Goal: Task Accomplishment & Management: Manage account settings

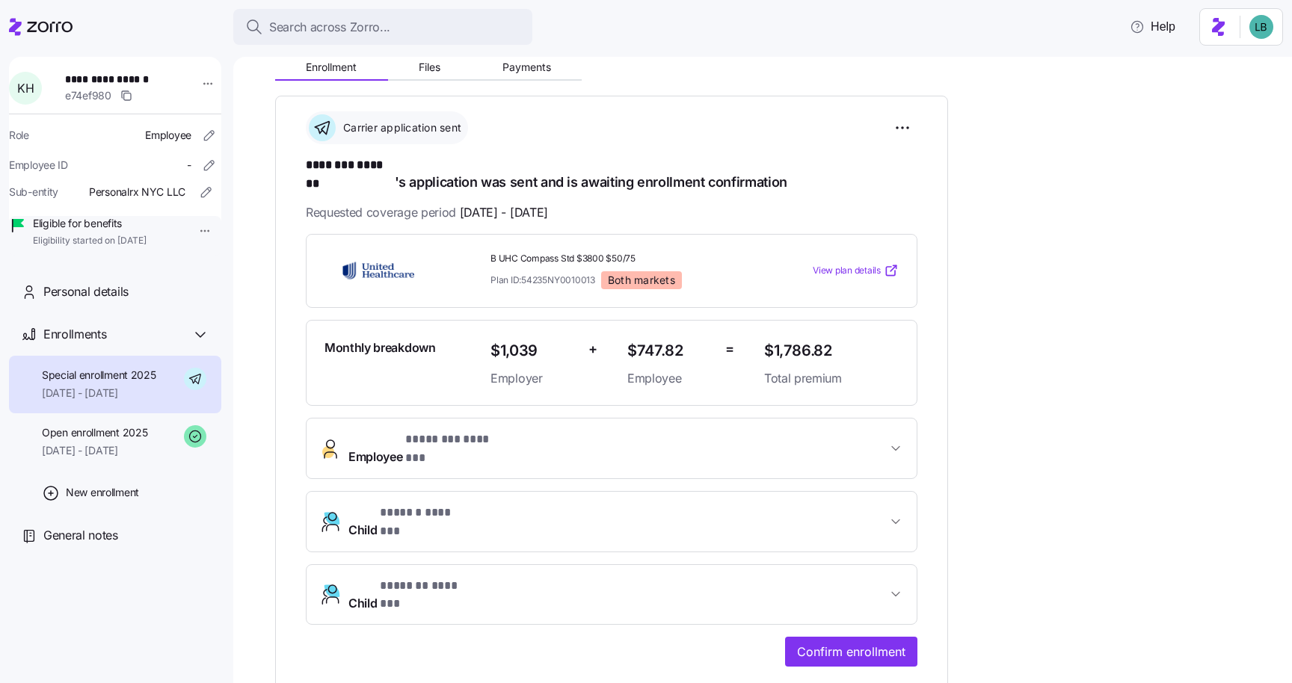
scroll to position [169, 0]
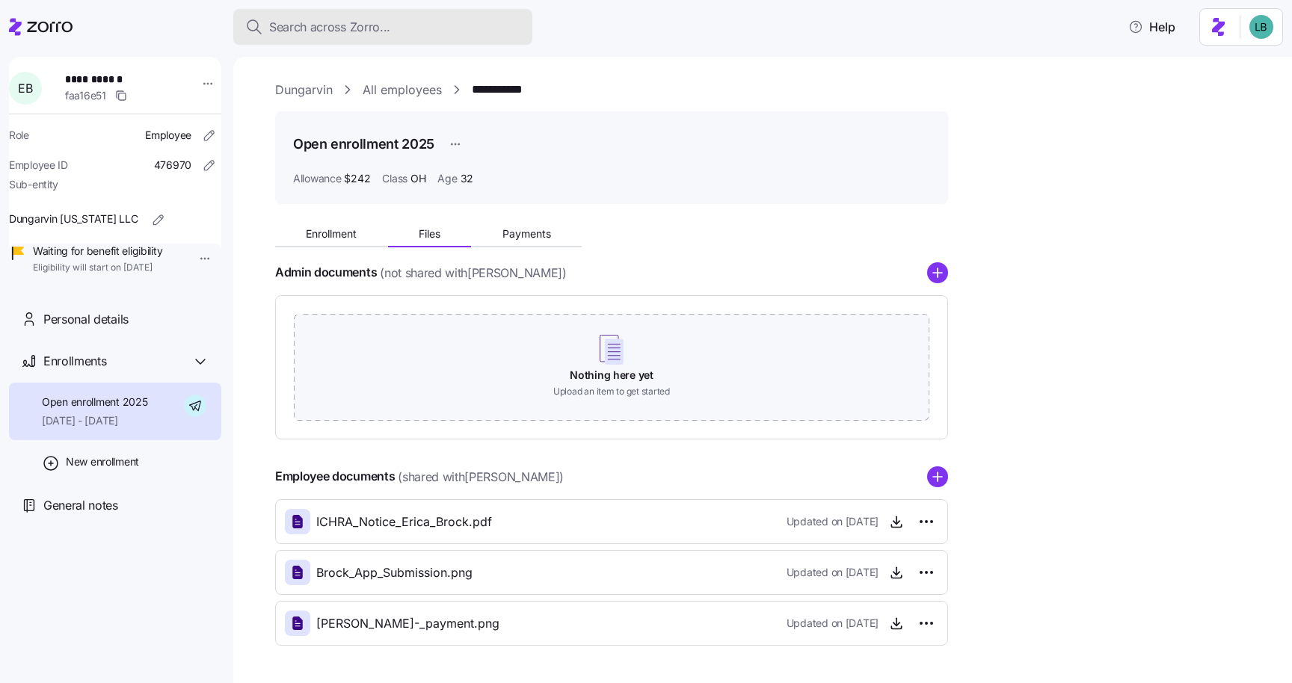
scroll to position [52, 0]
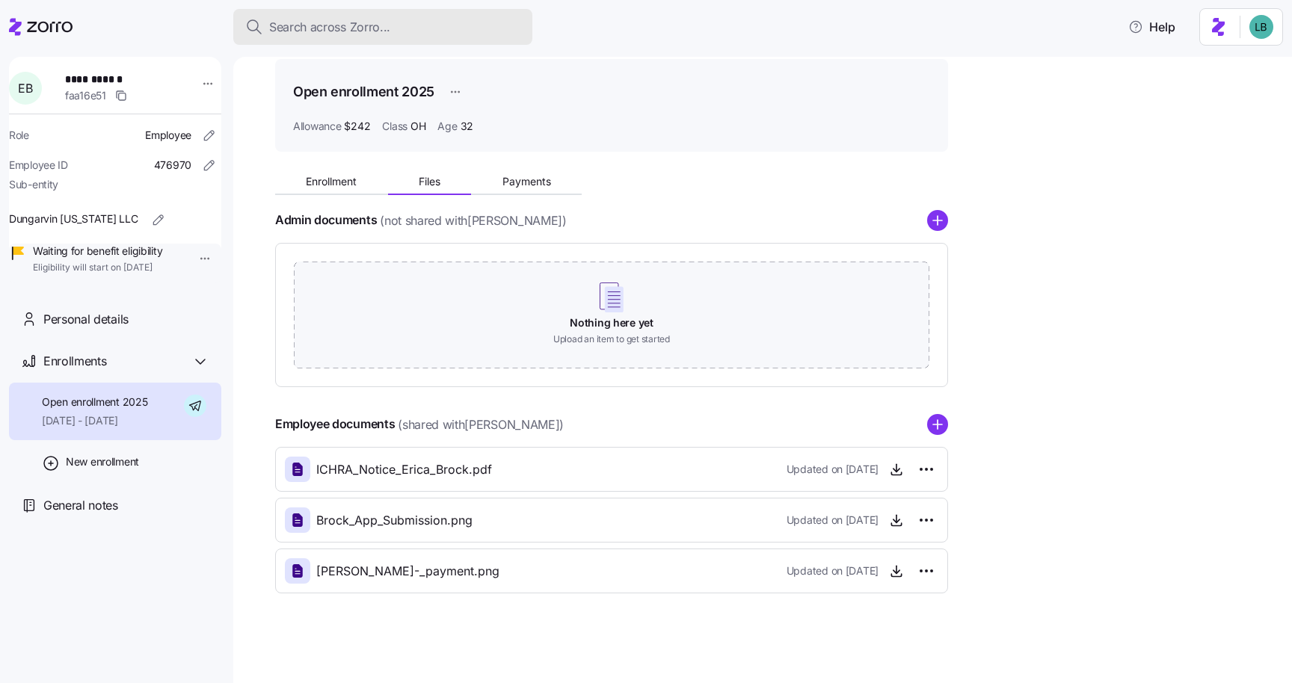
click at [366, 31] on span "Search across Zorro..." at bounding box center [329, 27] width 121 height 19
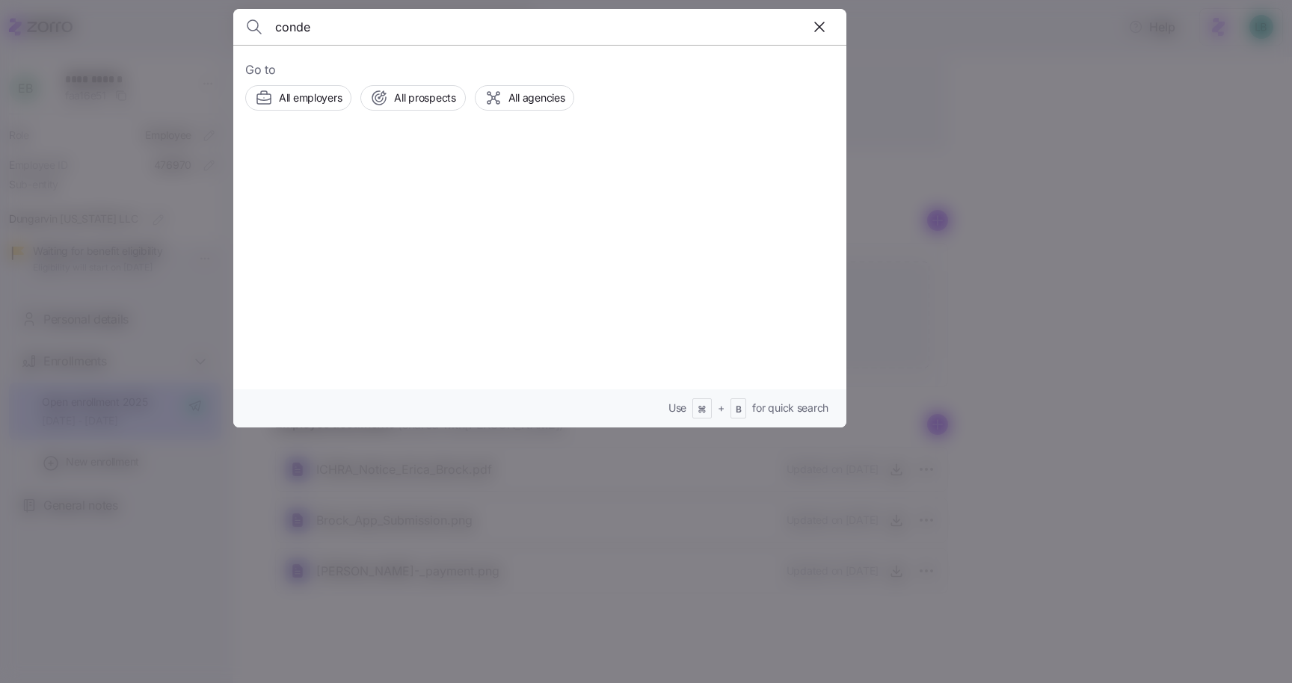
type input "conde"
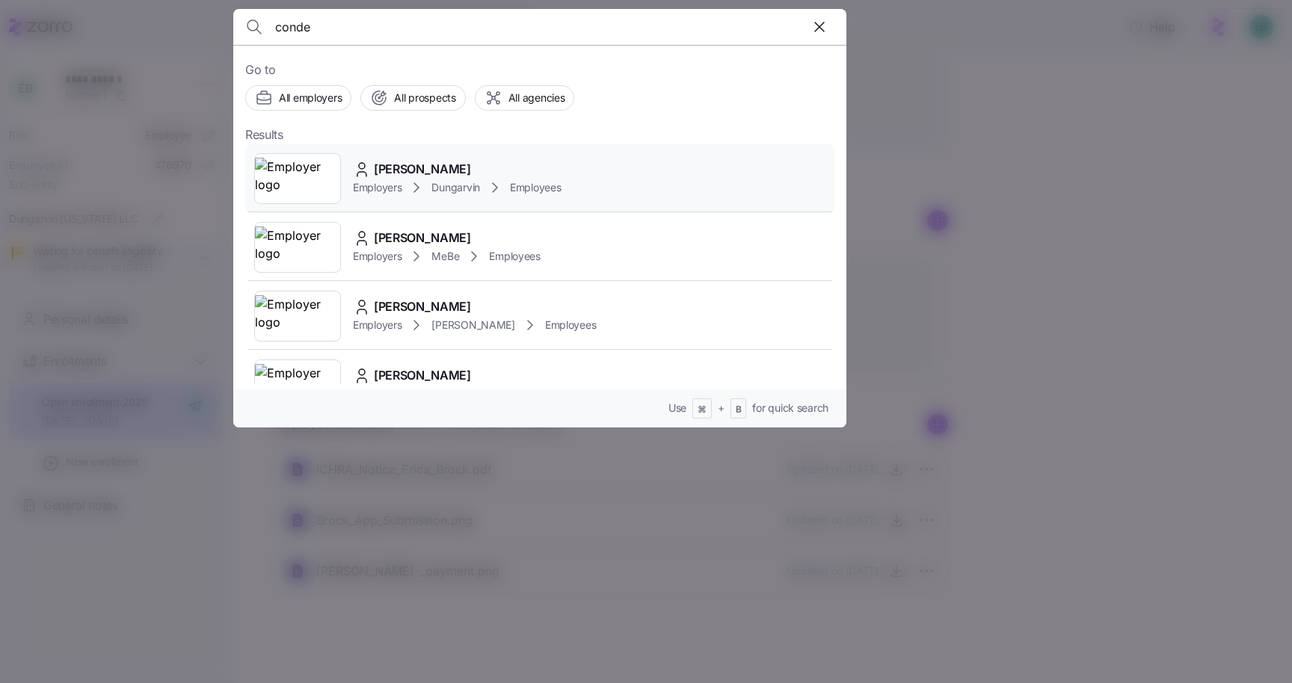
click at [419, 171] on span "[PERSON_NAME]" at bounding box center [422, 169] width 97 height 19
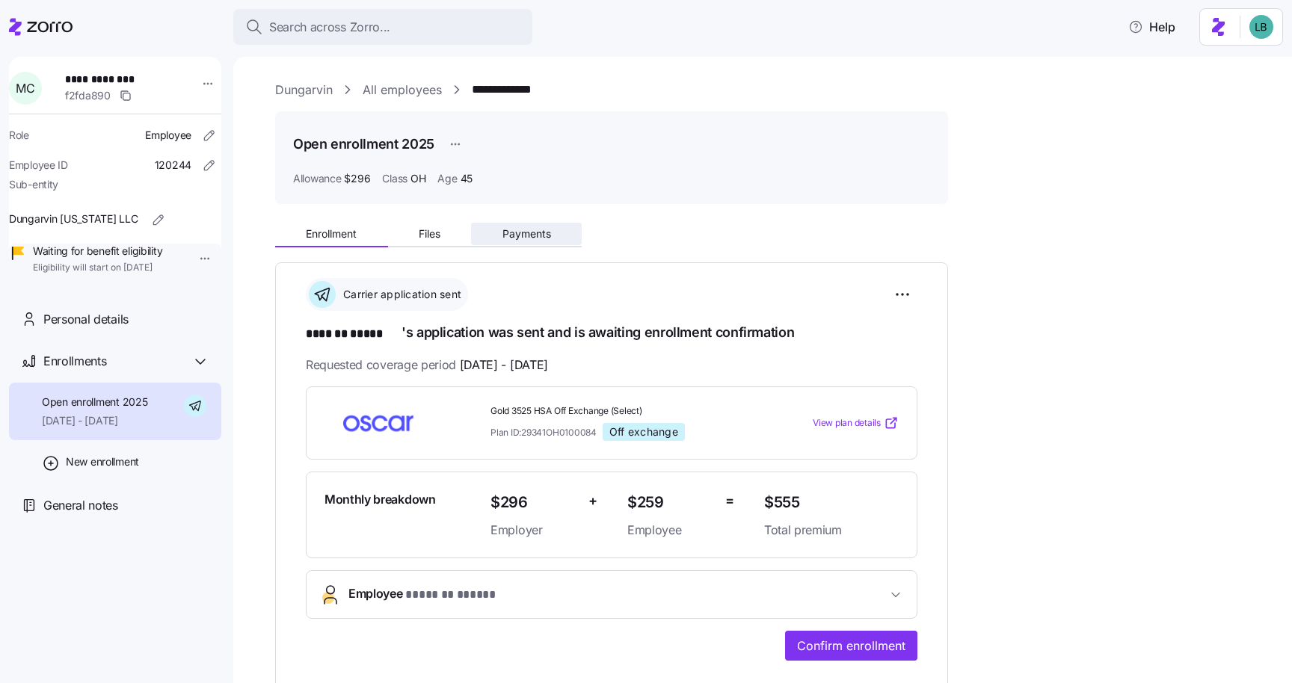
click at [512, 235] on span "Payments" at bounding box center [526, 234] width 49 height 10
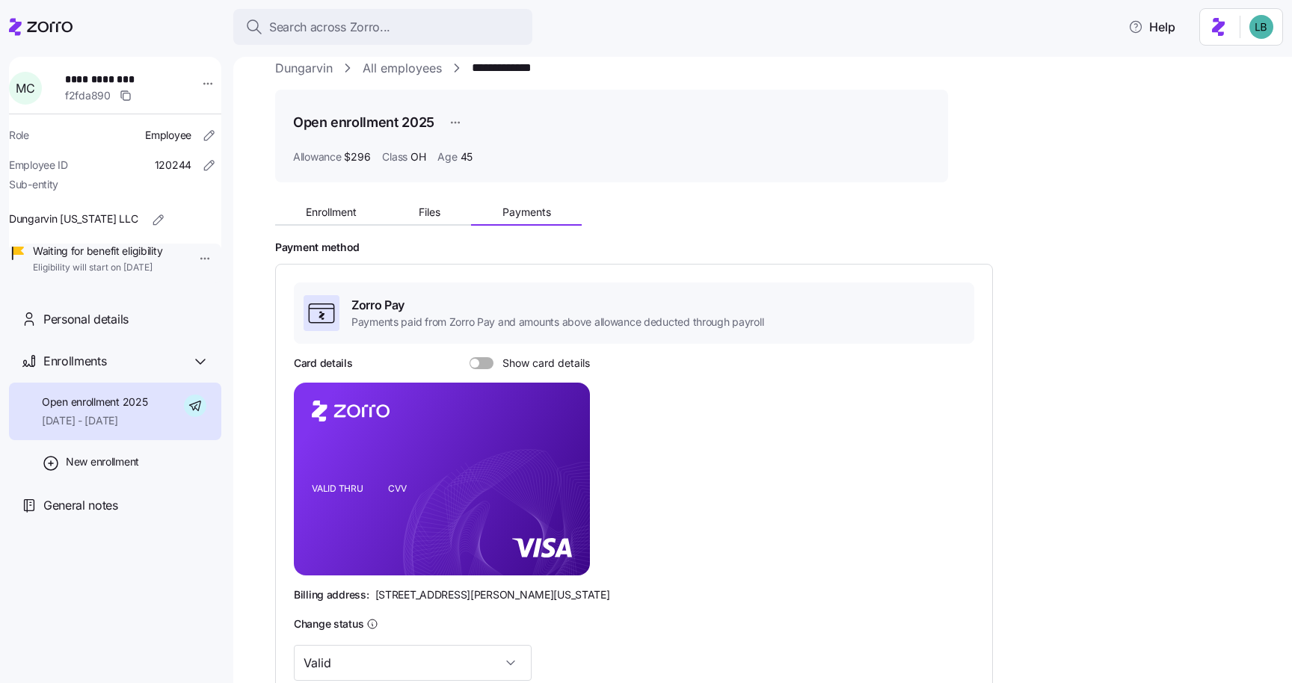
scroll to position [22, 0]
click at [486, 363] on span at bounding box center [486, 363] width 15 height 12
click at [469, 357] on input "Show card details" at bounding box center [469, 357] width 0 height 0
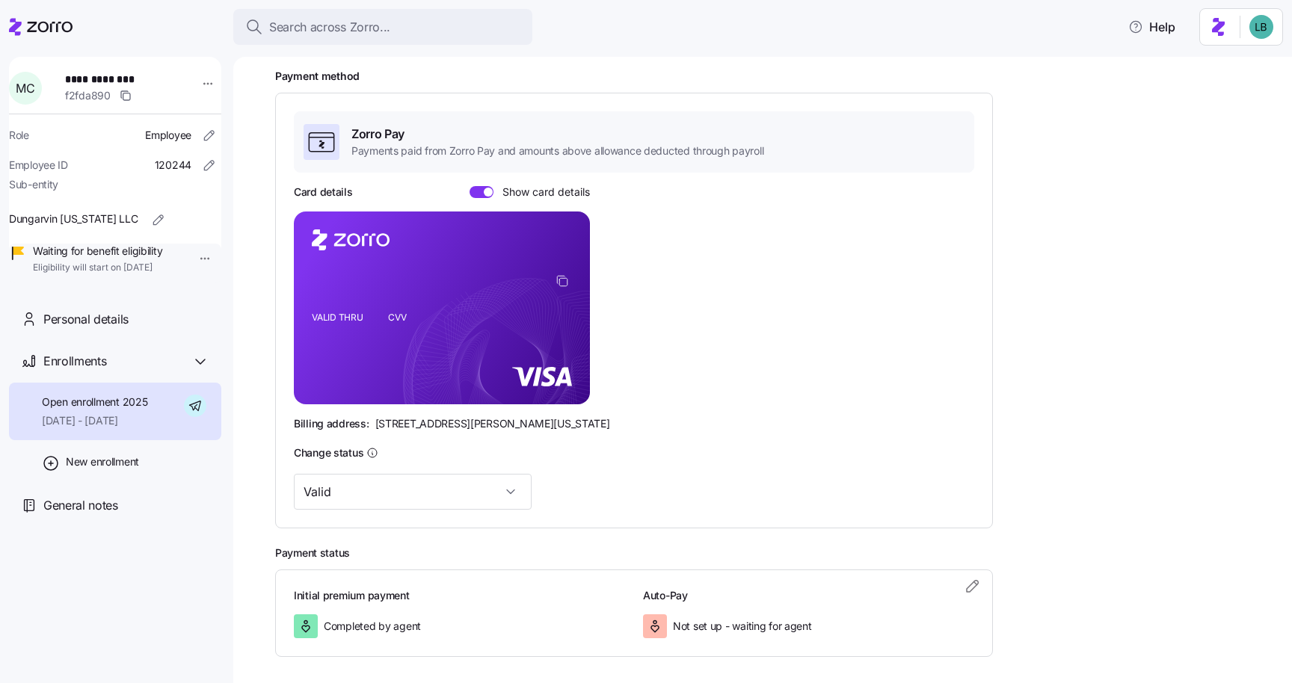
scroll to position [197, 0]
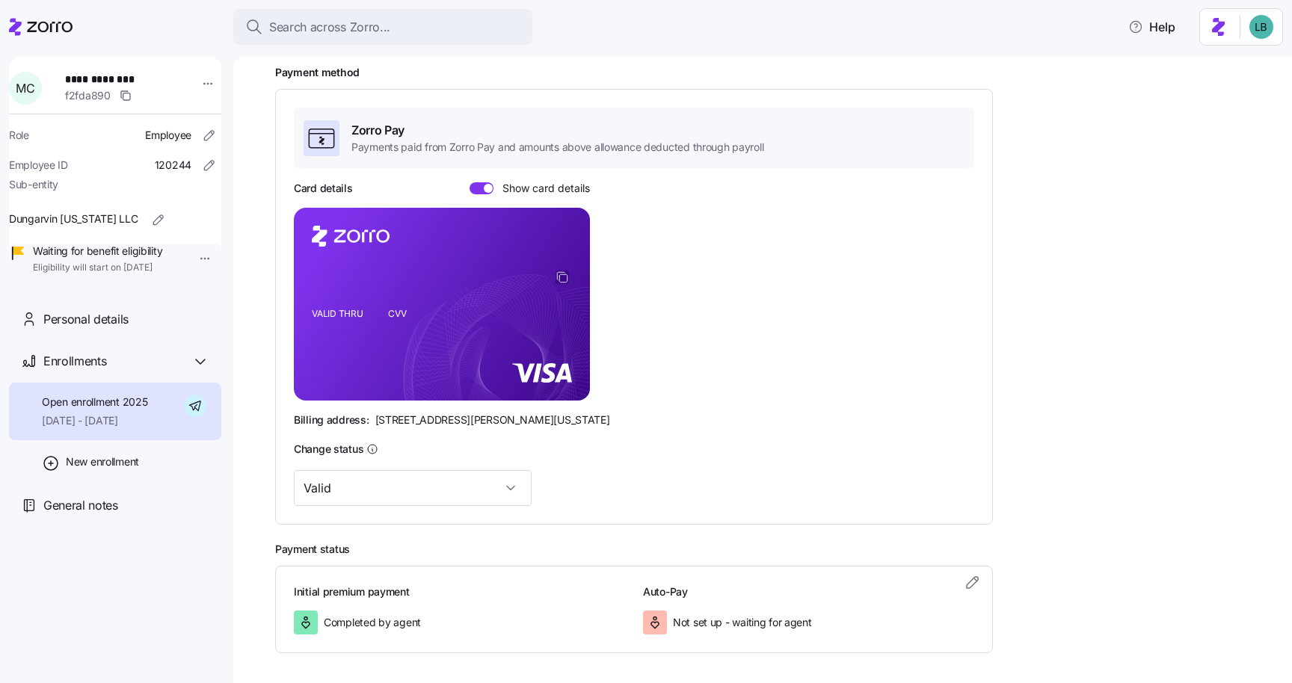
click at [565, 279] on icon "copy-to-clipboard" at bounding box center [561, 277] width 13 height 13
click at [565, 280] on icon "copy-to-clipboard" at bounding box center [561, 277] width 13 height 13
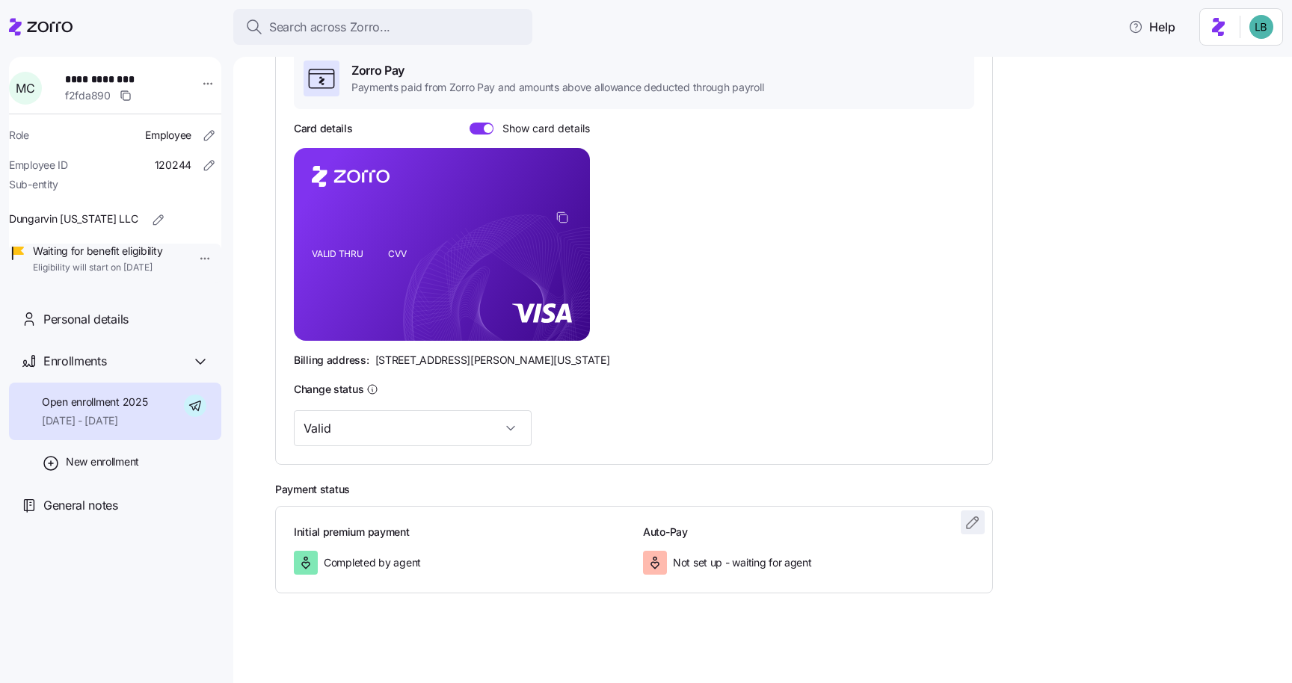
click at [970, 525] on icon "button" at bounding box center [973, 523] width 18 height 18
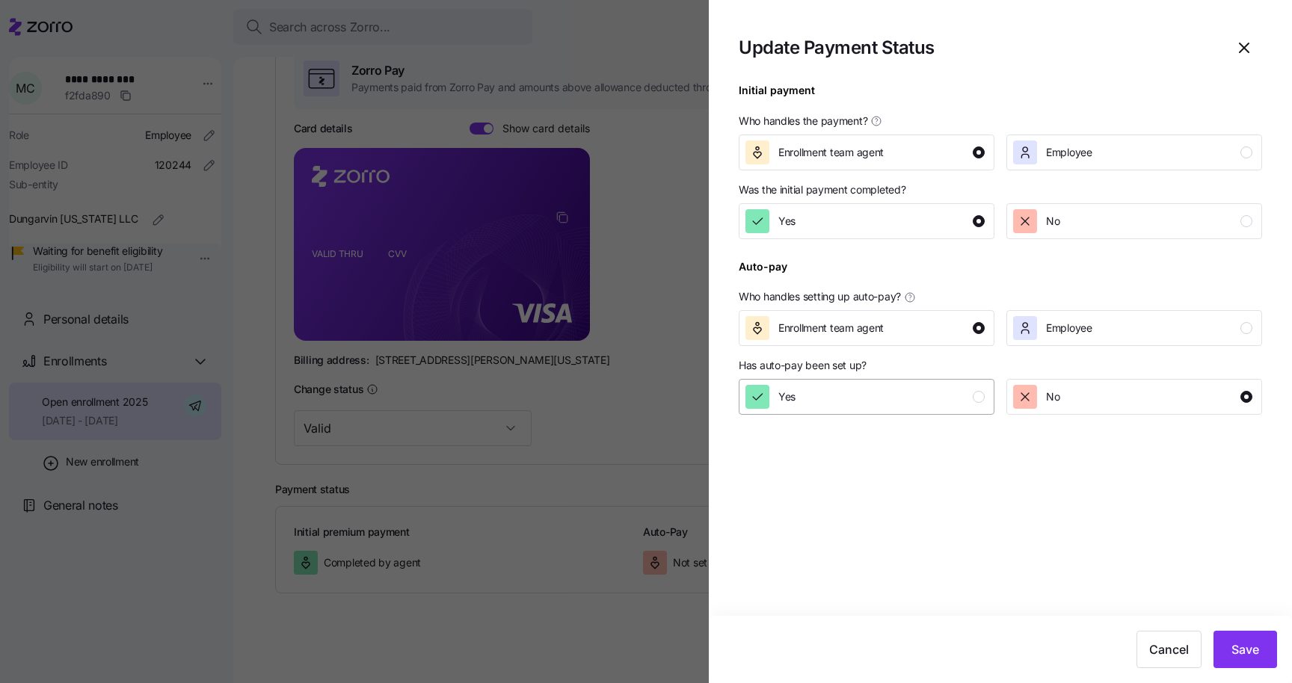
click at [934, 403] on div "Yes" at bounding box center [864, 397] width 239 height 24
click at [1248, 656] on span "Save" at bounding box center [1245, 650] width 28 height 18
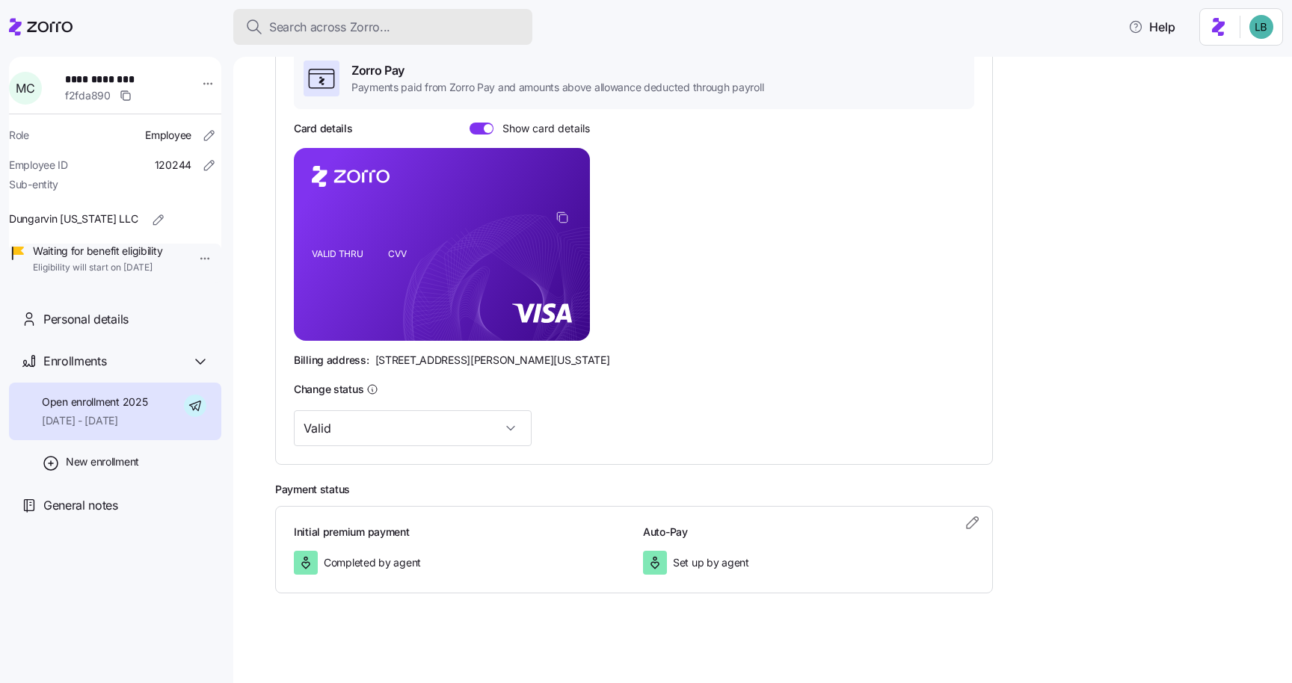
click at [354, 28] on span "Search across Zorro..." at bounding box center [329, 27] width 121 height 19
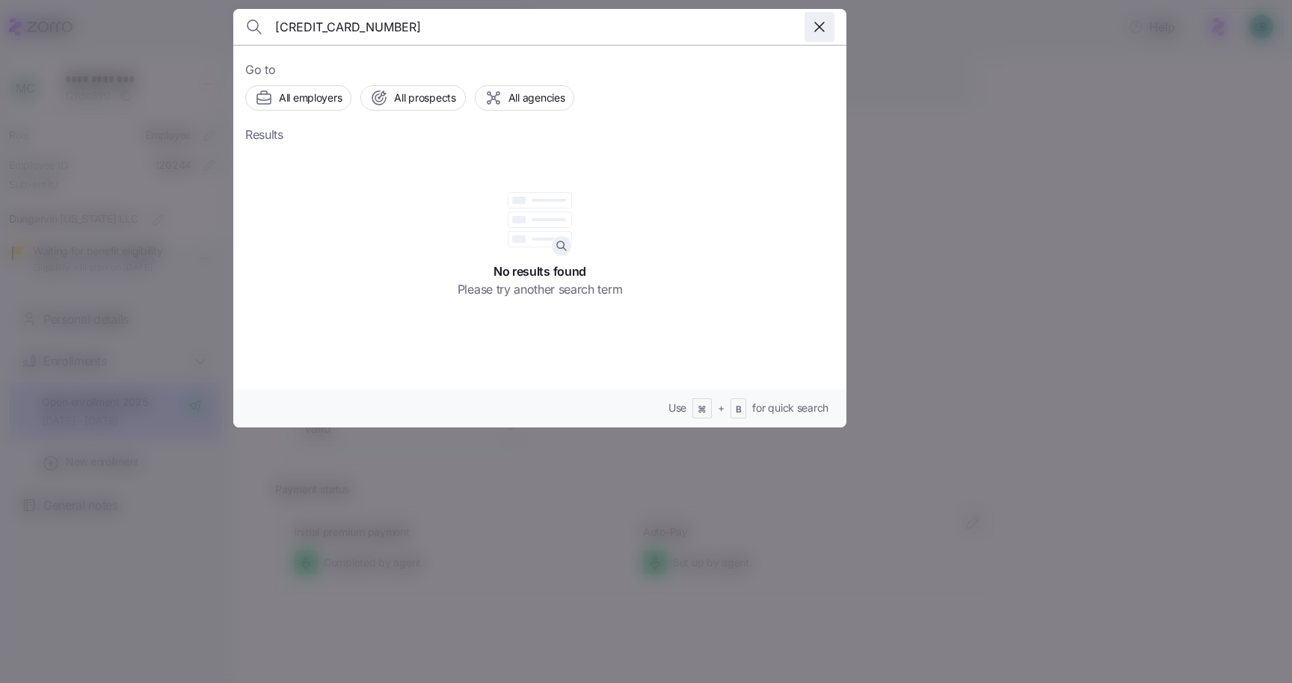
type input "[CREDIT_CARD_NUMBER]"
click at [824, 27] on icon "button" at bounding box center [819, 27] width 18 height 18
click at [527, 25] on input at bounding box center [466, 27] width 383 height 36
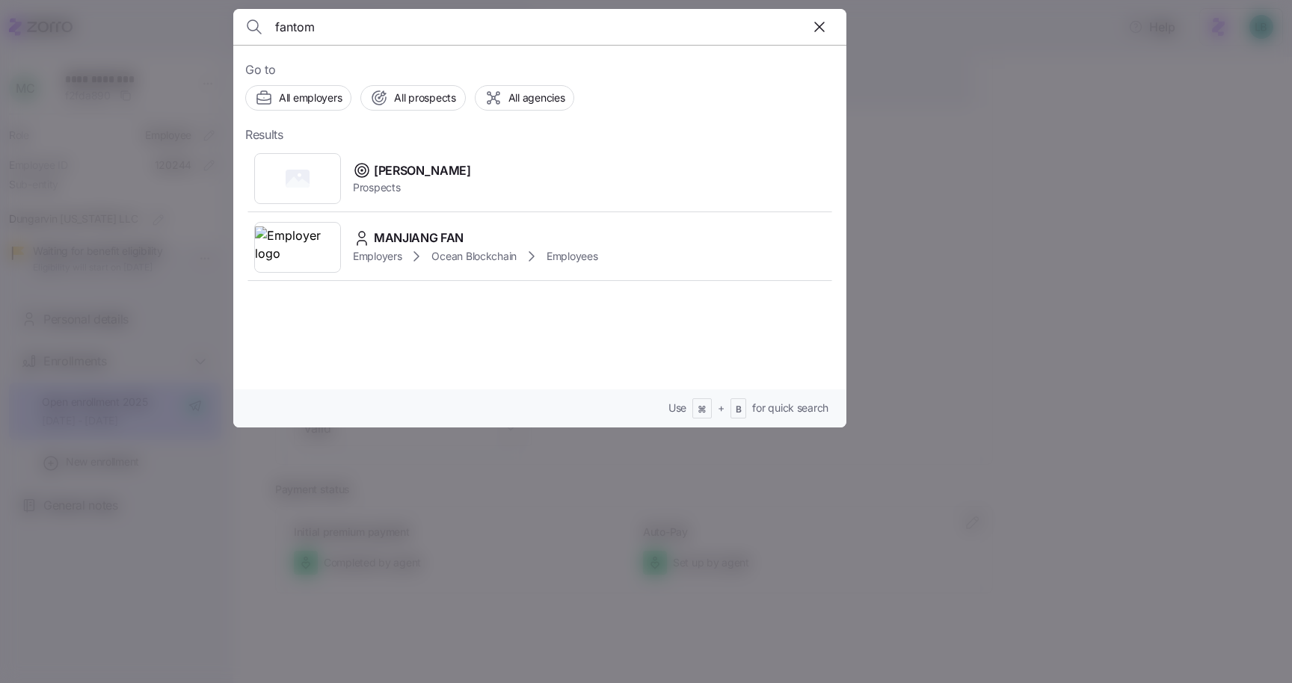
click at [356, 28] on input "fantom" at bounding box center [466, 27] width 383 height 36
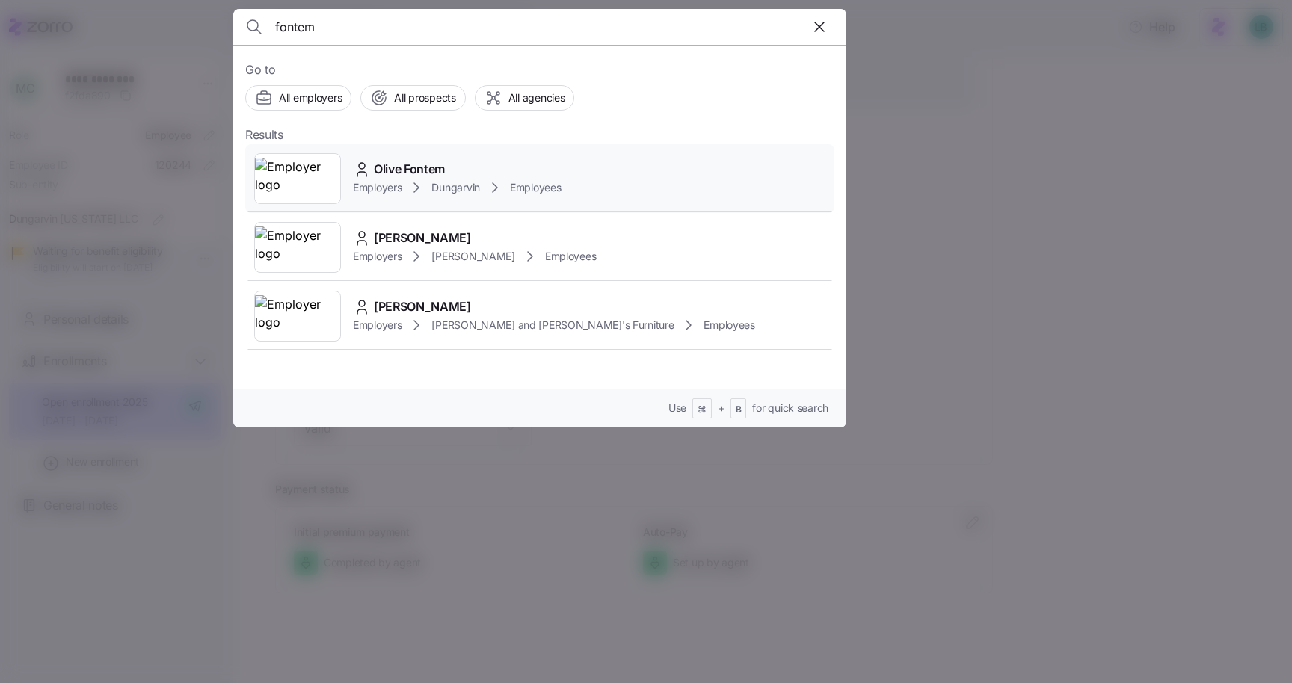
type input "fontem"
click at [413, 170] on span "Olive Fontem" at bounding box center [409, 169] width 71 height 19
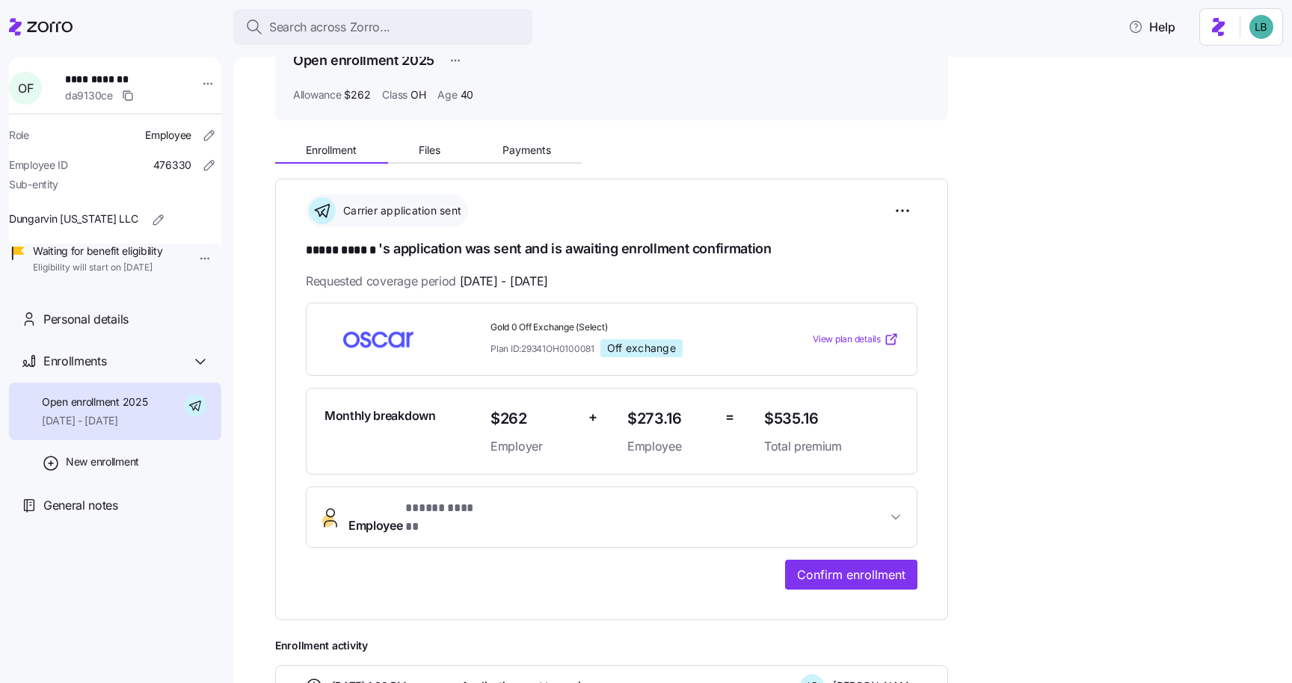
scroll to position [107, 0]
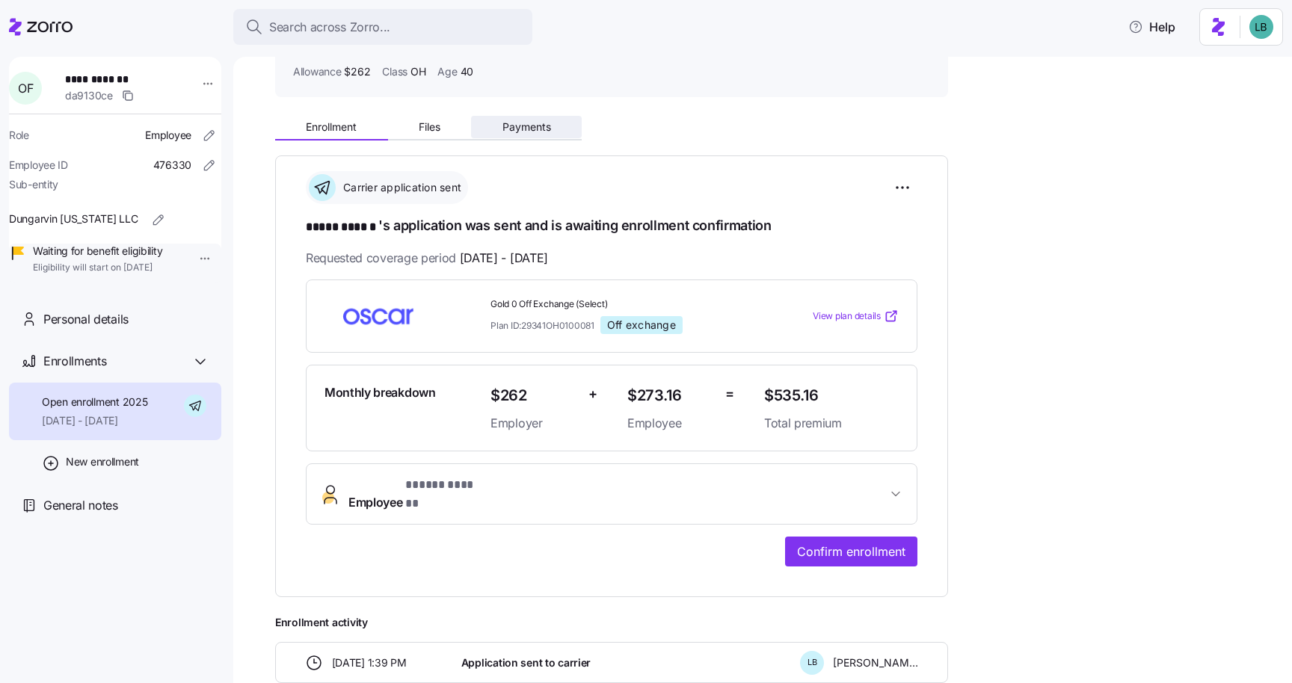
click at [525, 129] on span "Payments" at bounding box center [526, 127] width 49 height 10
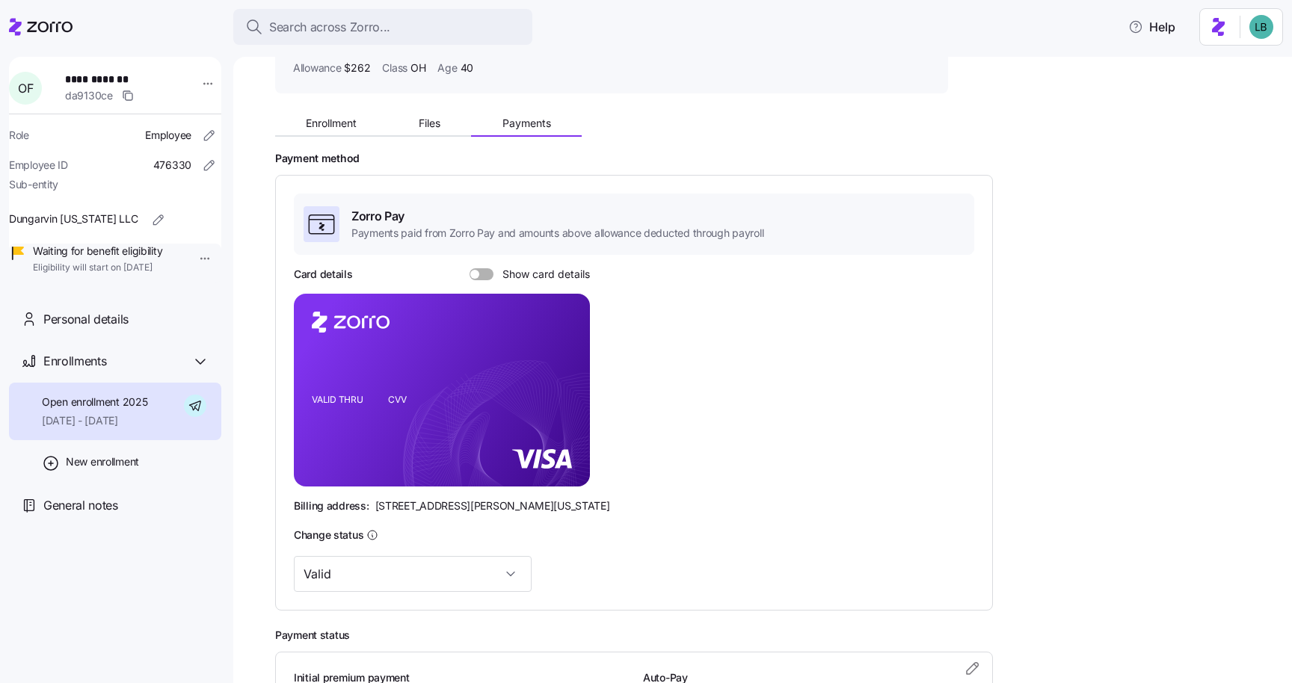
scroll to position [129, 0]
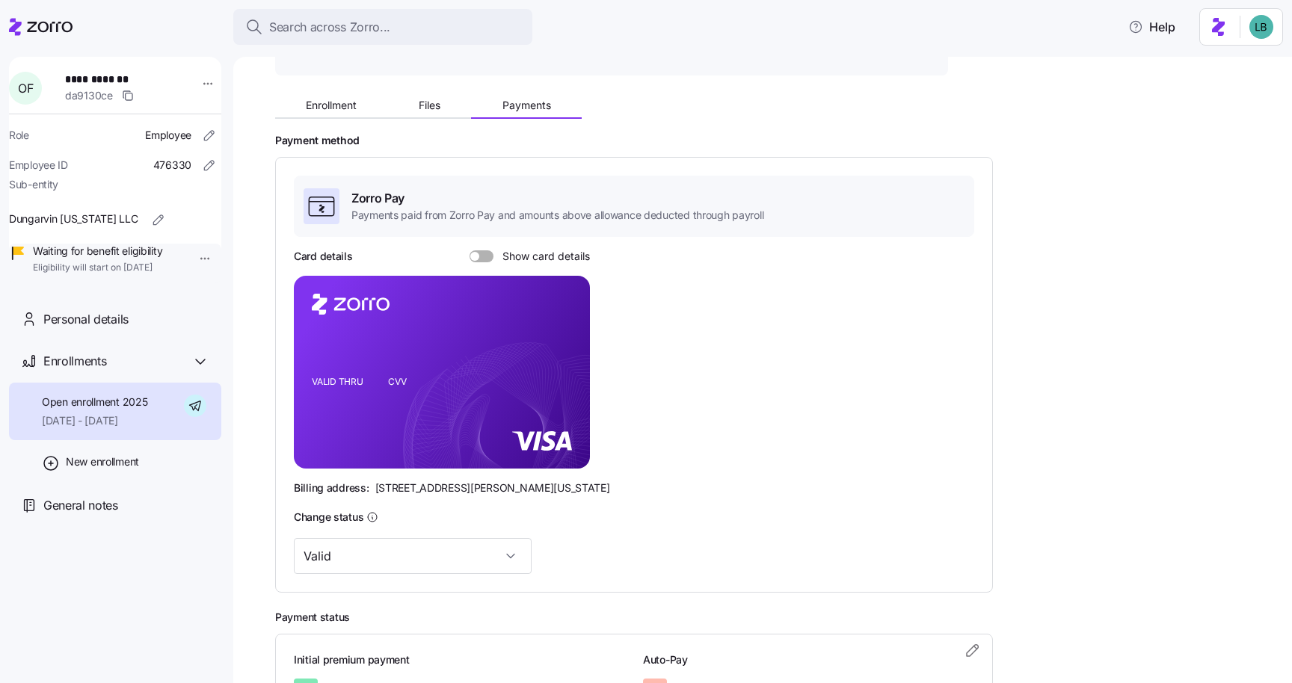
click at [486, 259] on span at bounding box center [486, 256] width 15 height 12
click at [469, 250] on input "Show card details" at bounding box center [469, 250] width 0 height 0
click at [567, 347] on icon "copy-to-clipboard" at bounding box center [563, 346] width 8 height 8
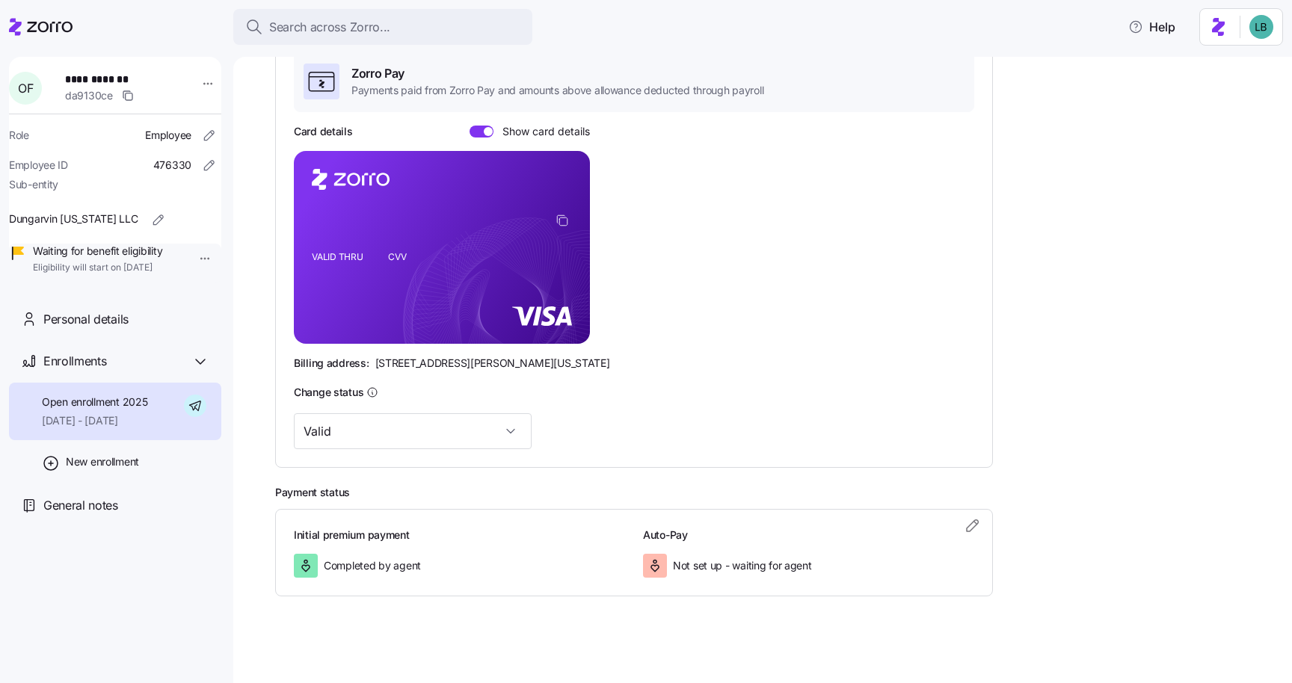
scroll to position [256, 0]
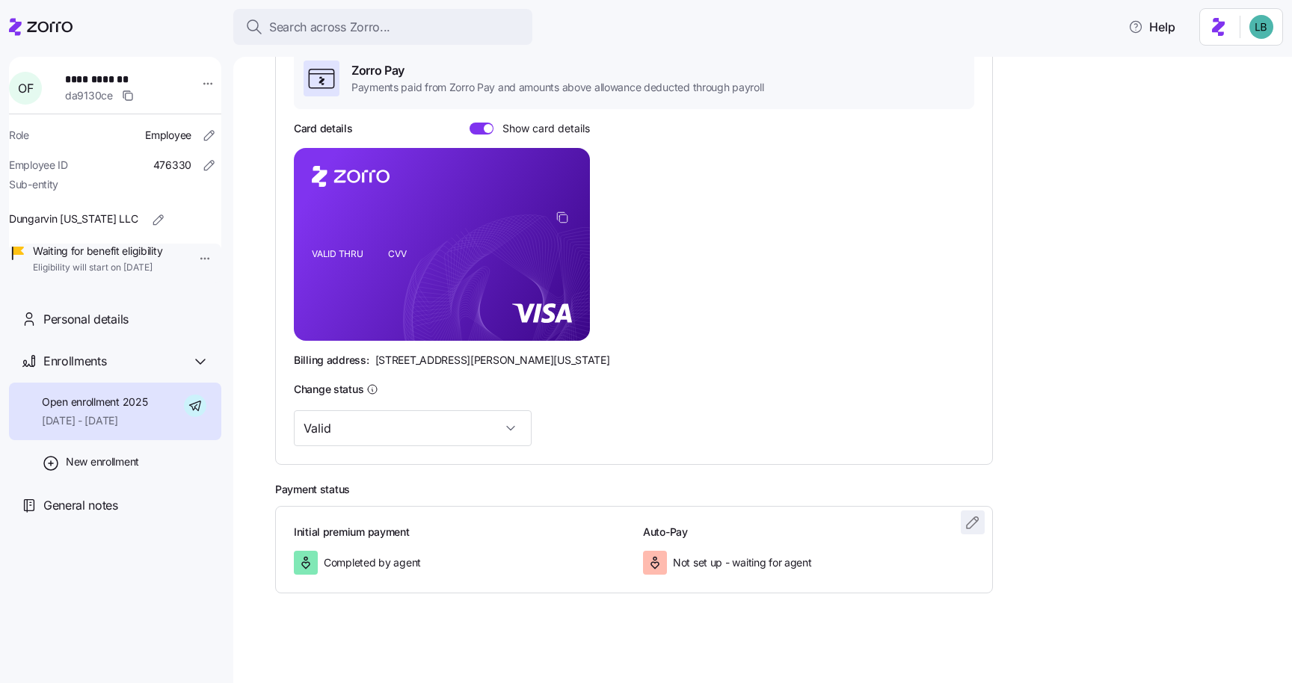
click at [973, 527] on icon "button" at bounding box center [973, 523] width 18 height 18
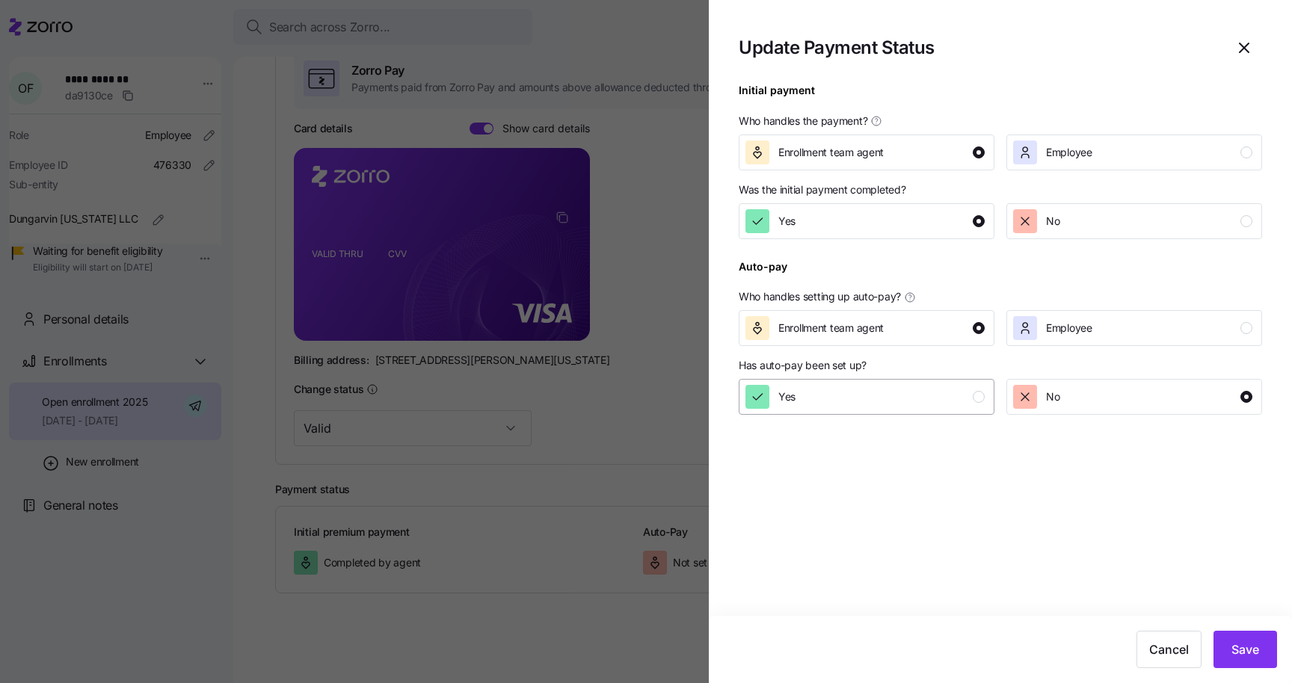
click at [907, 395] on div "Yes" at bounding box center [864, 397] width 239 height 24
click at [1230, 653] on button "Save" at bounding box center [1245, 649] width 64 height 37
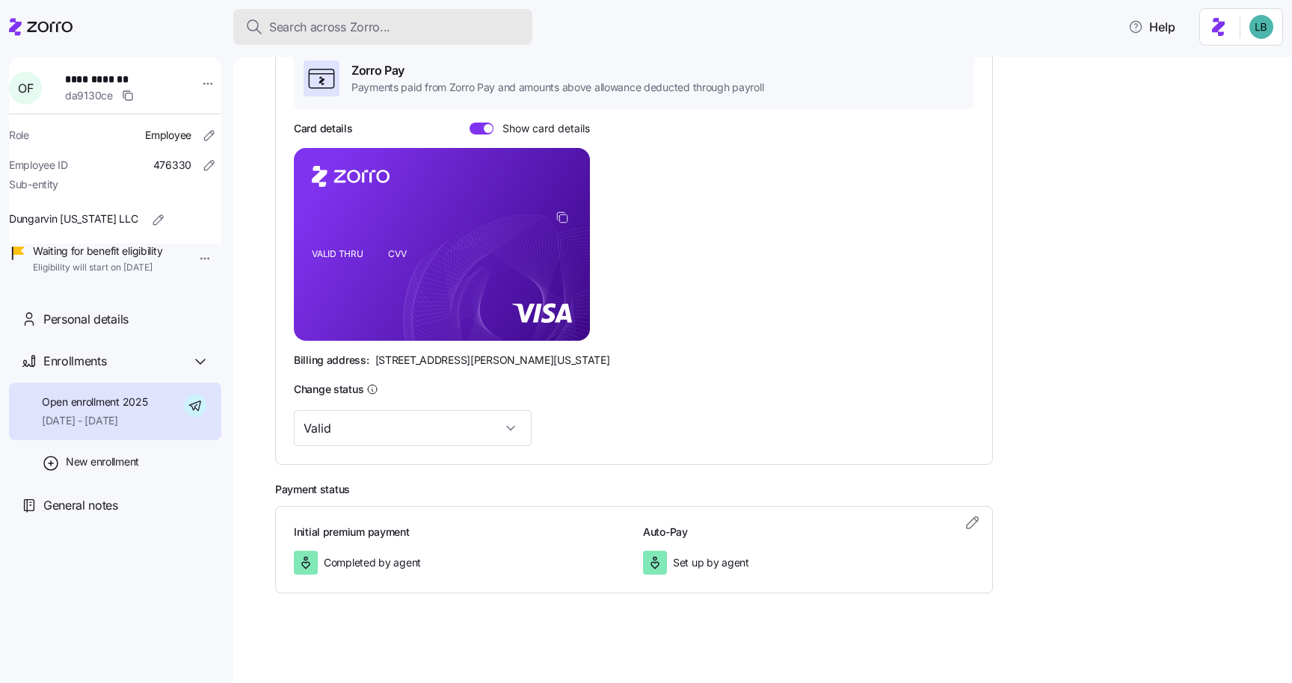
click at [347, 30] on span "Search across Zorro..." at bounding box center [329, 27] width 121 height 19
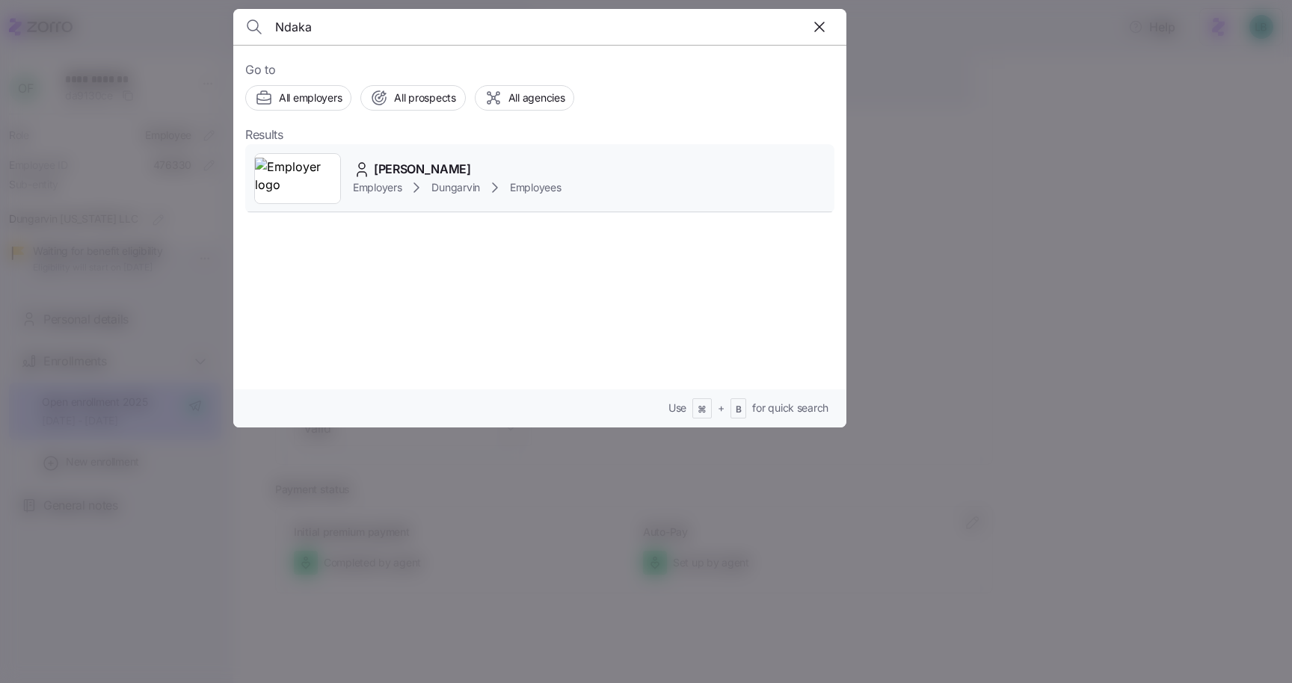
type input "Ndaka"
click at [397, 173] on span "[PERSON_NAME]" at bounding box center [422, 169] width 97 height 19
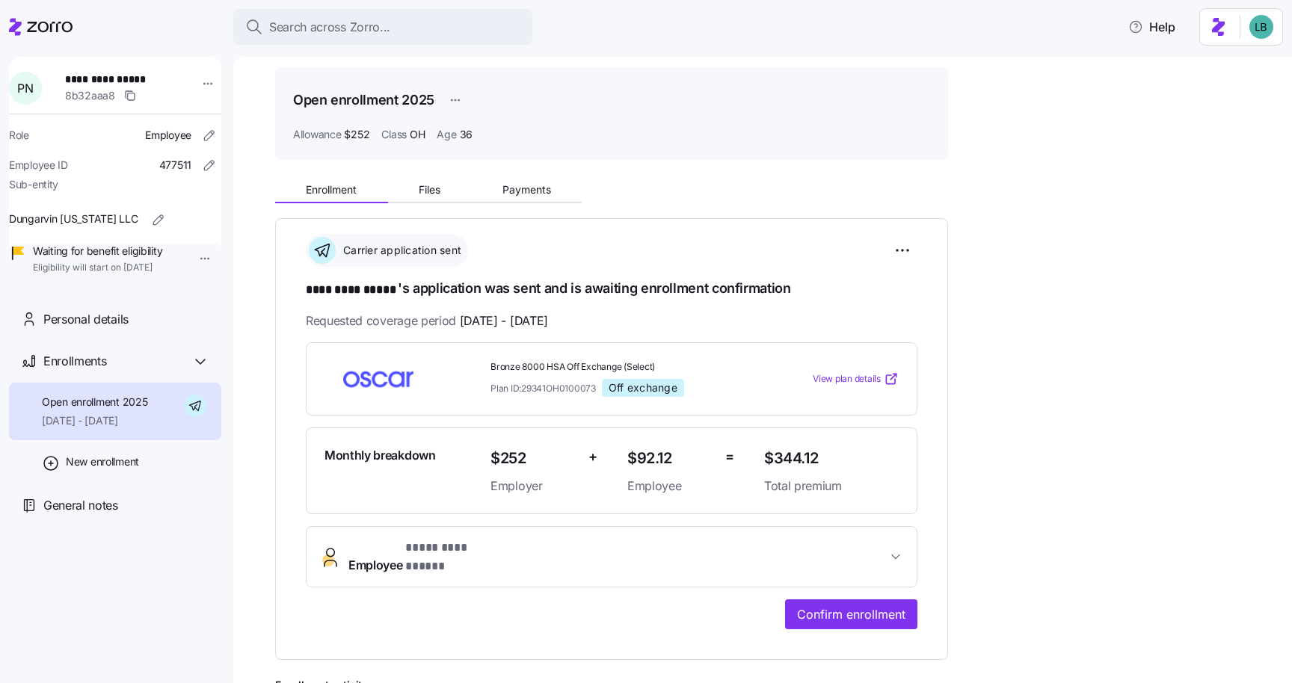
scroll to position [51, 0]
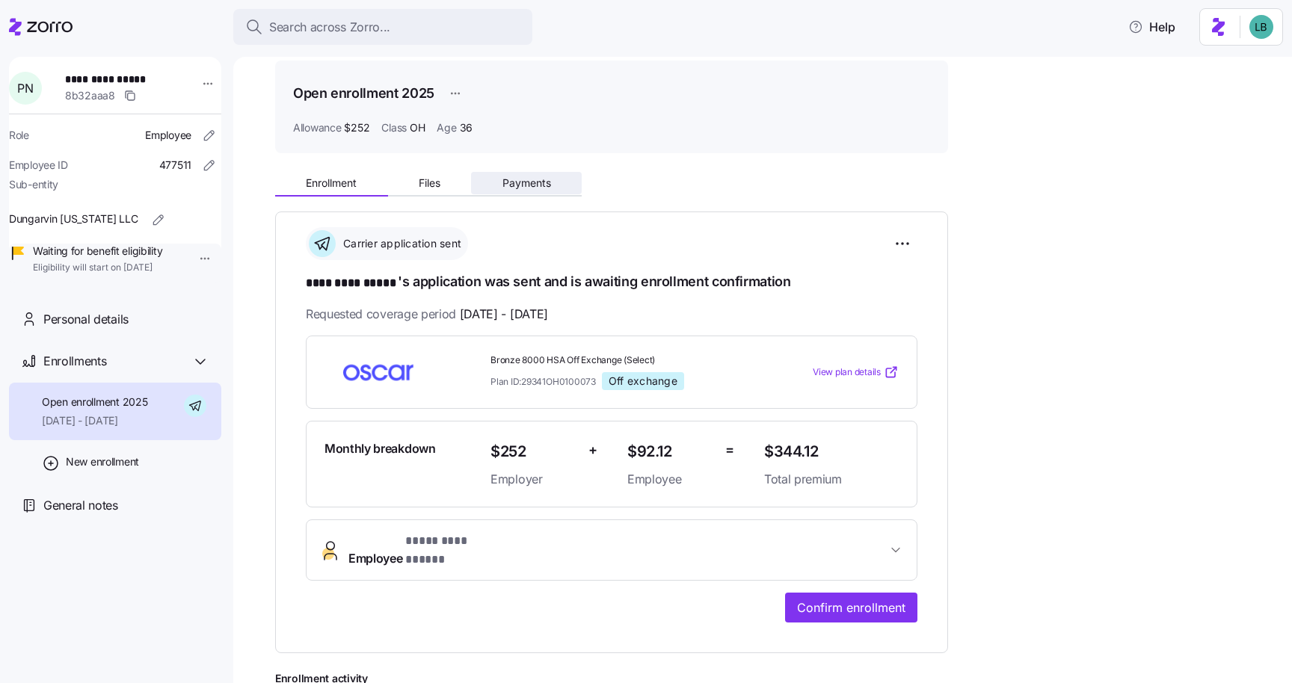
click at [525, 182] on span "Payments" at bounding box center [526, 183] width 49 height 10
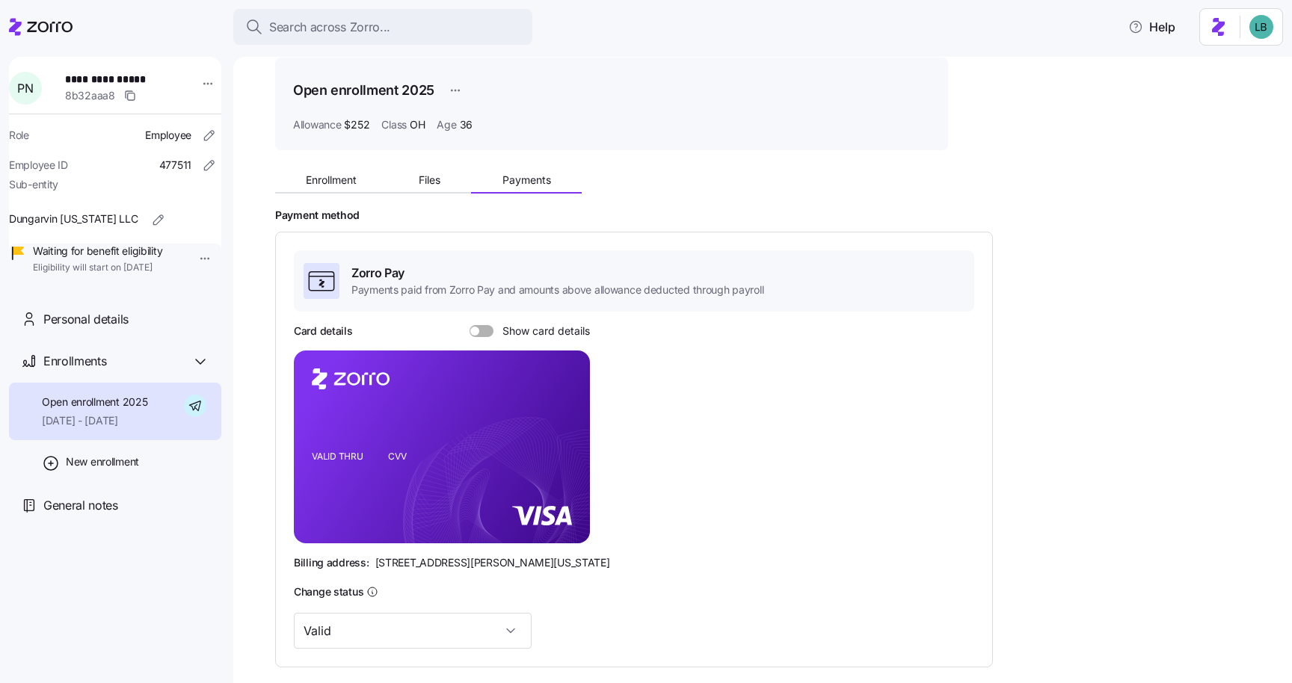
scroll to position [56, 0]
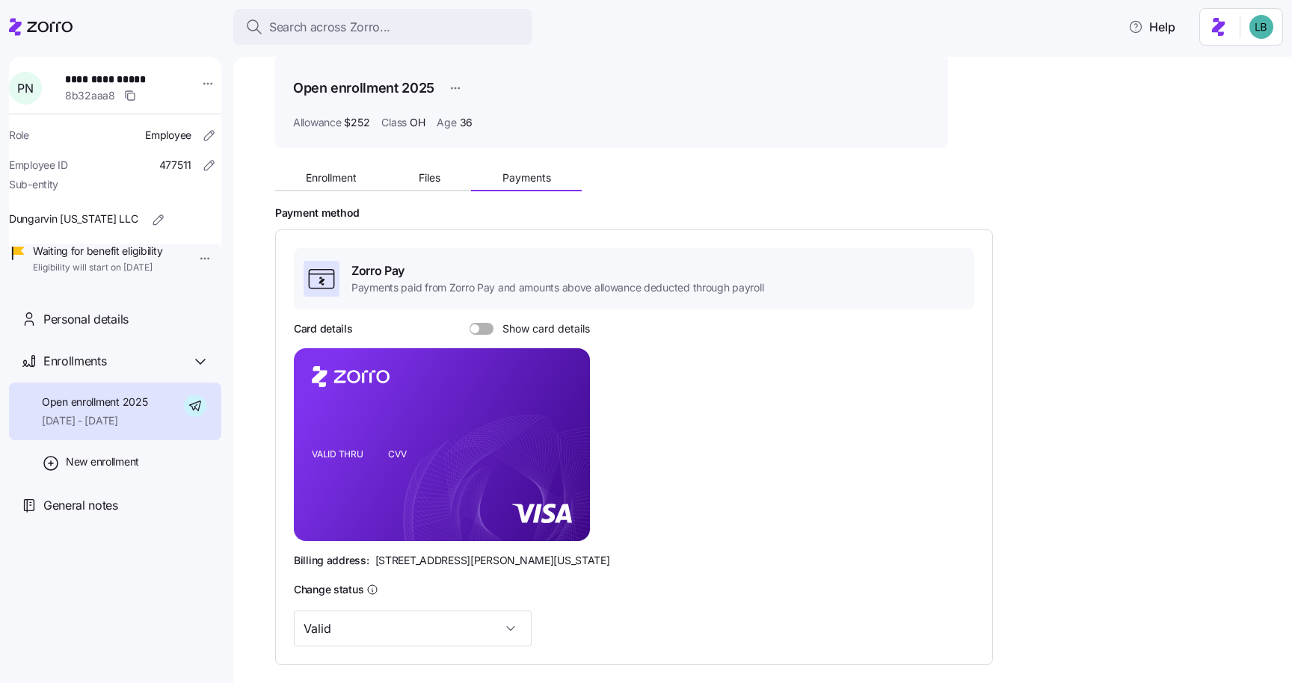
click at [479, 332] on span at bounding box center [486, 329] width 15 height 12
click at [469, 323] on input "Show card details" at bounding box center [469, 323] width 0 height 0
click at [564, 416] on icon "copy-to-clipboard" at bounding box center [561, 417] width 13 height 13
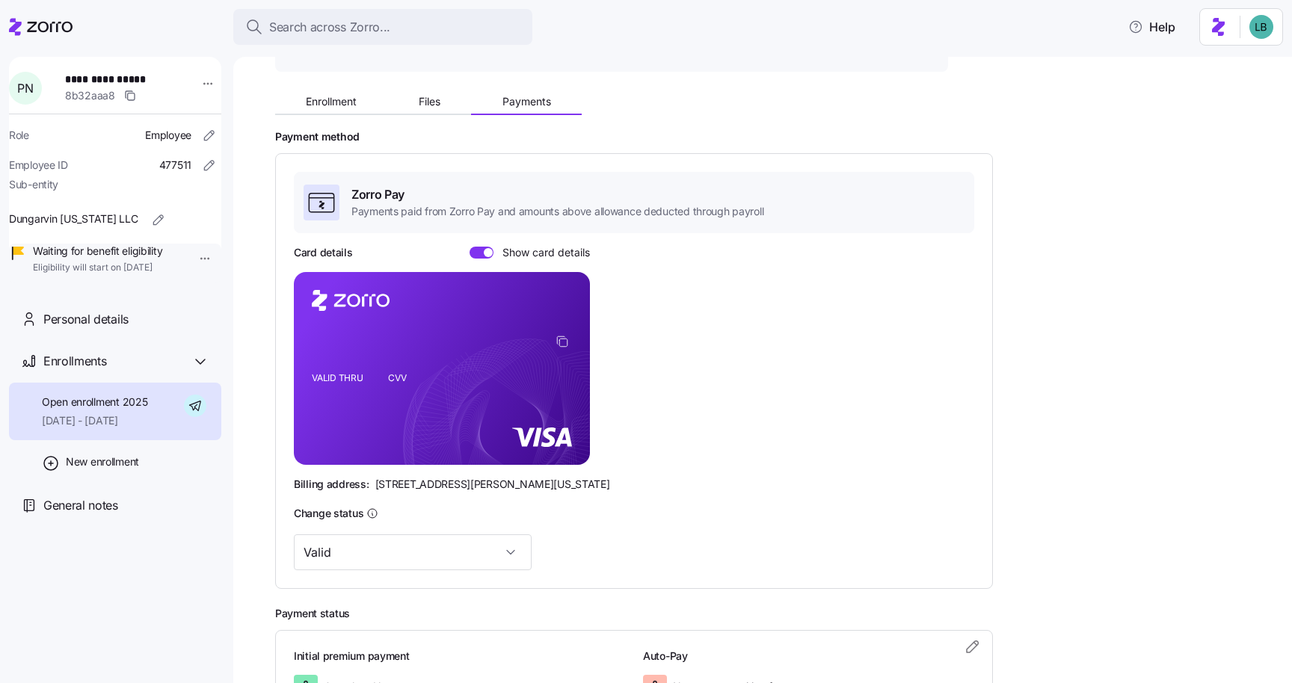
scroll to position [256, 0]
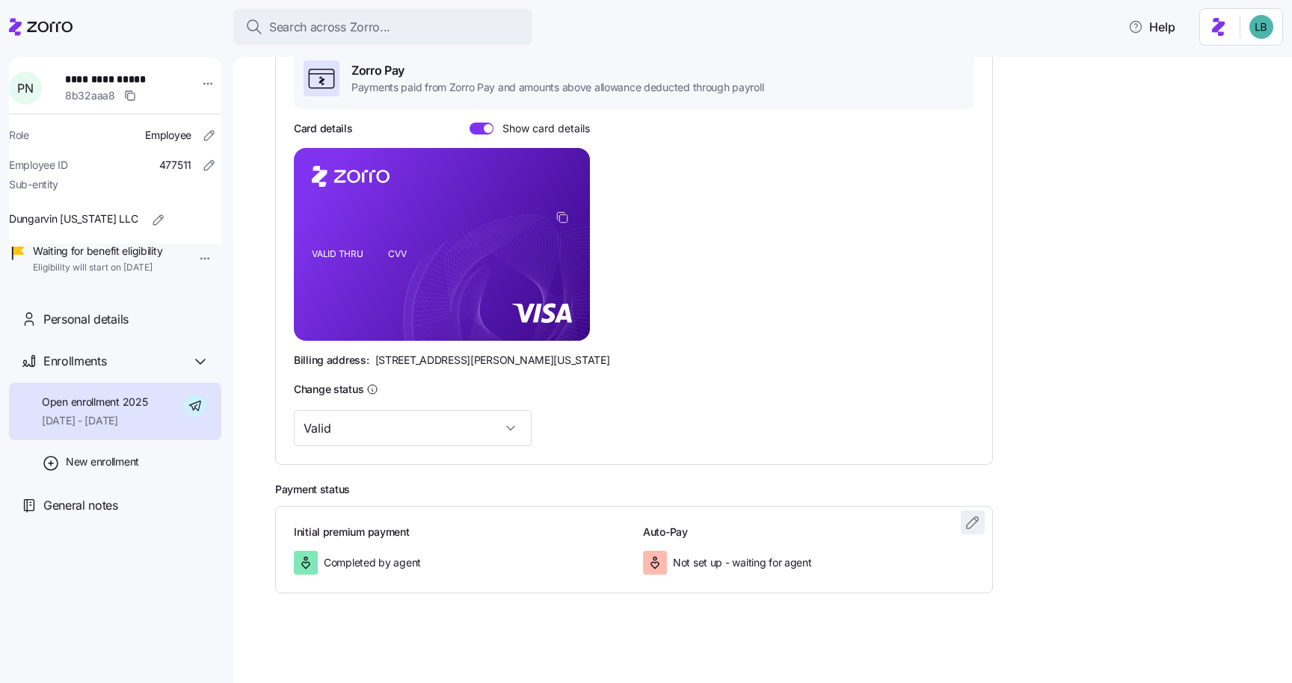
click at [976, 523] on icon "button" at bounding box center [973, 523] width 18 height 18
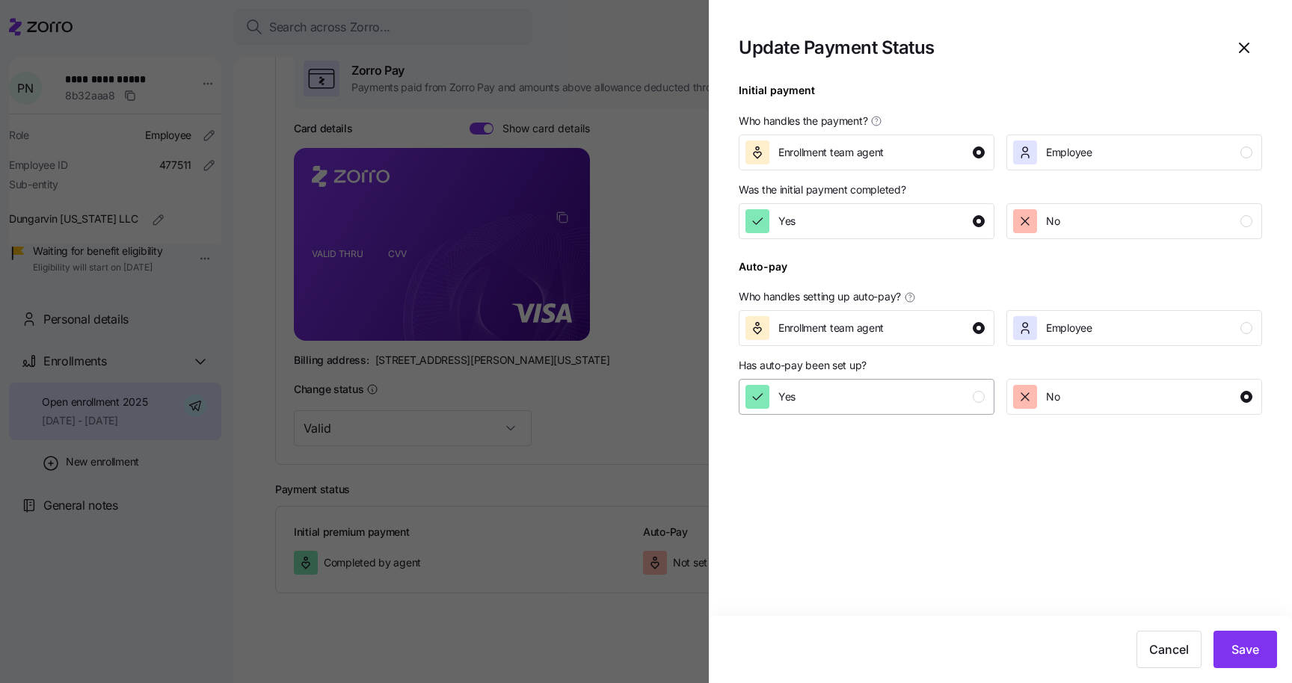
click at [876, 408] on div "Yes" at bounding box center [864, 397] width 239 height 24
click at [1236, 655] on span "Save" at bounding box center [1245, 650] width 28 height 18
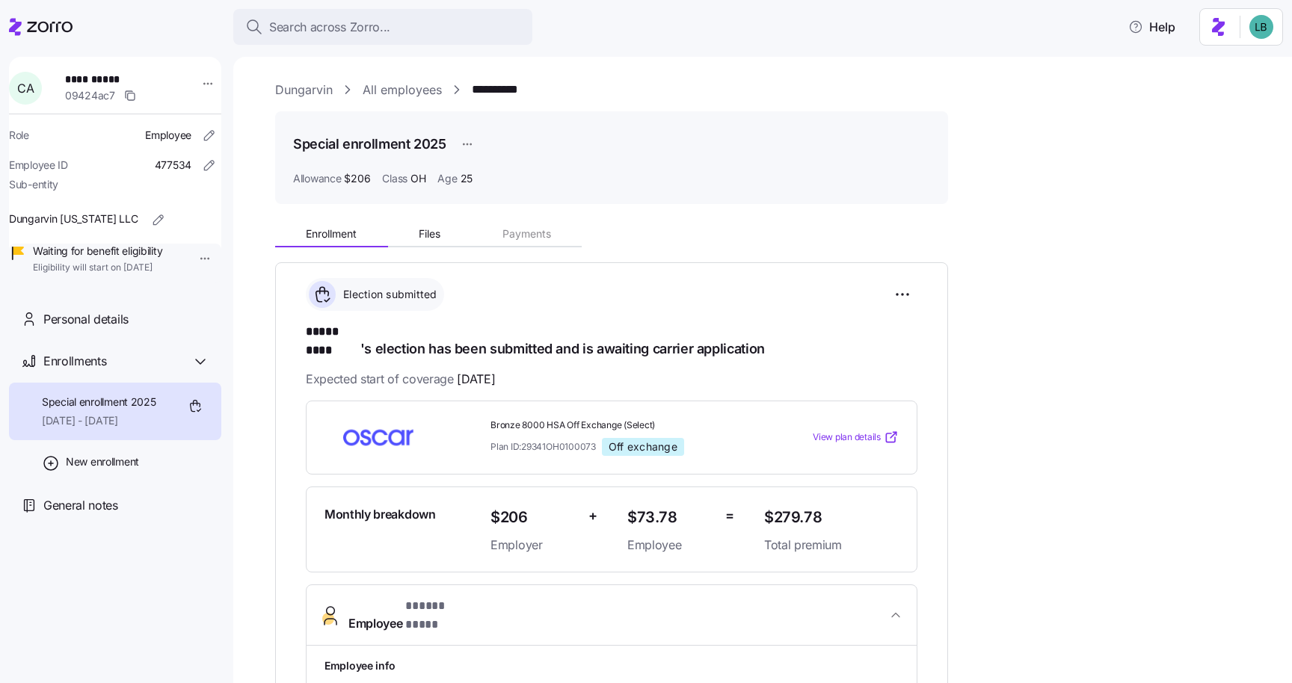
scroll to position [431, 0]
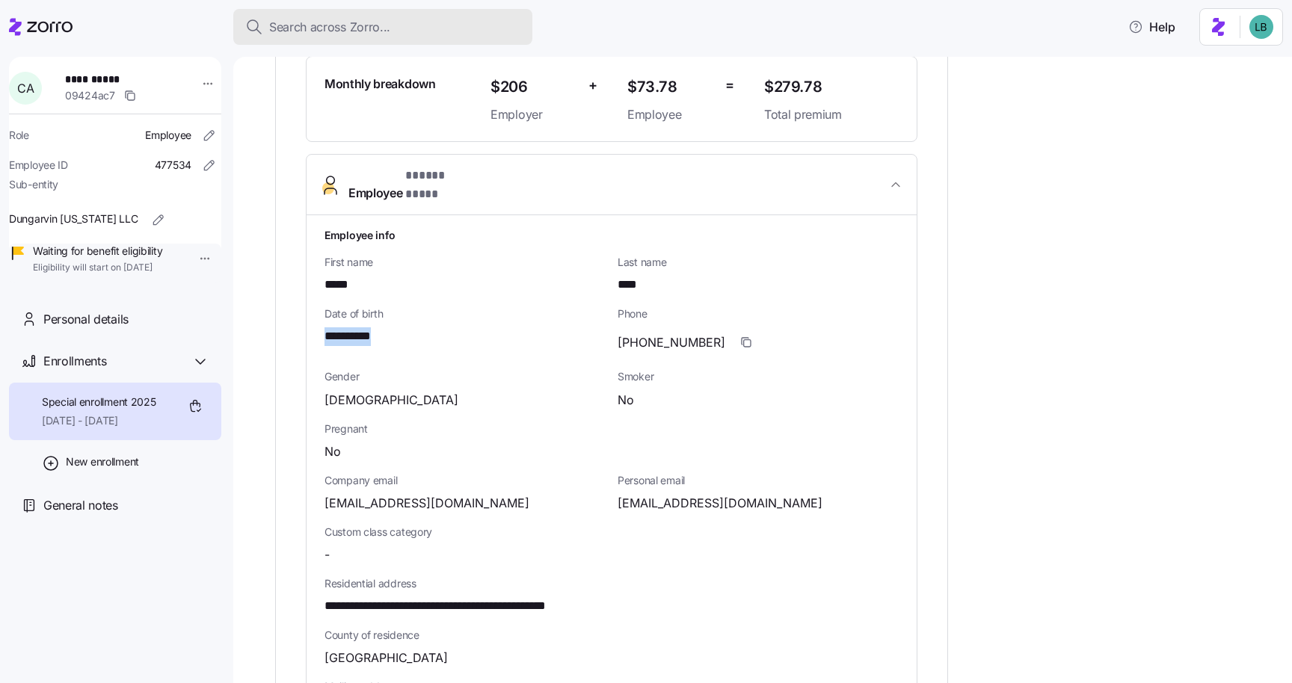
click at [354, 27] on span "Search across Zorro..." at bounding box center [329, 27] width 121 height 19
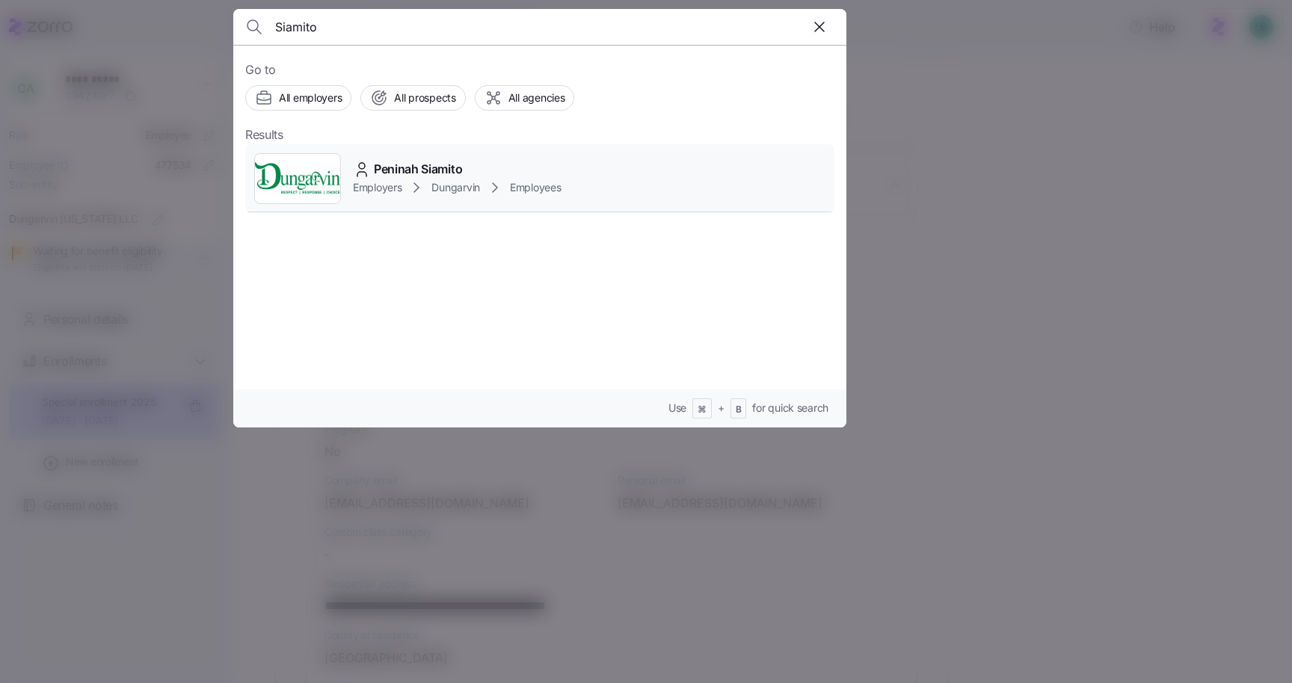
type input "Siamito"
click at [406, 172] on span "Peninah Siamito" at bounding box center [418, 169] width 88 height 19
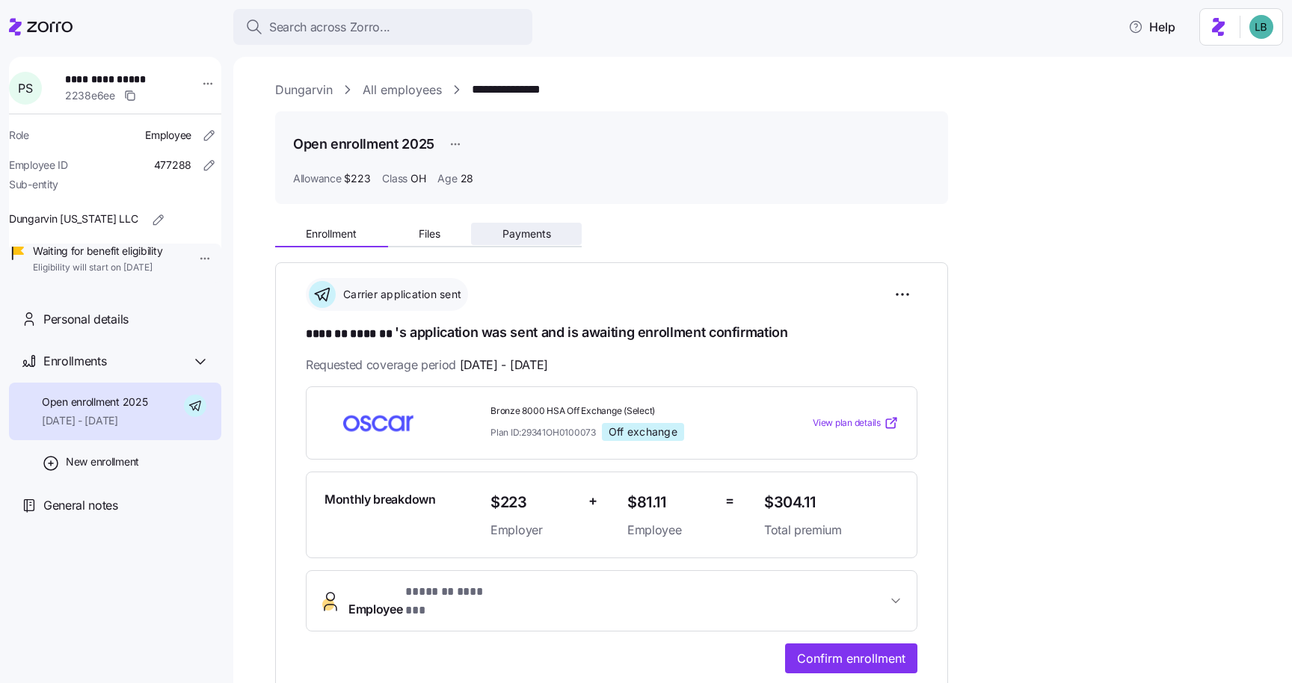
click at [539, 235] on span "Payments" at bounding box center [526, 234] width 49 height 10
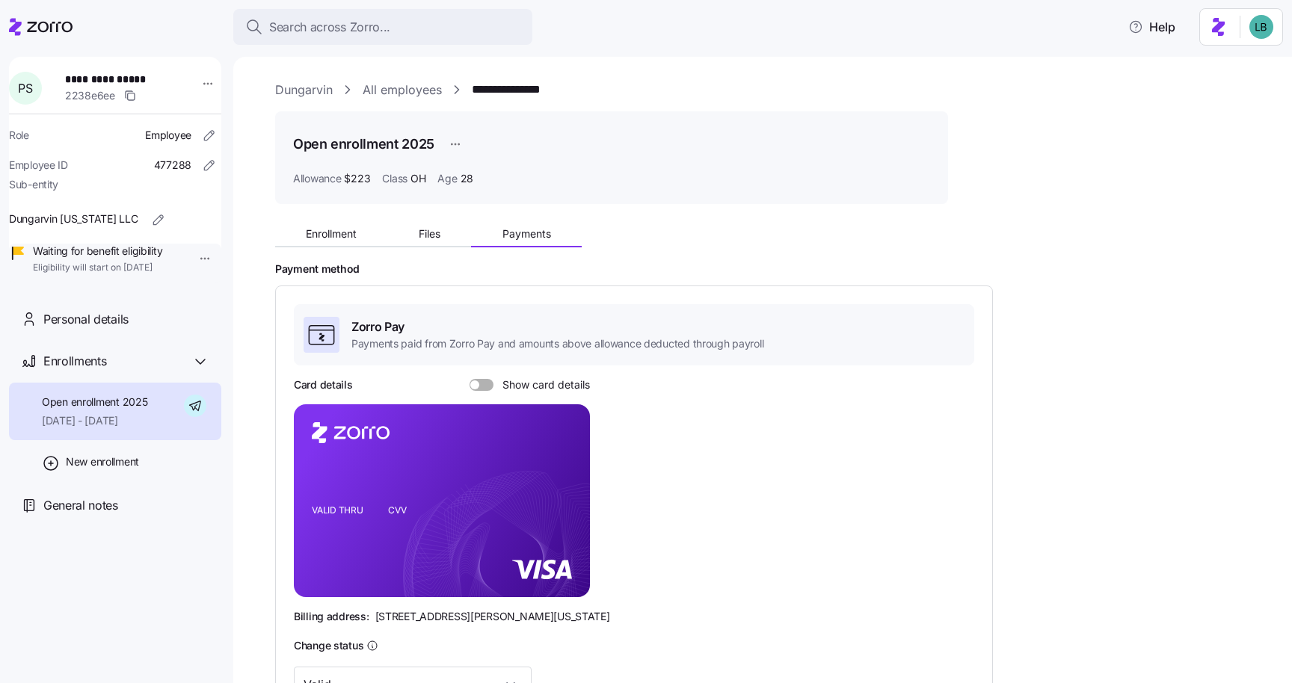
click at [487, 386] on span at bounding box center [486, 385] width 15 height 12
click at [469, 379] on input "Show card details" at bounding box center [469, 379] width 0 height 0
click at [564, 477] on icon "copy-to-clipboard" at bounding box center [561, 473] width 13 height 13
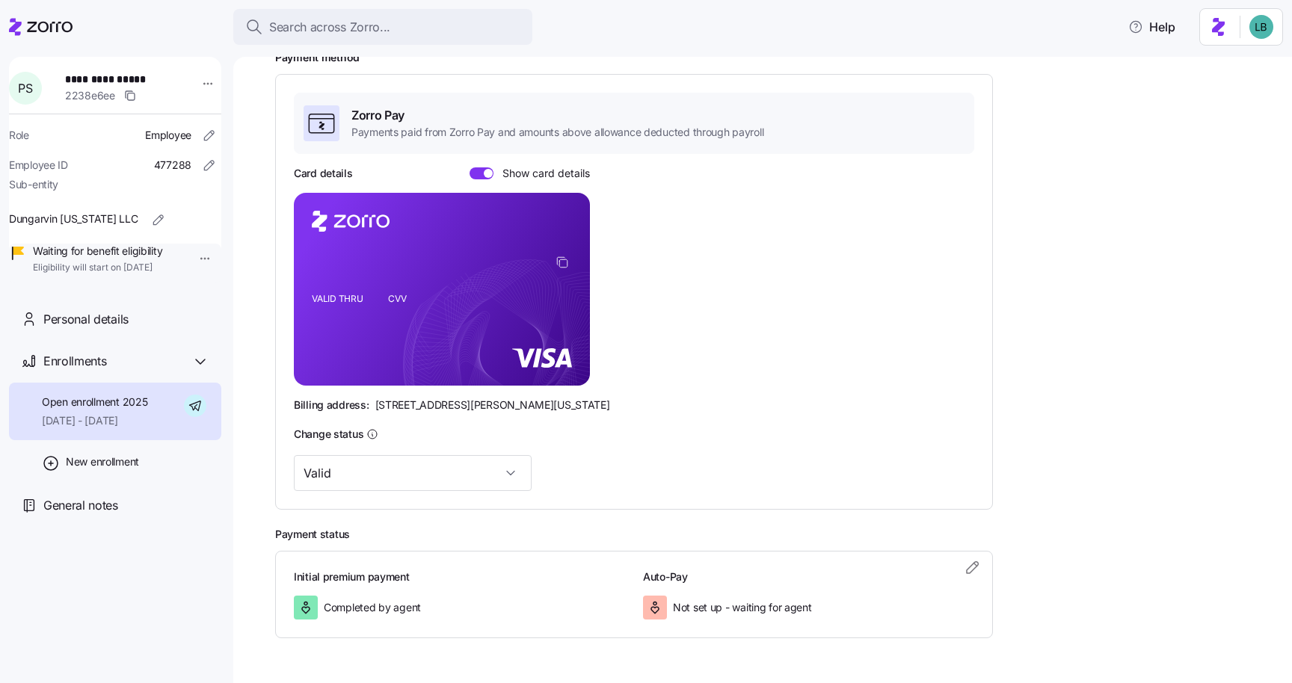
scroll to position [256, 0]
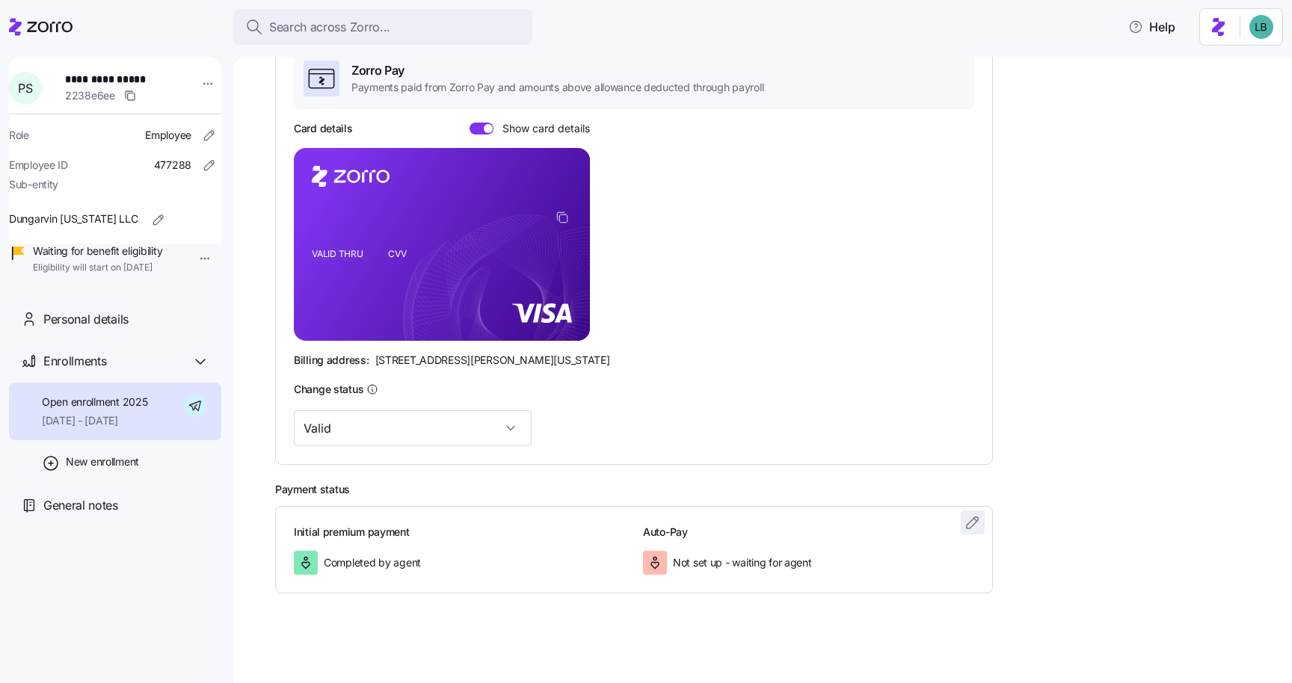
click at [970, 522] on icon "button" at bounding box center [972, 522] width 11 height 11
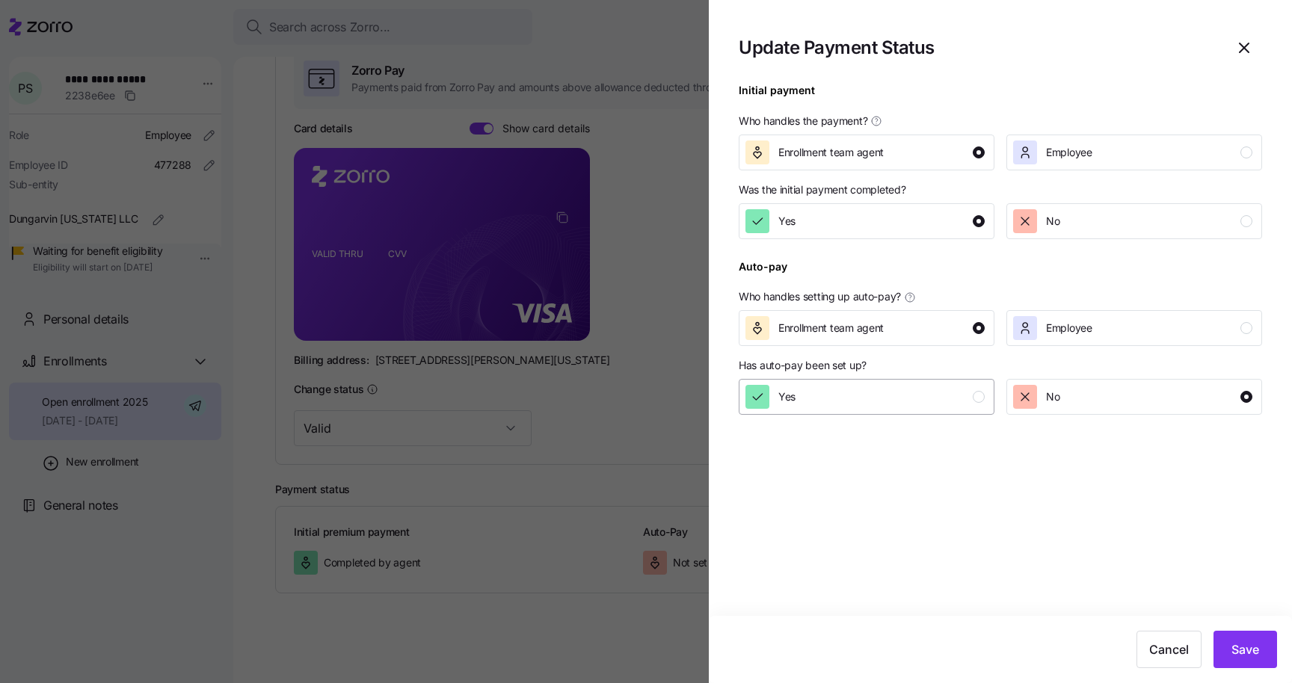
click at [959, 386] on div "Yes" at bounding box center [864, 397] width 239 height 24
click at [1248, 653] on span "Save" at bounding box center [1245, 650] width 28 height 18
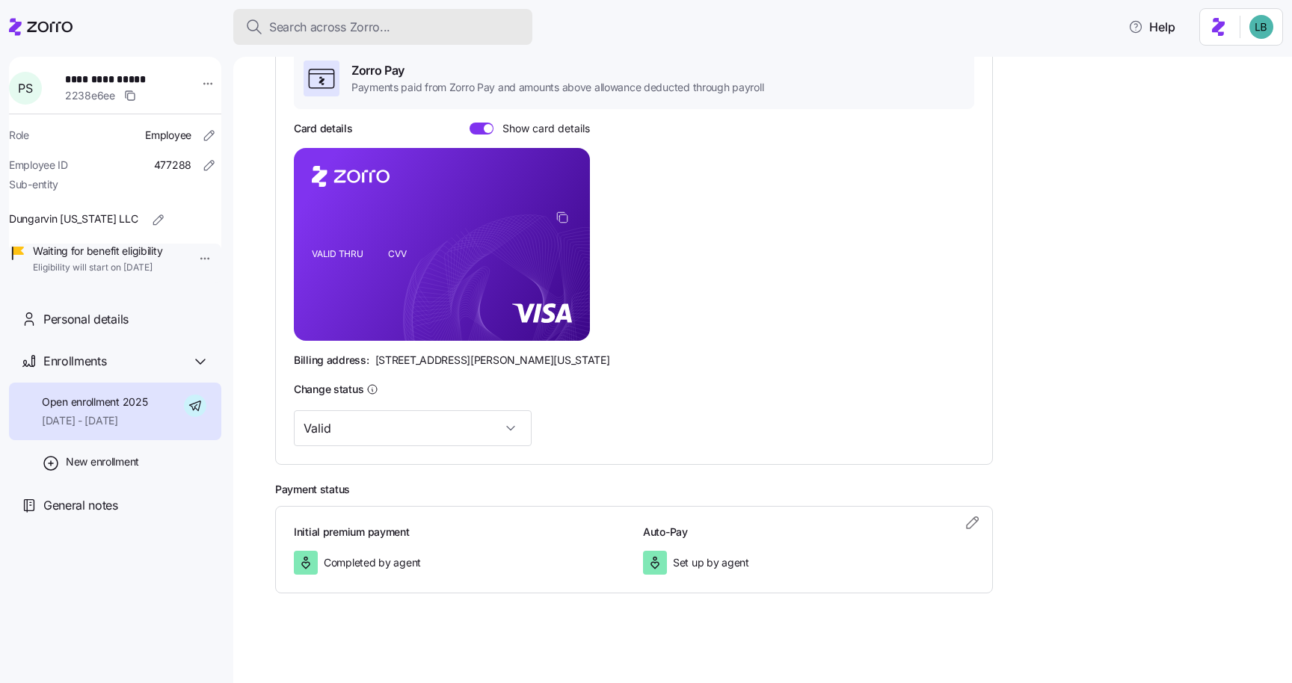
click at [350, 37] on button "Search across Zorro..." at bounding box center [382, 27] width 299 height 36
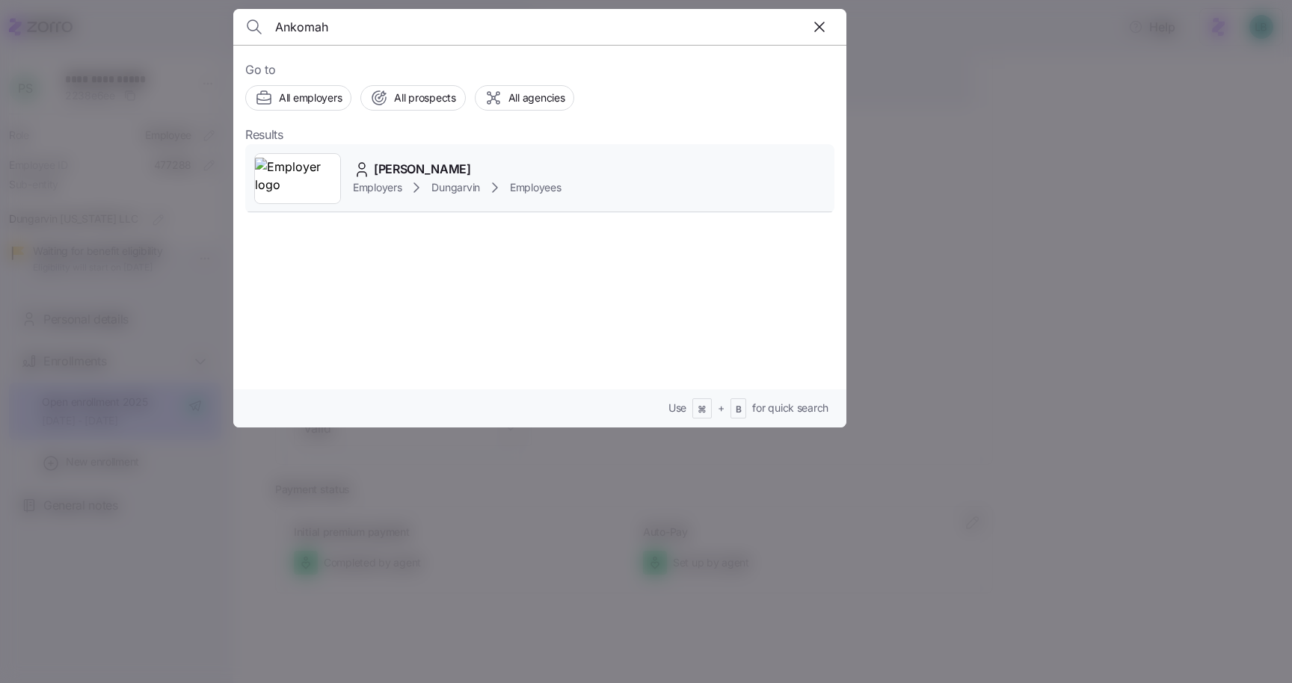
type input "Ankomah"
click at [399, 186] on span "Employers" at bounding box center [377, 187] width 49 height 15
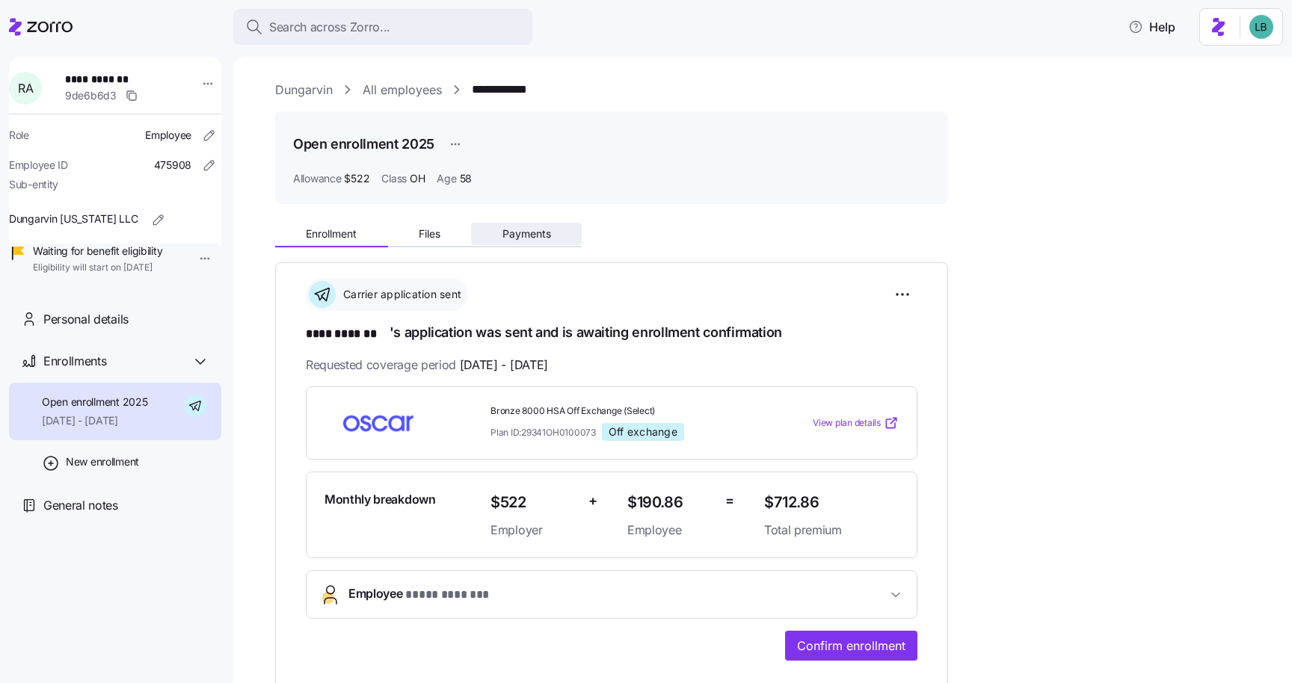
click at [527, 238] on span "Payments" at bounding box center [526, 234] width 49 height 10
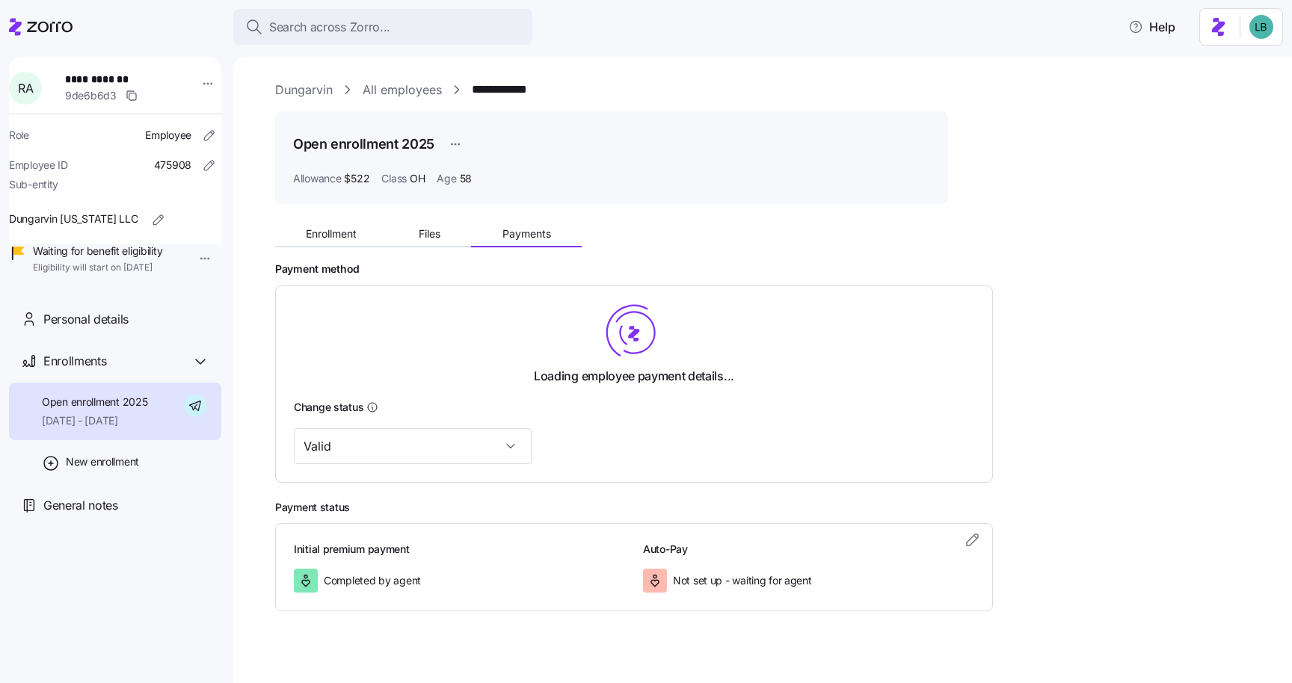
scroll to position [18, 0]
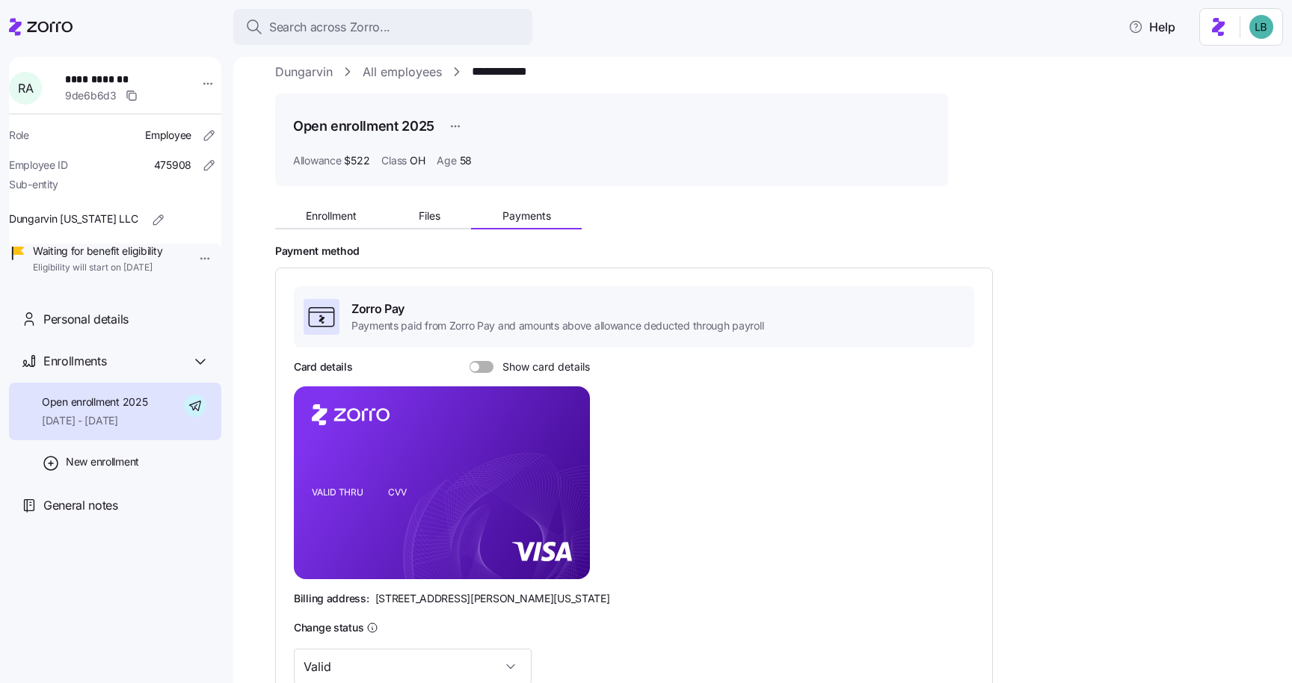
click at [492, 366] on span at bounding box center [486, 367] width 15 height 12
click at [469, 361] on input "Show card details" at bounding box center [469, 361] width 0 height 0
drag, startPoint x: 444, startPoint y: 549, endPoint x: 431, endPoint y: 553, distance: 14.2
click at [431, 553] on icon "VALID THRU CVV" at bounding box center [442, 482] width 296 height 193
click at [431, 553] on rect at bounding box center [442, 482] width 296 height 193
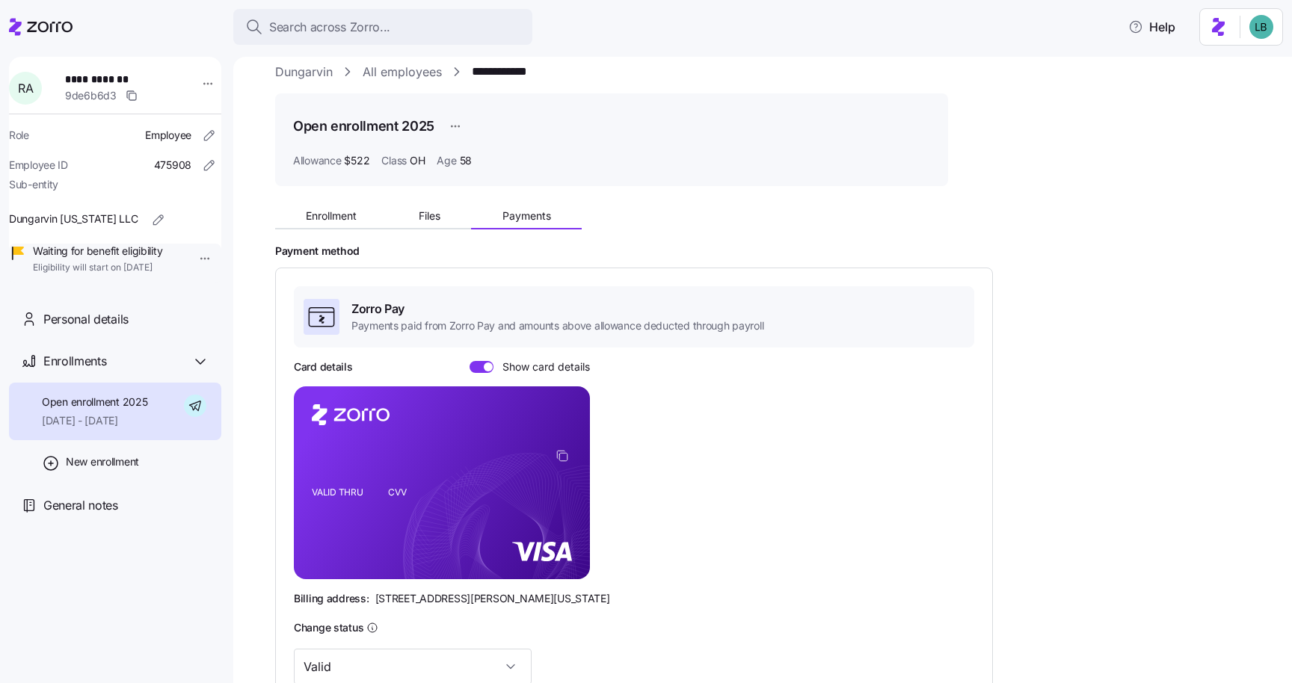
click at [431, 553] on rect at bounding box center [442, 482] width 296 height 193
click at [562, 457] on icon "copy-to-clipboard" at bounding box center [561, 455] width 13 height 13
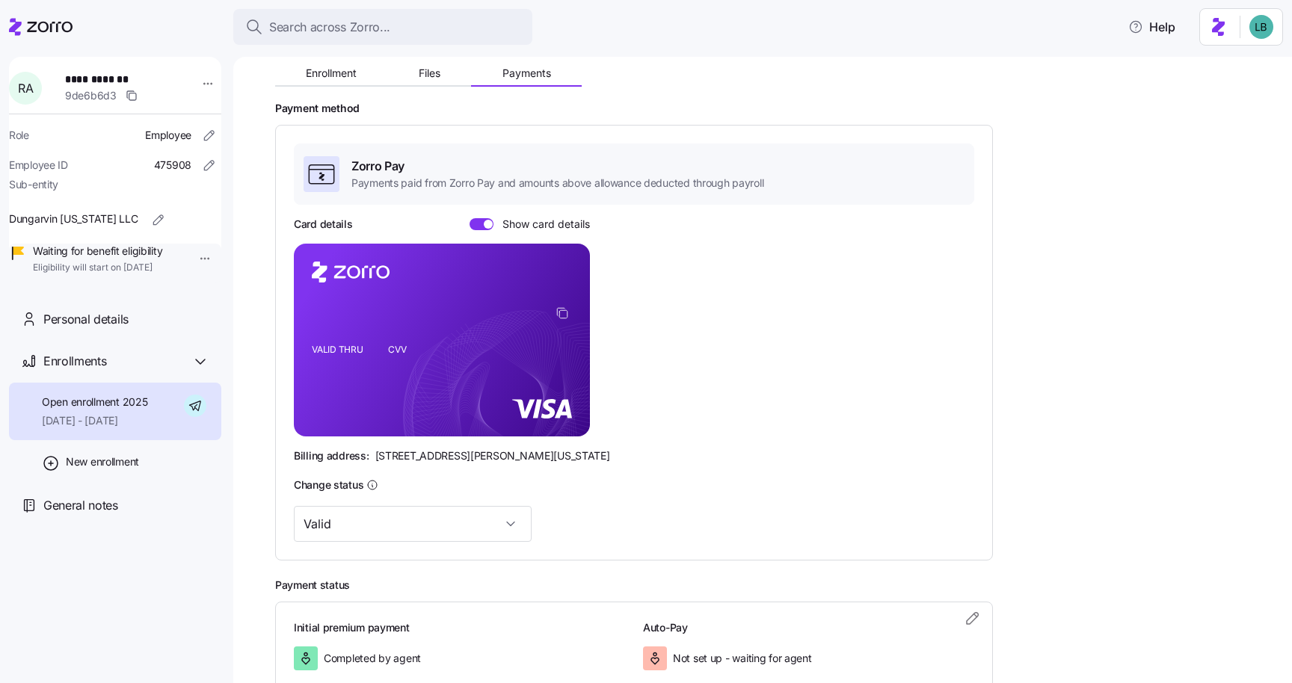
scroll to position [256, 0]
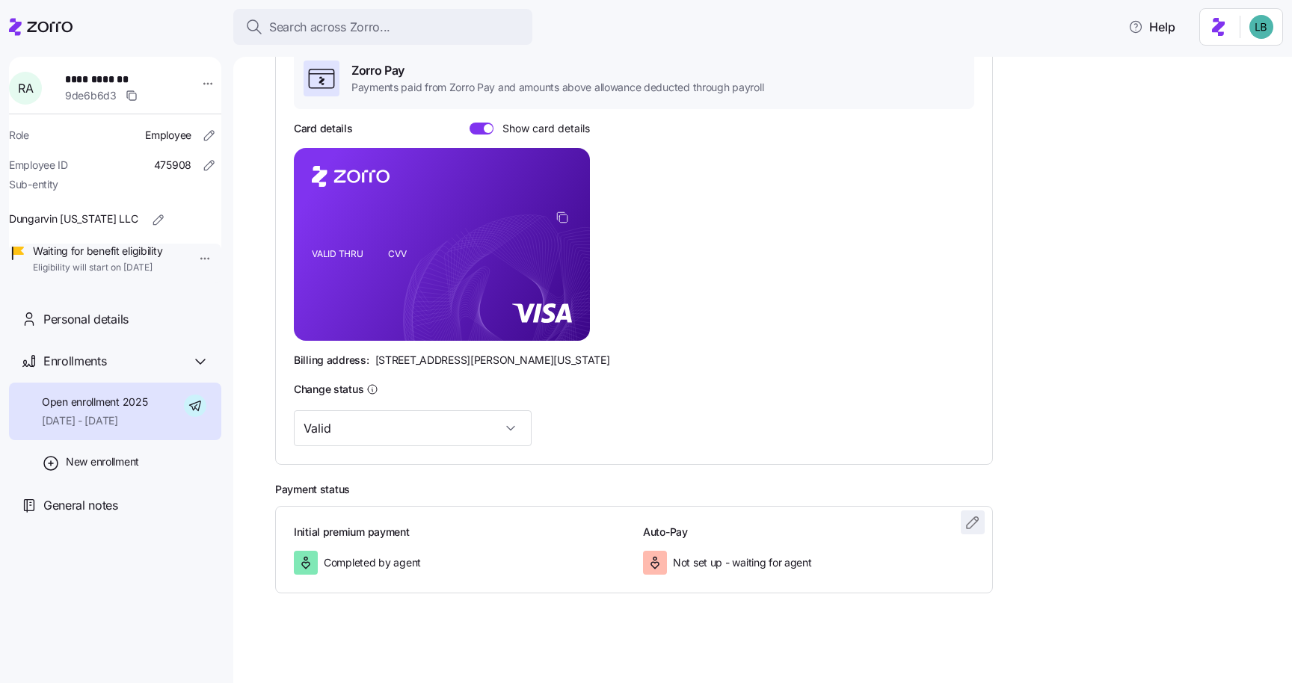
click at [967, 518] on icon "button" at bounding box center [973, 523] width 18 height 18
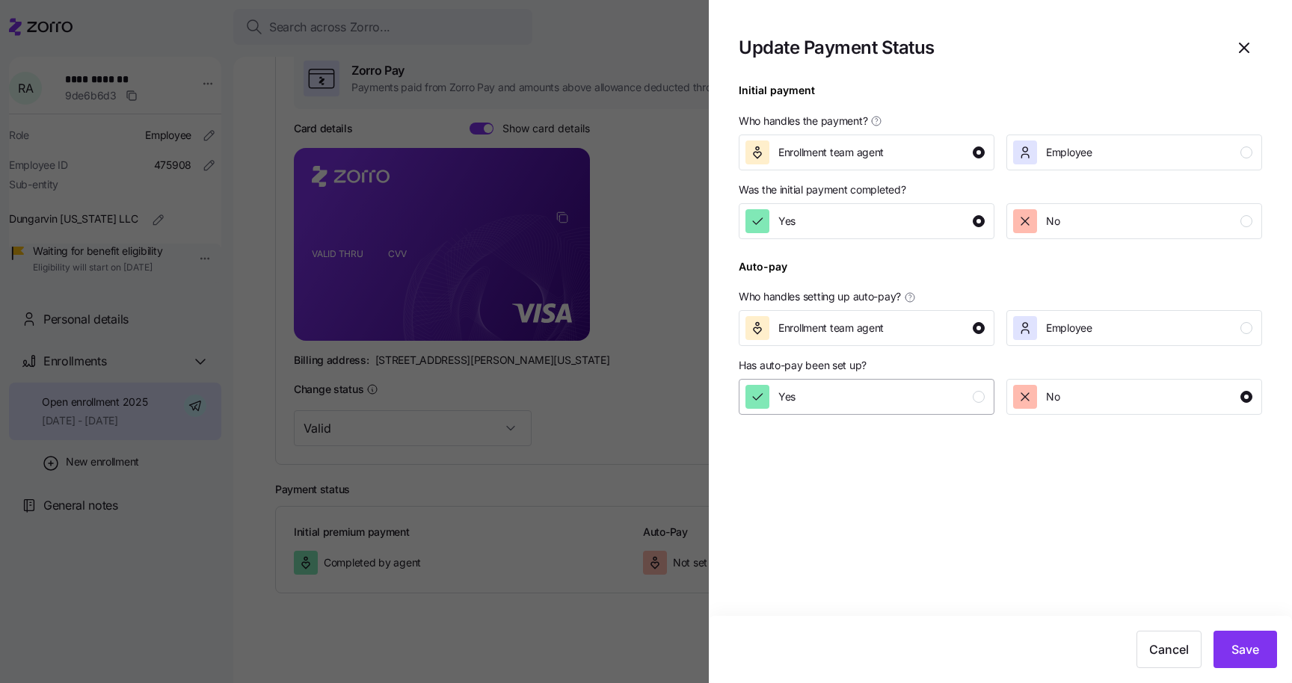
click at [830, 390] on div "Yes" at bounding box center [864, 397] width 239 height 24
click at [1248, 655] on span "Save" at bounding box center [1245, 650] width 28 height 18
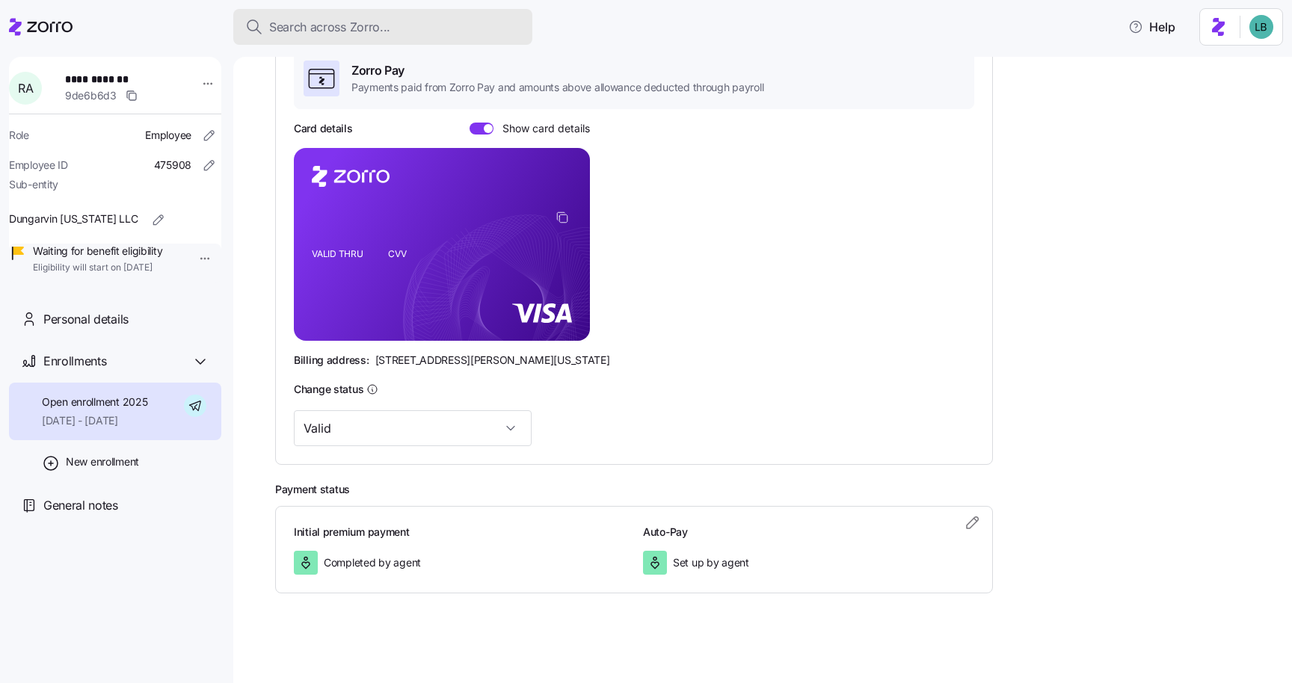
click at [338, 28] on span "Search across Zorro..." at bounding box center [329, 27] width 121 height 19
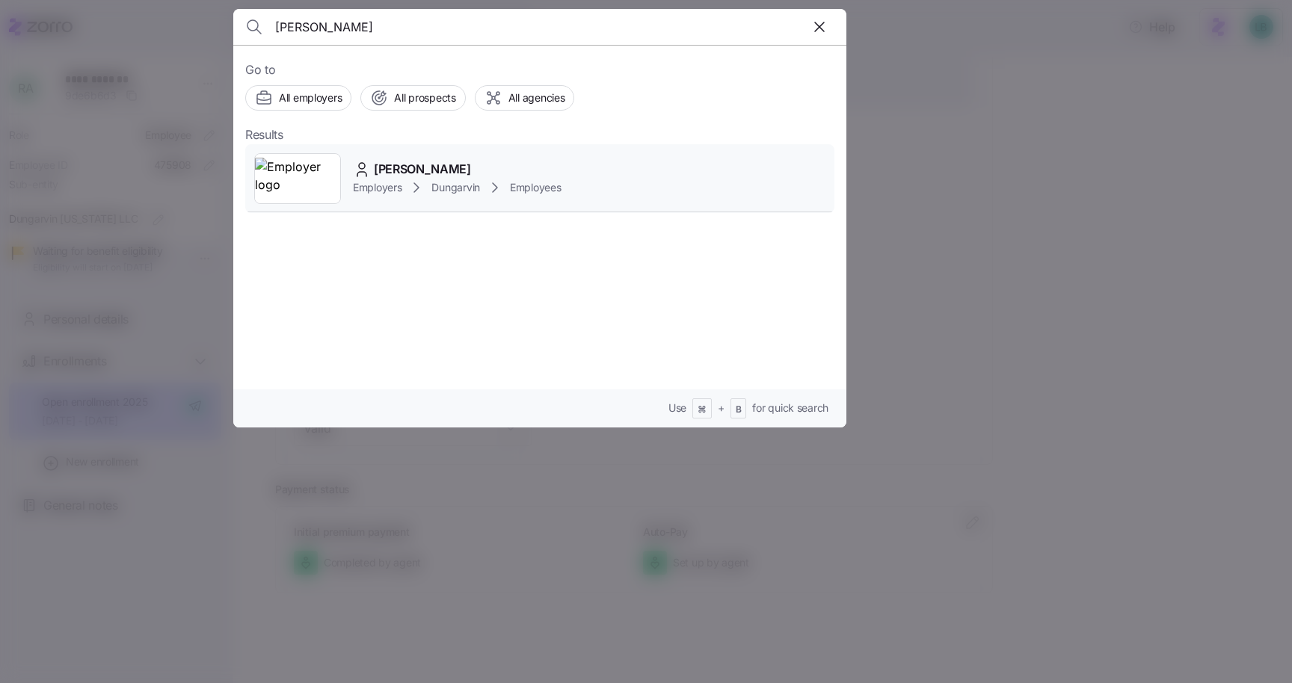
type input "Bediako"
click at [396, 170] on span "Rose Asare Bediako" at bounding box center [422, 169] width 97 height 19
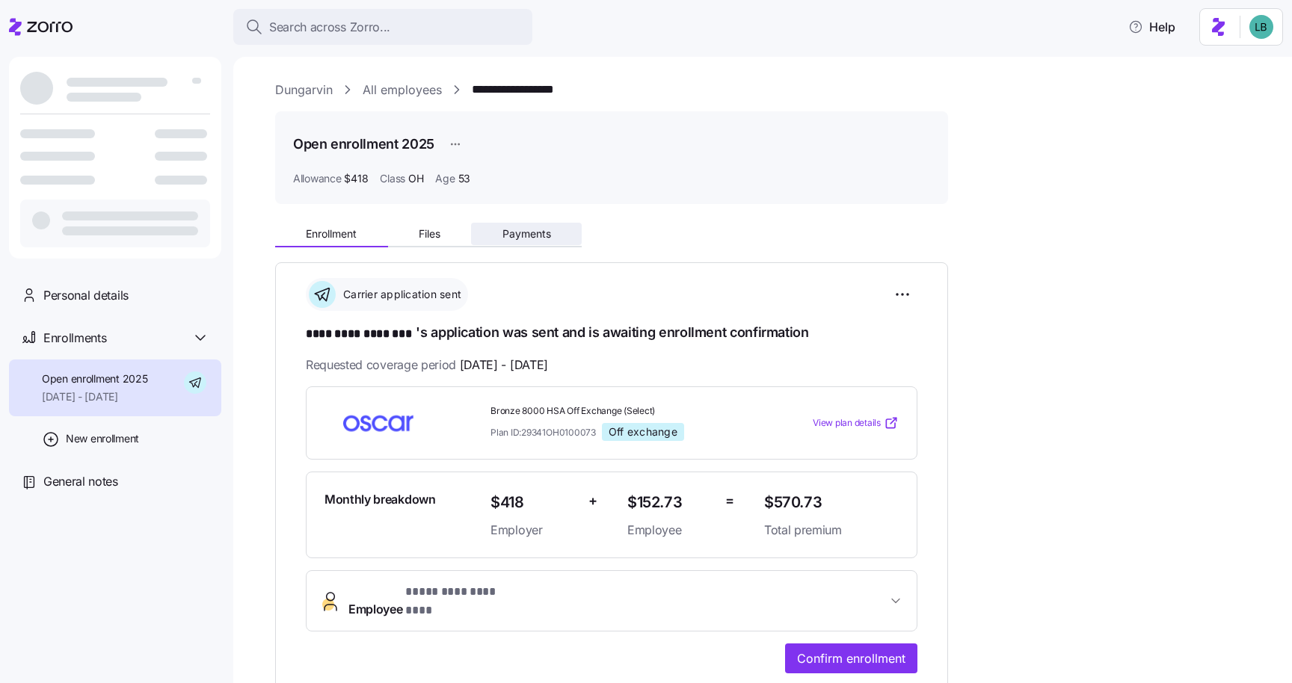
click at [523, 235] on span "Payments" at bounding box center [526, 234] width 49 height 10
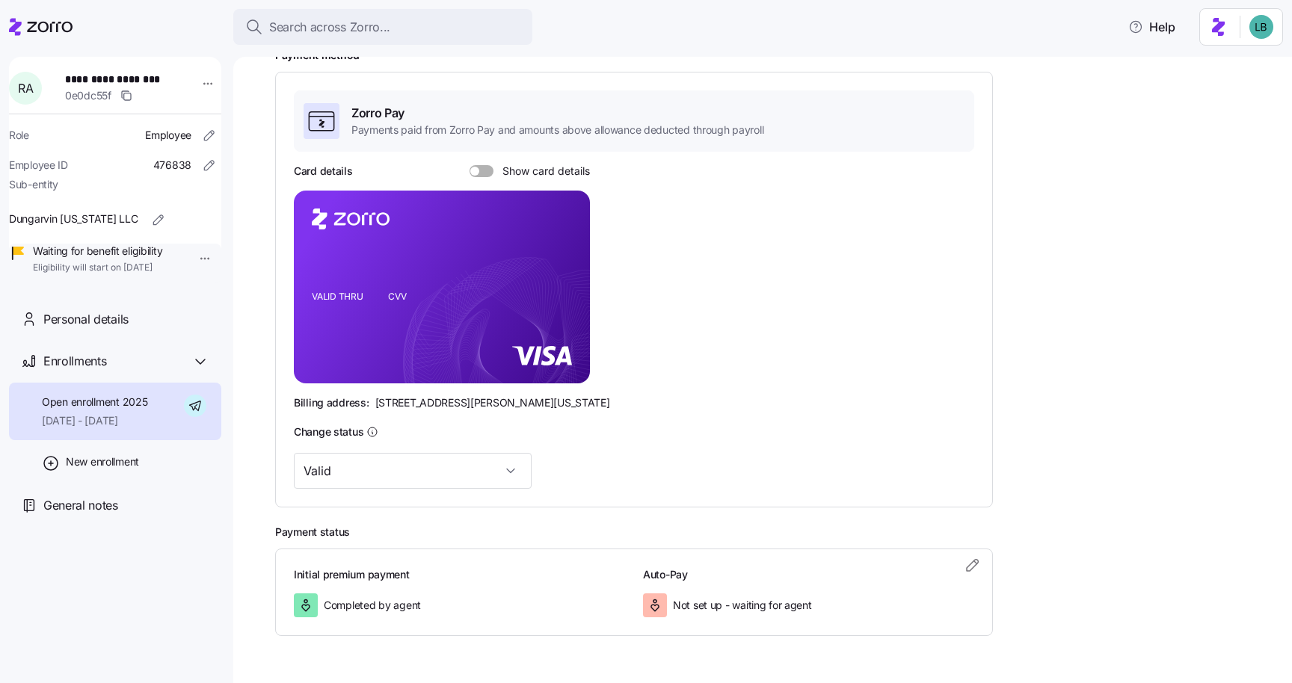
scroll to position [243, 0]
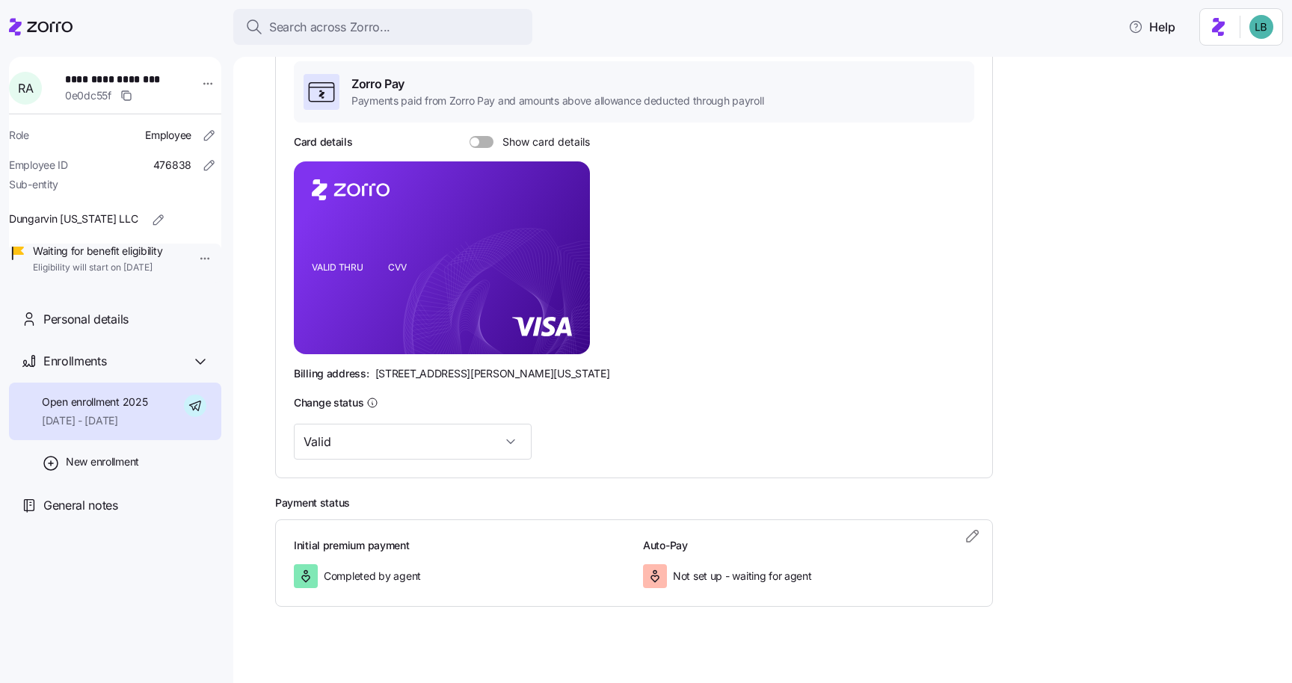
click at [486, 143] on span at bounding box center [486, 142] width 15 height 12
click at [469, 136] on input "Show card details" at bounding box center [469, 136] width 0 height 0
click at [464, 332] on icon "VALID THRU CVV" at bounding box center [442, 257] width 296 height 193
click at [564, 232] on icon "copy-to-clipboard" at bounding box center [561, 230] width 13 height 13
click at [348, 25] on span "Search across Zorro..." at bounding box center [329, 27] width 121 height 19
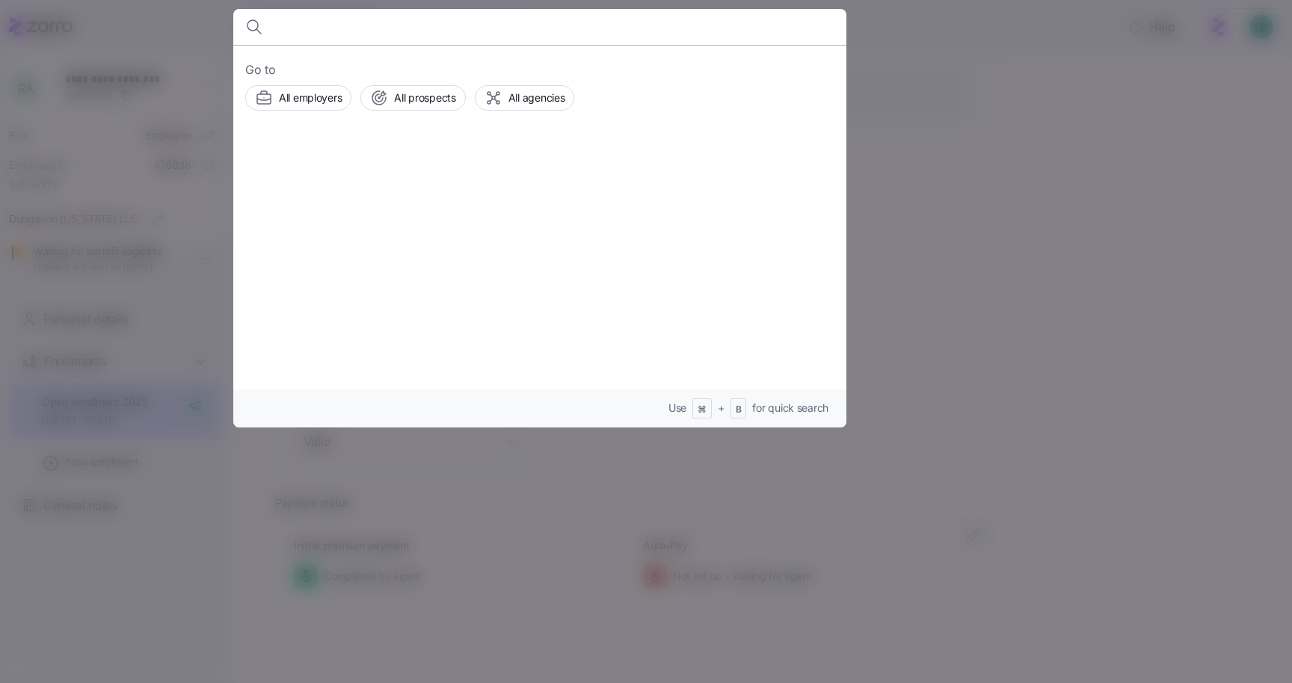
click at [1045, 166] on div at bounding box center [646, 341] width 1292 height 683
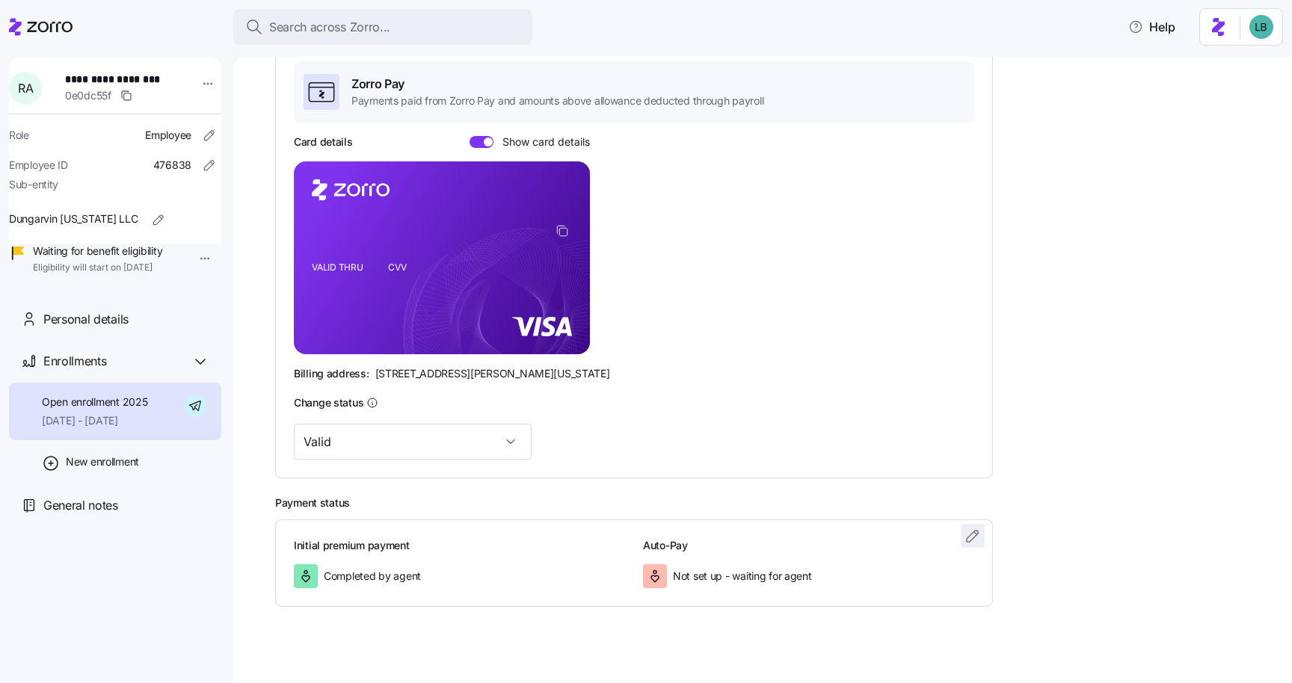
click at [971, 534] on icon "button" at bounding box center [973, 536] width 18 height 18
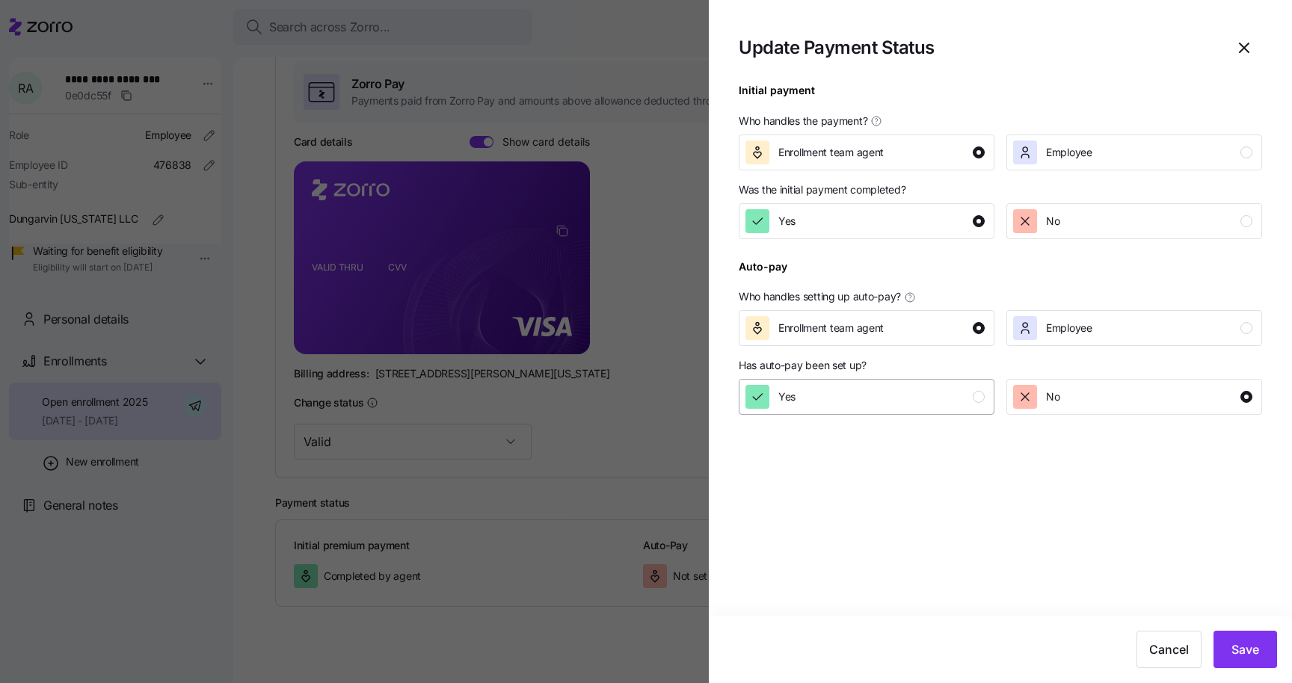
click at [964, 390] on div "Yes" at bounding box center [864, 397] width 239 height 24
click at [1236, 635] on button "Save" at bounding box center [1245, 649] width 64 height 37
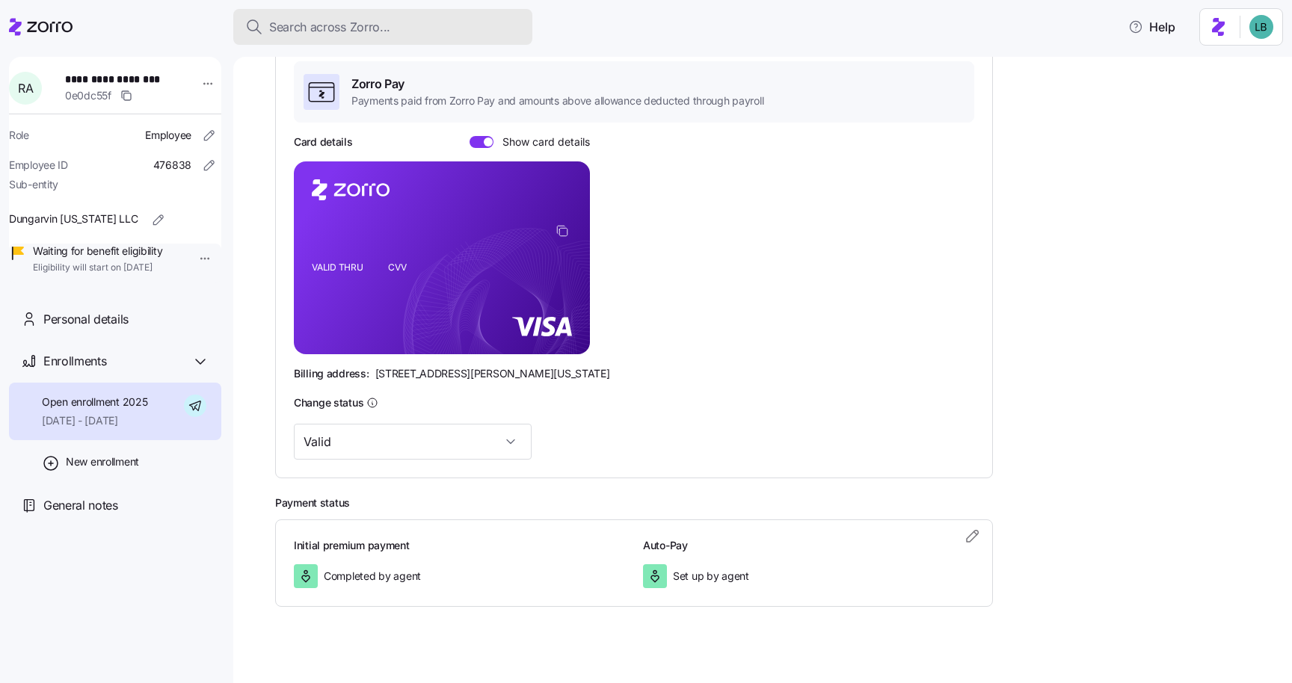
click at [290, 22] on span "Search across Zorro..." at bounding box center [329, 27] width 121 height 19
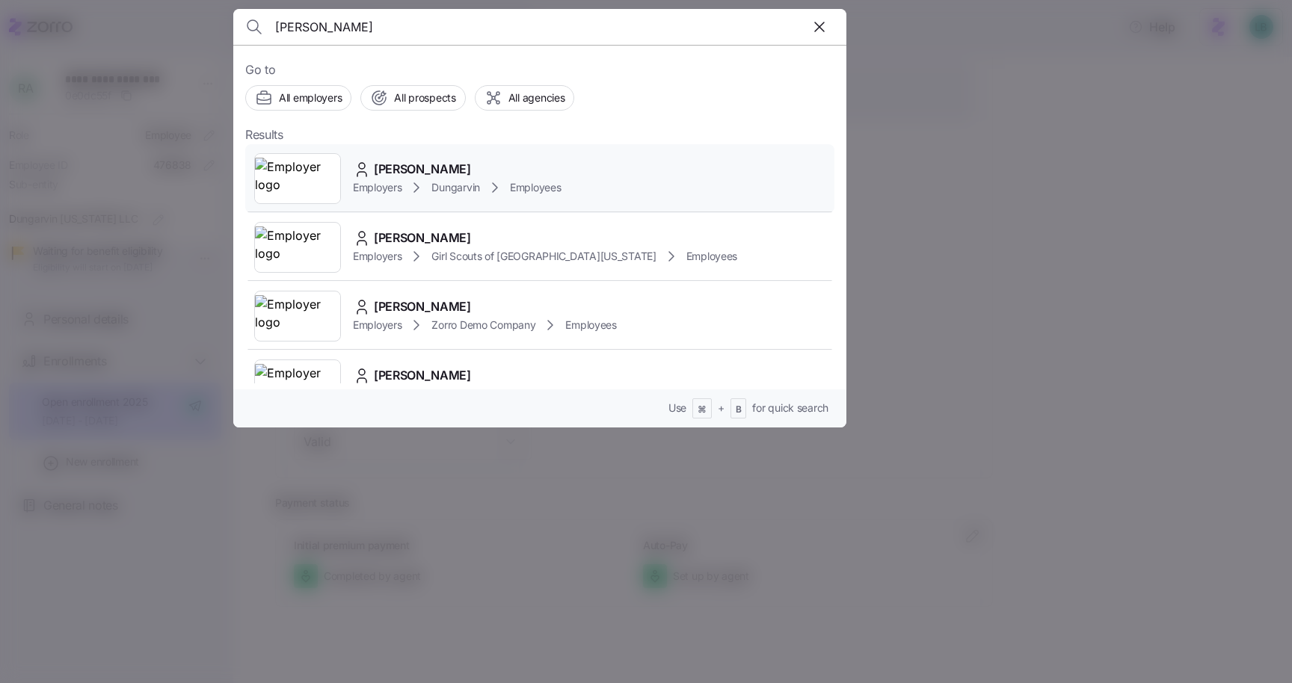
type input "Tursca Williams"
click at [407, 163] on span "Tursca Williams" at bounding box center [422, 169] width 97 height 19
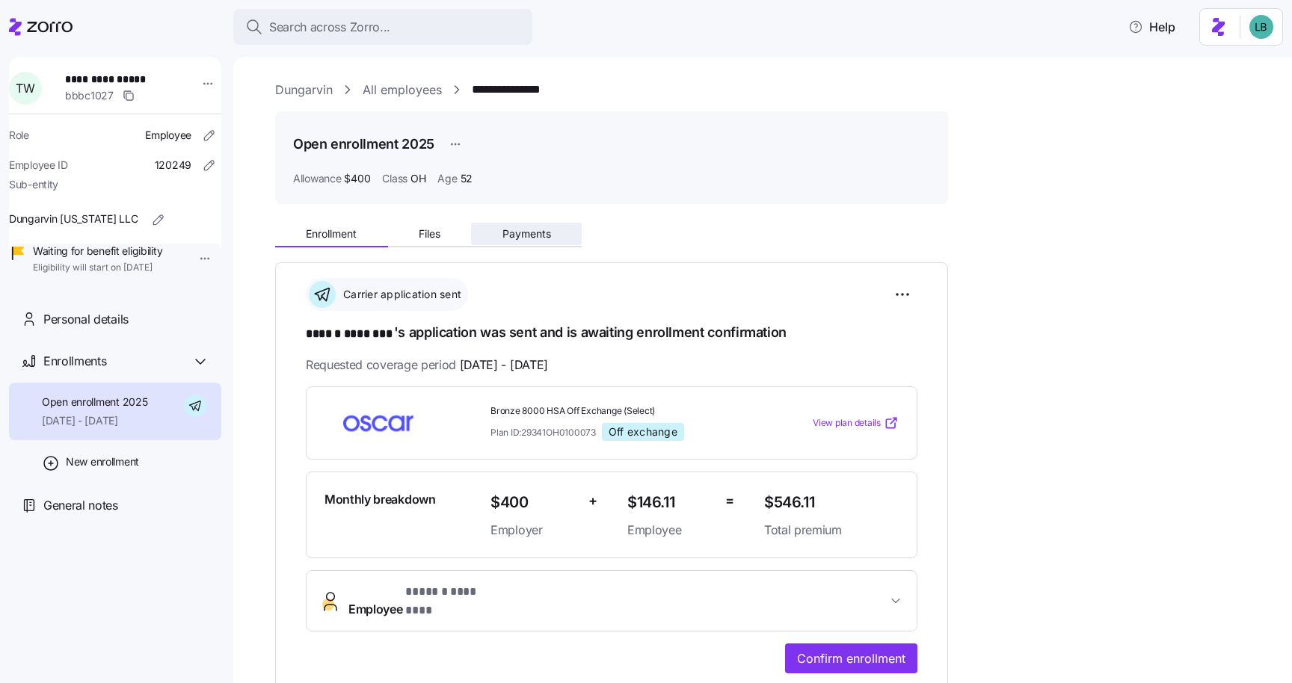
click at [524, 232] on span "Payments" at bounding box center [526, 234] width 49 height 10
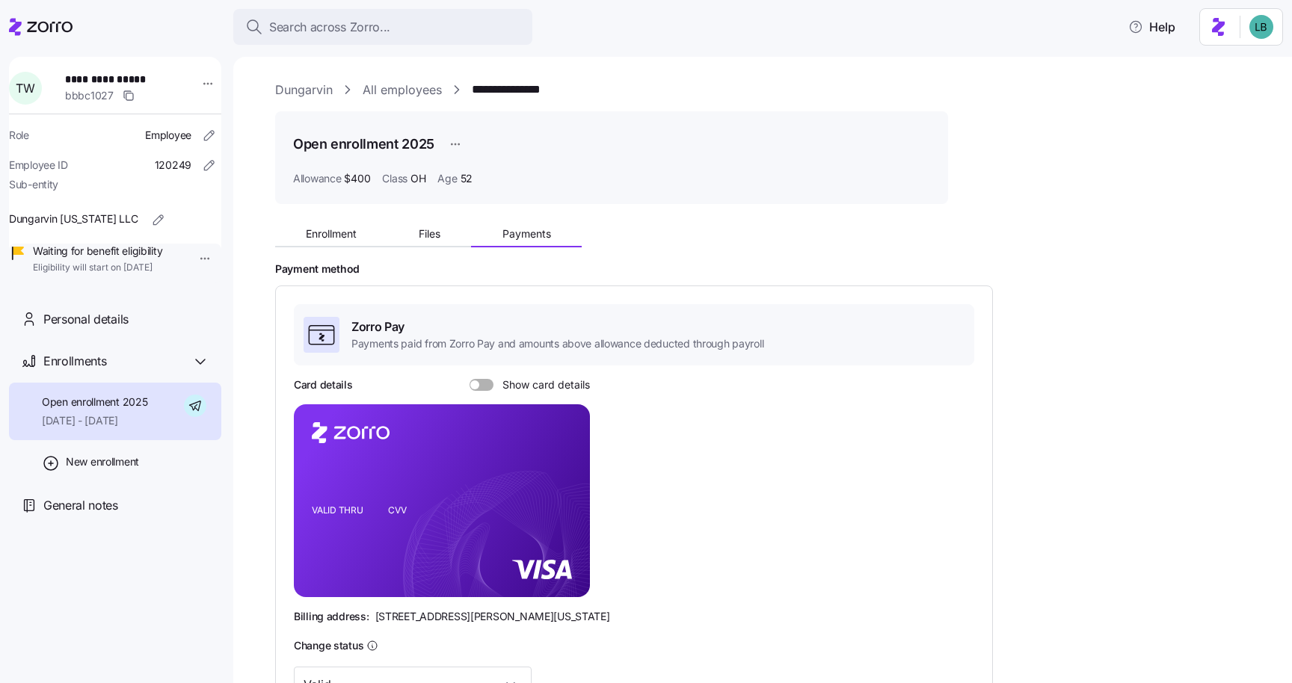
click at [486, 385] on span at bounding box center [486, 385] width 15 height 12
click at [469, 379] on input "Show card details" at bounding box center [469, 379] width 0 height 0
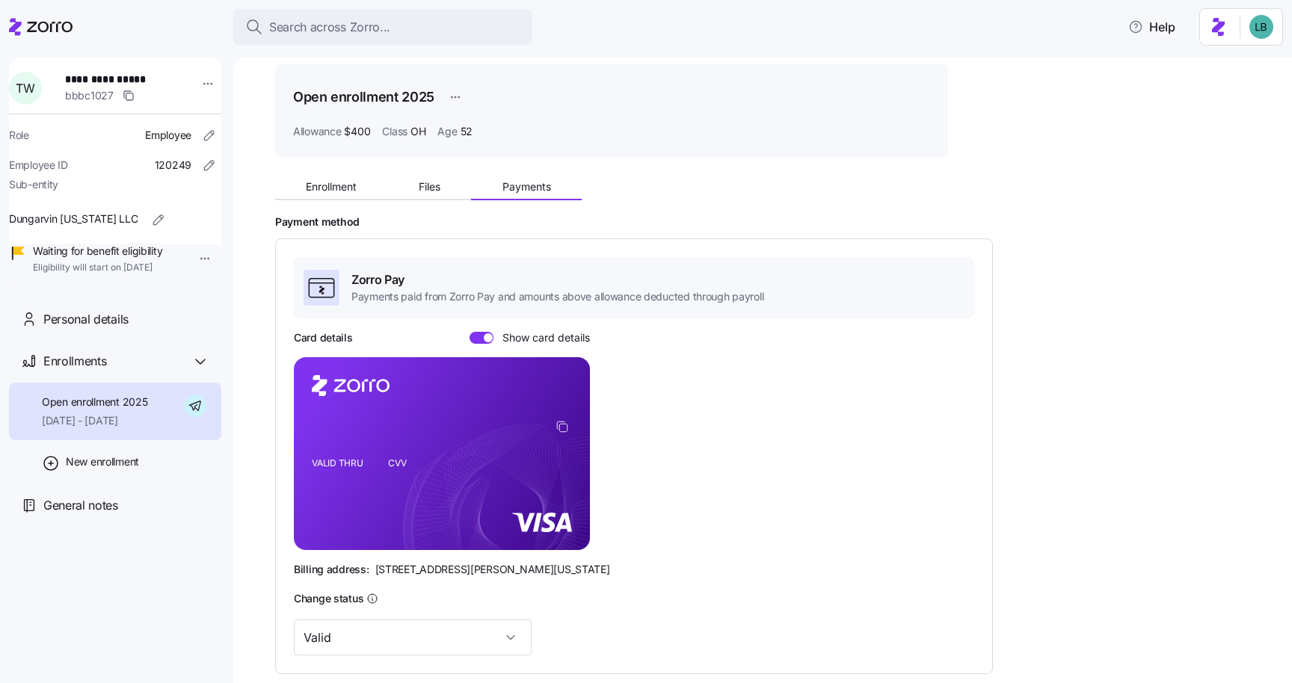
scroll to position [75, 0]
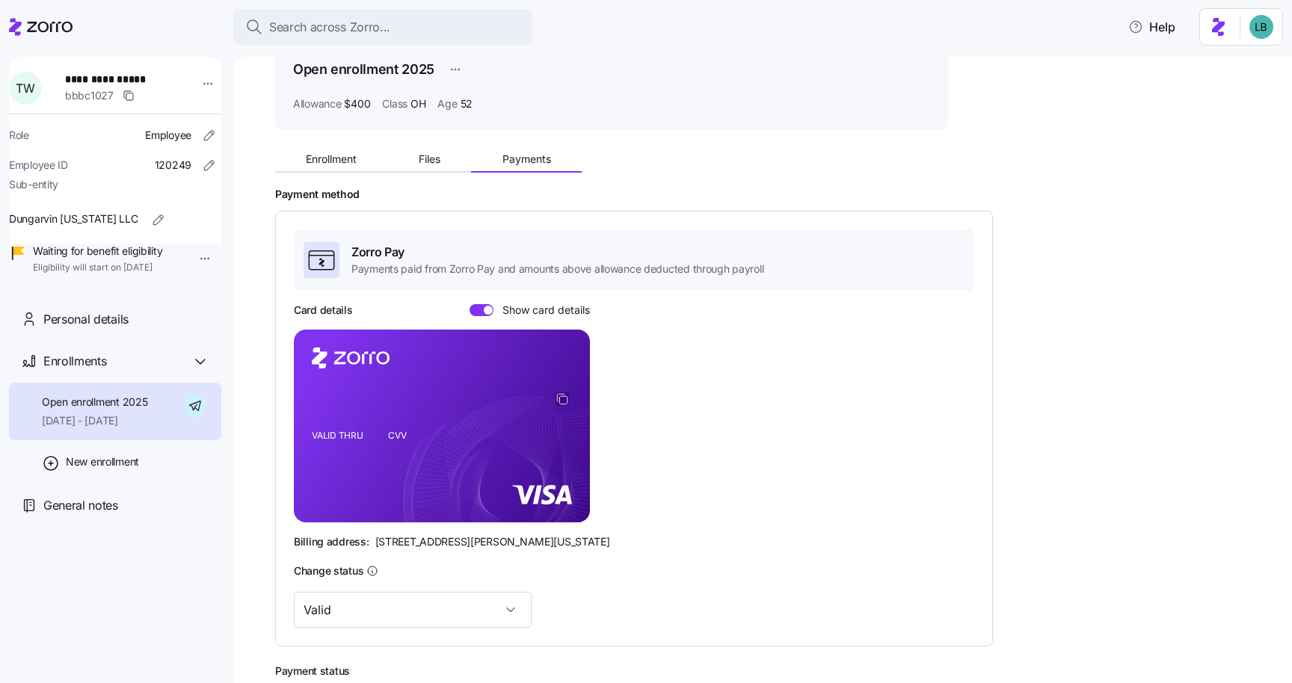
click at [567, 398] on icon "copy-to-clipboard" at bounding box center [561, 398] width 13 height 13
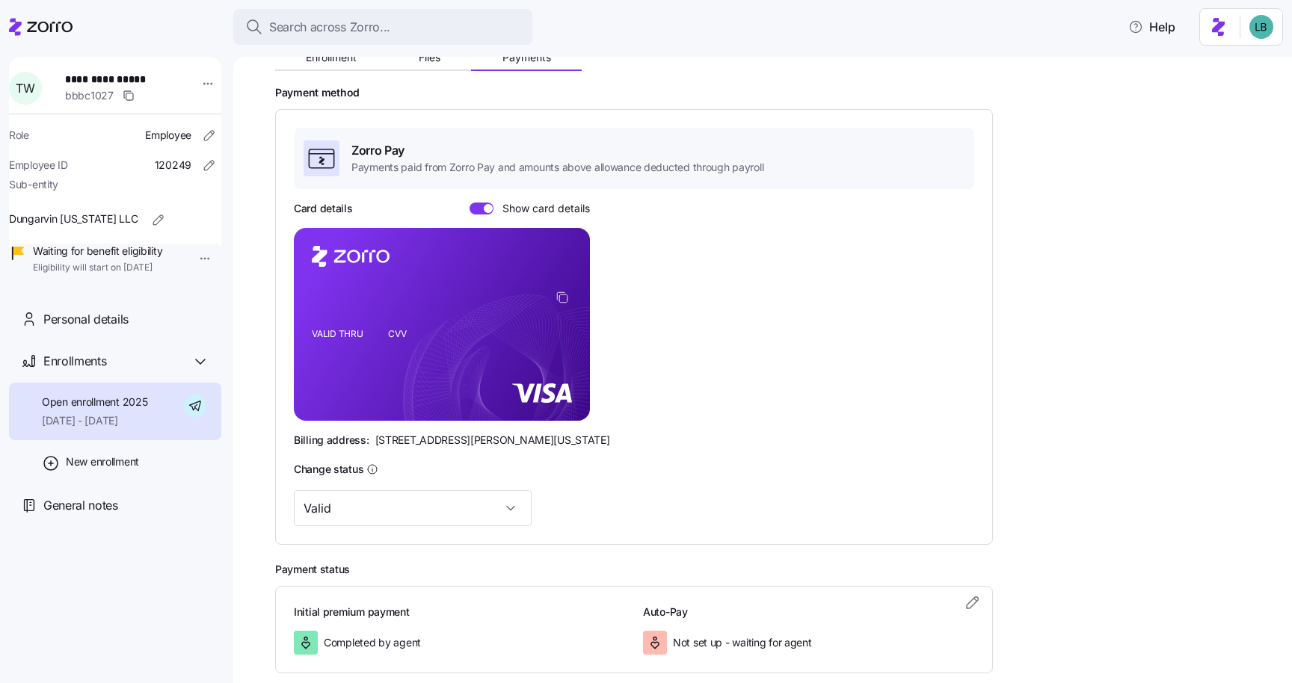
scroll to position [256, 0]
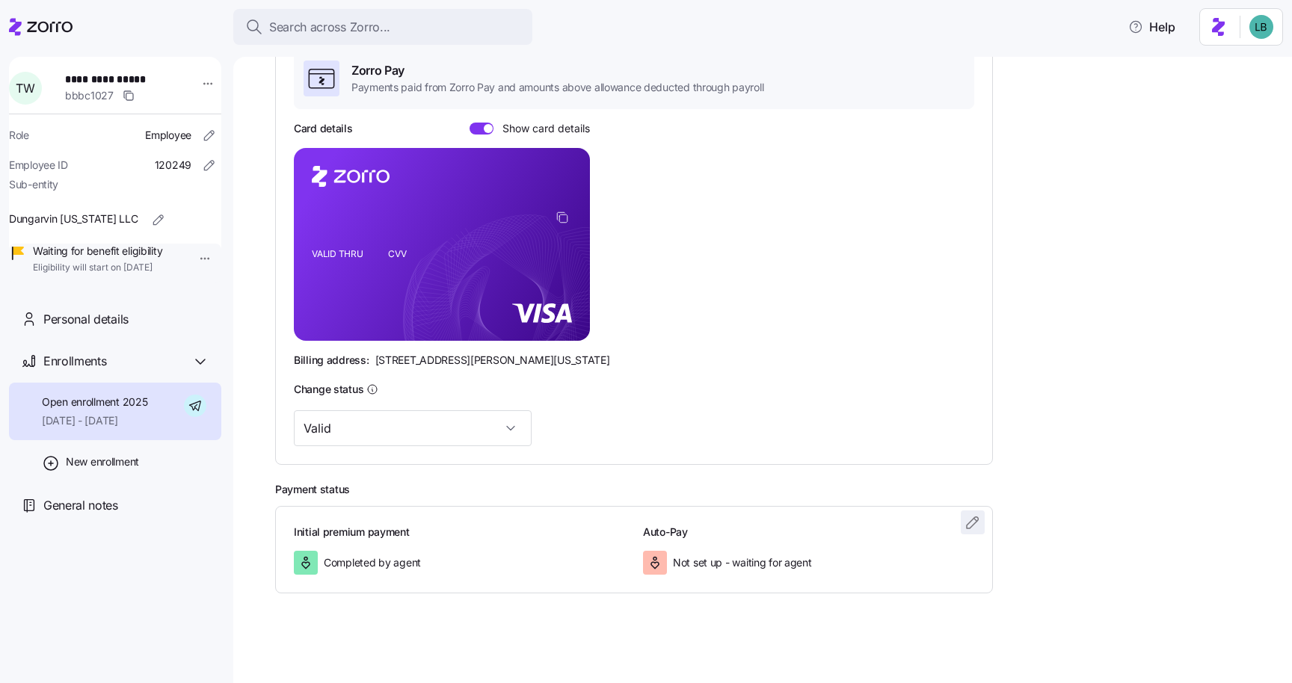
click at [971, 526] on icon "button" at bounding box center [973, 523] width 18 height 18
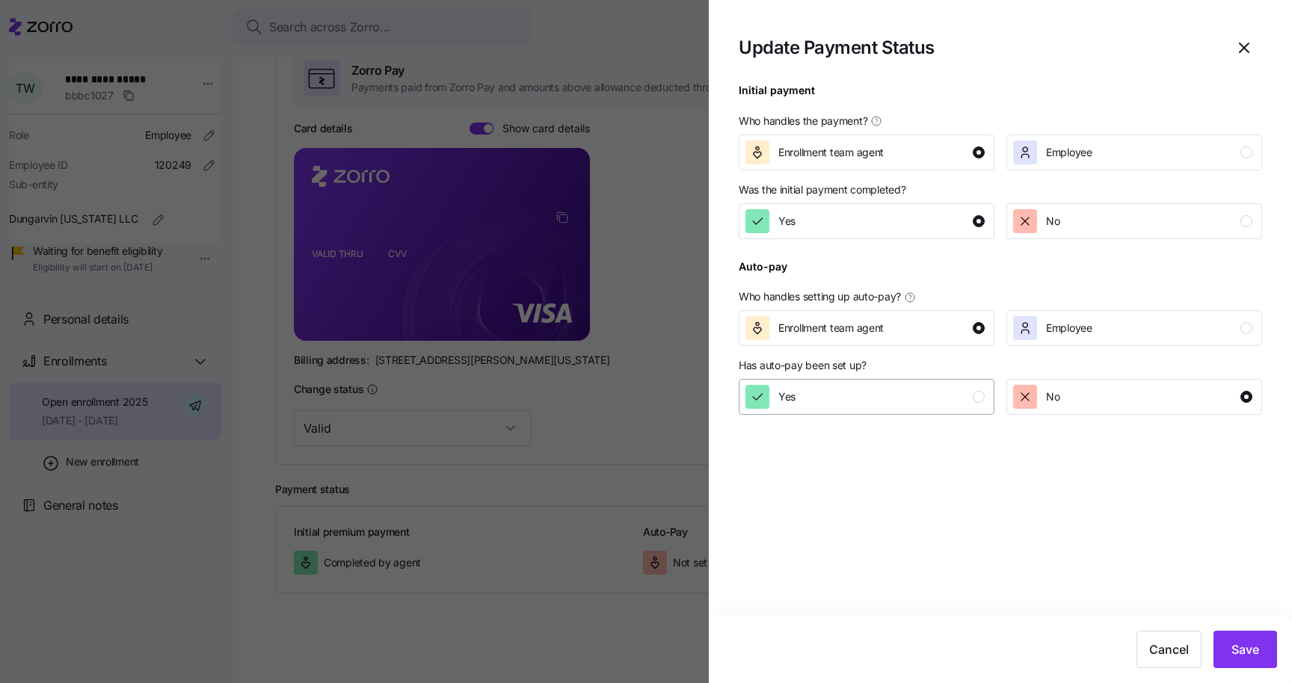
click at [839, 407] on div "Yes" at bounding box center [864, 397] width 239 height 24
click at [1256, 650] on span "Save" at bounding box center [1245, 650] width 28 height 18
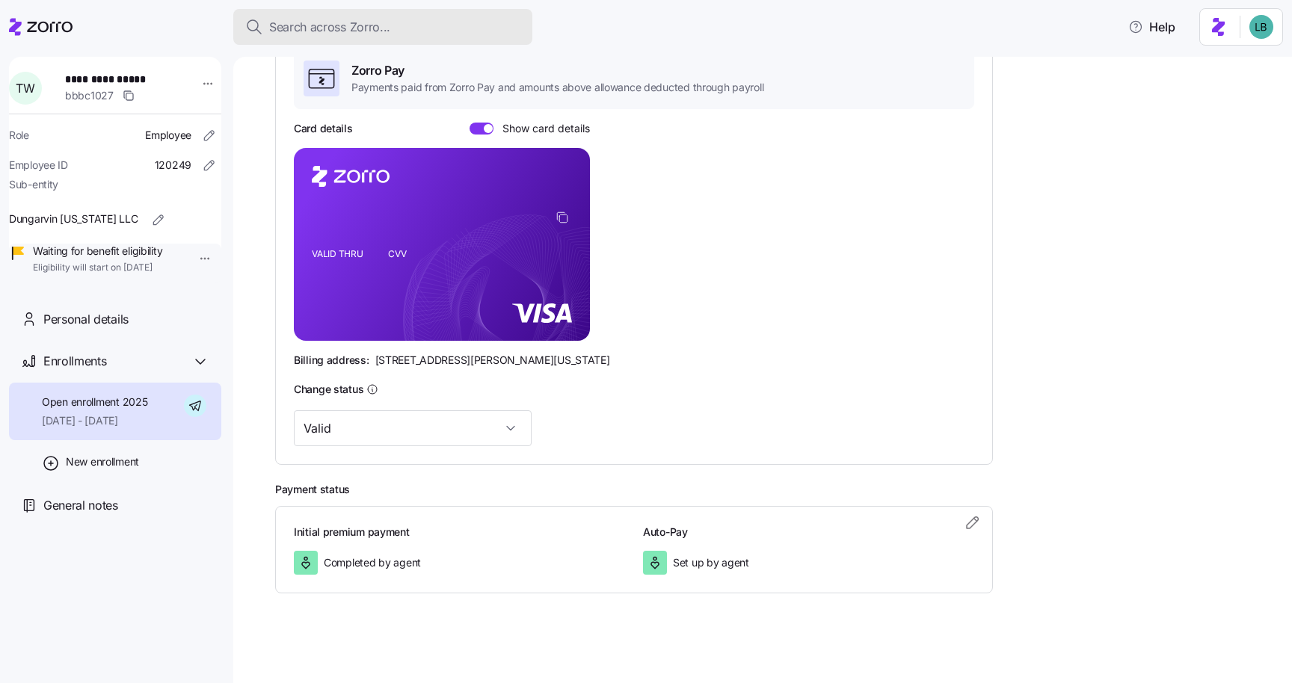
click at [331, 30] on span "Search across Zorro..." at bounding box center [329, 27] width 121 height 19
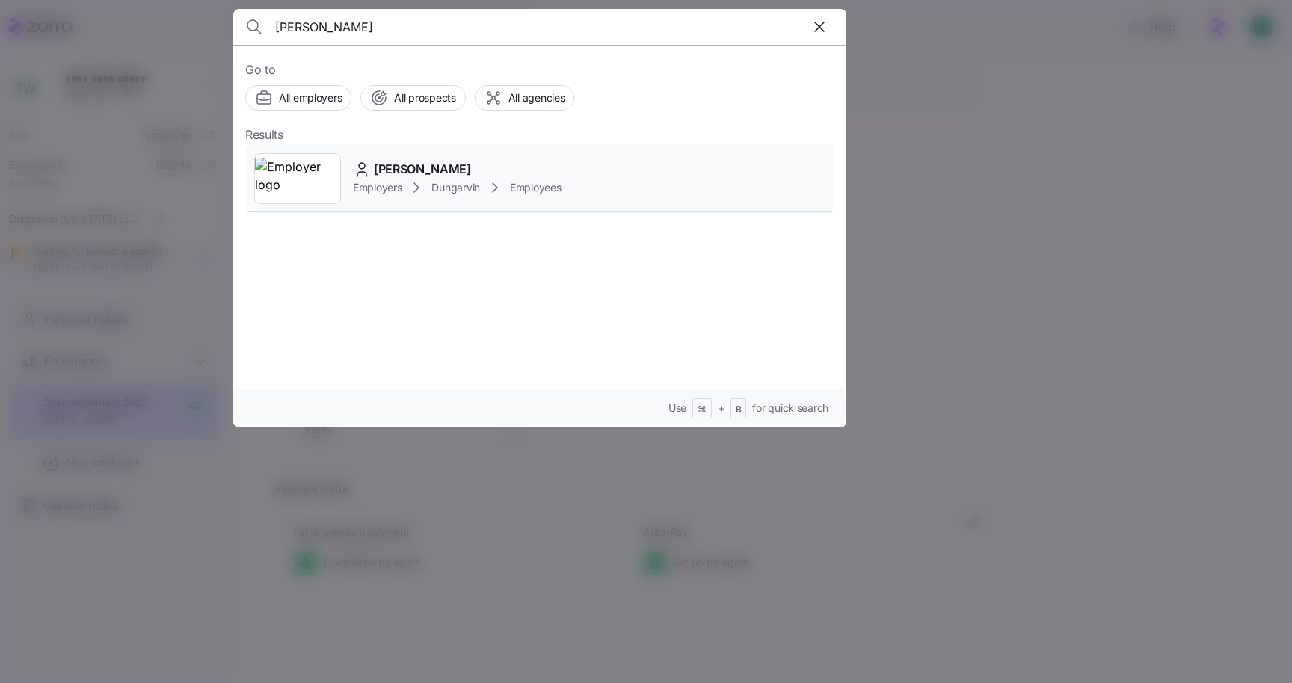
type input "Edna Quarcoopome"
click at [425, 169] on span "Edna Quarcoopome" at bounding box center [422, 169] width 97 height 19
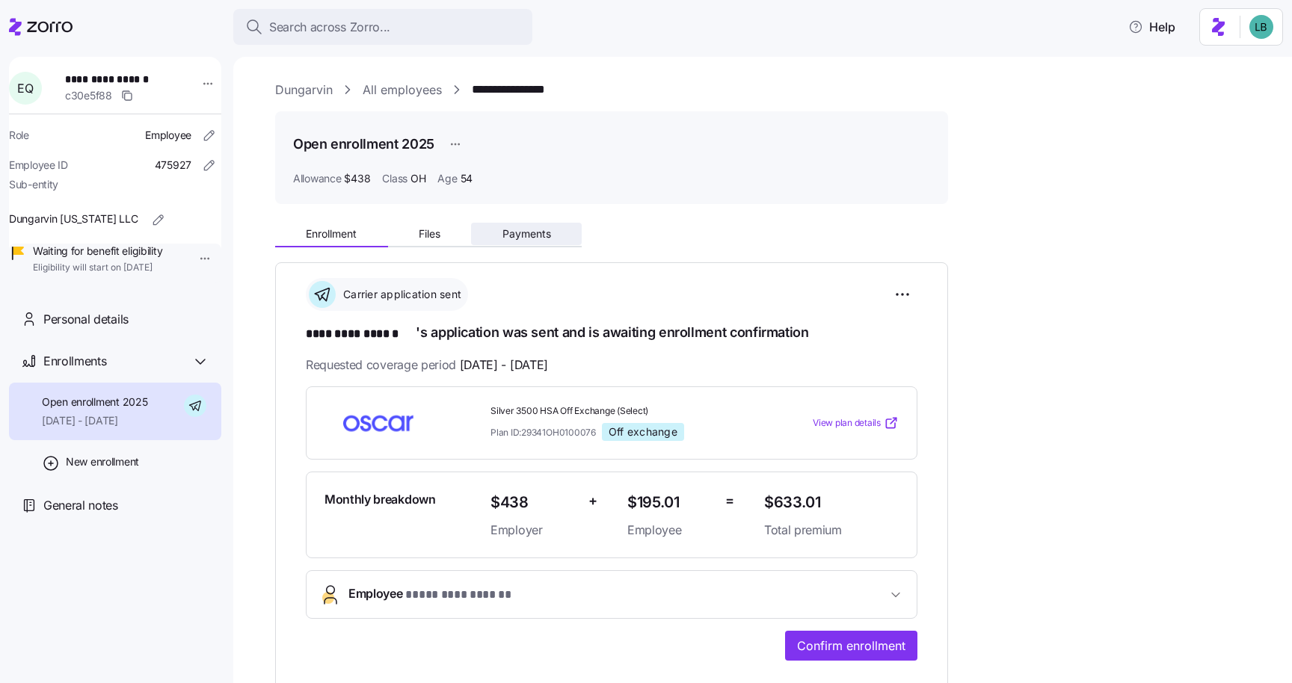
click at [531, 239] on span "Payments" at bounding box center [526, 234] width 49 height 10
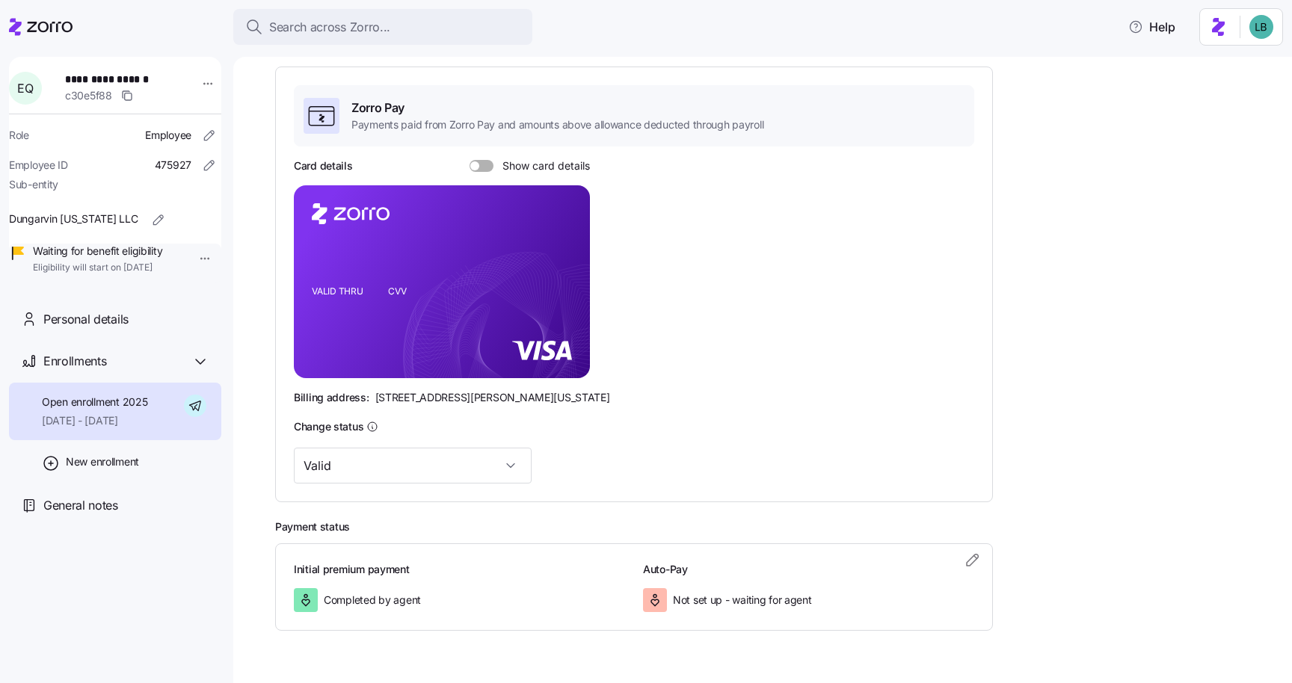
scroll to position [256, 0]
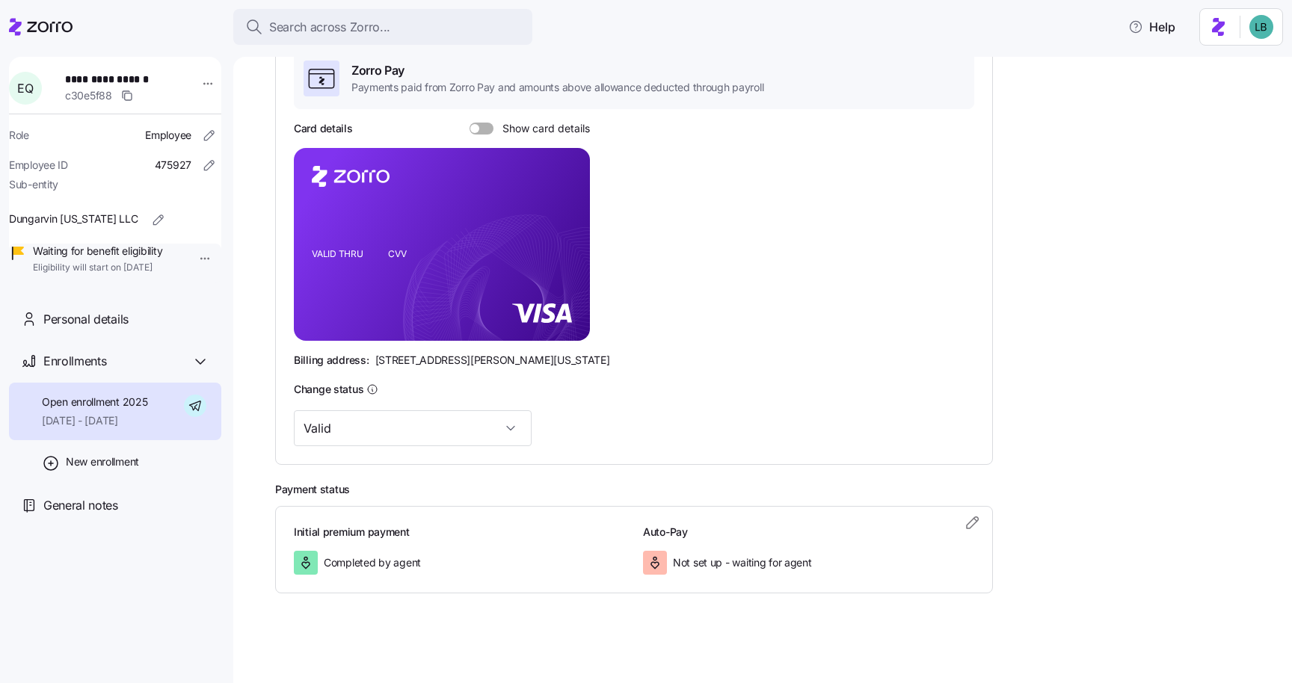
click at [485, 135] on div "Card details Show card details" at bounding box center [442, 128] width 296 height 15
click at [479, 130] on span at bounding box center [486, 129] width 15 height 12
click at [469, 123] on input "Show card details" at bounding box center [469, 123] width 0 height 0
click at [561, 222] on icon "copy-to-clipboard" at bounding box center [561, 217] width 13 height 13
click at [973, 520] on icon "button" at bounding box center [973, 523] width 18 height 18
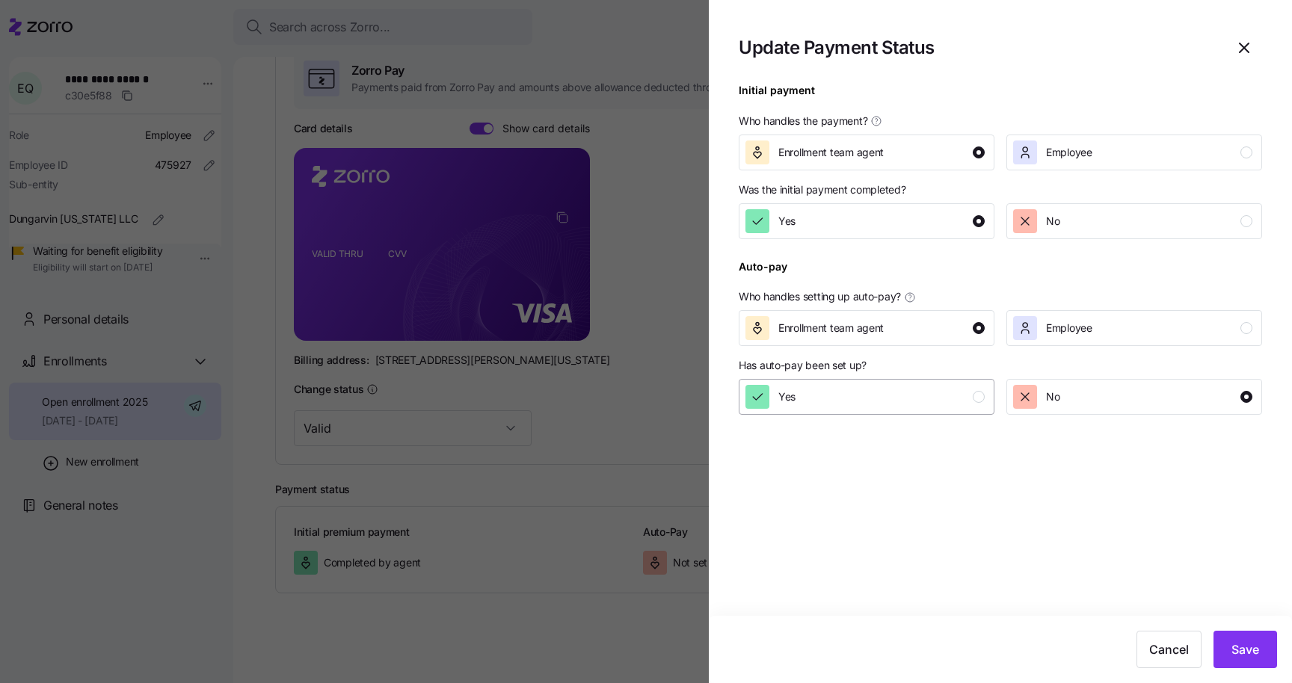
click at [942, 400] on div "Yes" at bounding box center [864, 397] width 239 height 24
click at [1253, 653] on span "Save" at bounding box center [1245, 650] width 28 height 18
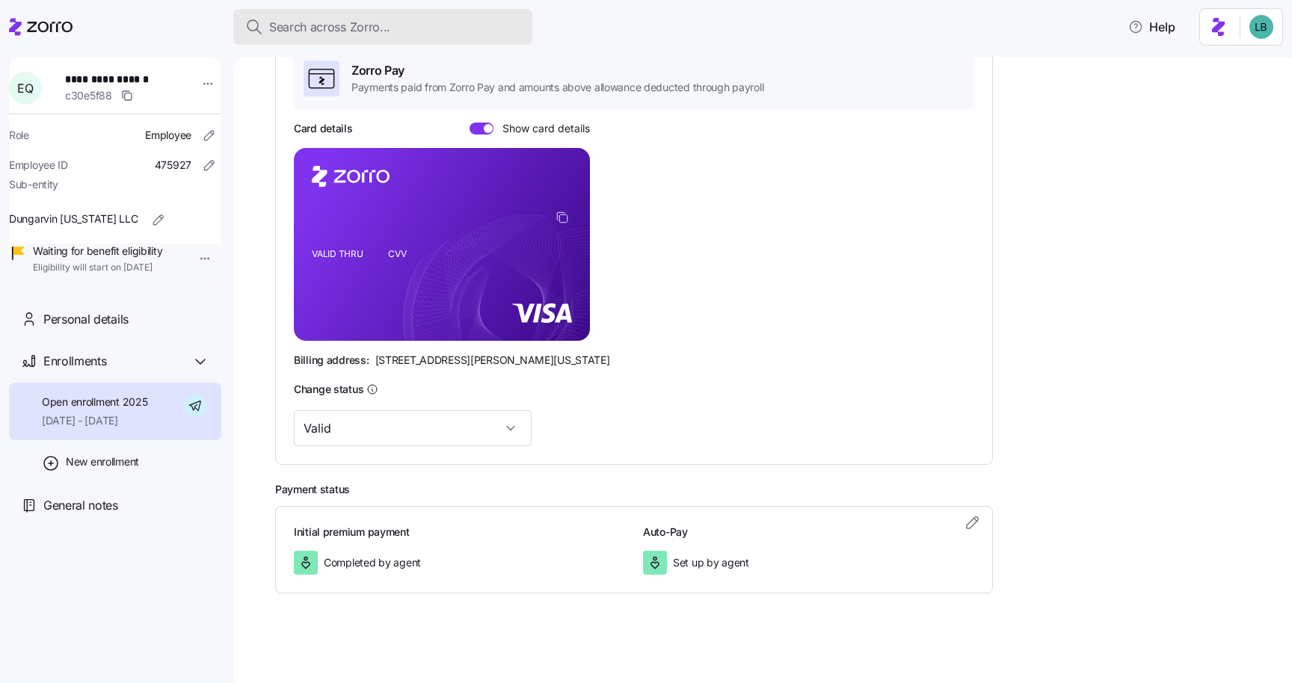
click at [352, 32] on span "Search across Zorro..." at bounding box center [329, 27] width 121 height 19
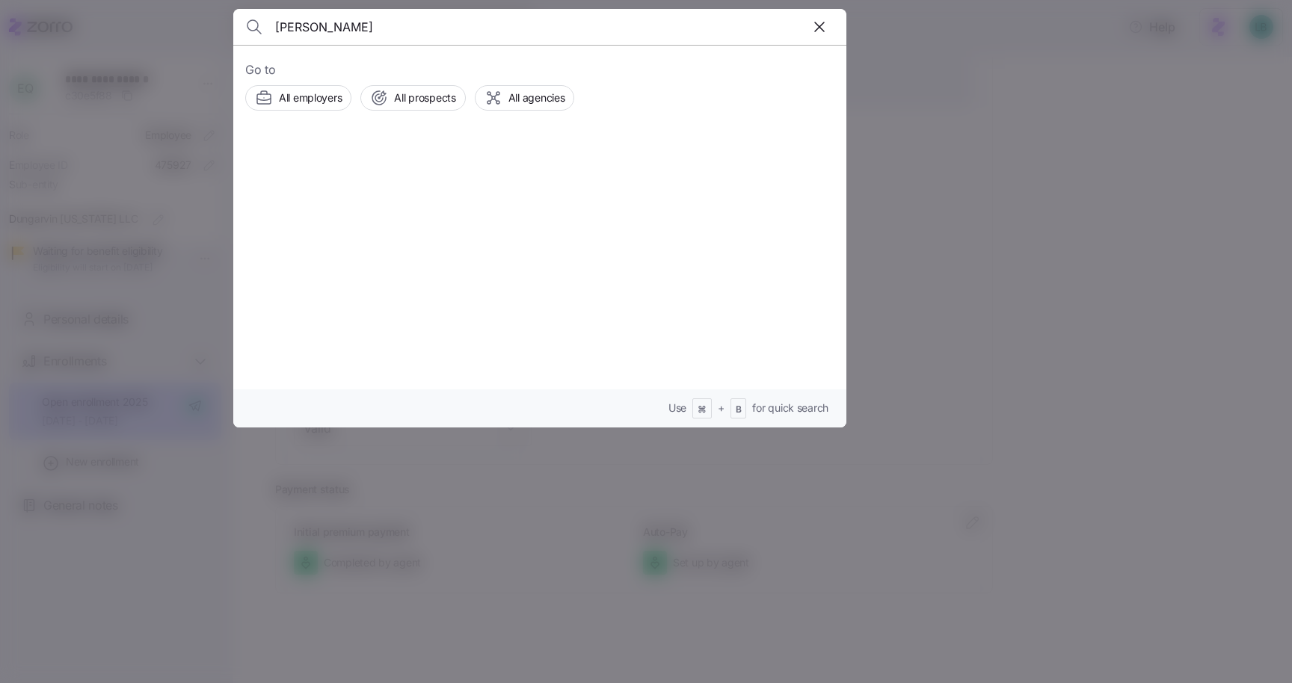
type input "kamara"
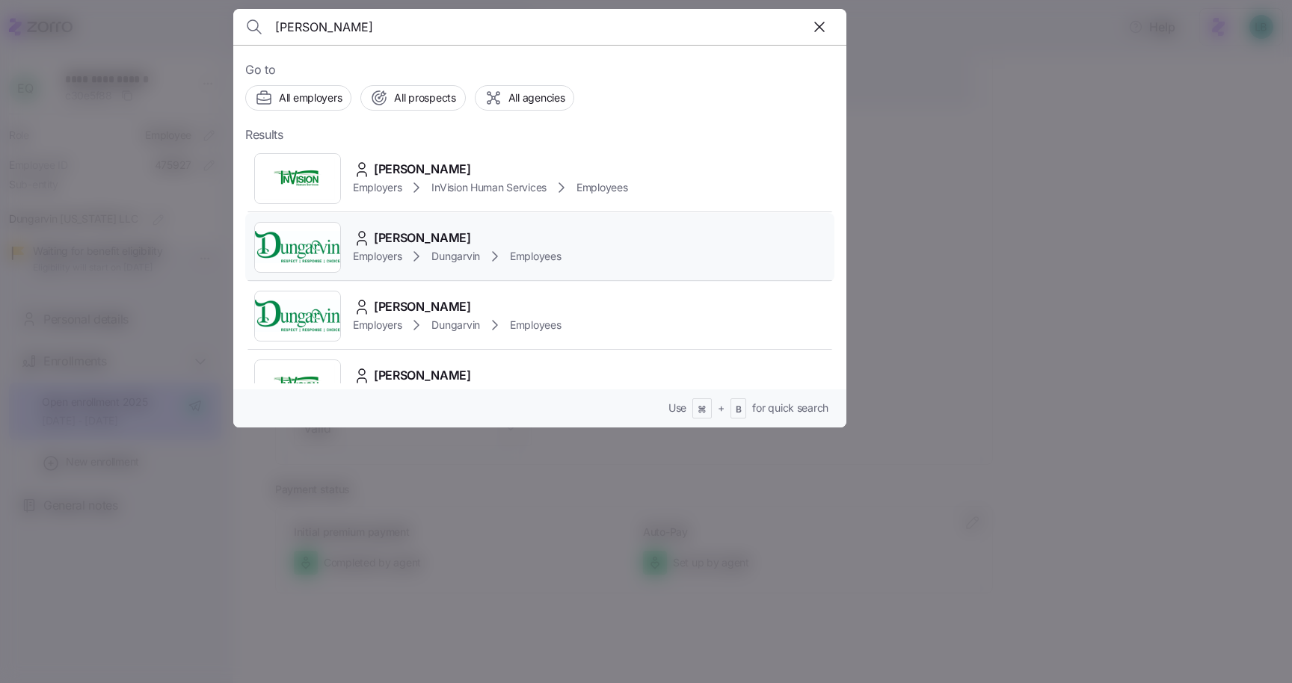
click at [423, 234] on span "Annie Kamara" at bounding box center [422, 238] width 97 height 19
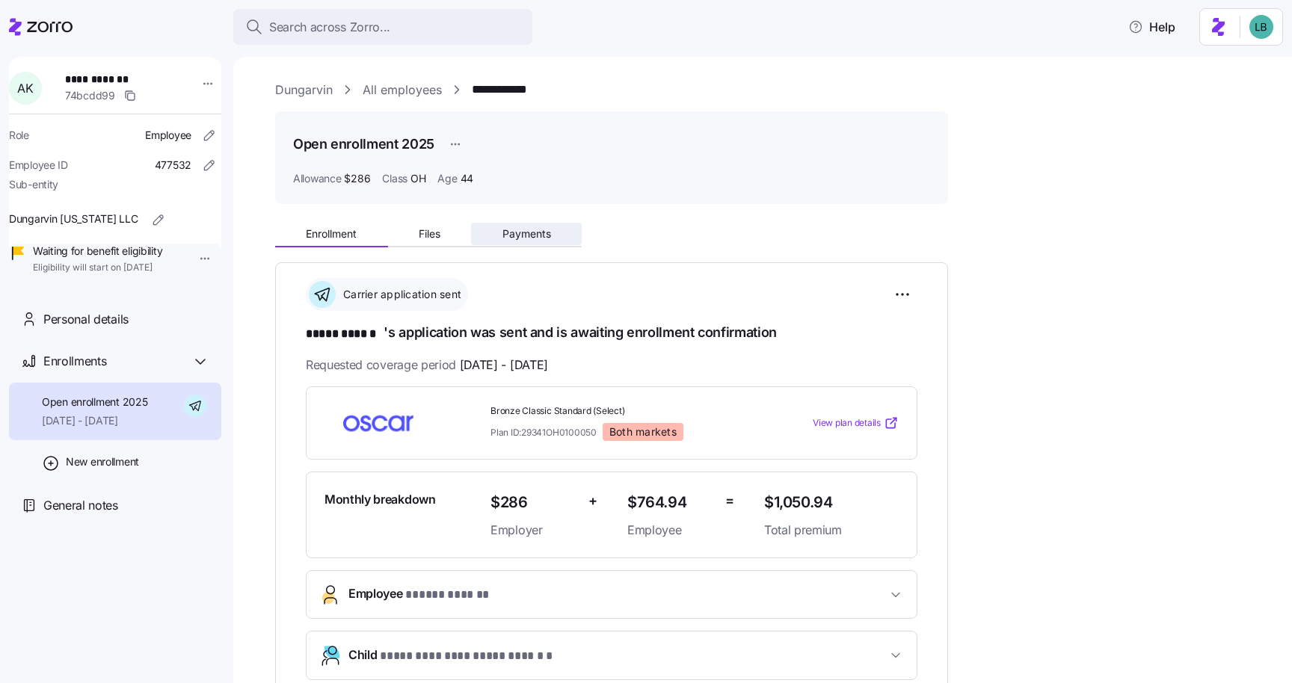
click at [515, 229] on span "Payments" at bounding box center [526, 234] width 49 height 10
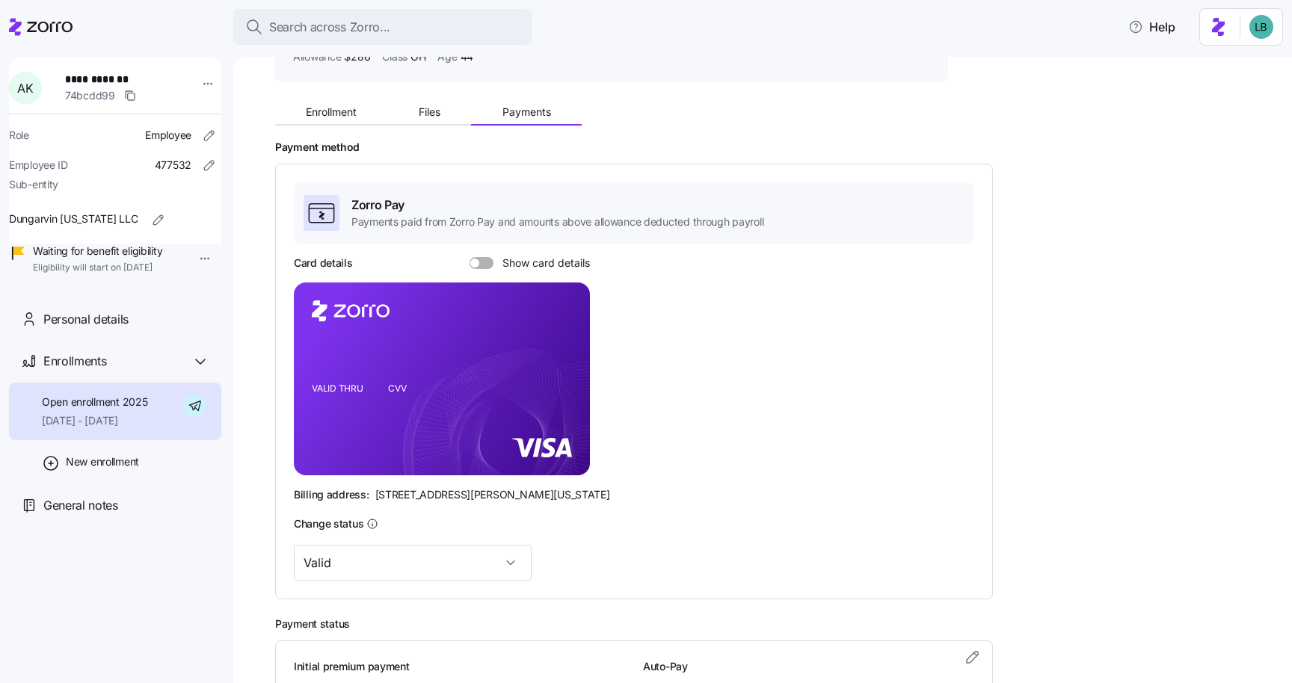
scroll to position [126, 0]
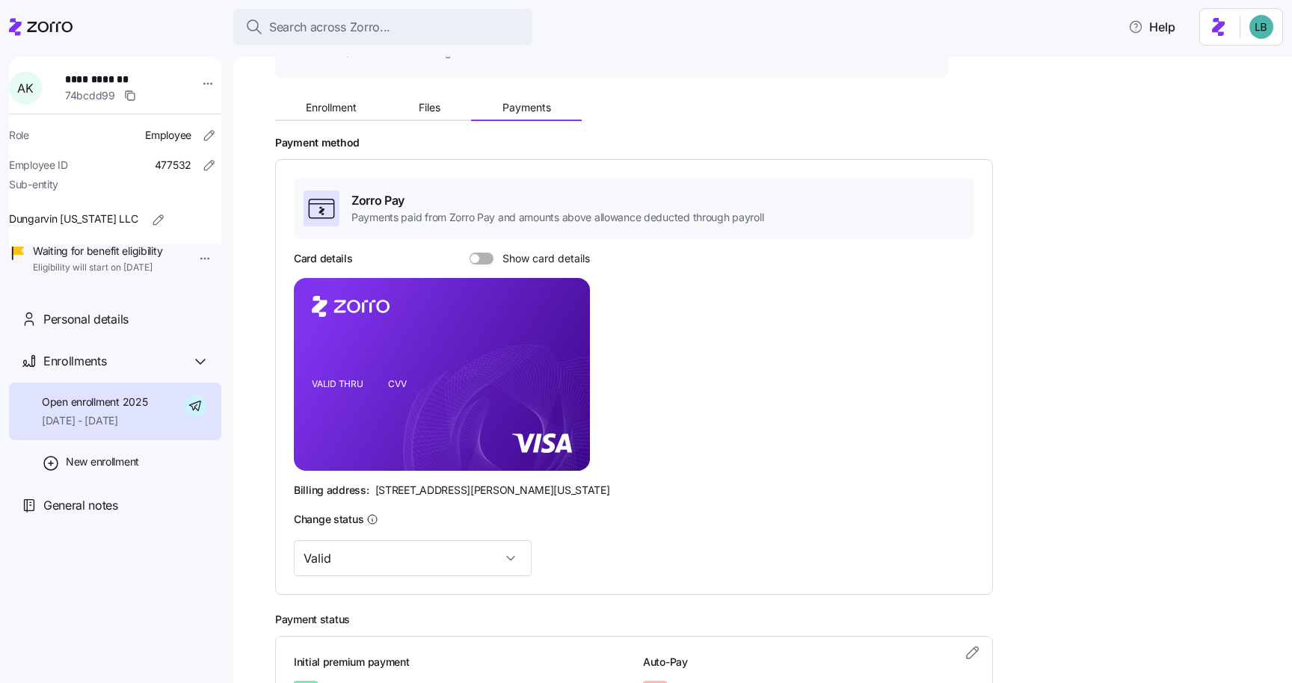
click at [479, 263] on span at bounding box center [486, 259] width 15 height 12
click at [469, 253] on input "Show card details" at bounding box center [469, 253] width 0 height 0
click at [561, 351] on icon "copy-to-clipboard" at bounding box center [561, 347] width 13 height 13
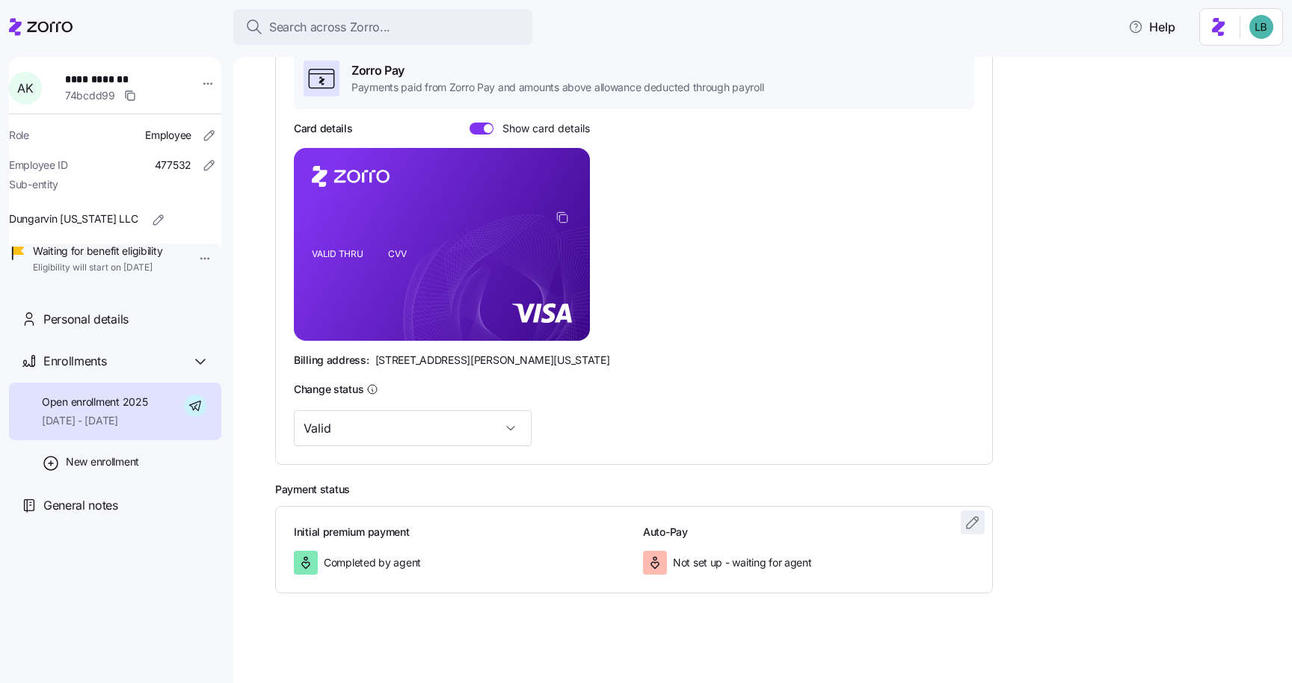
click at [973, 526] on icon "button" at bounding box center [973, 523] width 18 height 18
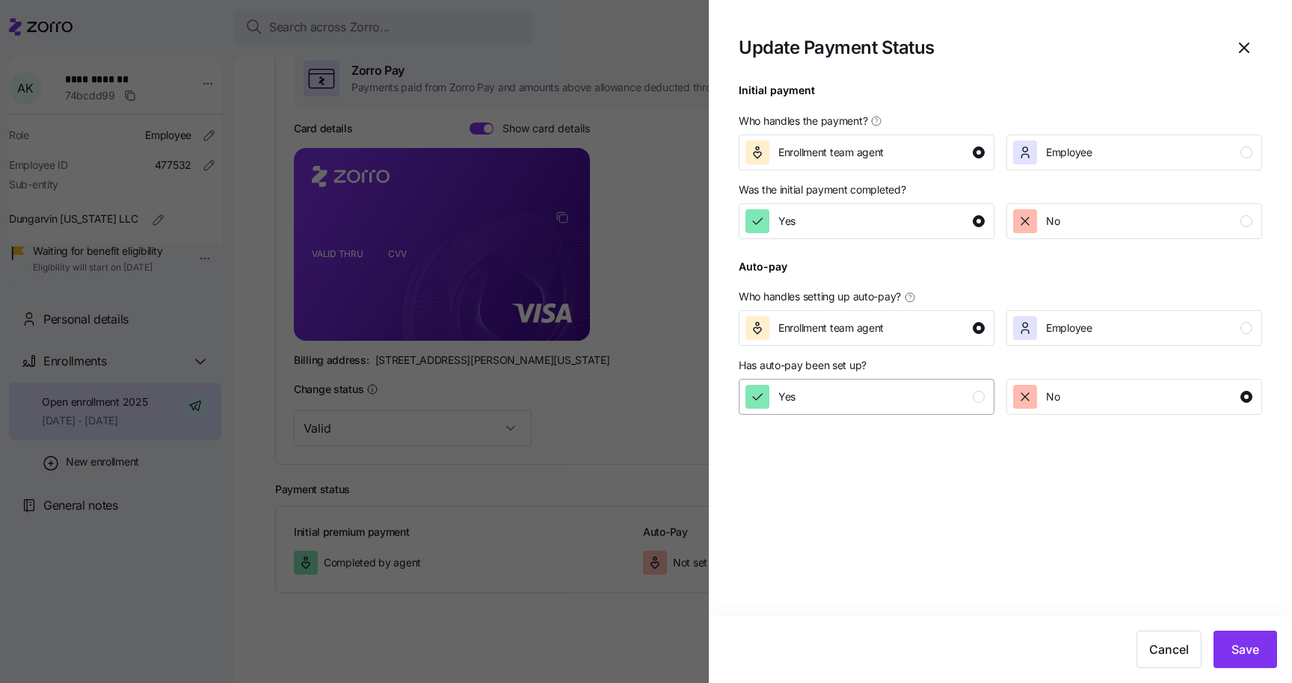
click at [943, 407] on div "Yes" at bounding box center [864, 397] width 239 height 24
click at [1255, 659] on button "Save" at bounding box center [1245, 649] width 64 height 37
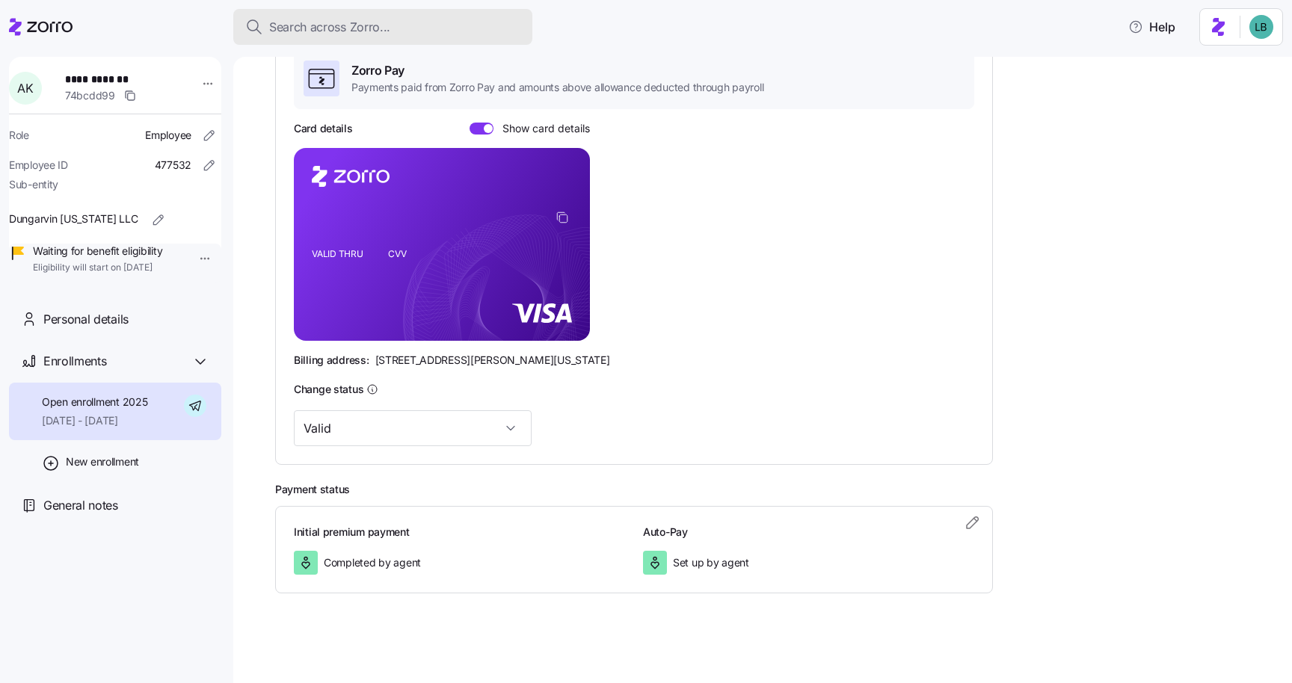
click at [318, 19] on span "Search across Zorro..." at bounding box center [329, 27] width 121 height 19
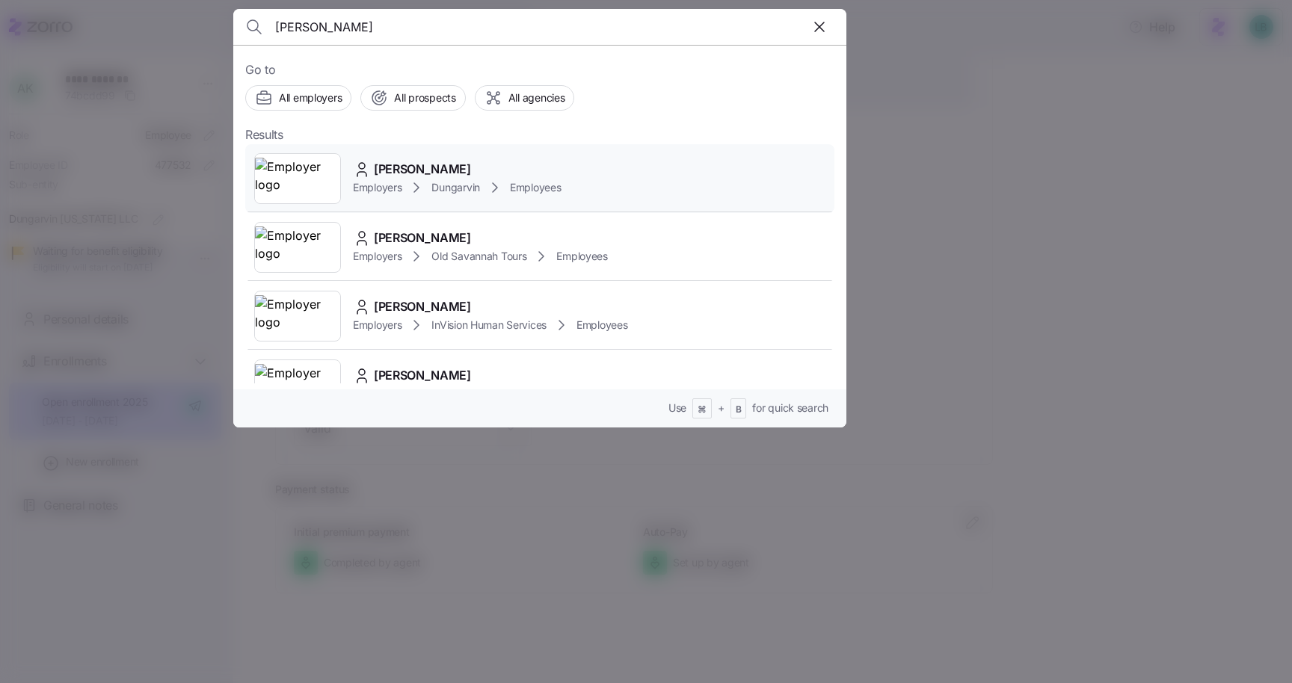
type input "Dongmo Wilson"
click at [430, 174] on span "Dongmo Wilson" at bounding box center [422, 169] width 97 height 19
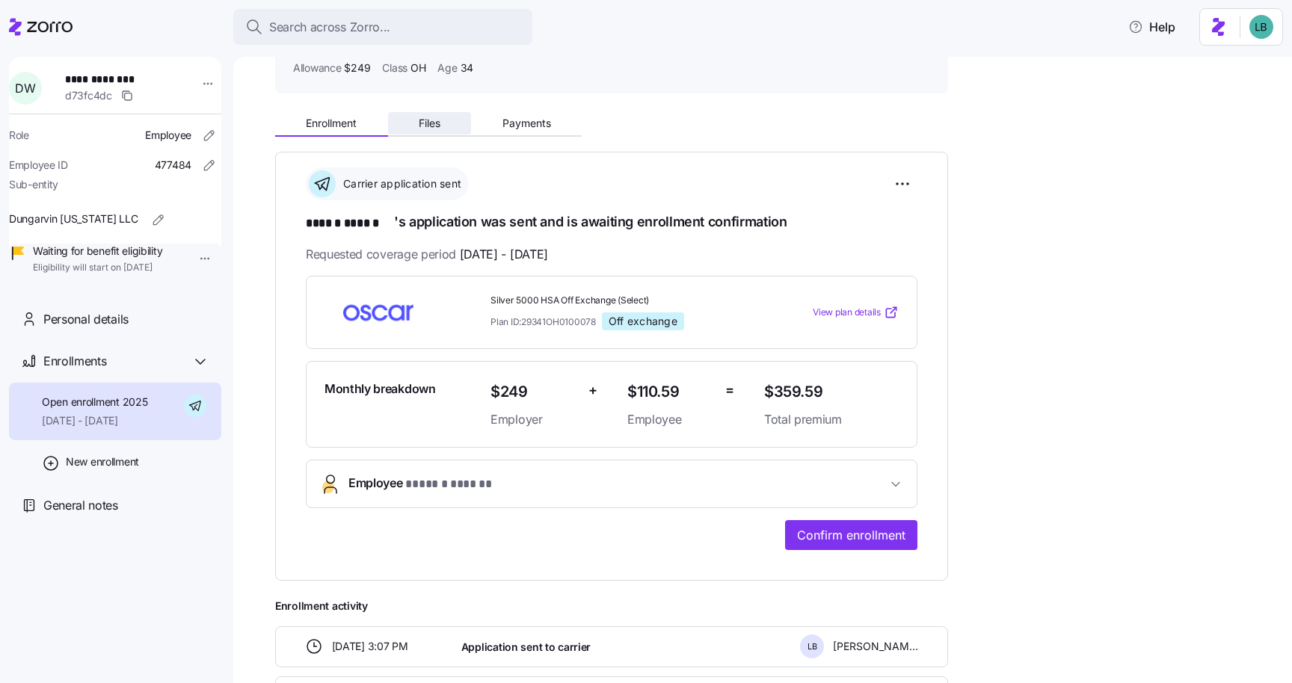
scroll to position [112, 0]
click at [481, 471] on button "Employee * ****** ****** *" at bounding box center [611, 482] width 610 height 47
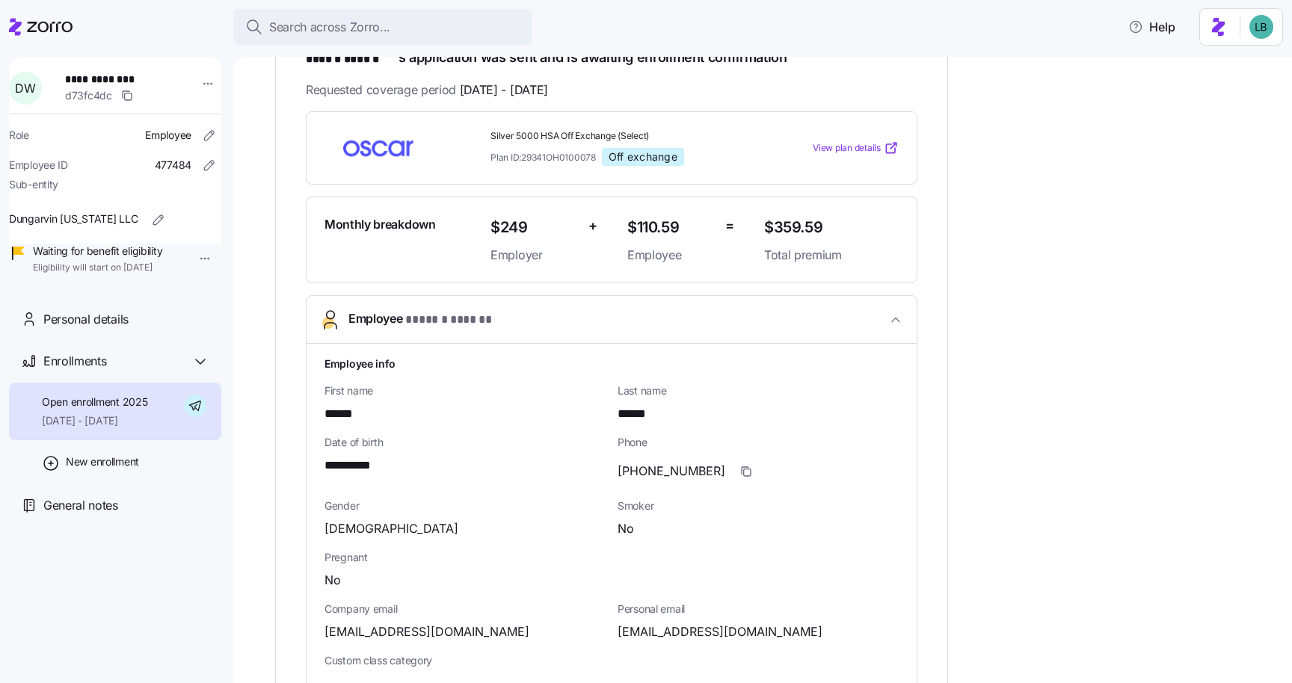
scroll to position [276, 0]
click at [740, 469] on icon "button" at bounding box center [746, 471] width 12 height 12
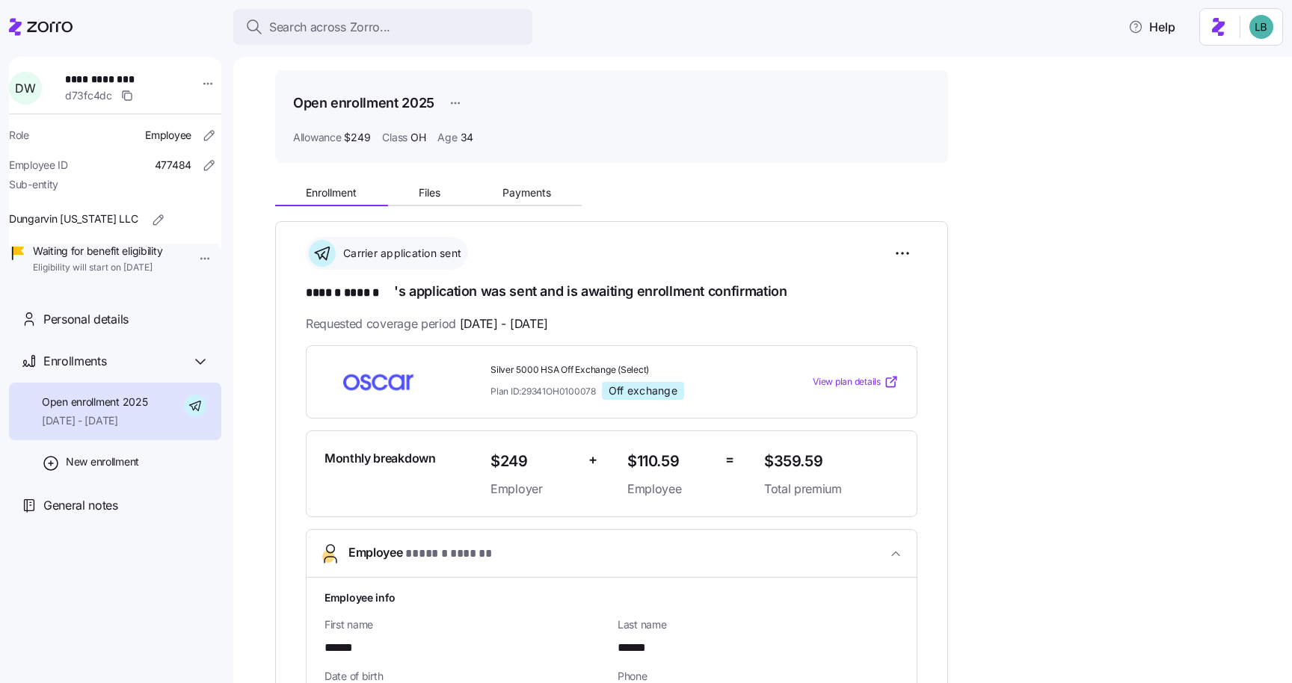
scroll to position [35, 0]
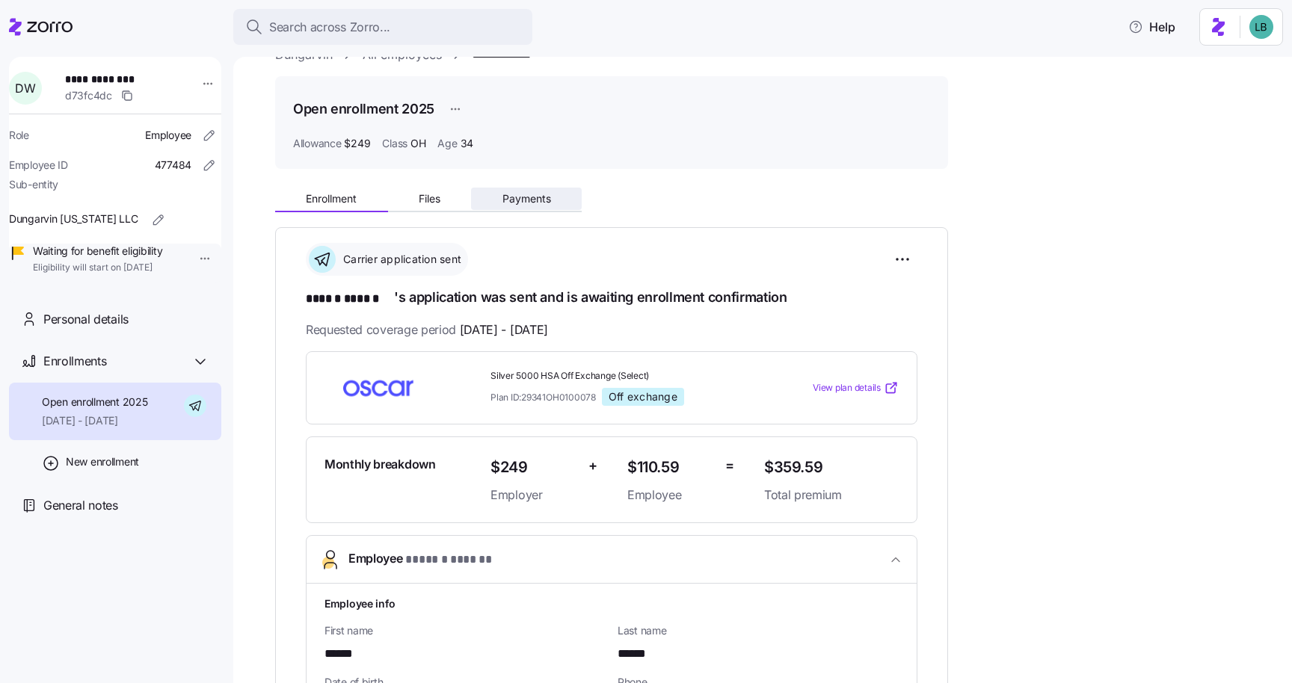
click at [531, 201] on span "Payments" at bounding box center [526, 199] width 49 height 10
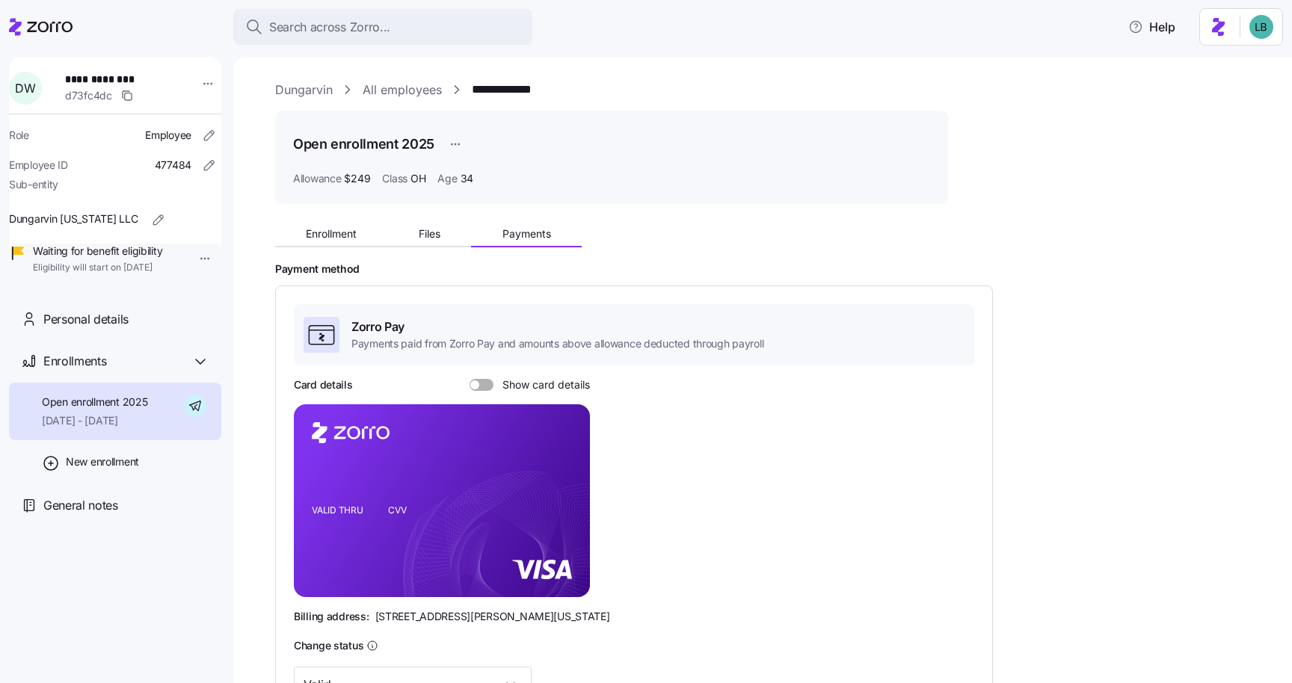
click at [487, 386] on span at bounding box center [486, 385] width 15 height 12
click at [469, 379] on input "Show card details" at bounding box center [469, 379] width 0 height 0
click at [567, 476] on icon "copy-to-clipboard" at bounding box center [563, 475] width 8 height 8
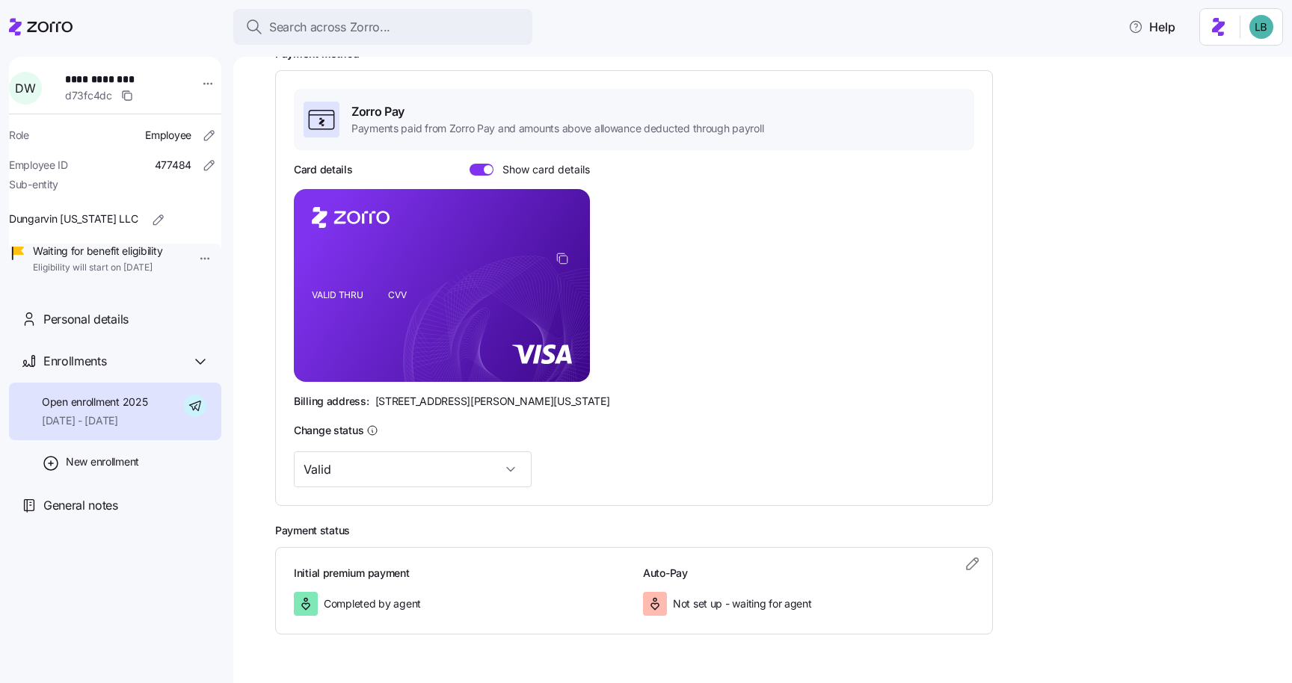
scroll to position [256, 0]
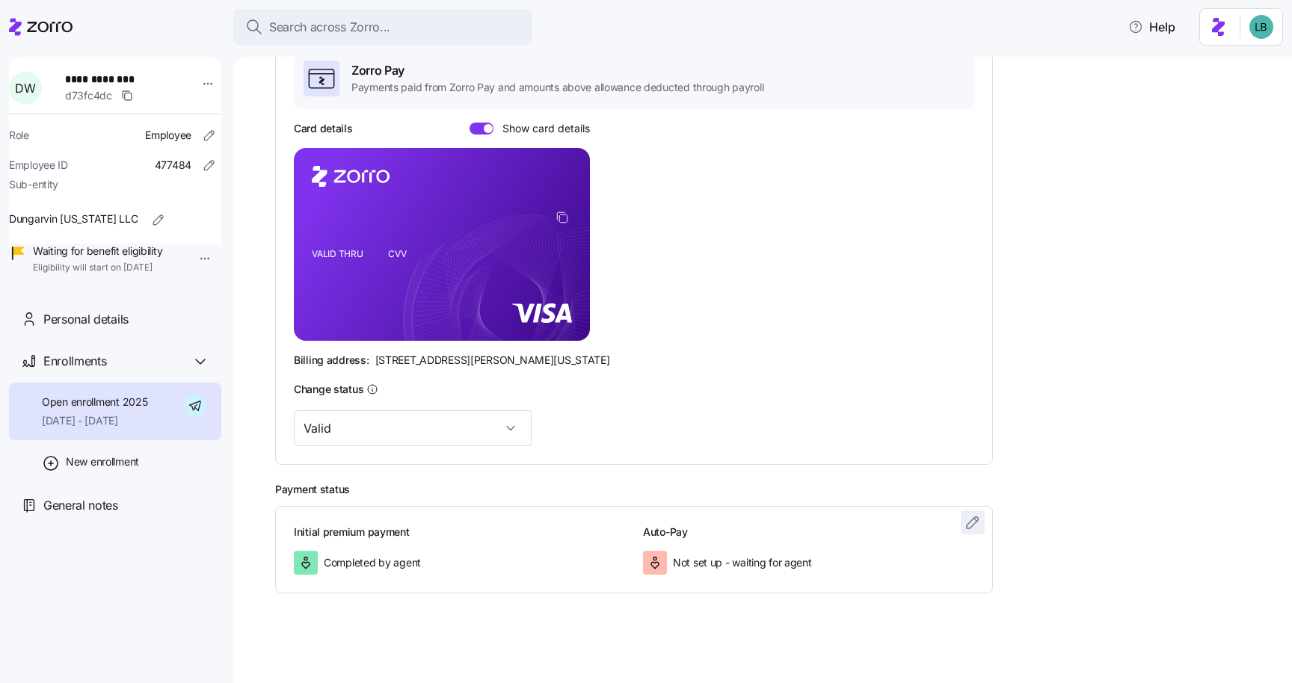
click at [978, 525] on icon "button" at bounding box center [973, 523] width 18 height 18
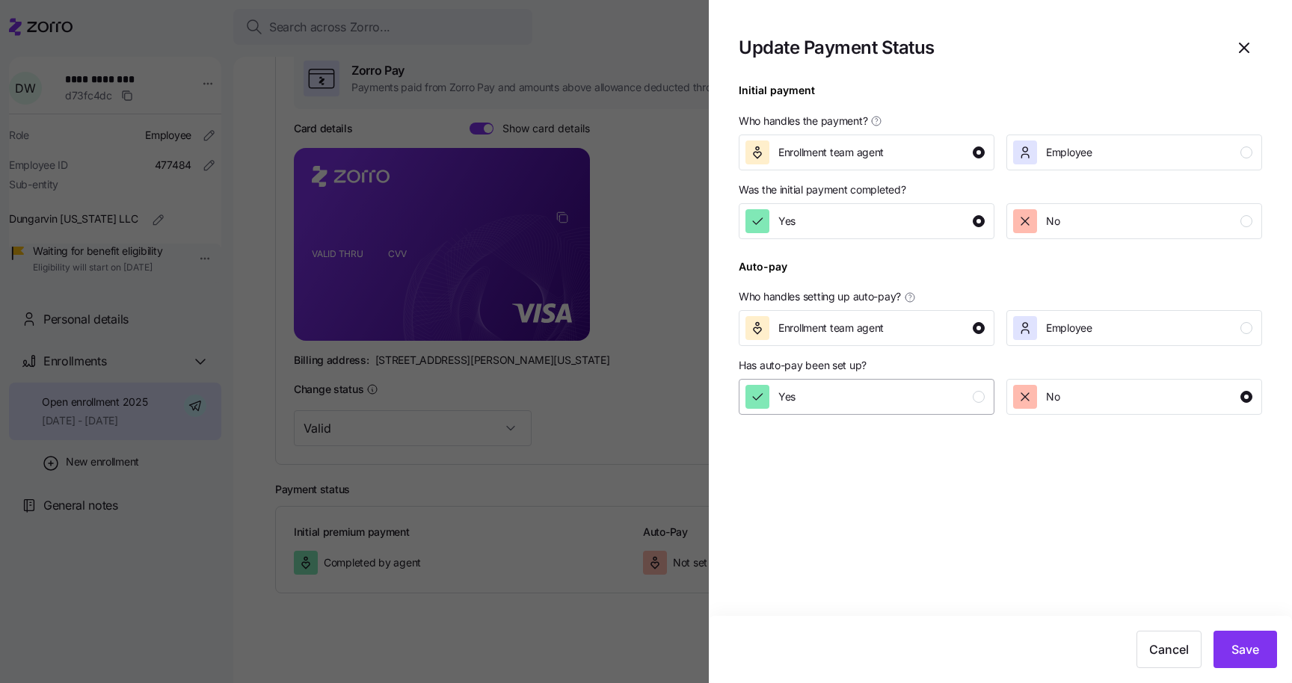
click at [906, 394] on div "Yes" at bounding box center [864, 397] width 239 height 24
click at [1244, 649] on span "Save" at bounding box center [1245, 650] width 28 height 18
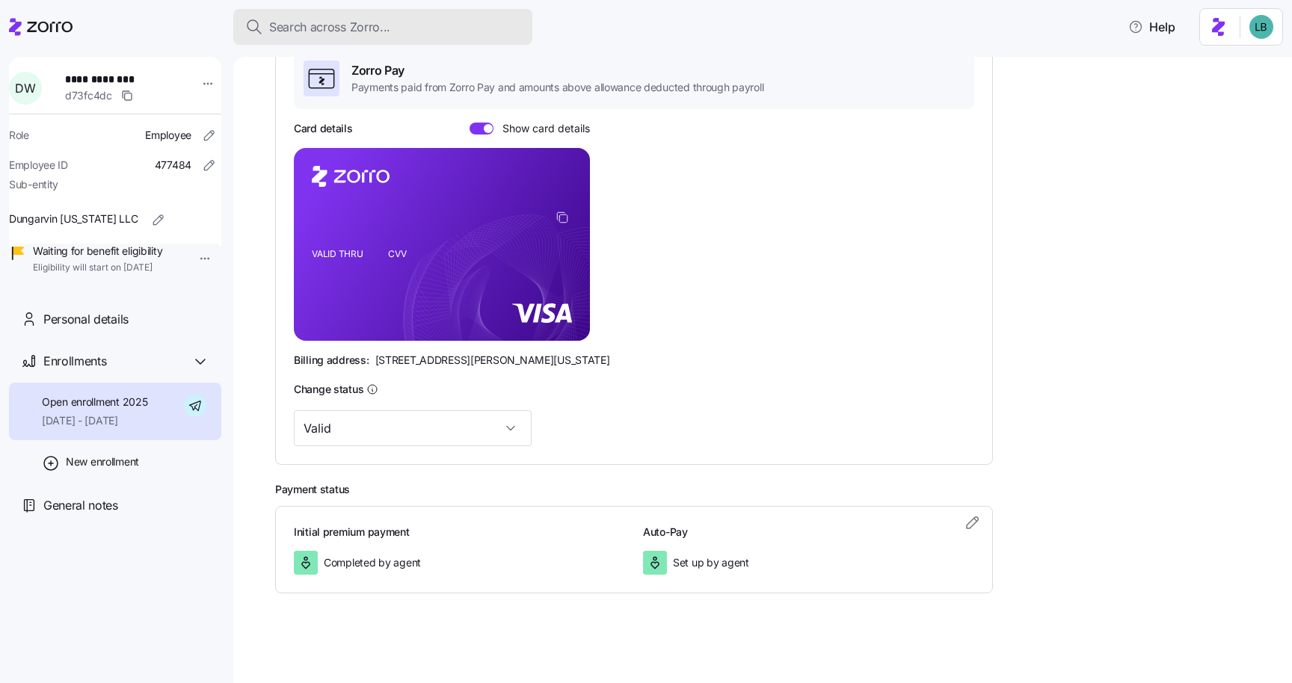
click at [369, 22] on span "Search across Zorro..." at bounding box center [329, 27] width 121 height 19
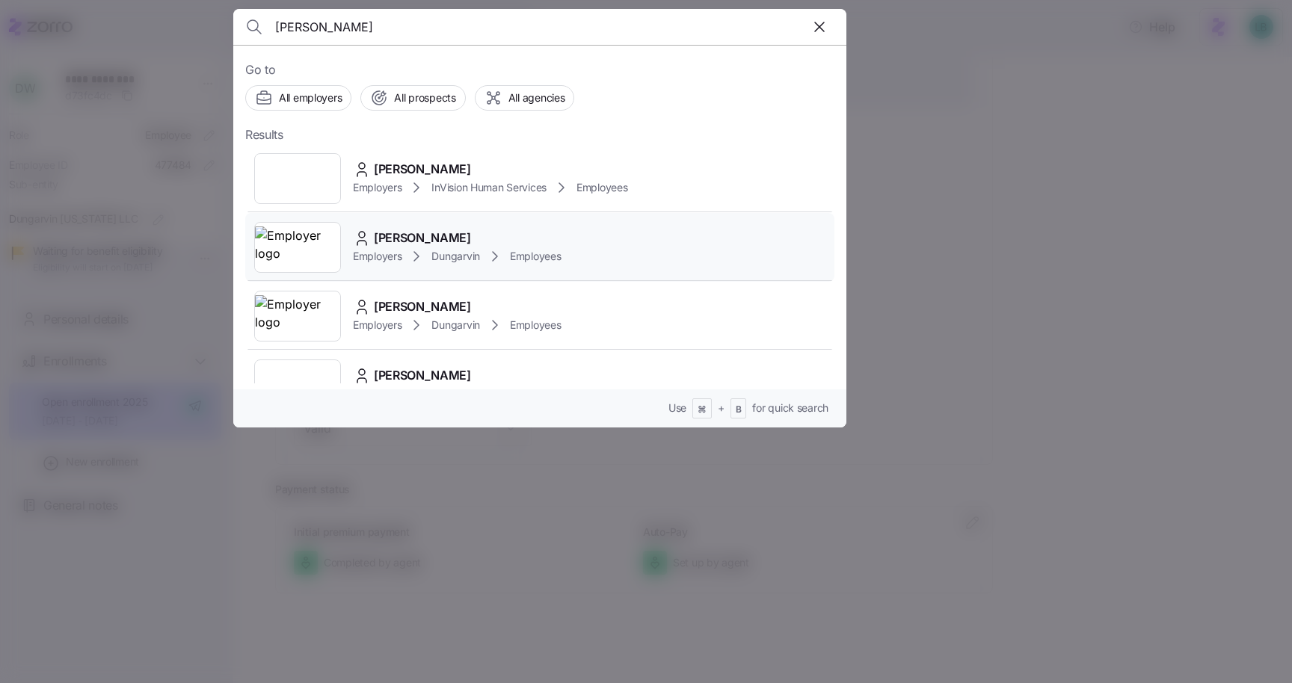
type input "kamara"
click at [388, 241] on span "Annie Kamara" at bounding box center [422, 238] width 97 height 19
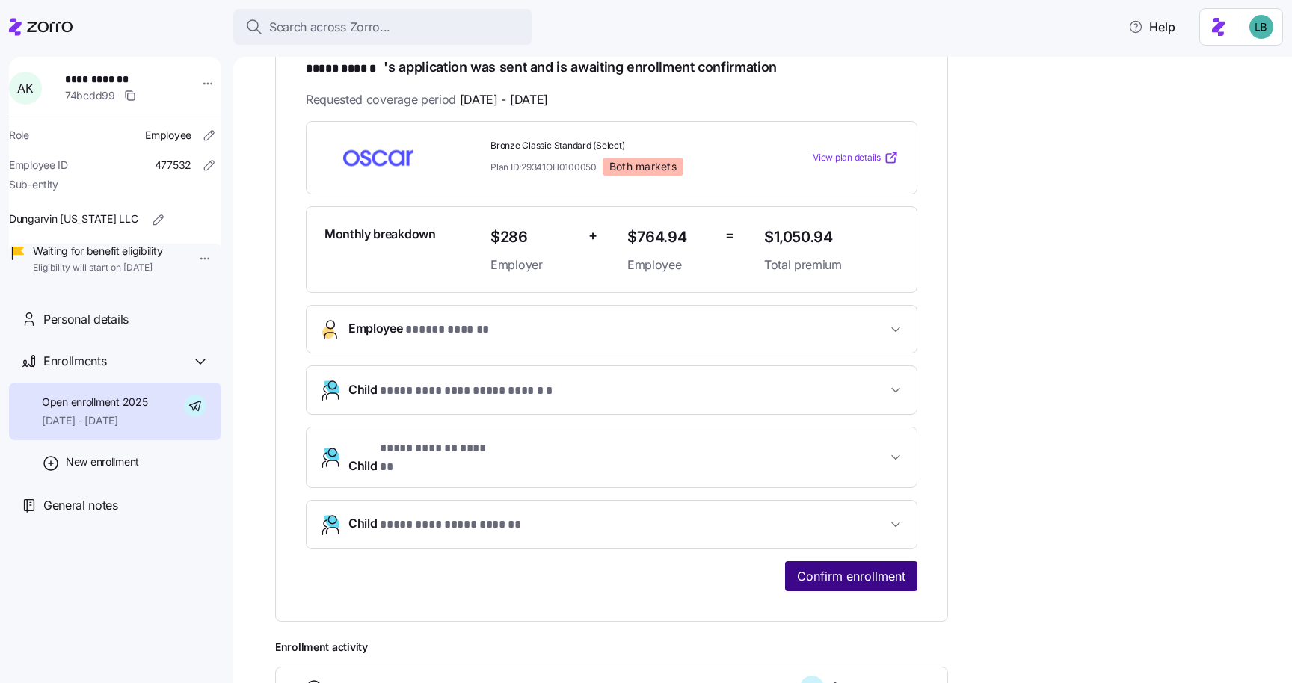
scroll to position [271, 0]
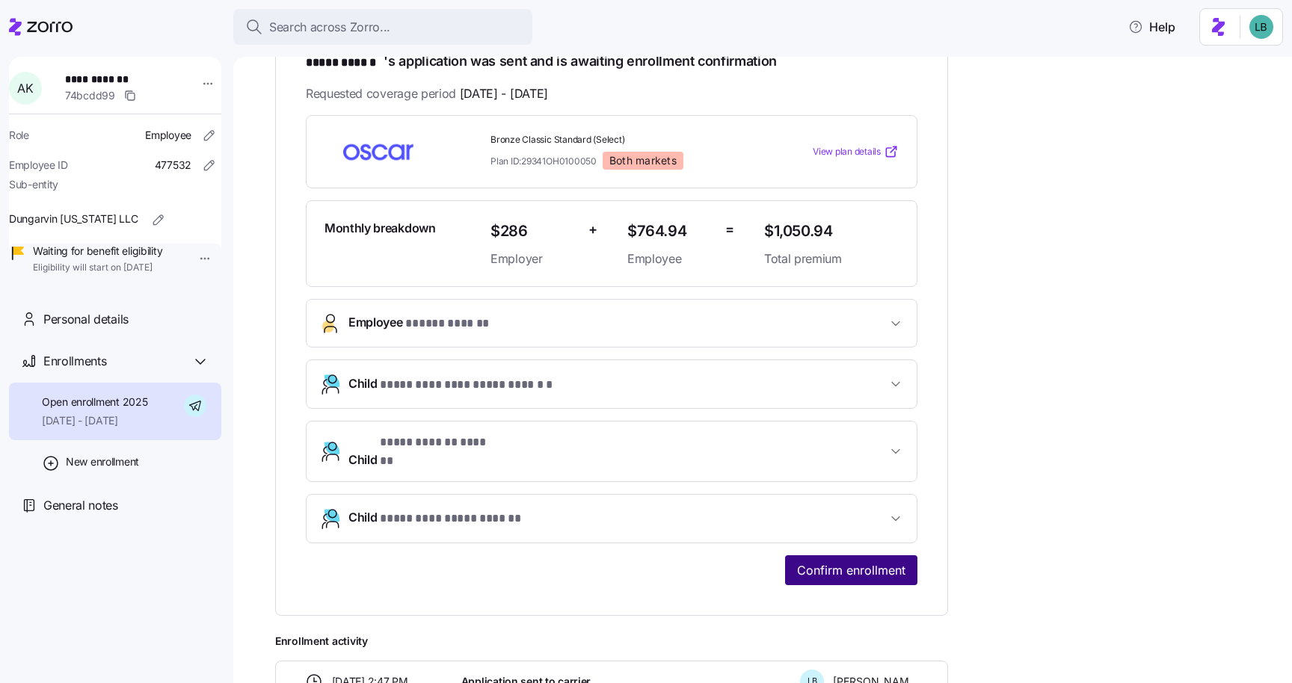
click at [832, 561] on span "Confirm enrollment" at bounding box center [851, 570] width 108 height 18
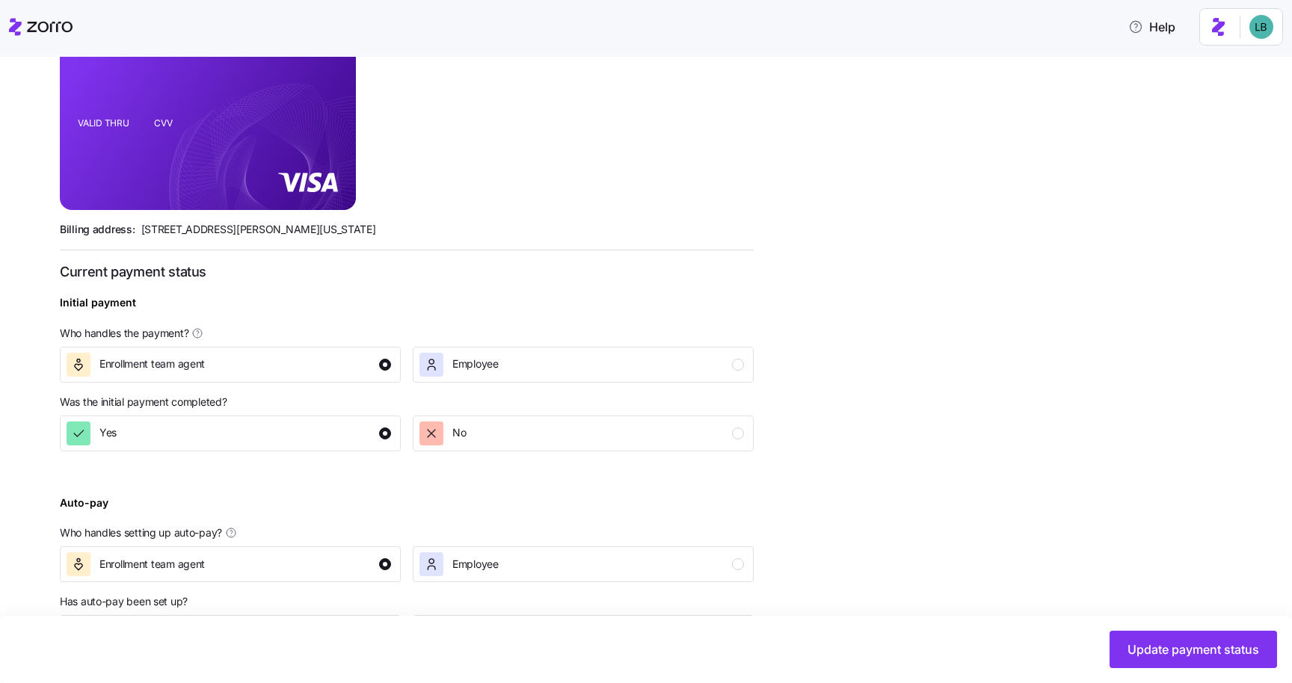
scroll to position [425, 0]
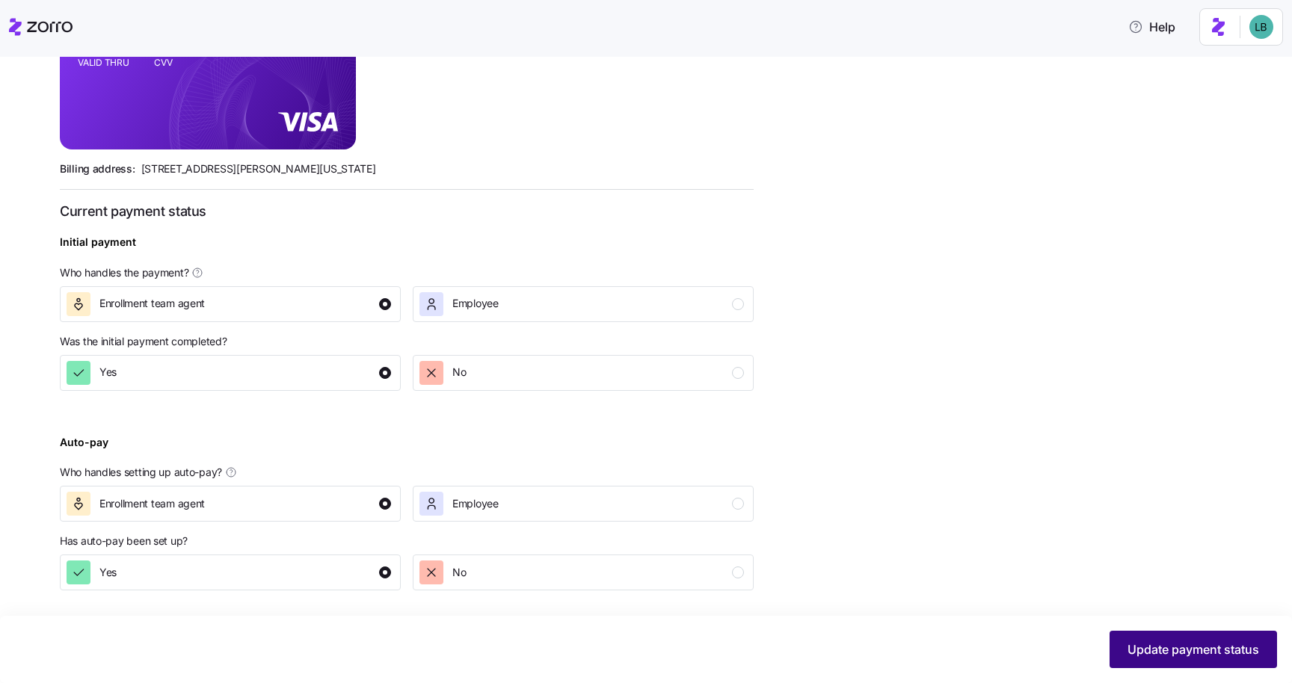
click at [1121, 650] on button "Update payment status" at bounding box center [1192, 649] width 167 height 37
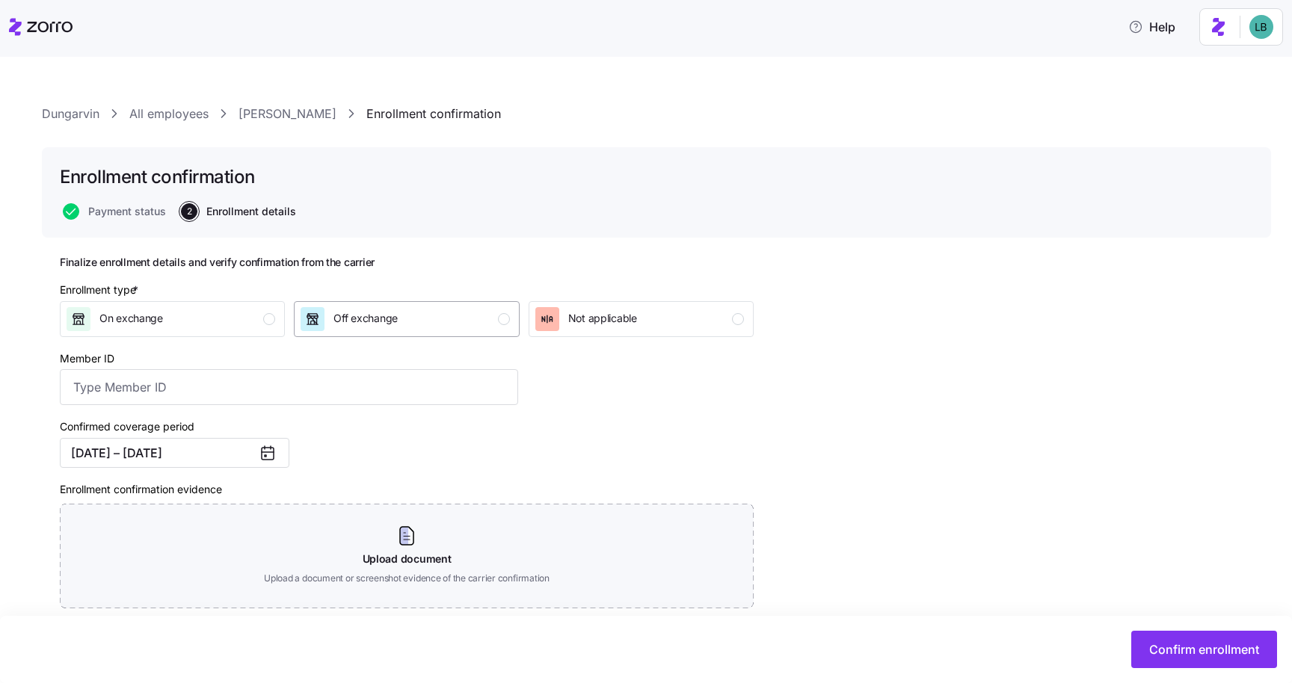
click at [425, 322] on div "Off exchange" at bounding box center [404, 319] width 209 height 24
click at [209, 400] on input "Member ID" at bounding box center [289, 387] width 458 height 36
paste input "OSC76073034-01"
type input "OSC76073034-01"
click at [624, 422] on div "Enrollment type * On exchange Off exchange Not applicable Member ID OSC76073034…" at bounding box center [407, 483] width 706 height 414
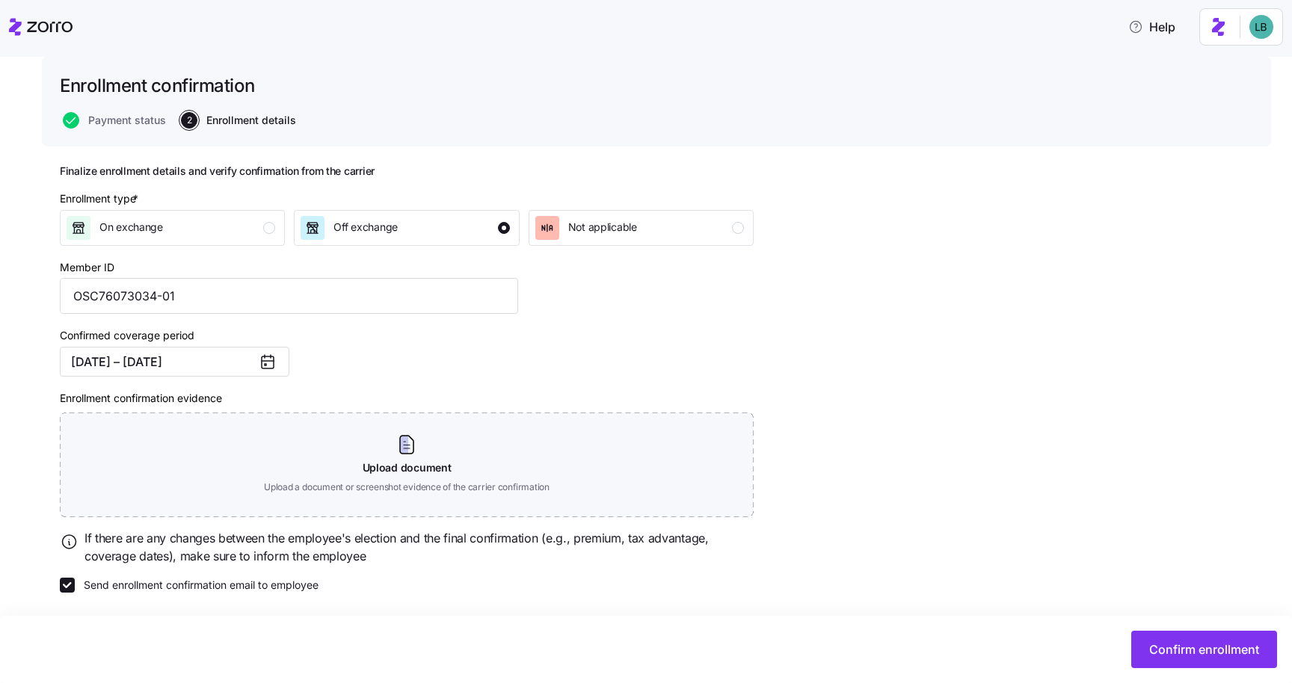
scroll to position [95, 0]
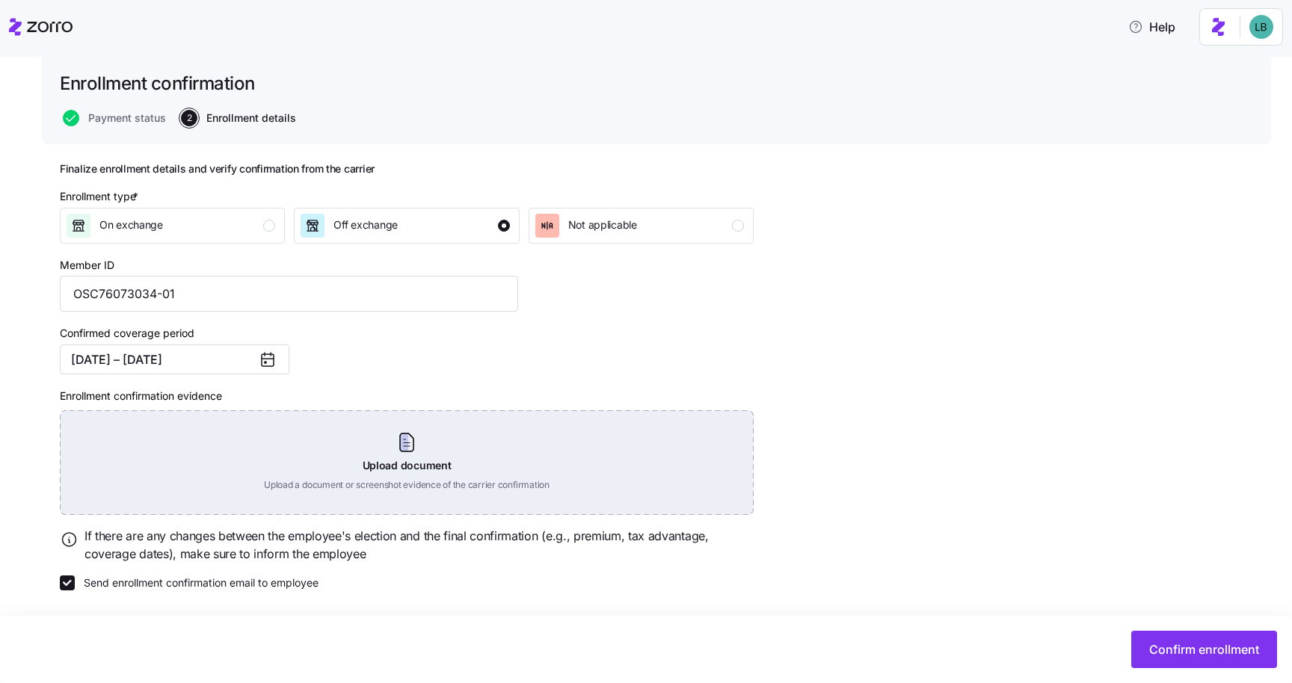
click at [406, 447] on div "Upload document Upload a document or screenshot evidence of the carrier confirm…" at bounding box center [407, 462] width 694 height 105
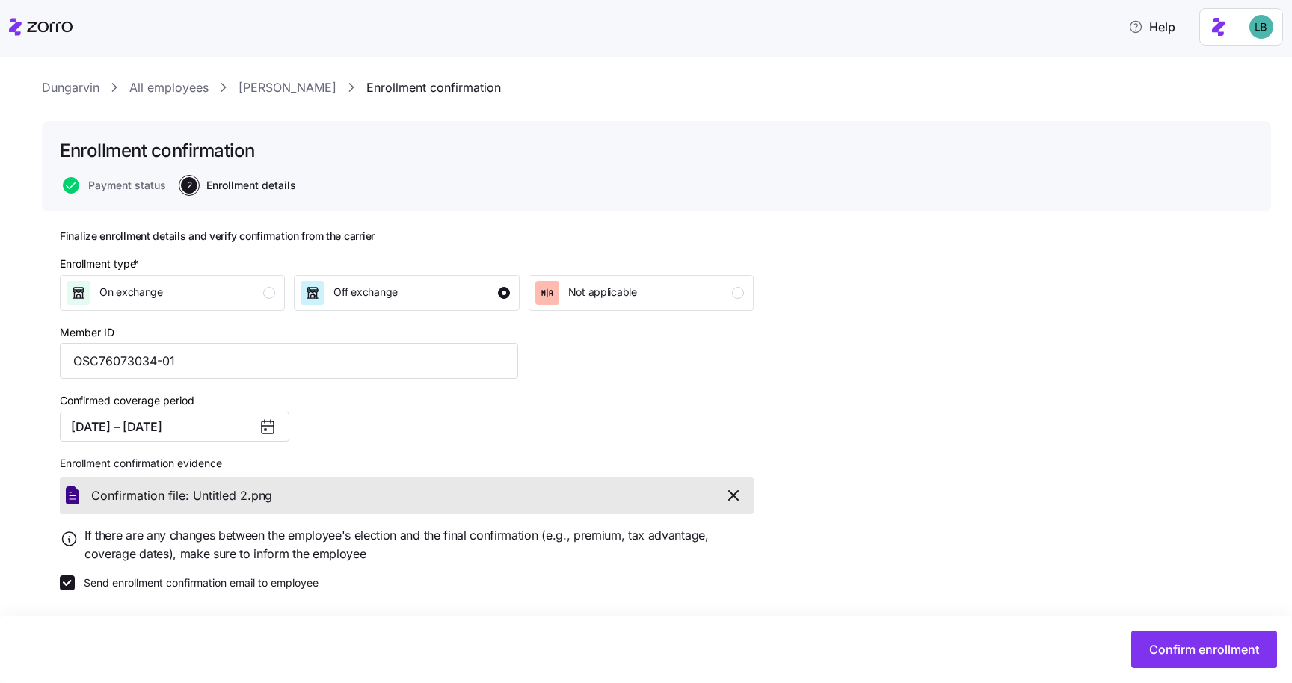
scroll to position [27, 0]
click at [1168, 643] on span "Confirm enrollment" at bounding box center [1204, 650] width 110 height 18
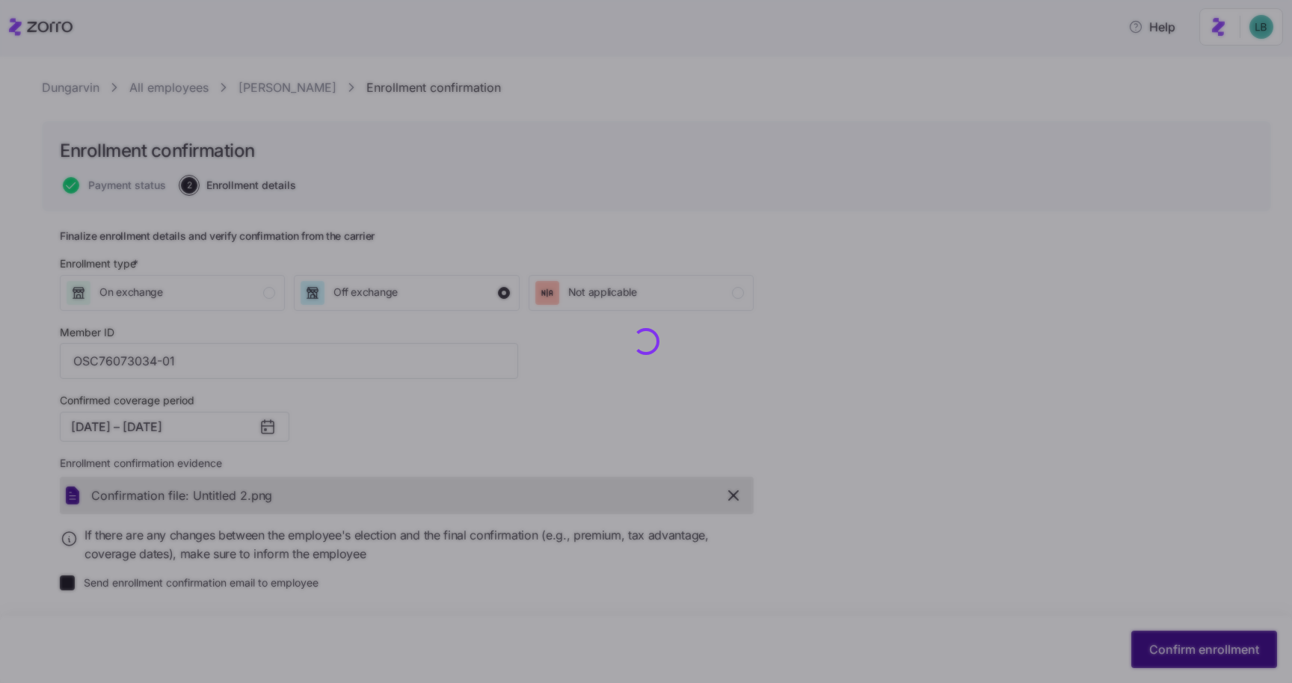
checkbox input "false"
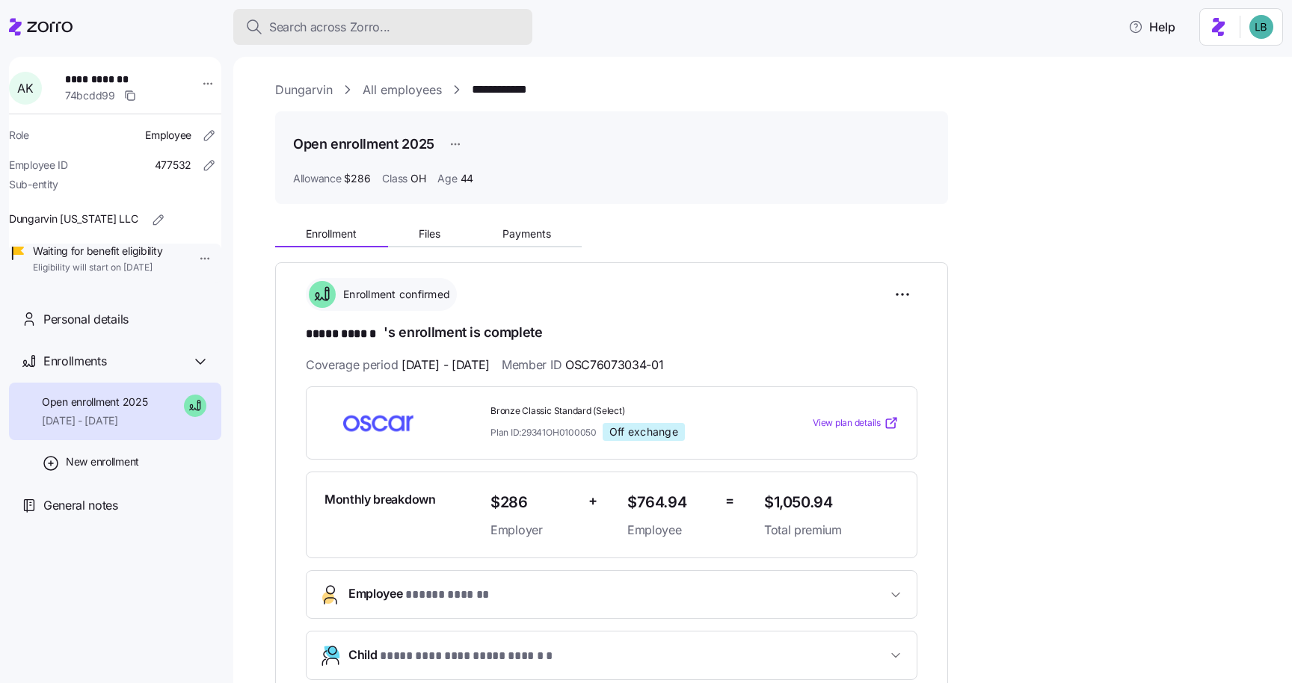
click at [325, 31] on span "Search across Zorro..." at bounding box center [329, 27] width 121 height 19
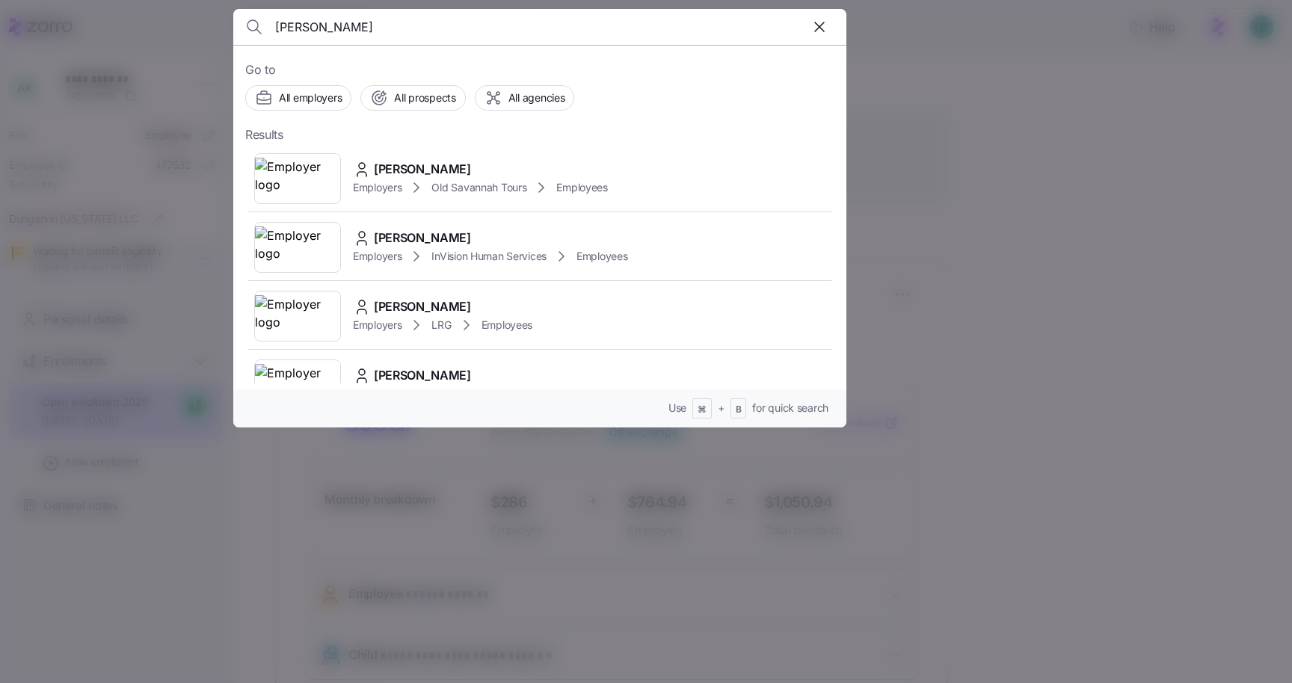
click at [275, 30] on input "wilson" at bounding box center [466, 27] width 383 height 36
type input "dongmo wilson"
click at [422, 167] on span "Dongmo Wilson" at bounding box center [422, 169] width 97 height 19
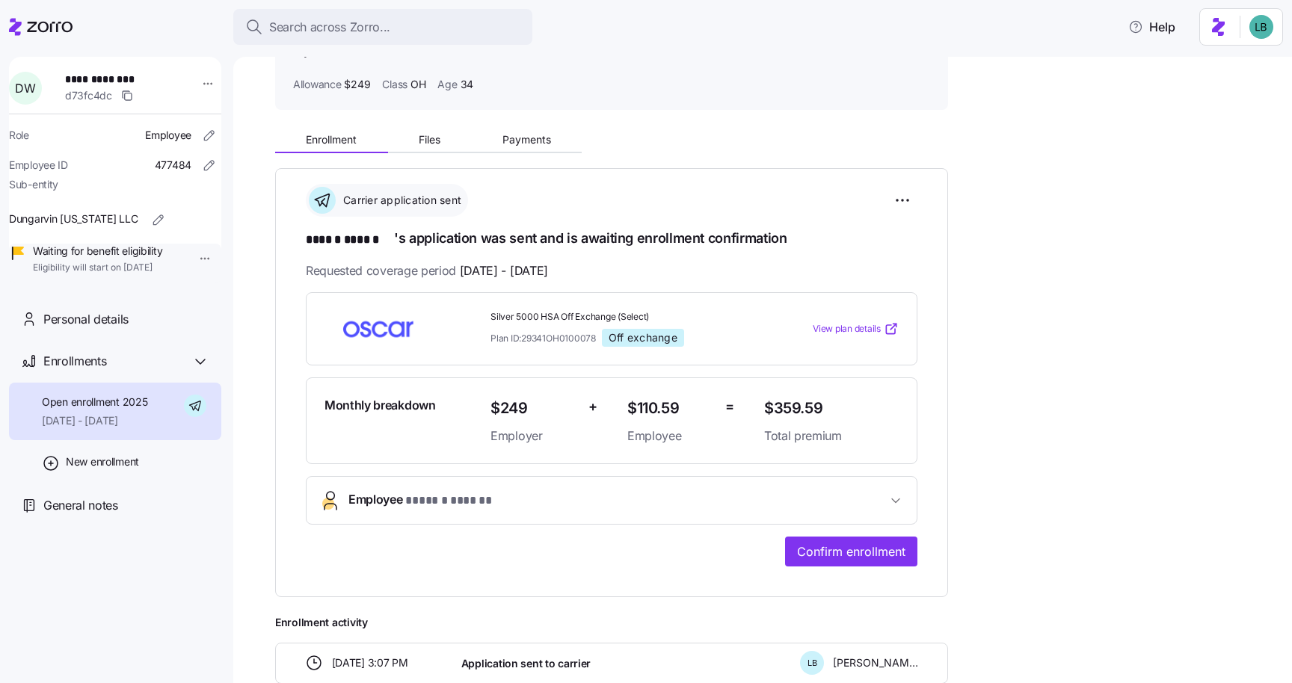
scroll to position [111, 0]
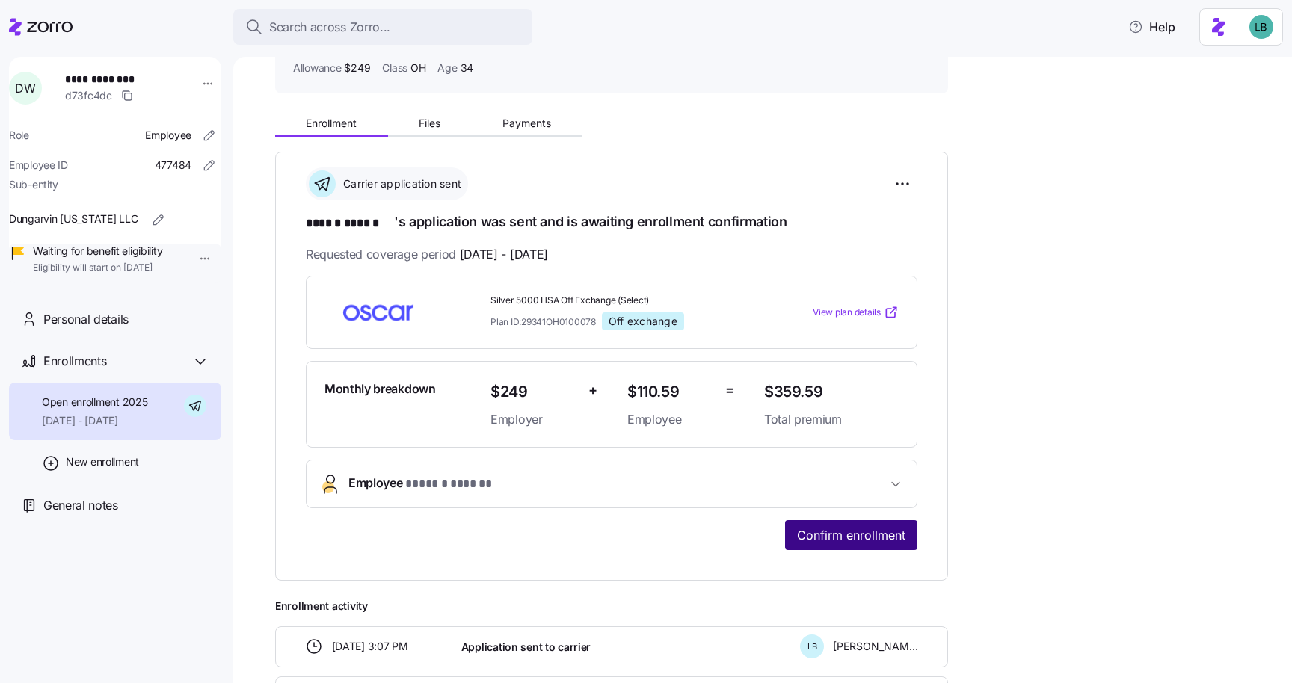
click at [814, 532] on span "Confirm enrollment" at bounding box center [851, 535] width 108 height 18
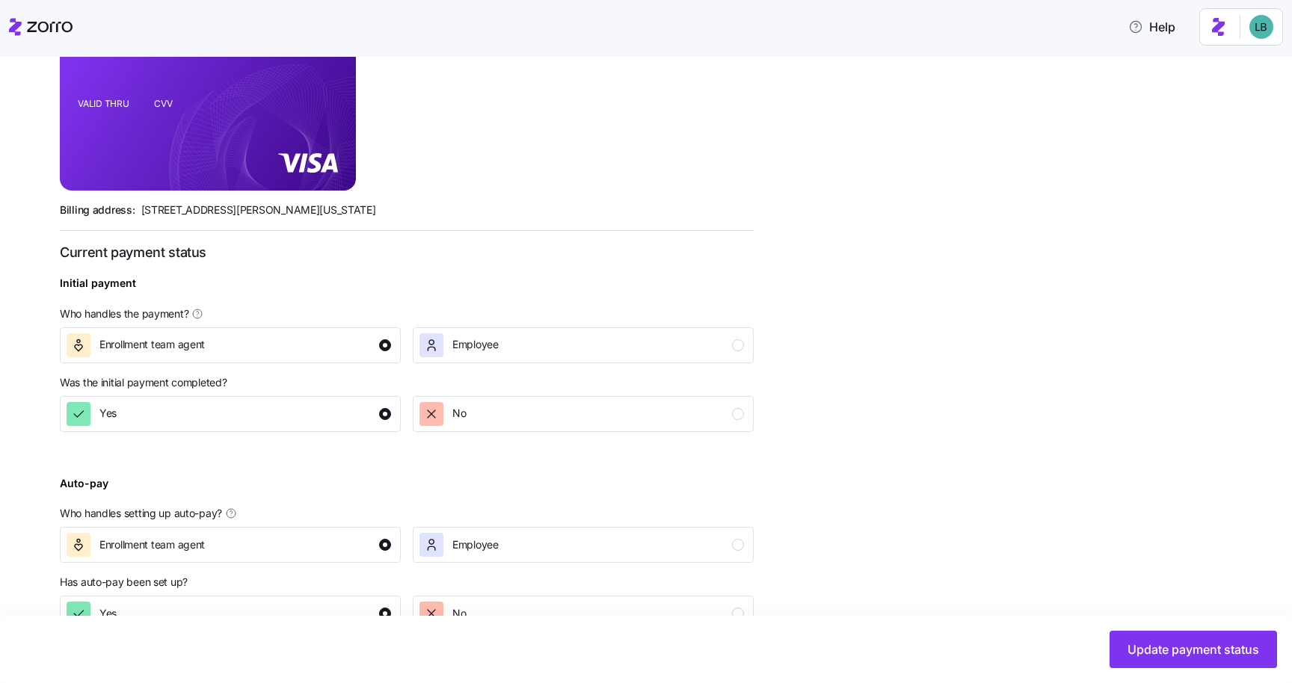
scroll to position [425, 0]
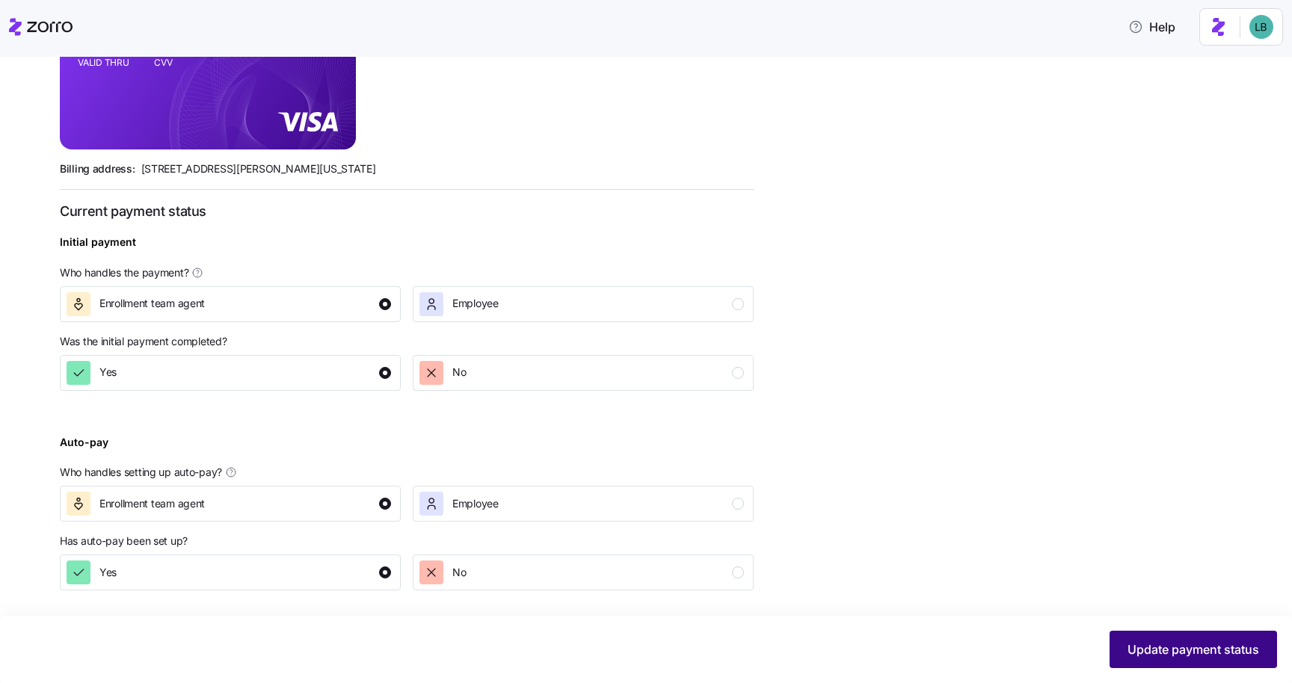
click at [1181, 650] on span "Update payment status" at bounding box center [1193, 650] width 132 height 18
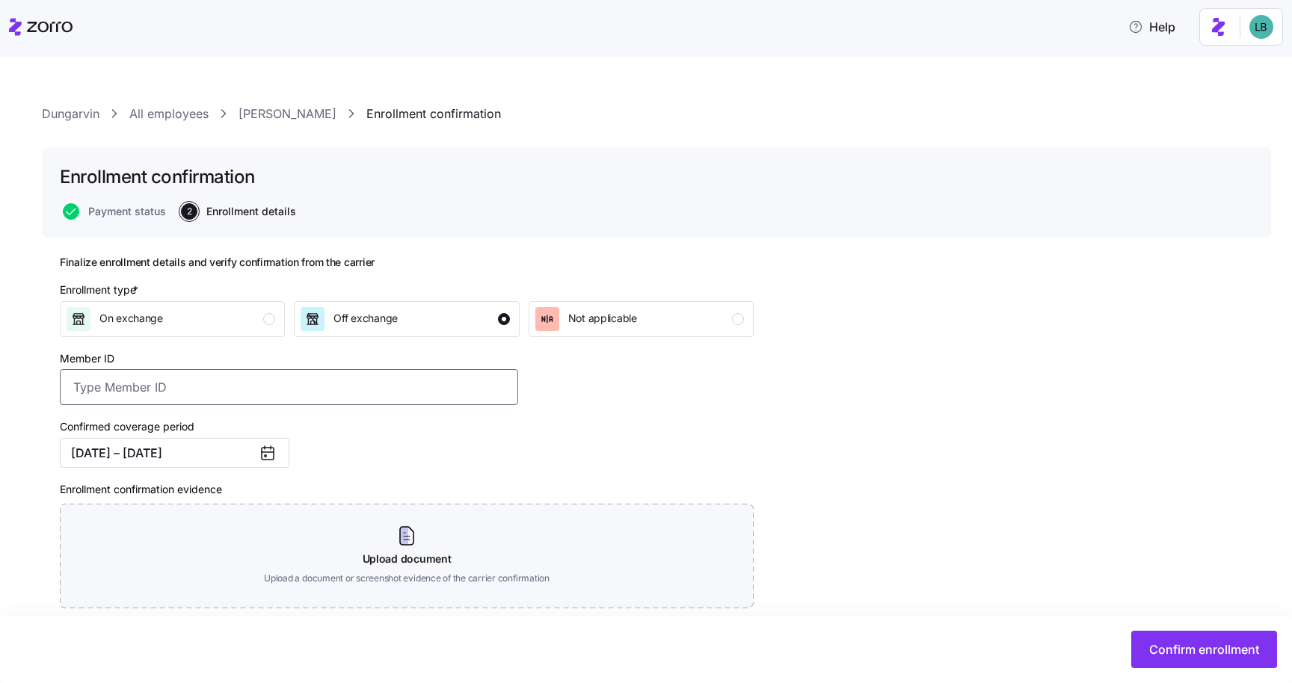
click at [158, 386] on input "Member ID" at bounding box center [289, 387] width 458 height 36
paste input "OSC76074391-01"
type input "OSC76074391-01"
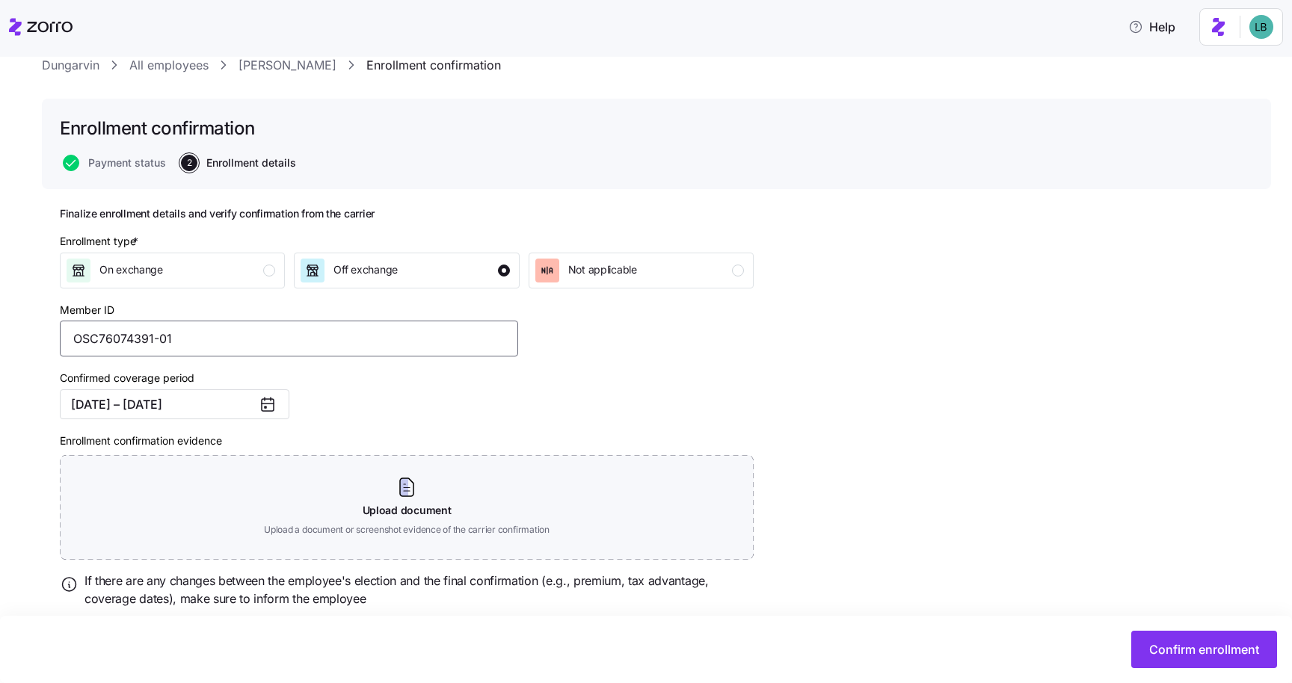
scroll to position [62, 0]
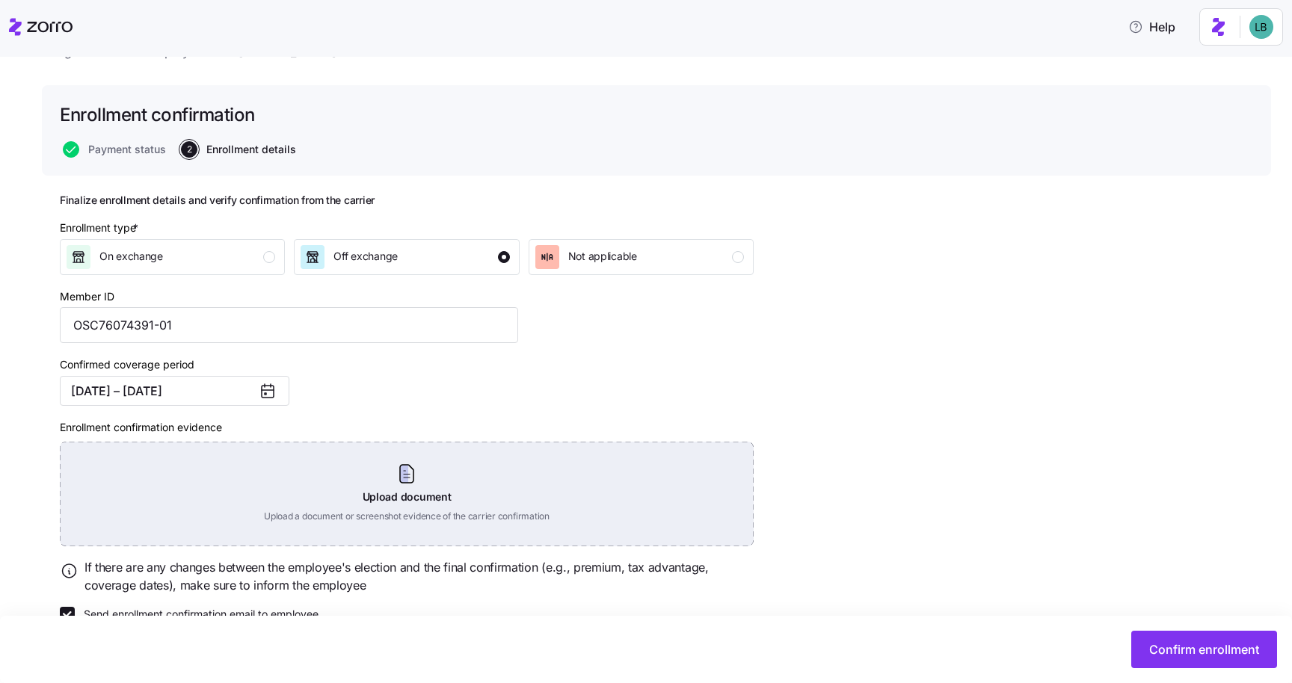
click at [409, 470] on div "Upload document Upload a document or screenshot evidence of the carrier confirm…" at bounding box center [407, 494] width 694 height 105
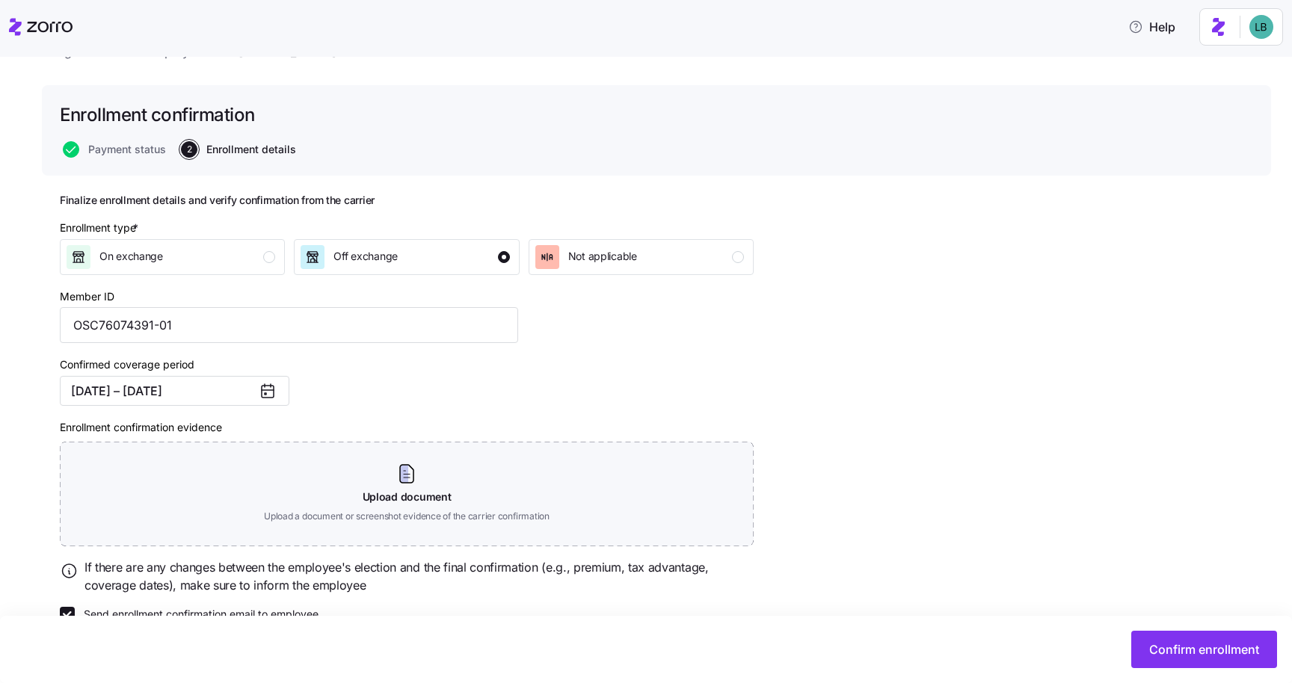
scroll to position [27, 0]
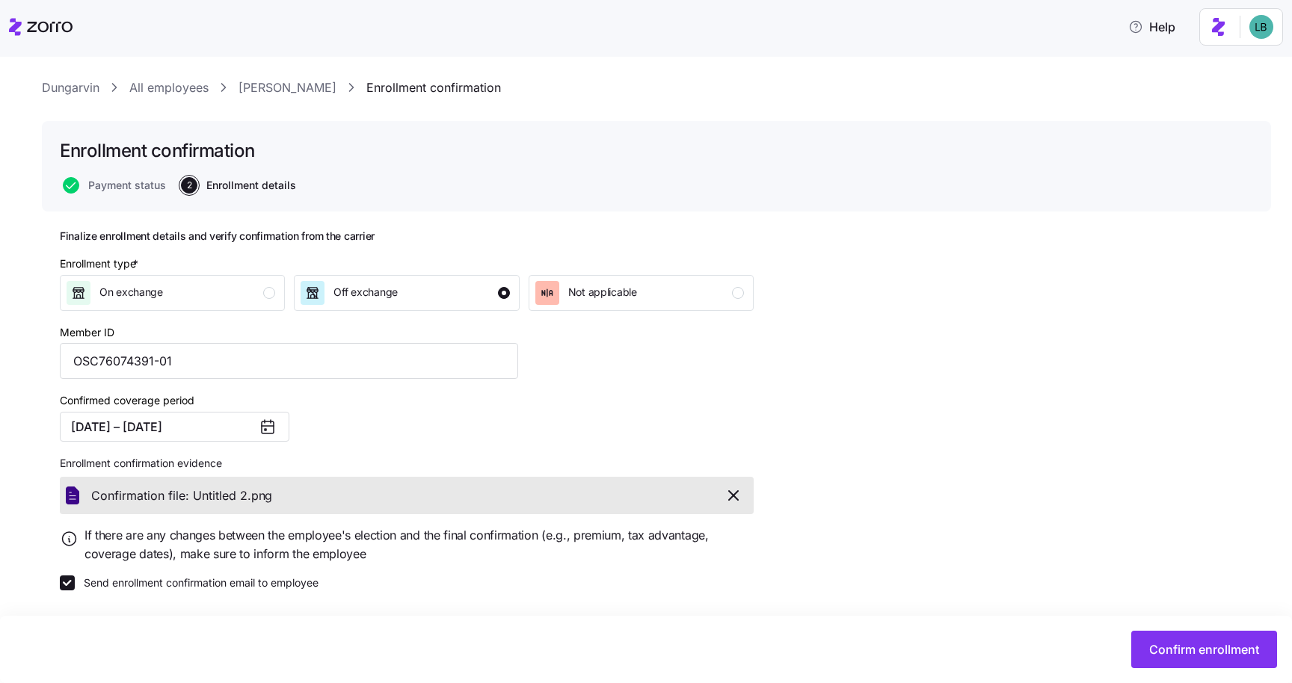
click at [737, 493] on icon "button" at bounding box center [733, 496] width 18 height 18
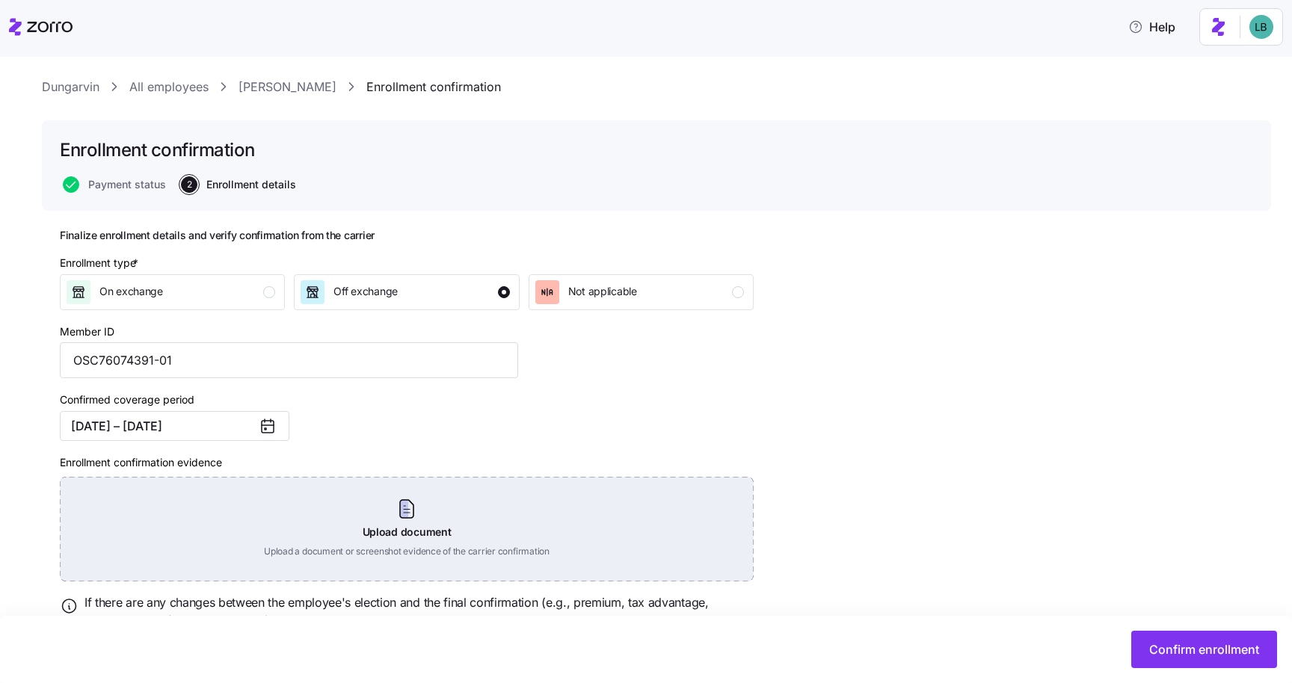
click at [408, 513] on div "Upload document Upload a document or screenshot evidence of the carrier confirm…" at bounding box center [407, 529] width 694 height 105
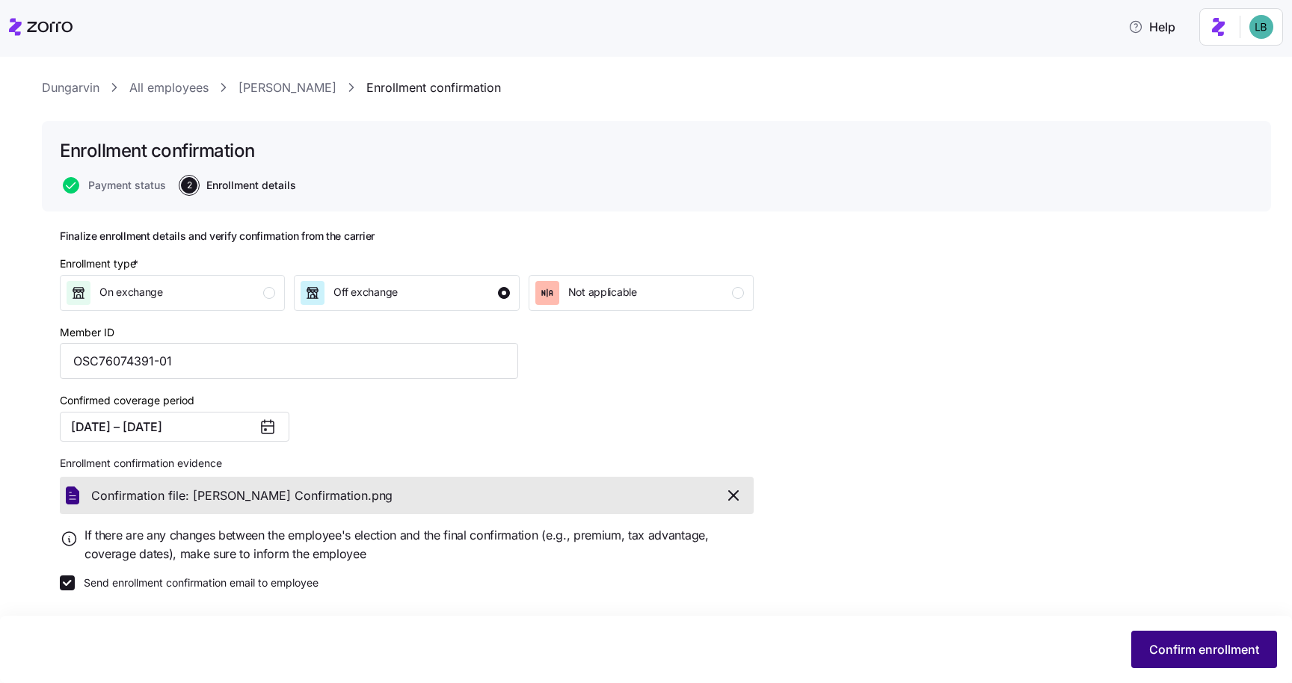
click at [1183, 656] on span "Confirm enrollment" at bounding box center [1204, 650] width 110 height 18
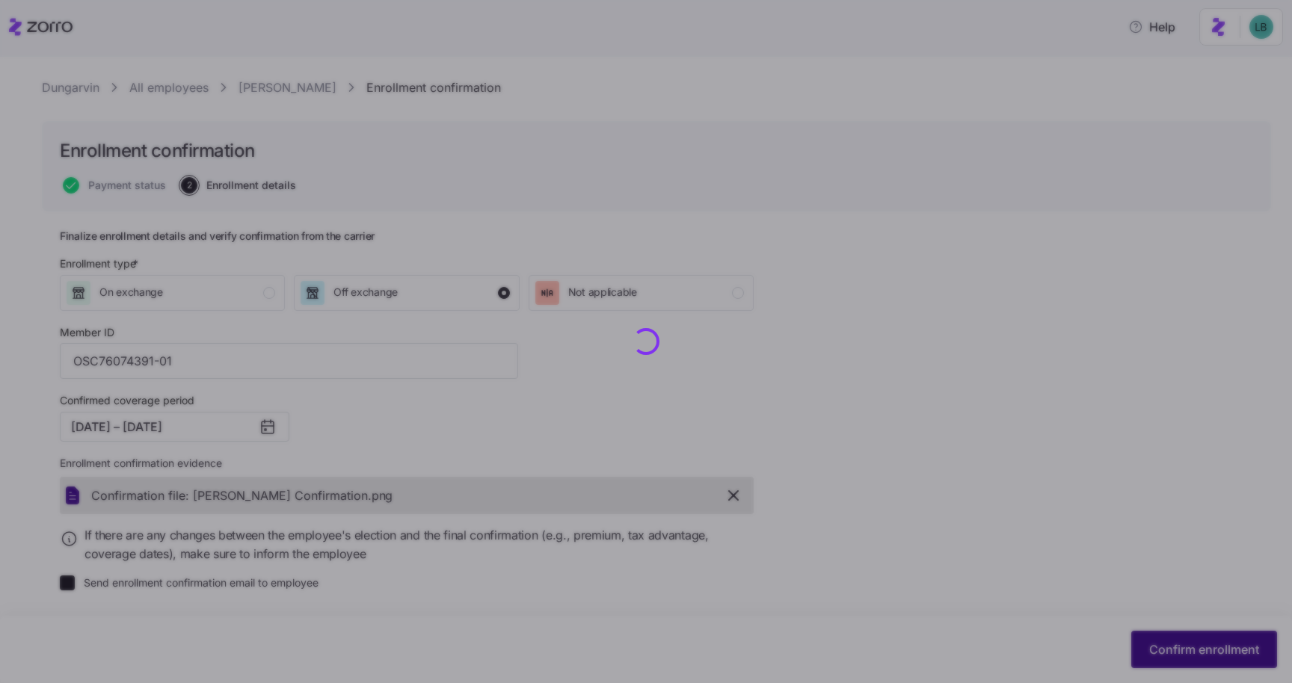
checkbox input "false"
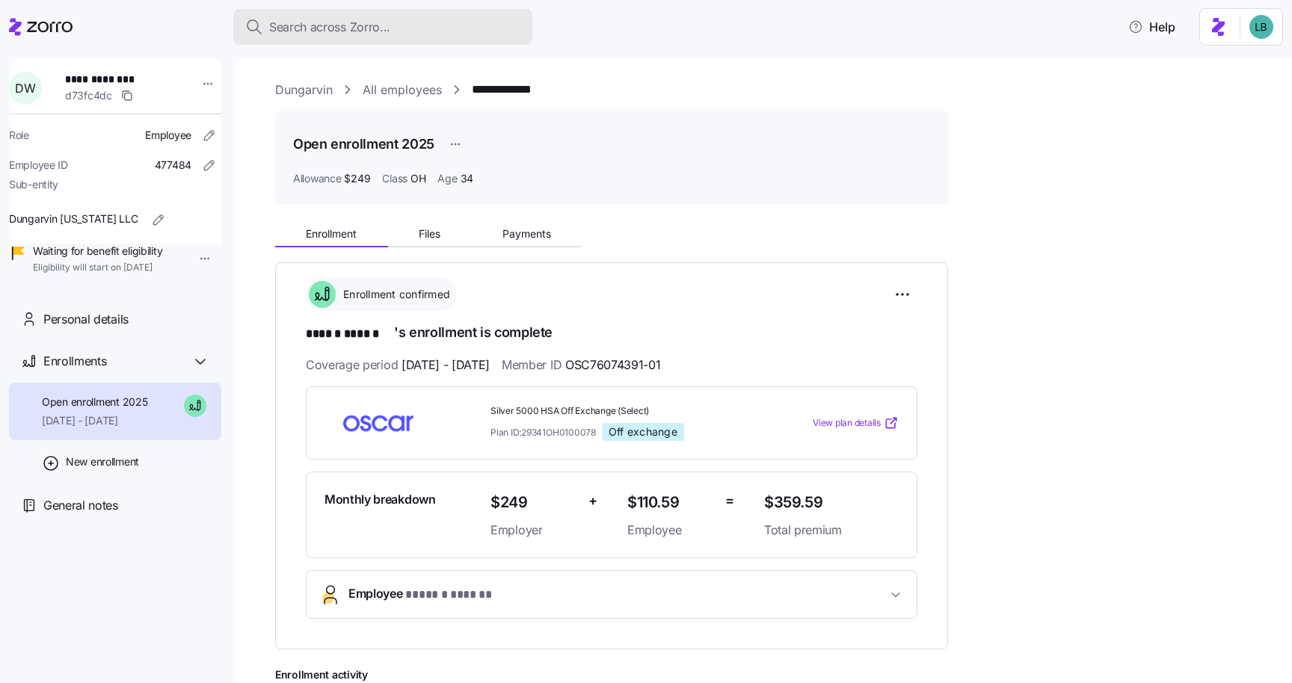
click at [342, 28] on span "Search across Zorro..." at bounding box center [329, 27] width 121 height 19
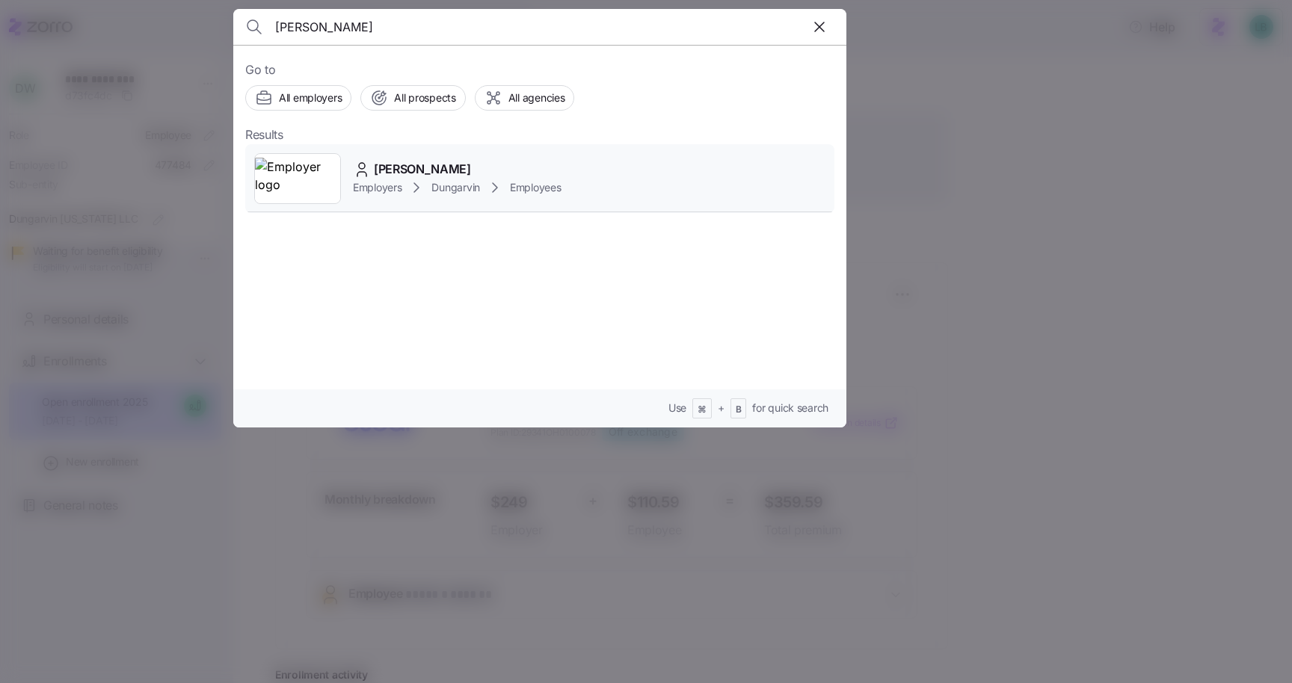
type input "Edna Quarcoopome"
click at [452, 164] on span "Edna Quarcoopome" at bounding box center [422, 169] width 97 height 19
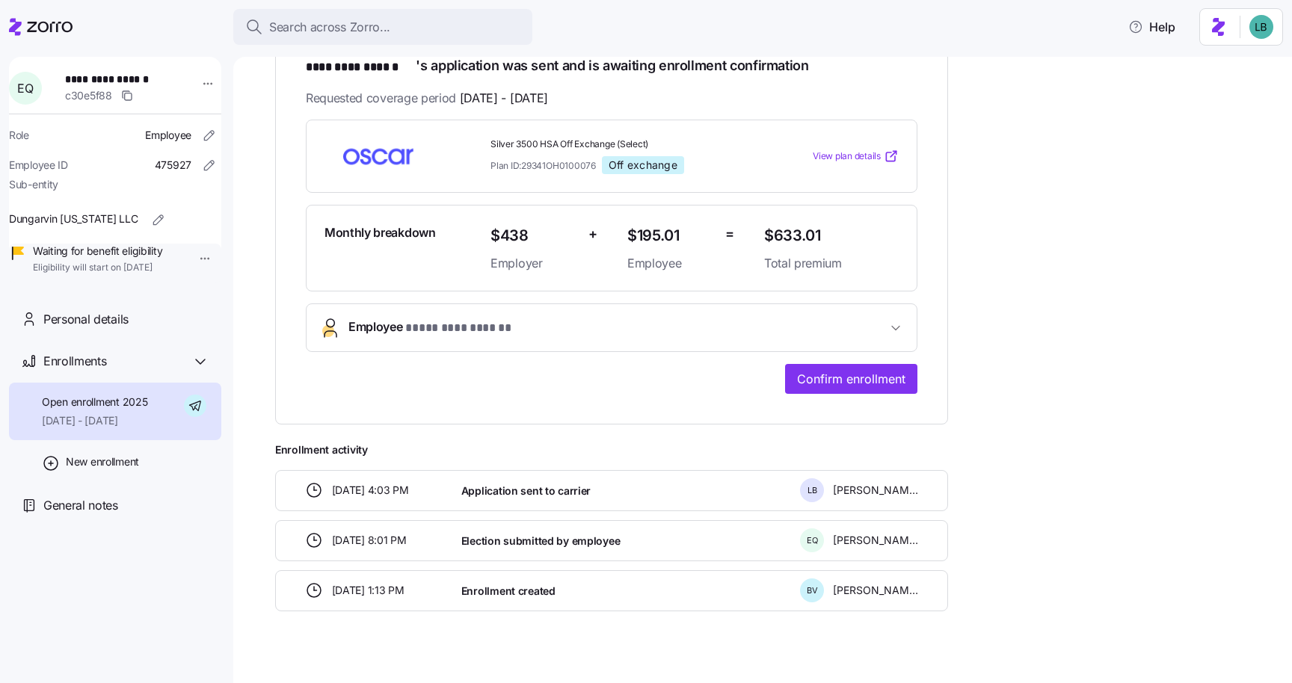
scroll to position [268, 0]
click at [878, 373] on span "Confirm enrollment" at bounding box center [851, 378] width 108 height 18
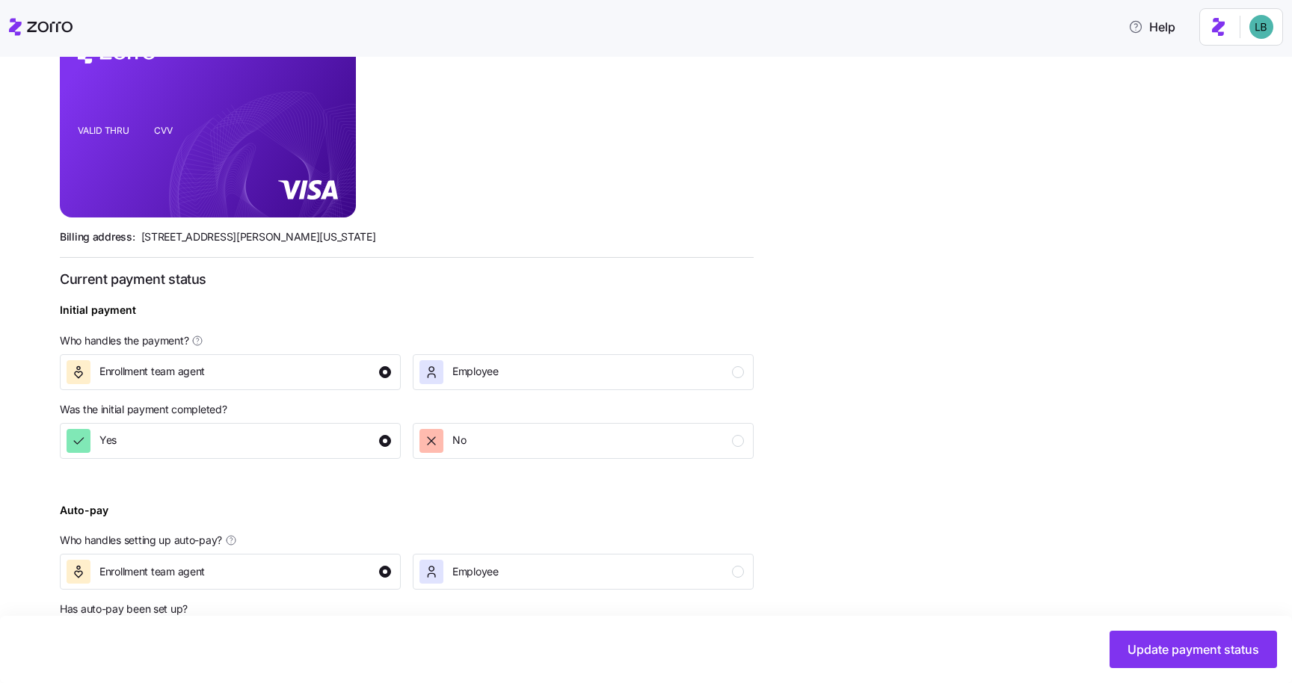
scroll to position [425, 0]
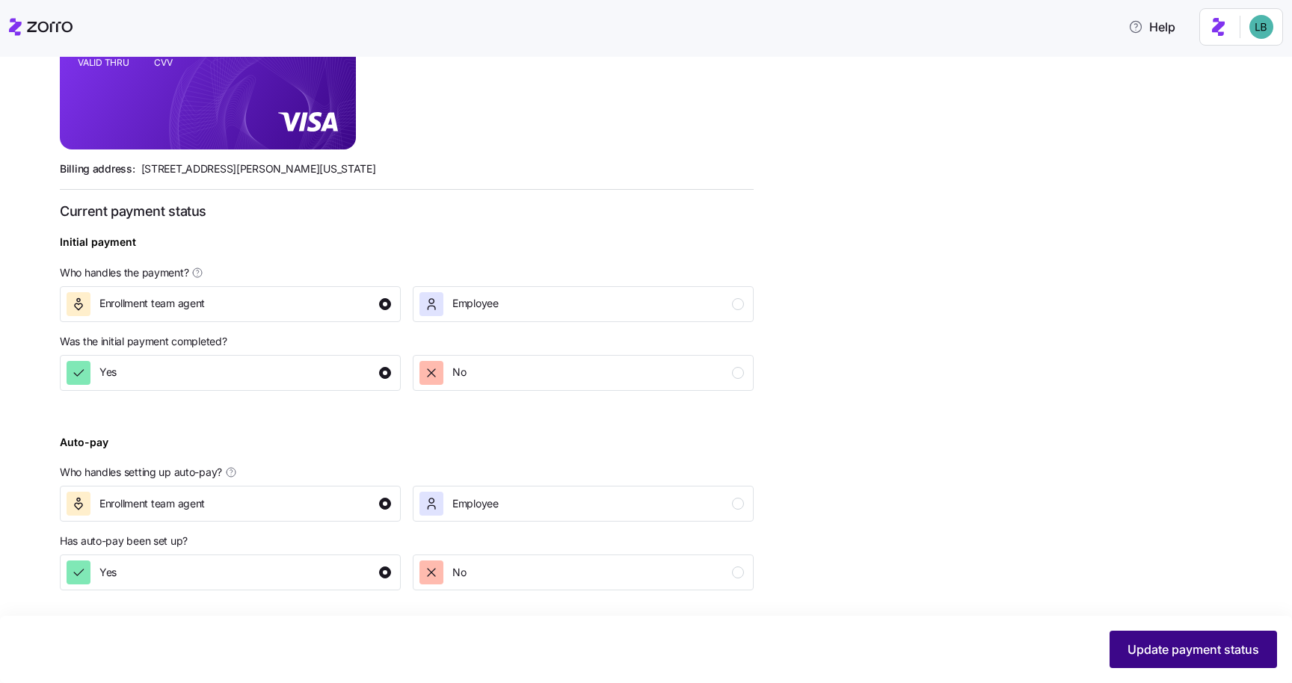
click at [1169, 649] on span "Update payment status" at bounding box center [1193, 650] width 132 height 18
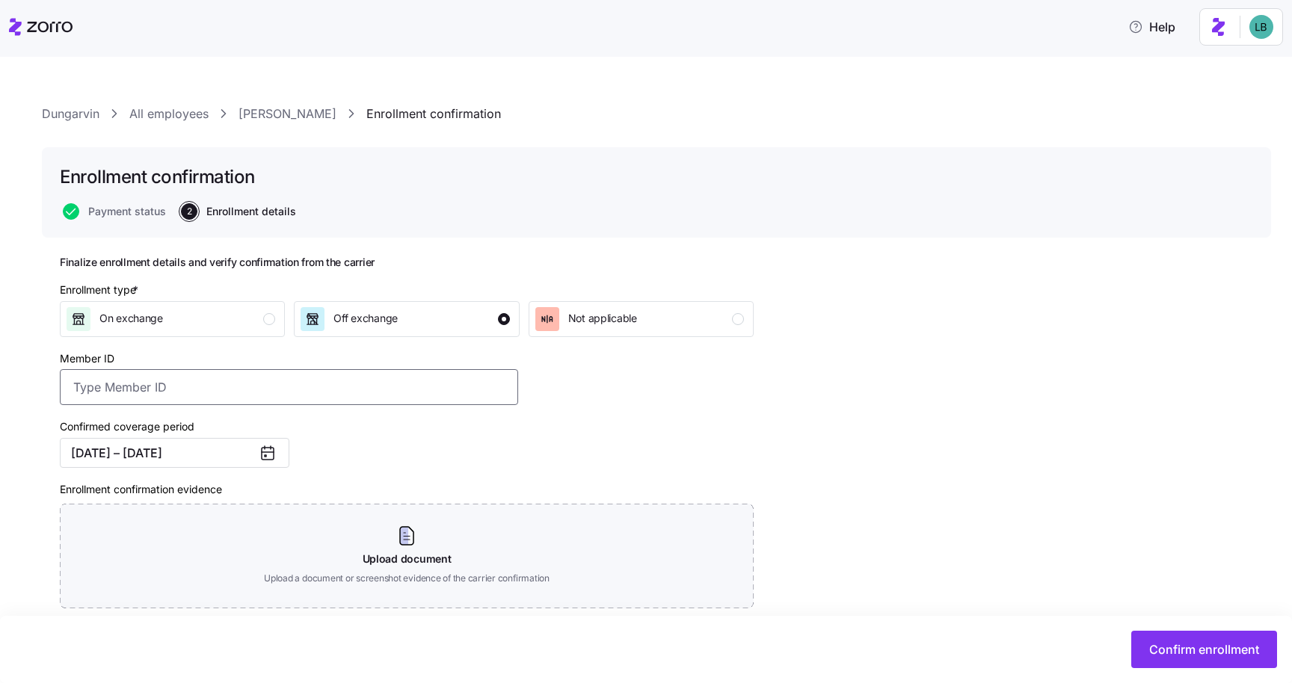
click at [148, 391] on input "Member ID" at bounding box center [289, 387] width 458 height 36
paste input "Edna Quarcoopome"
type input "Edna Quarcoopome"
click at [173, 388] on input "Edna Quarcoopome" at bounding box center [289, 387] width 458 height 36
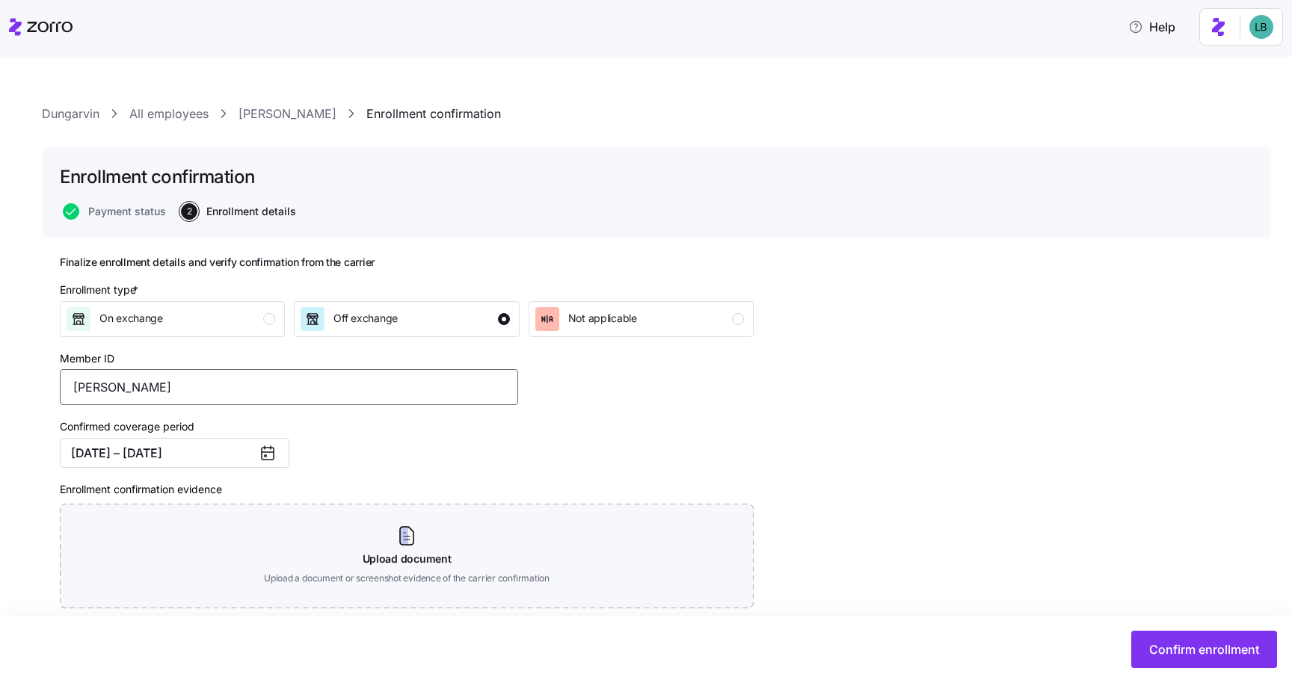
click at [173, 388] on input "Edna Quarcoopome" at bounding box center [289, 387] width 458 height 36
click at [250, 391] on input "Member ID" at bounding box center [289, 387] width 458 height 36
paste input "OSC76074389-01"
type input "OSC76074389-01"
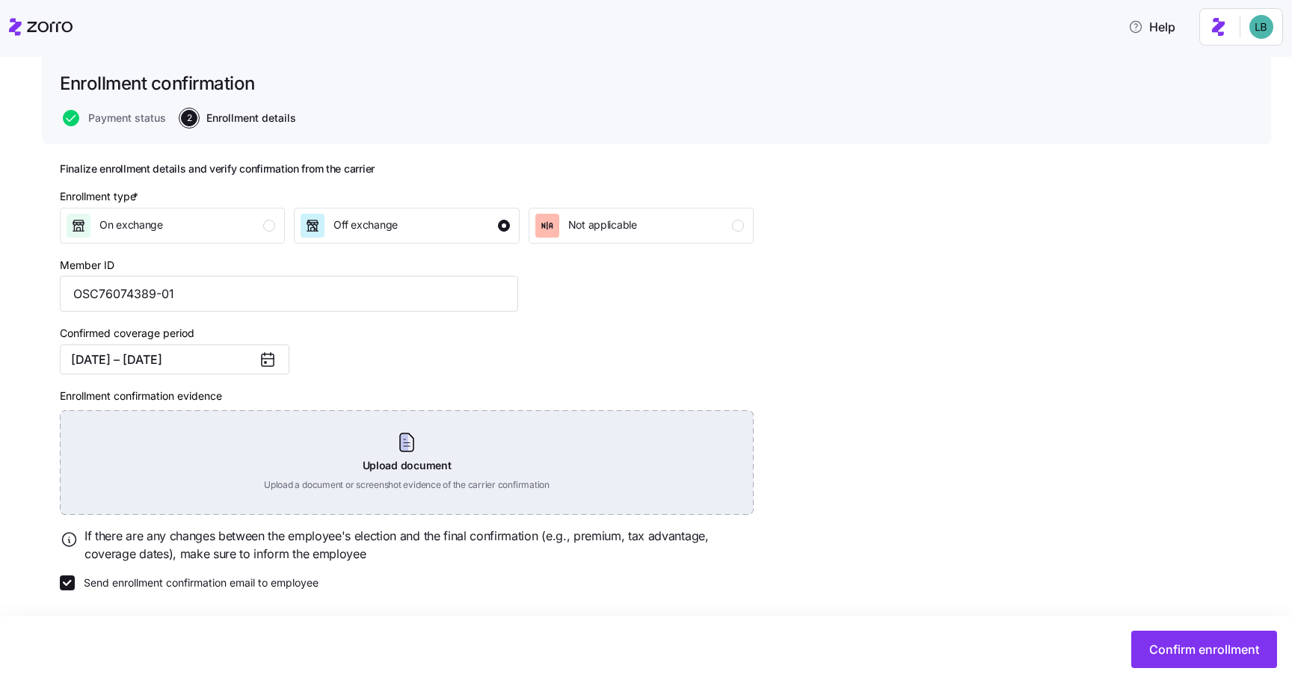
click at [396, 454] on div "Upload document Upload a document or screenshot evidence of the carrier confirm…" at bounding box center [407, 462] width 694 height 105
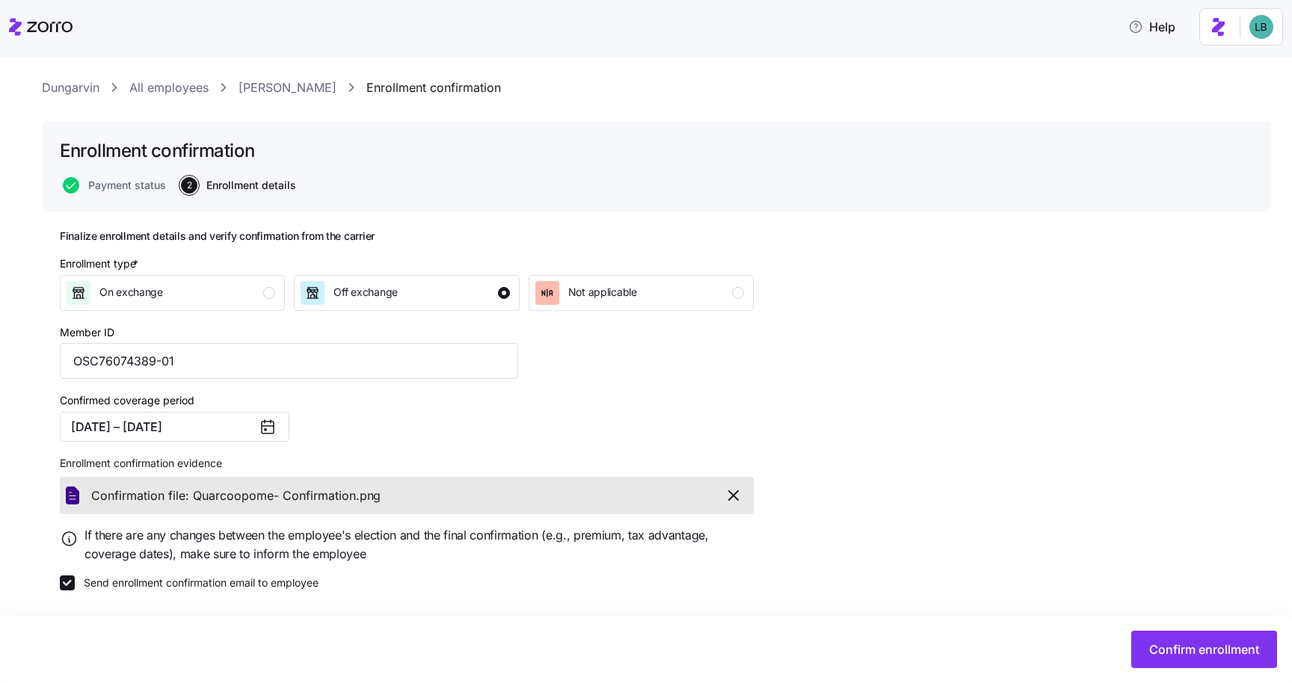
scroll to position [27, 0]
click at [1180, 650] on span "Confirm enrollment" at bounding box center [1204, 650] width 110 height 18
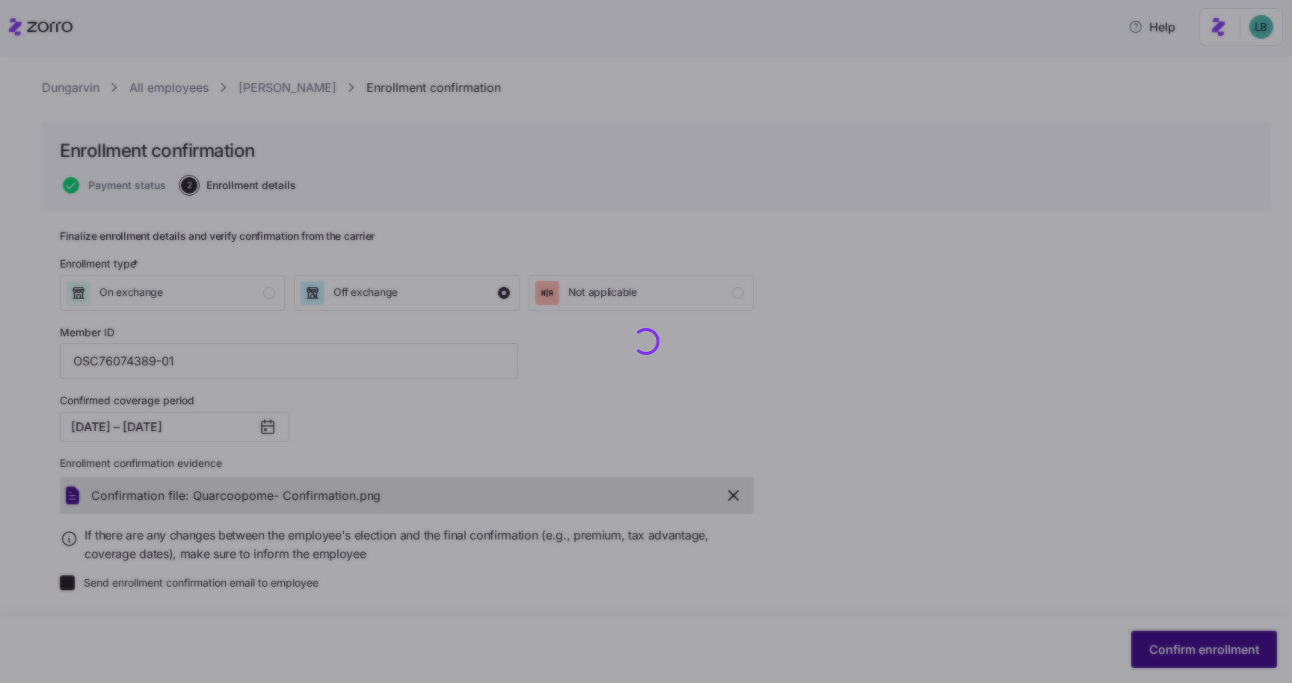
checkbox input "false"
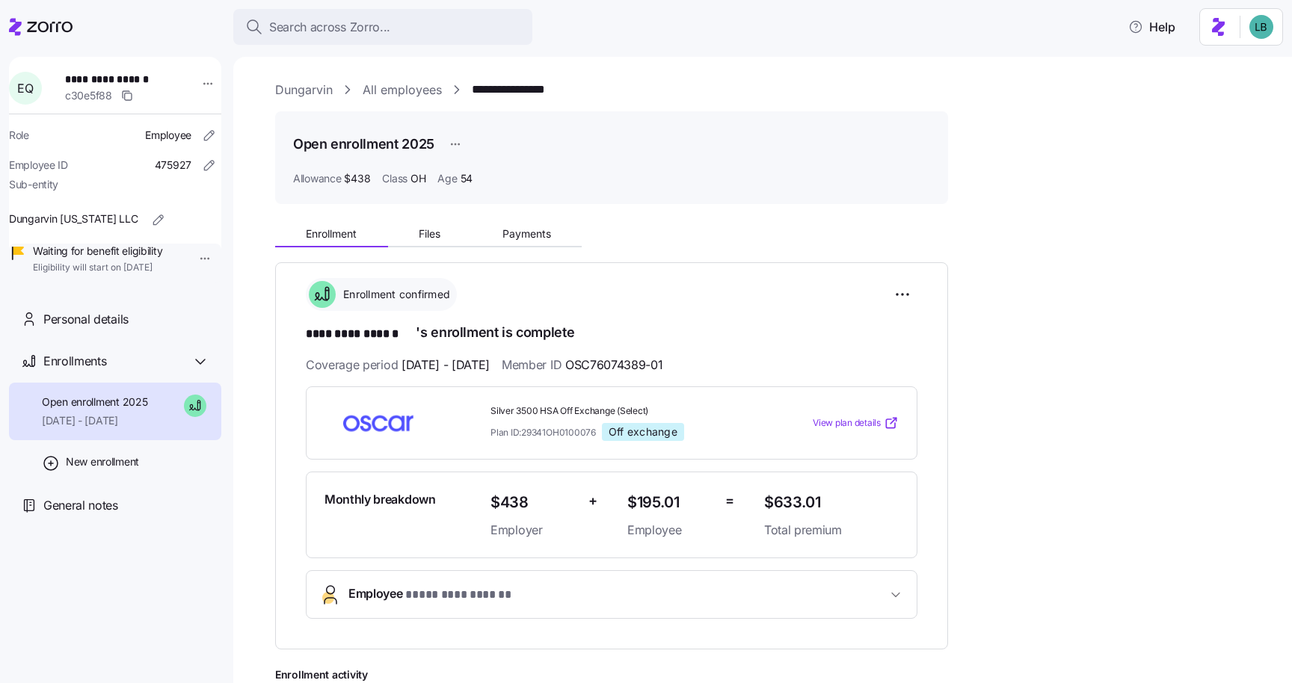
click at [144, 75] on span "**********" at bounding box center [117, 79] width 105 height 15
copy span "**********"
click at [318, 33] on span "Search across Zorro..." at bounding box center [329, 27] width 121 height 19
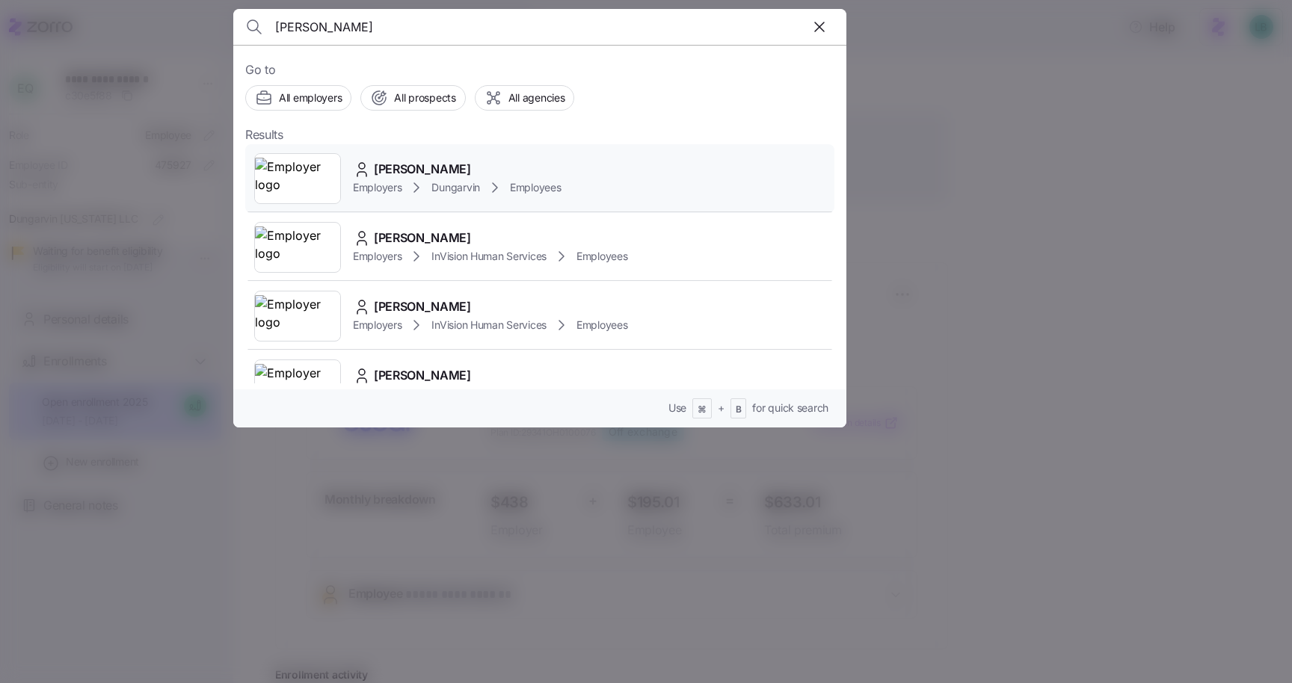
type input "[PERSON_NAME]"
click at [413, 169] on span "[PERSON_NAME]" at bounding box center [422, 169] width 97 height 19
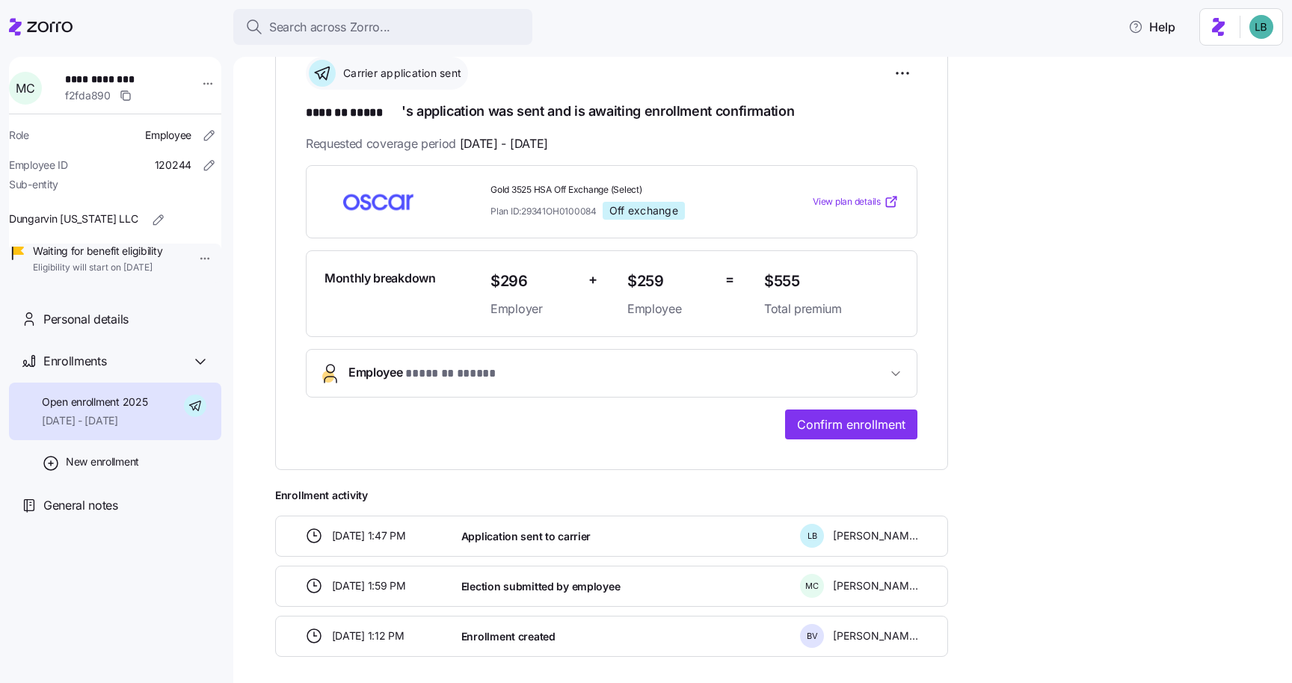
scroll to position [283, 0]
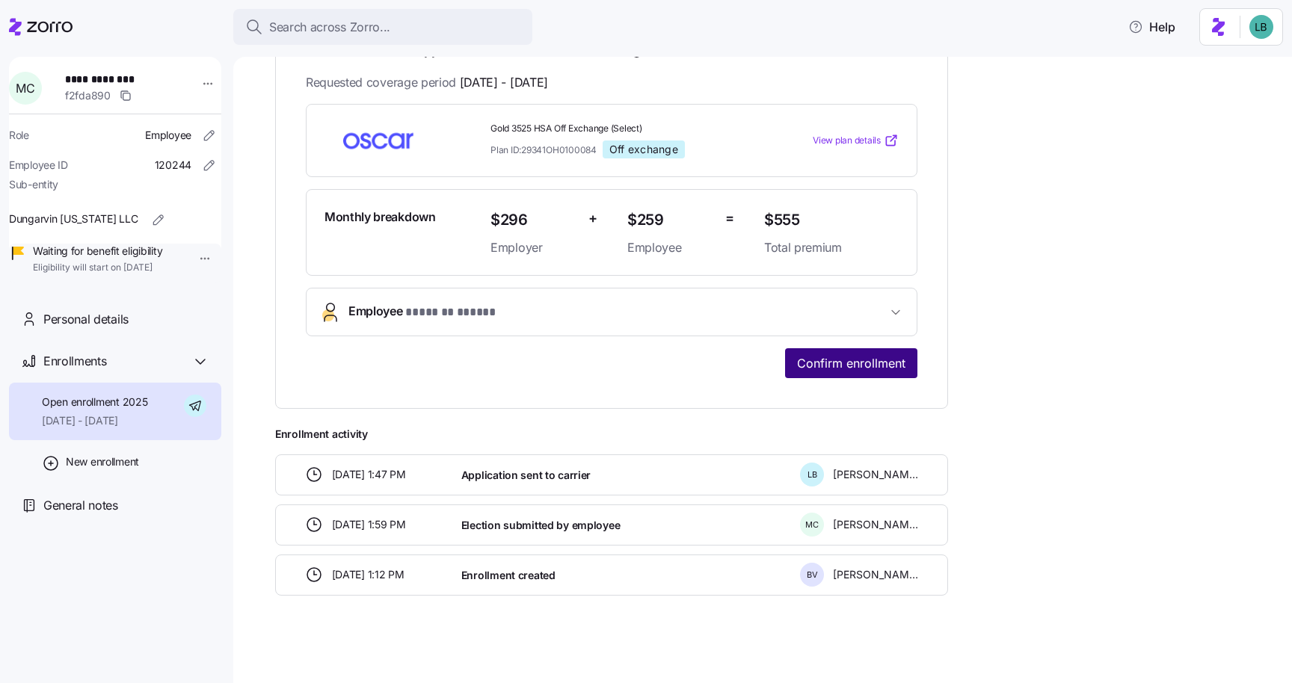
click at [843, 360] on span "Confirm enrollment" at bounding box center [851, 363] width 108 height 18
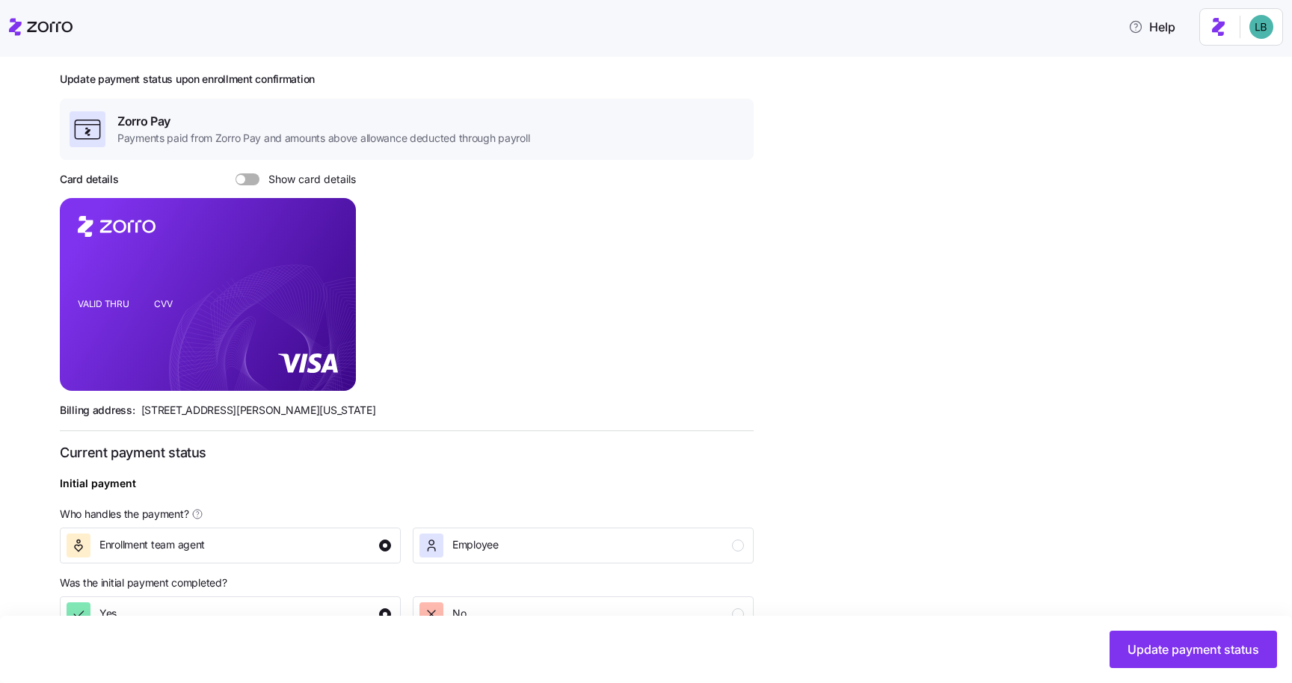
scroll to position [425, 0]
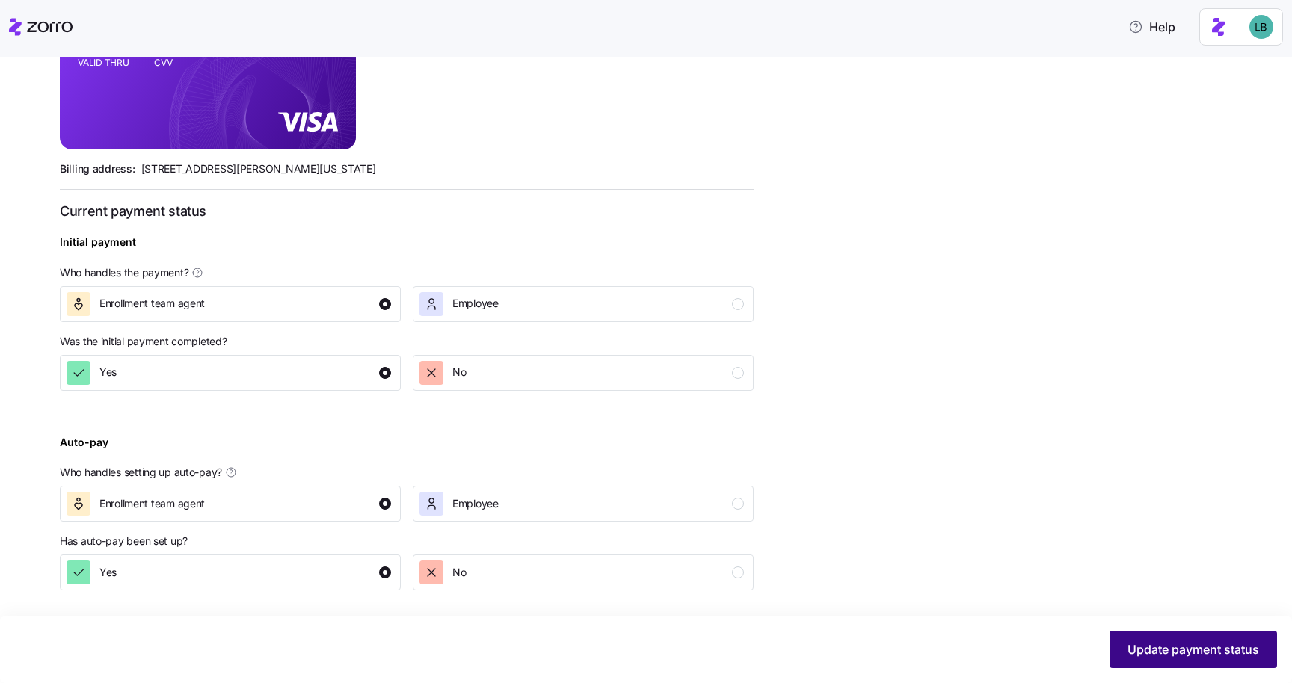
click at [1245, 641] on span "Update payment status" at bounding box center [1193, 650] width 132 height 18
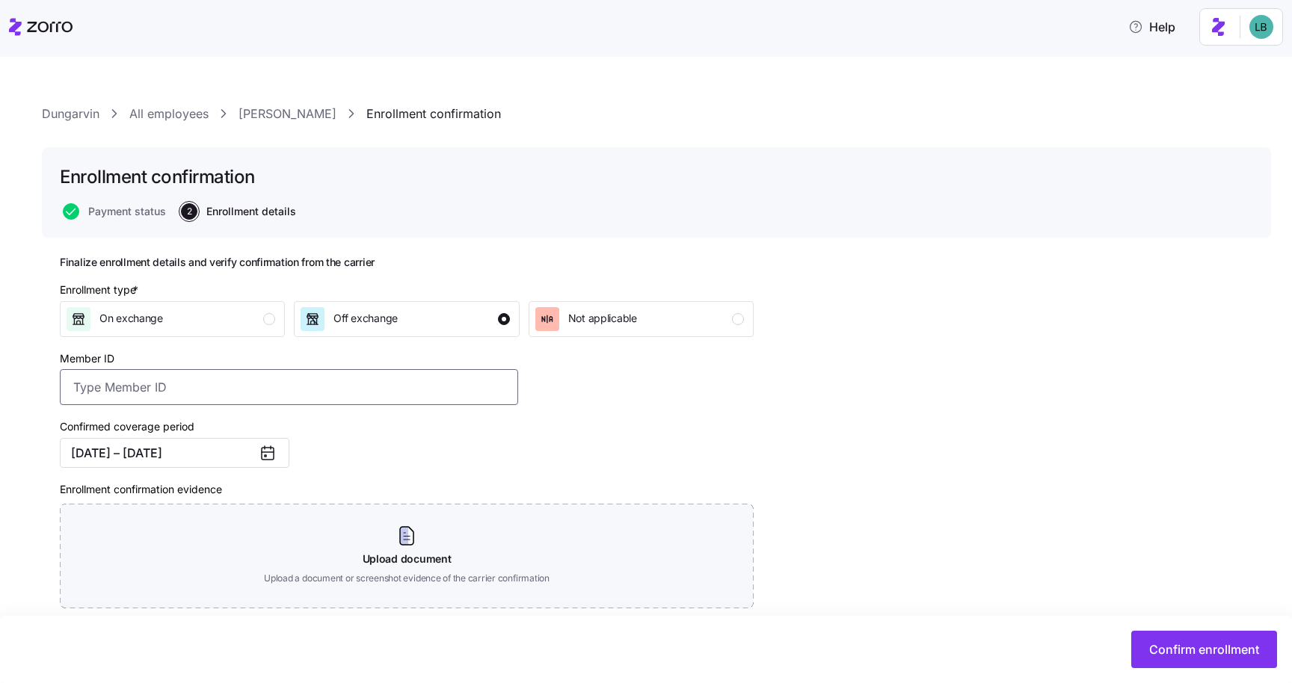
click at [211, 383] on input "Member ID" at bounding box center [289, 387] width 458 height 36
paste input "OSC76074376-01"
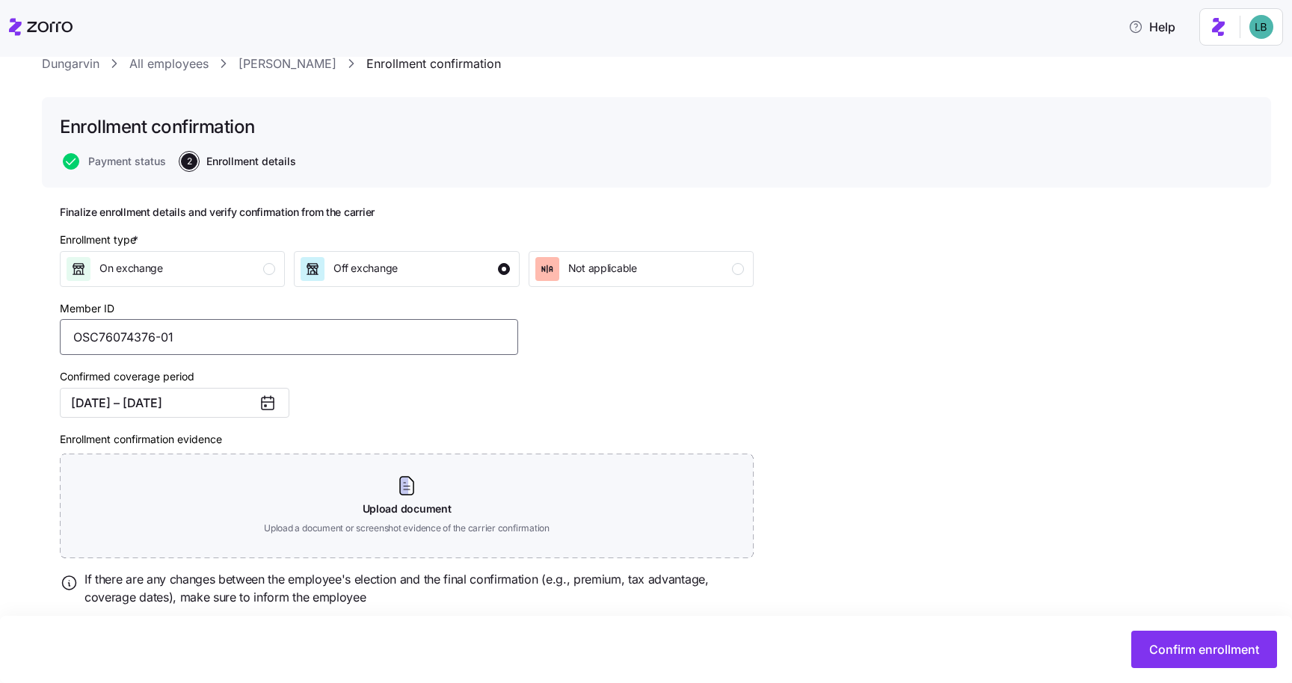
scroll to position [95, 0]
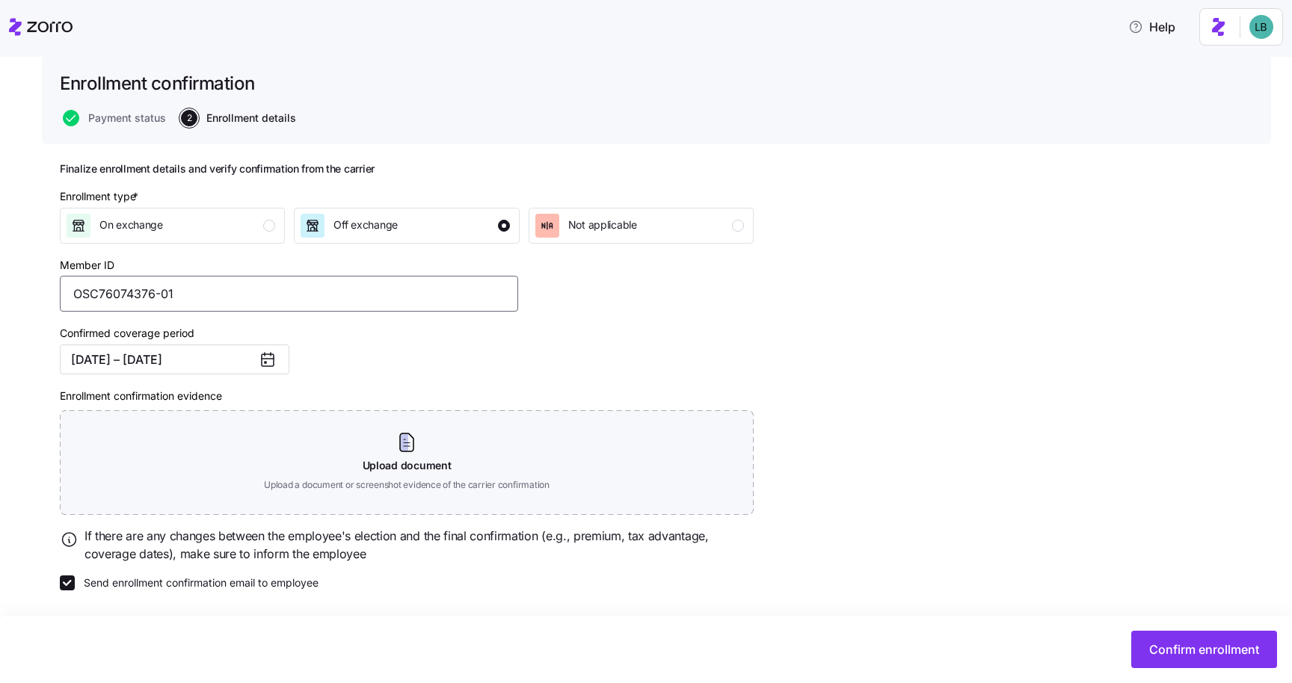
type input "OSC76074376-01"
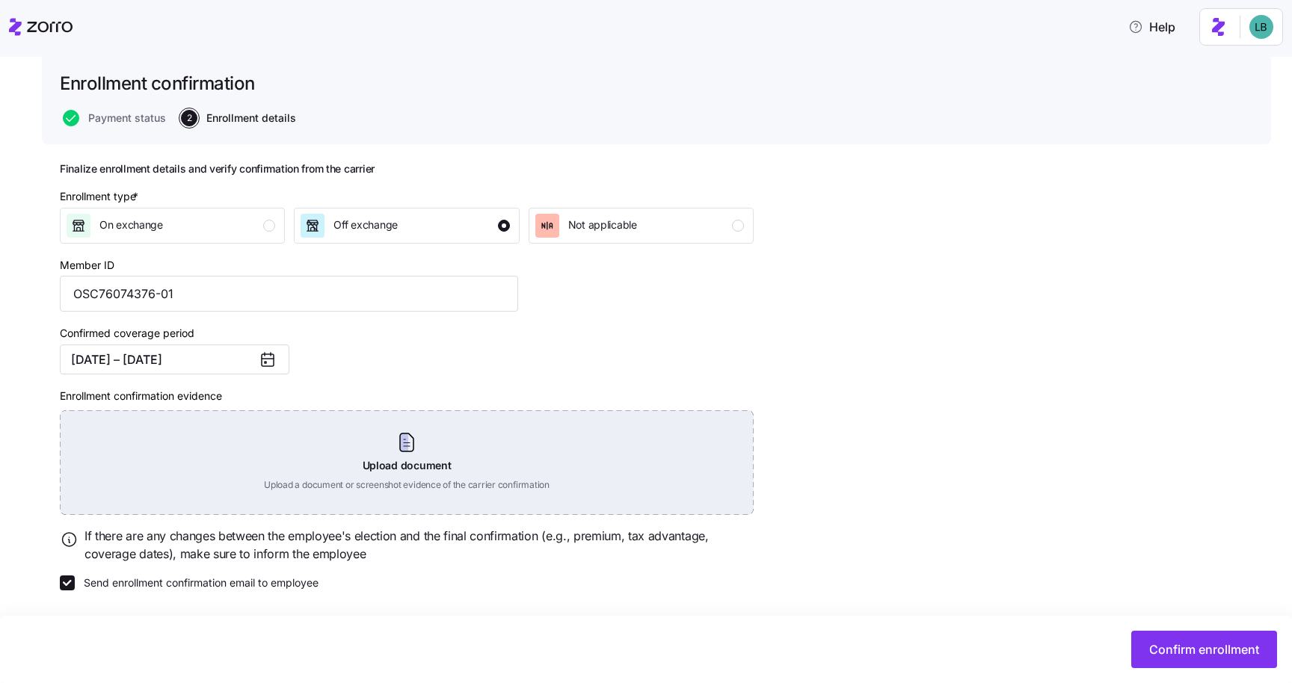
click at [398, 454] on div "Upload document Upload a document or screenshot evidence of the carrier confirm…" at bounding box center [407, 462] width 694 height 105
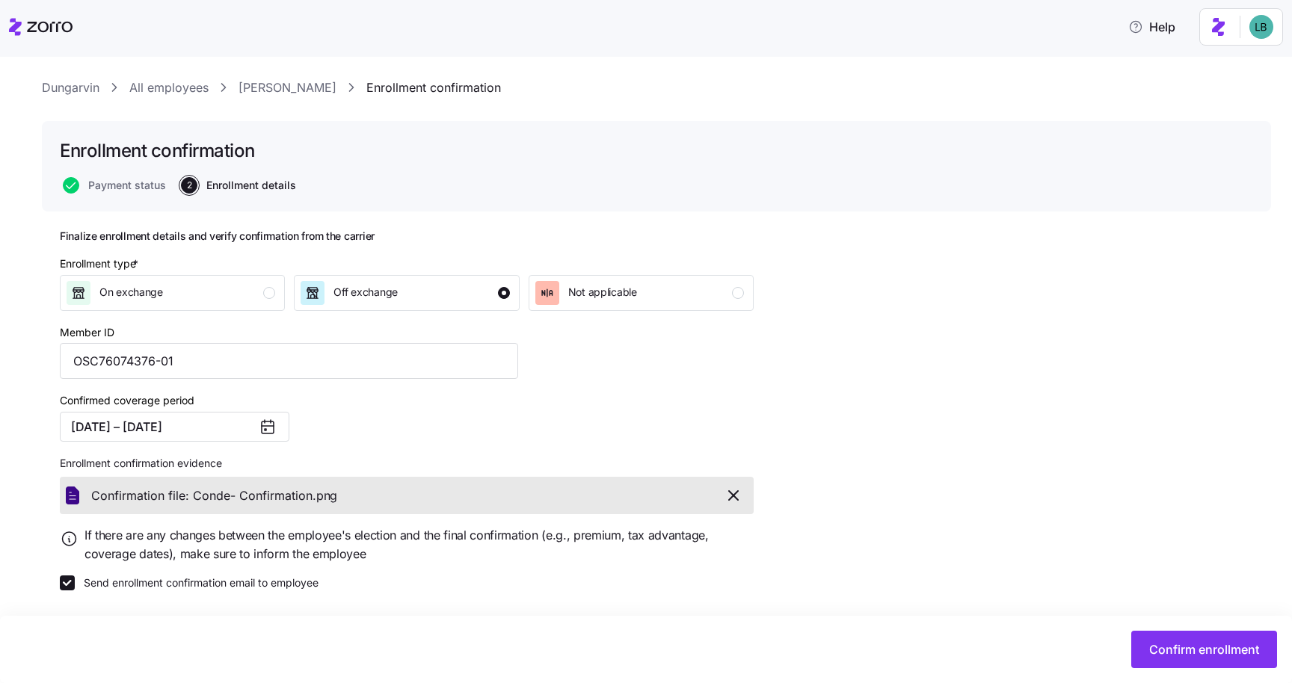
scroll to position [27, 0]
click at [1181, 645] on span "Confirm enrollment" at bounding box center [1204, 650] width 110 height 18
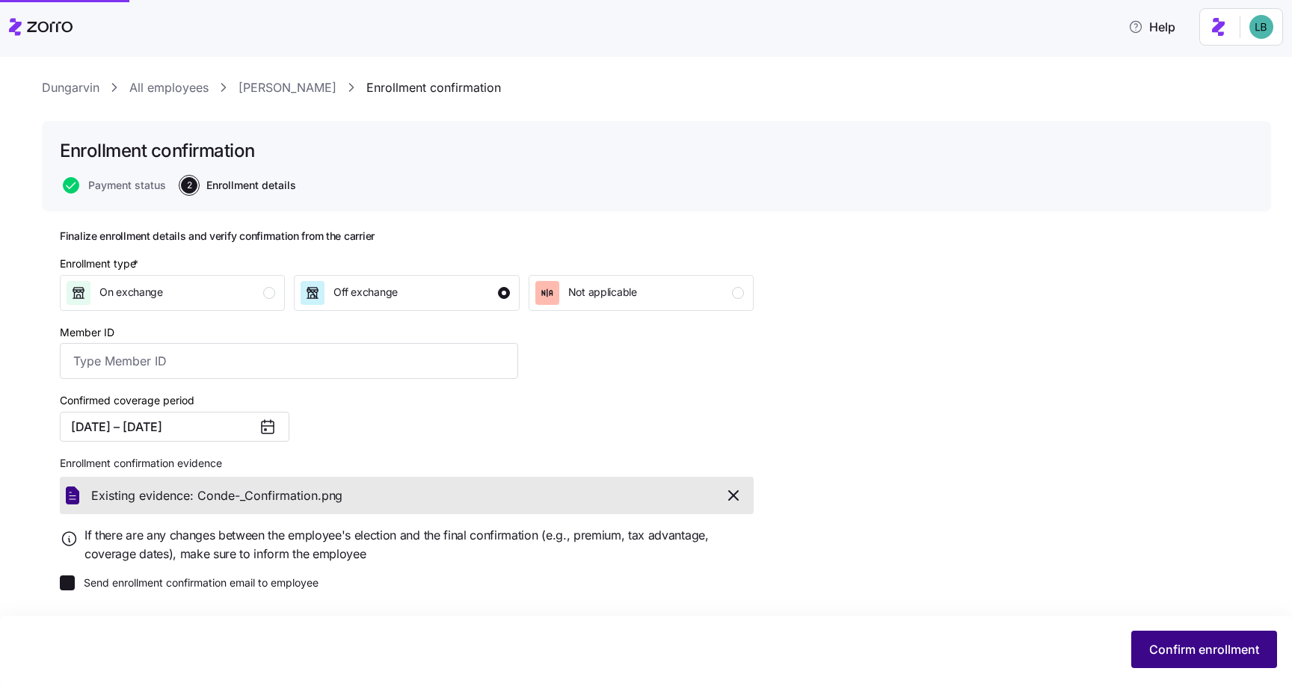
type input "OSC76074376-01"
checkbox input "false"
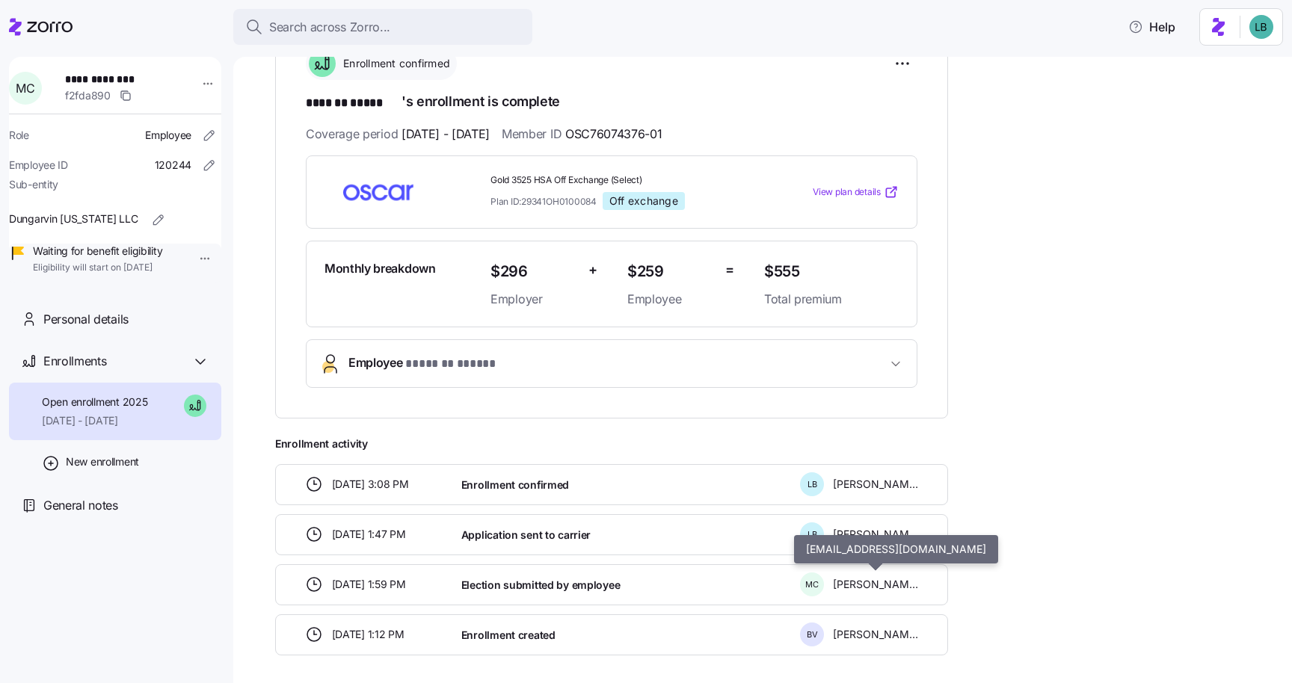
scroll to position [234, 0]
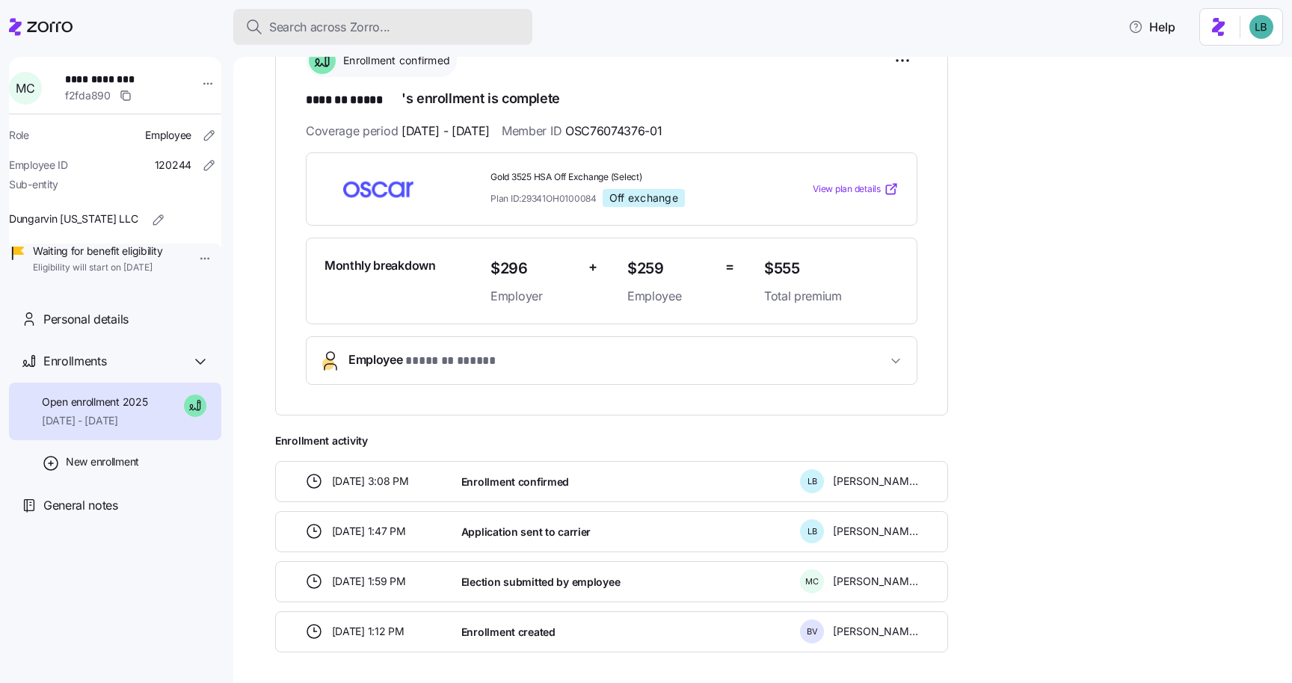
click at [340, 31] on span "Search across Zorro..." at bounding box center [329, 27] width 121 height 19
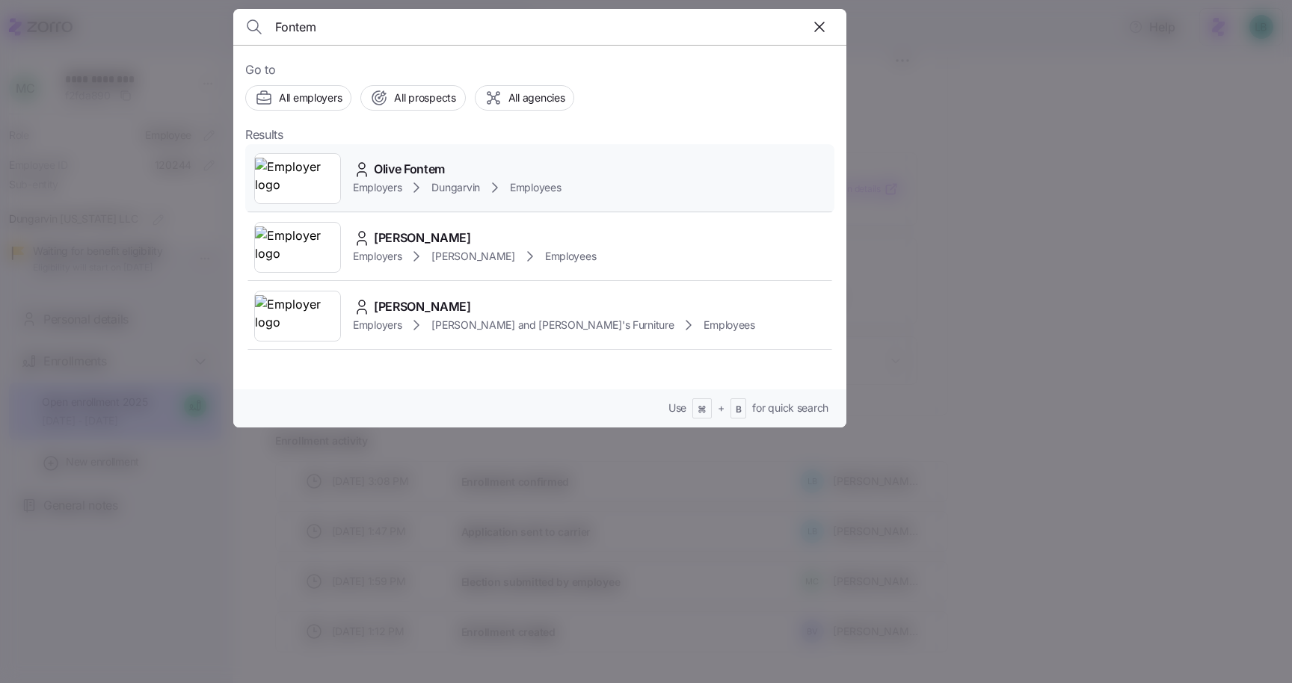
type input "Fontem"
click at [401, 169] on span "Olive Fontem" at bounding box center [409, 169] width 71 height 19
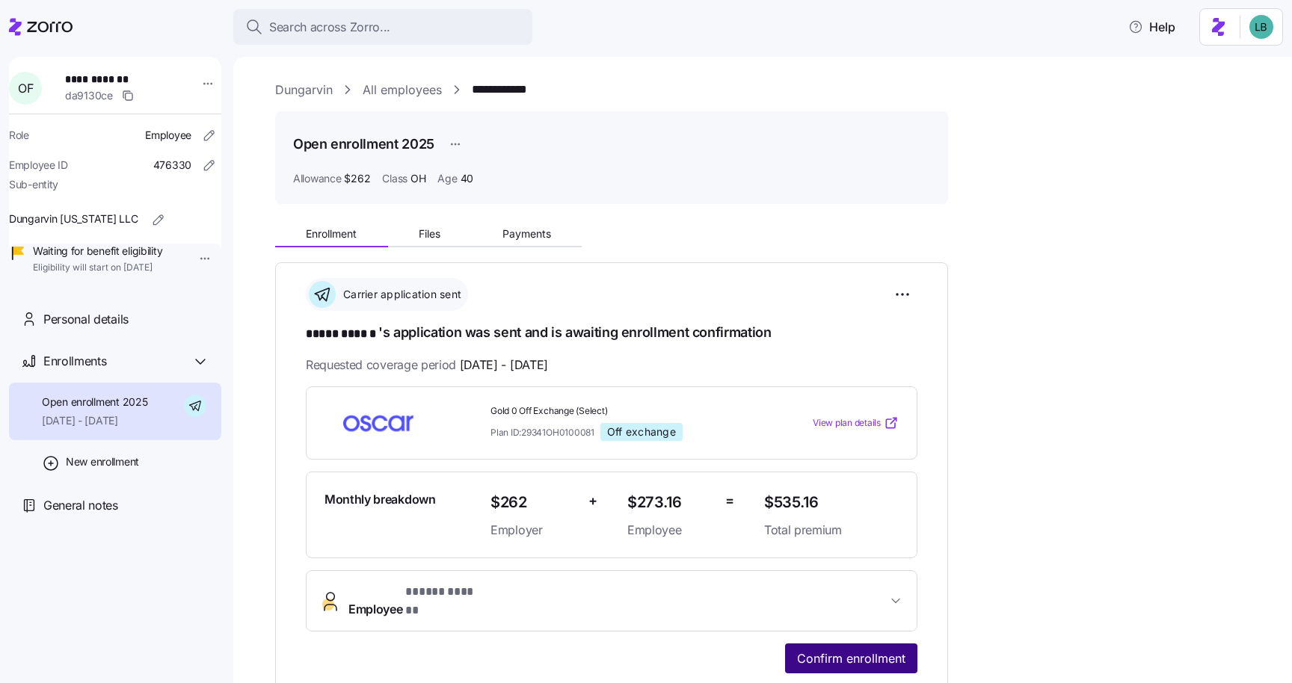
click at [826, 650] on span "Confirm enrollment" at bounding box center [851, 659] width 108 height 18
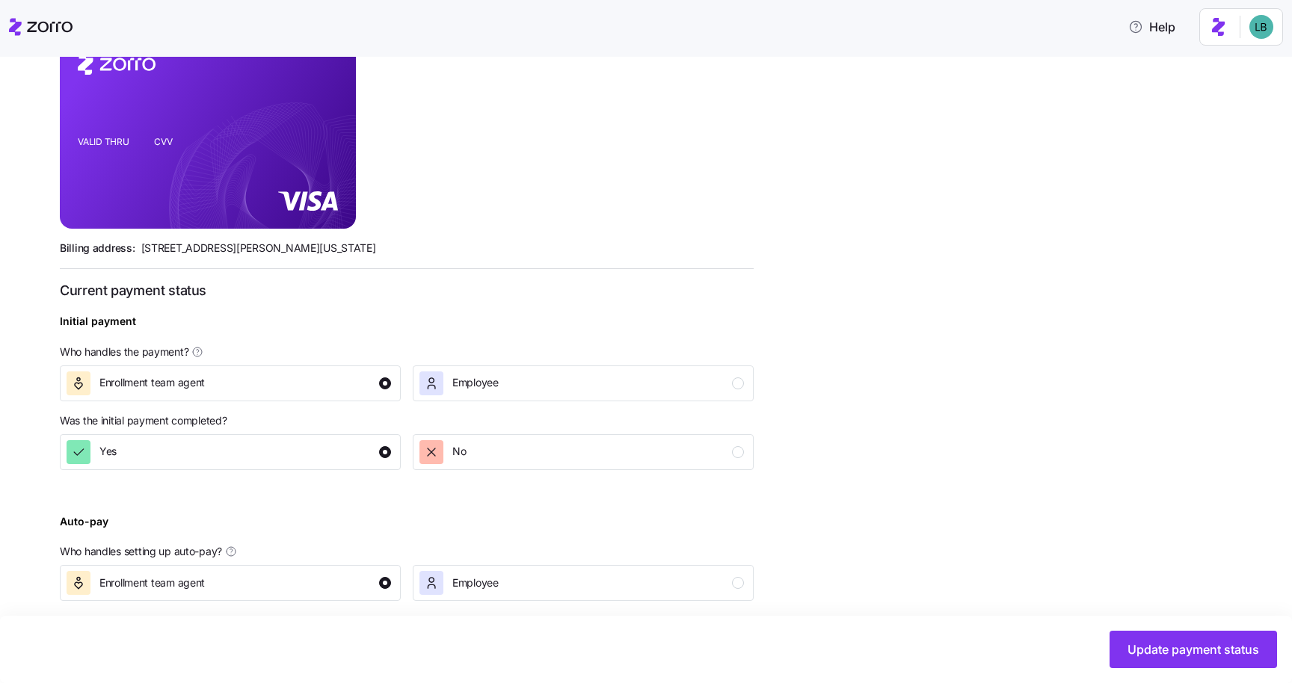
scroll to position [425, 0]
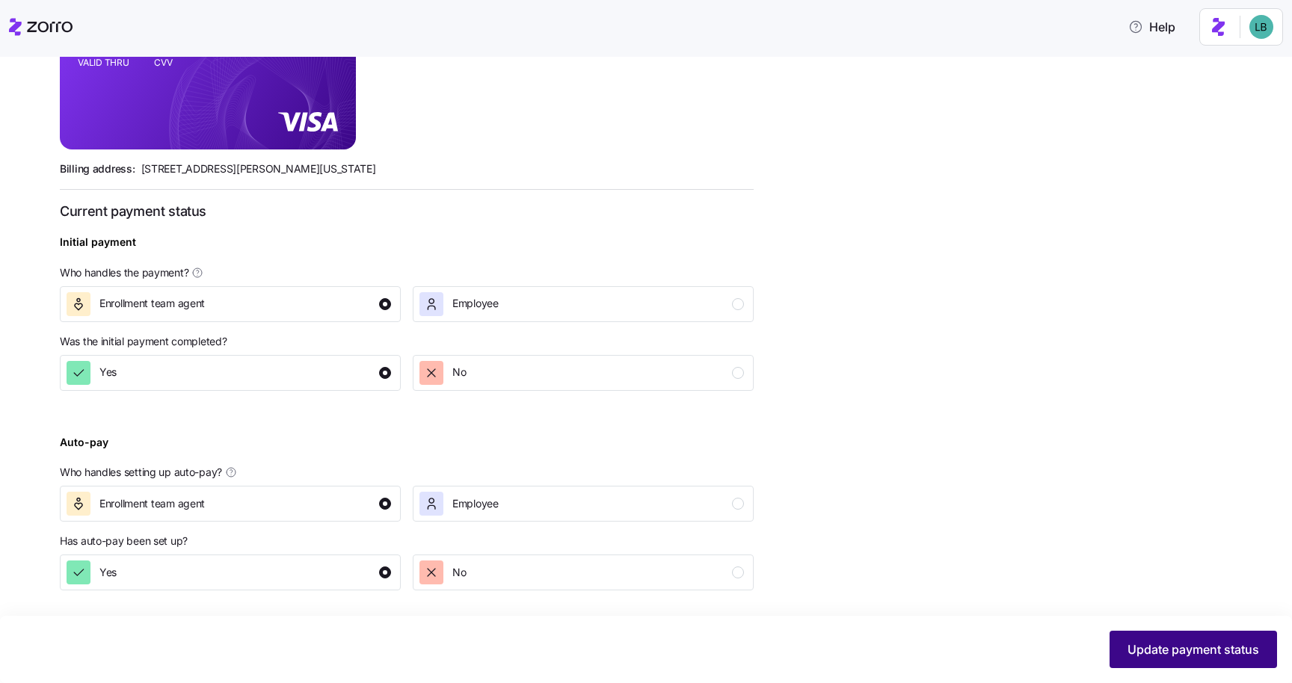
click at [1144, 661] on button "Update payment status" at bounding box center [1192, 649] width 167 height 37
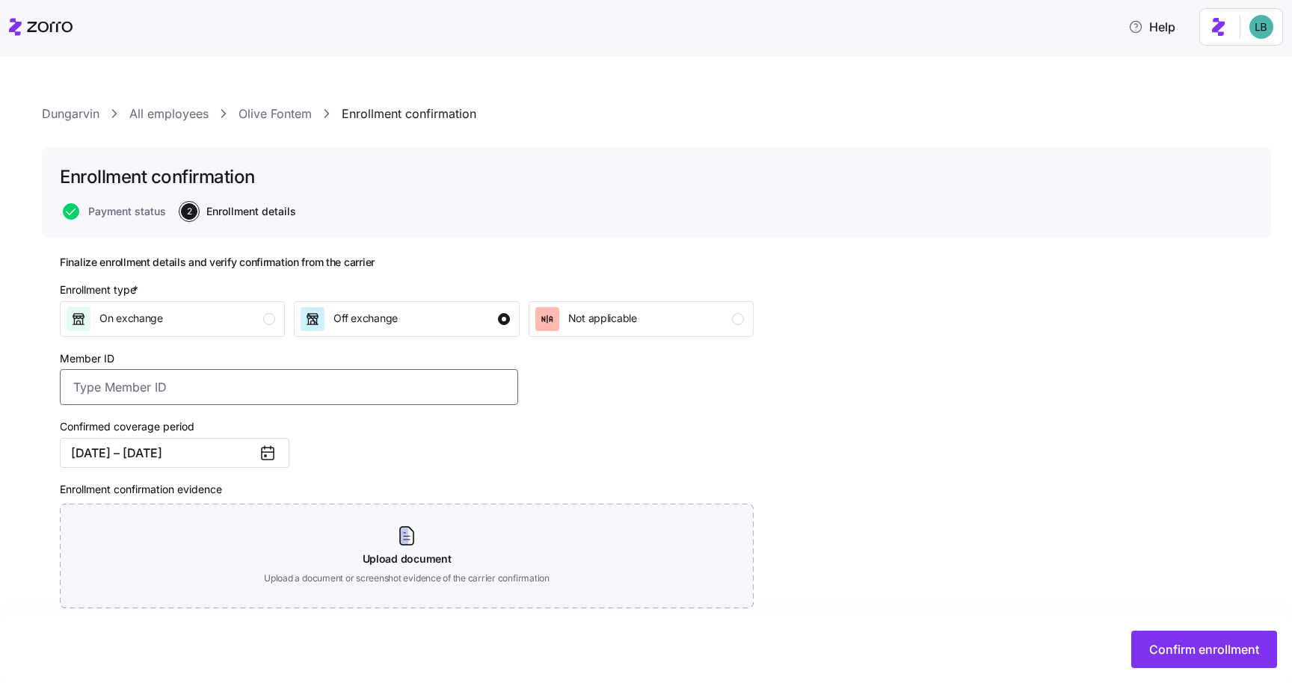
click at [135, 387] on input "Member ID" at bounding box center [289, 387] width 458 height 36
paste input "OSC76074374-01"
type input "OSC76074374-01"
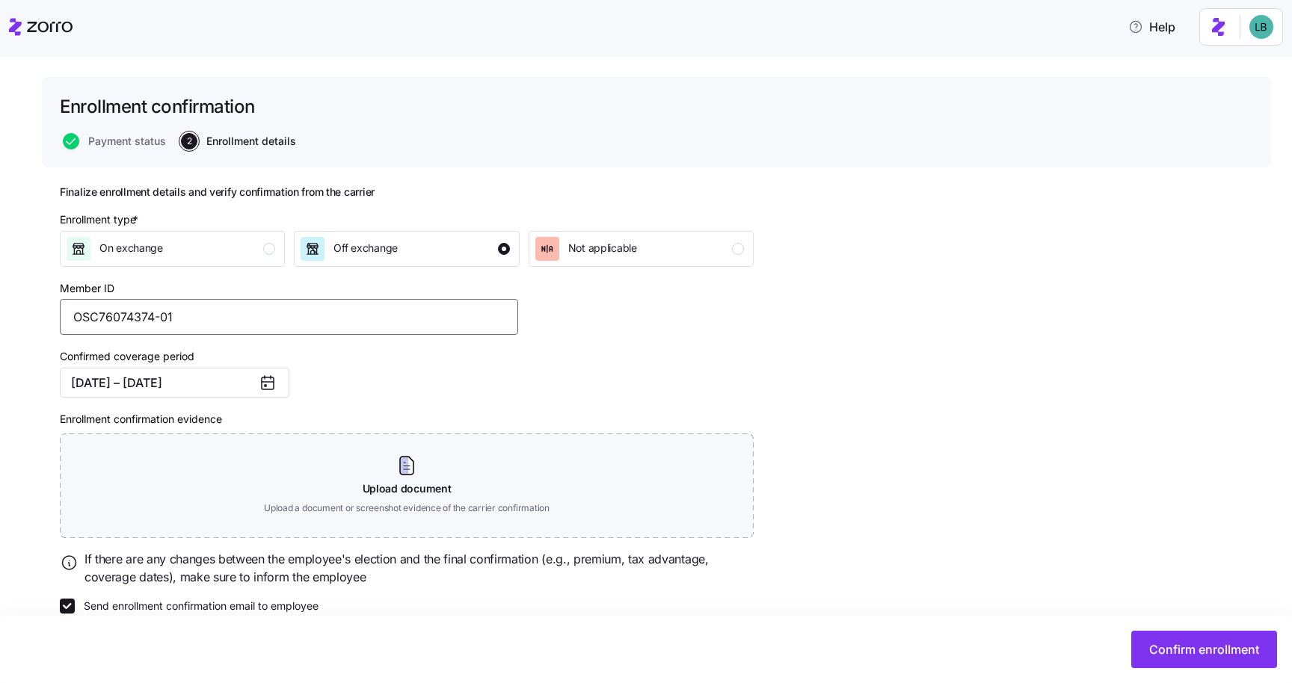
scroll to position [95, 0]
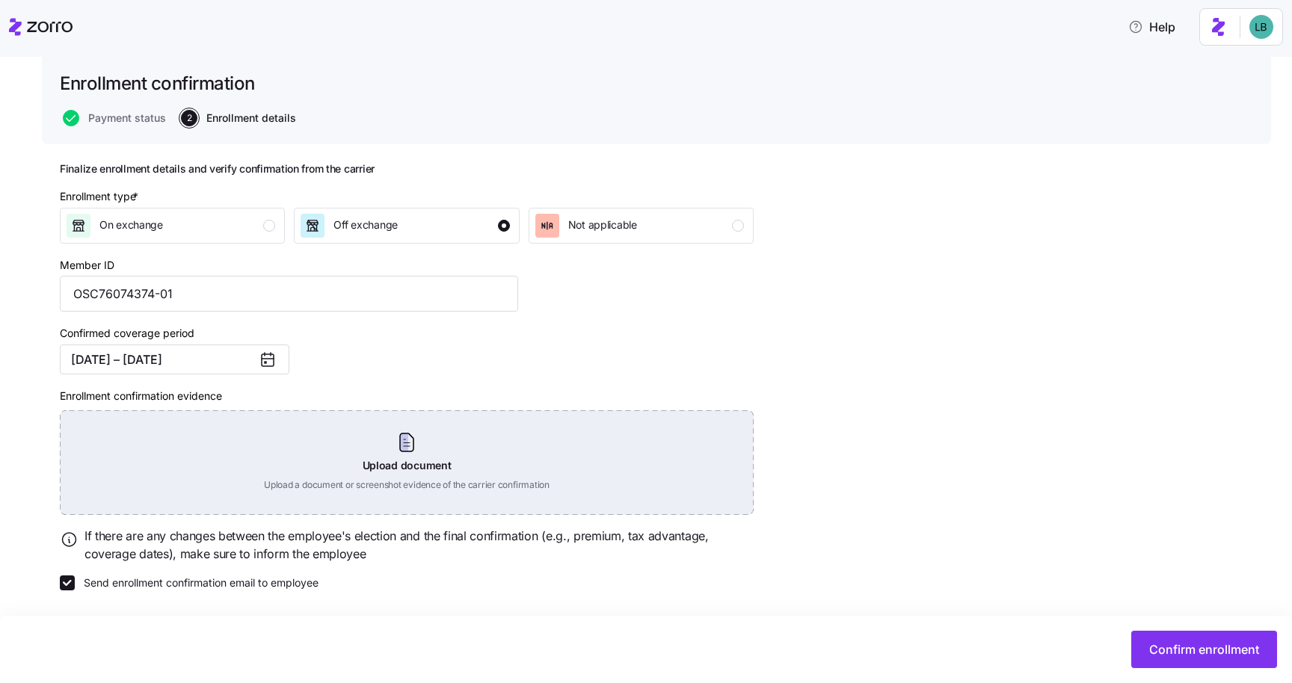
click at [413, 438] on div "Upload document Upload a document or screenshot evidence of the carrier confirm…" at bounding box center [407, 462] width 694 height 105
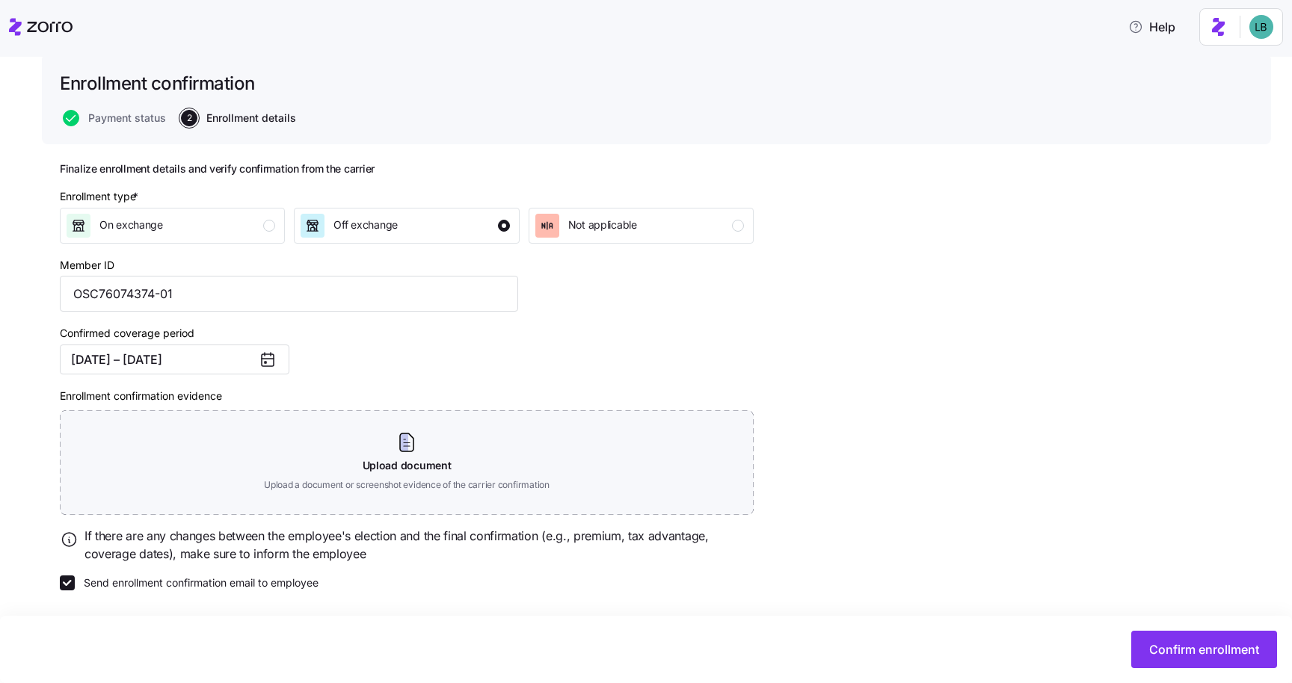
scroll to position [27, 0]
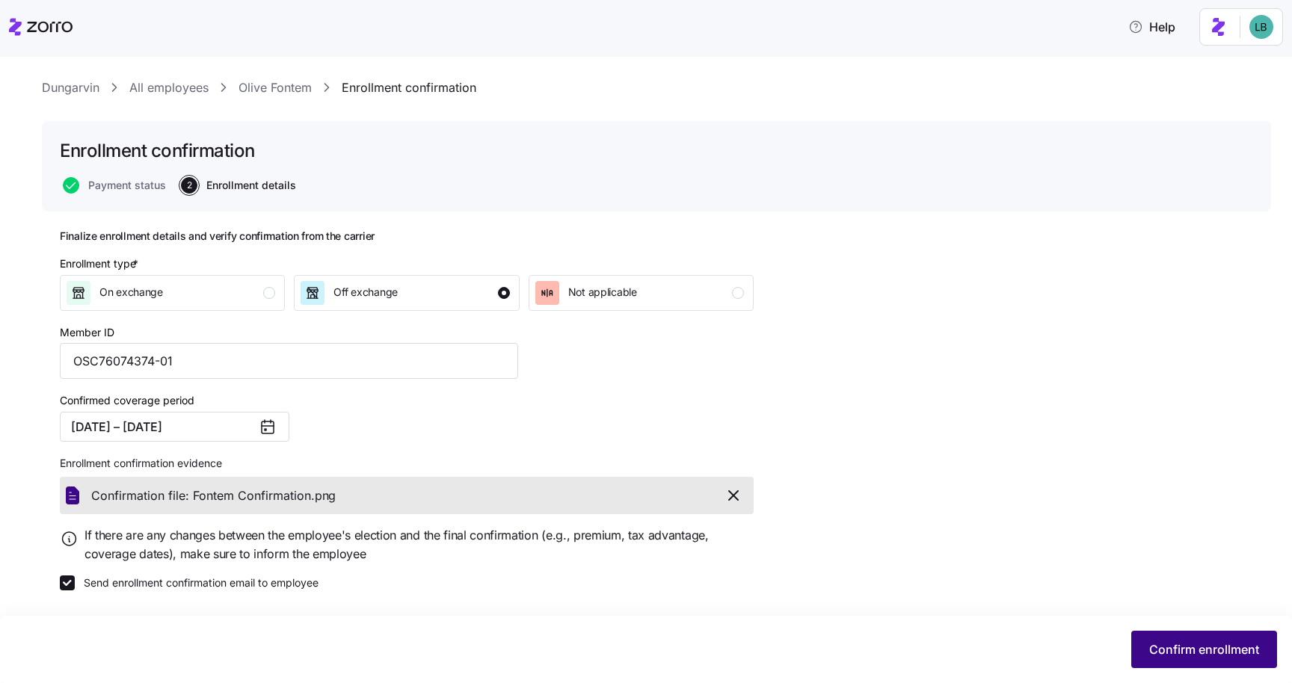
click at [1183, 652] on span "Confirm enrollment" at bounding box center [1204, 650] width 110 height 18
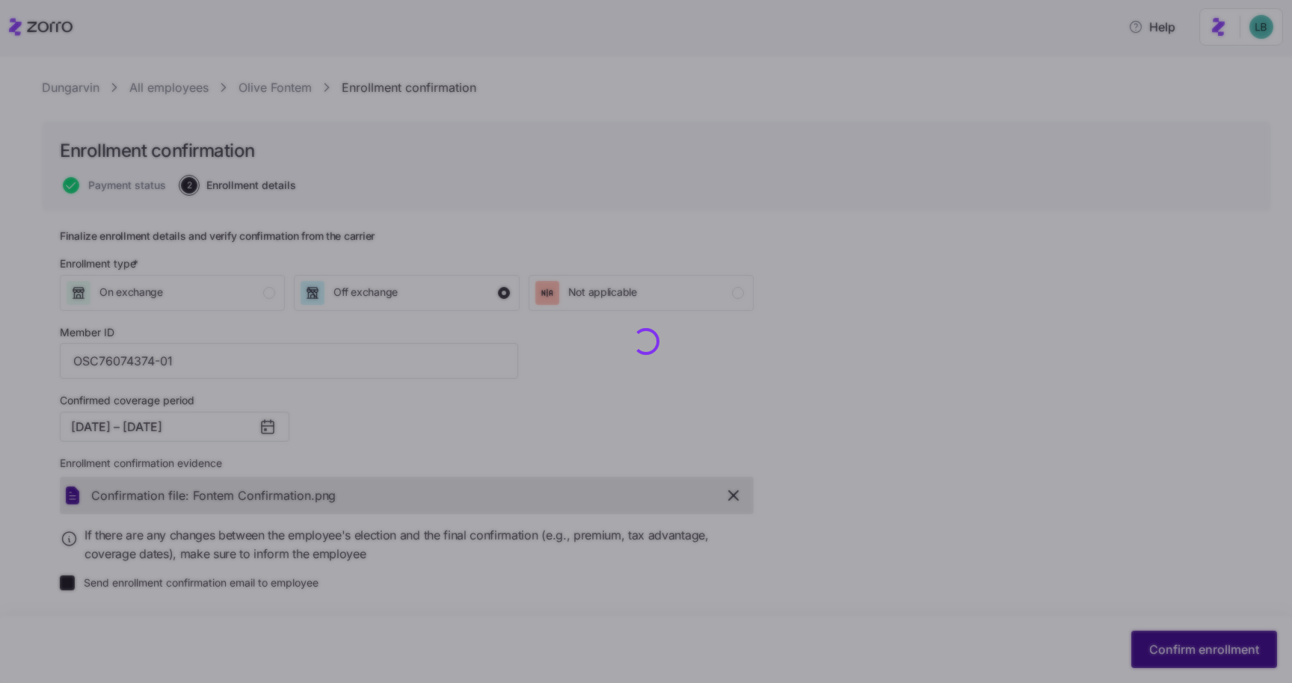
checkbox input "false"
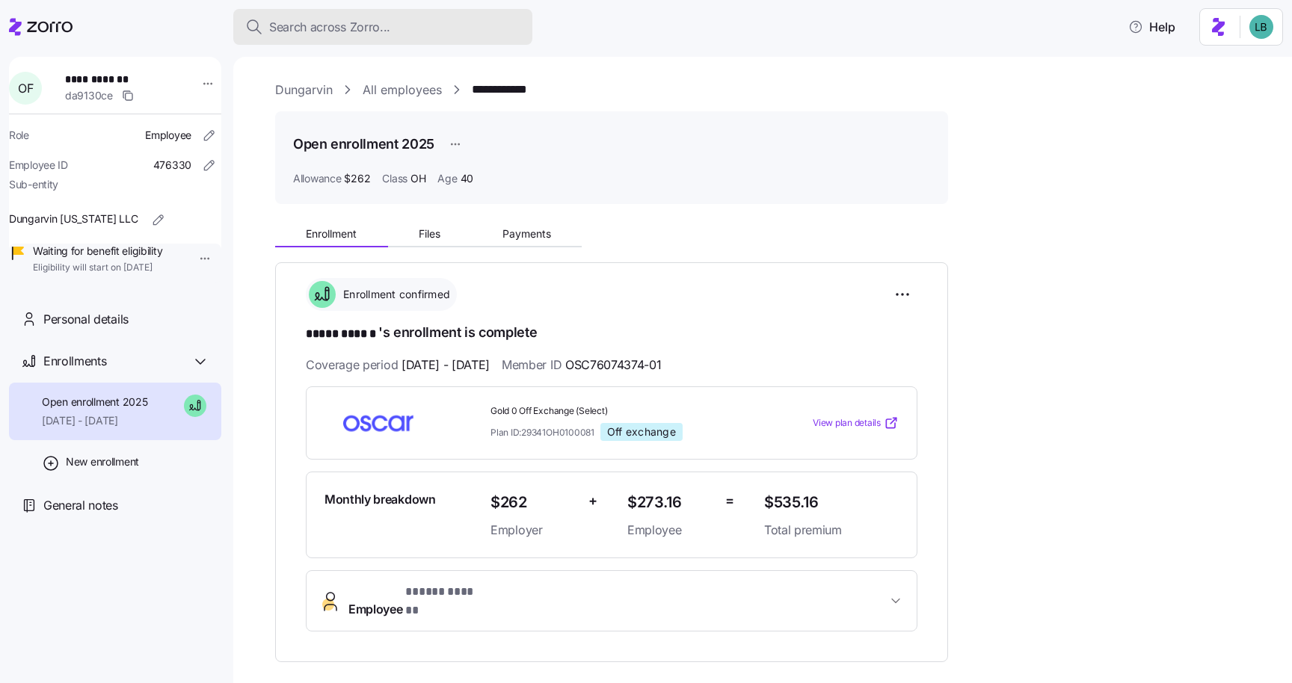
click at [283, 29] on span "Search across Zorro..." at bounding box center [329, 27] width 121 height 19
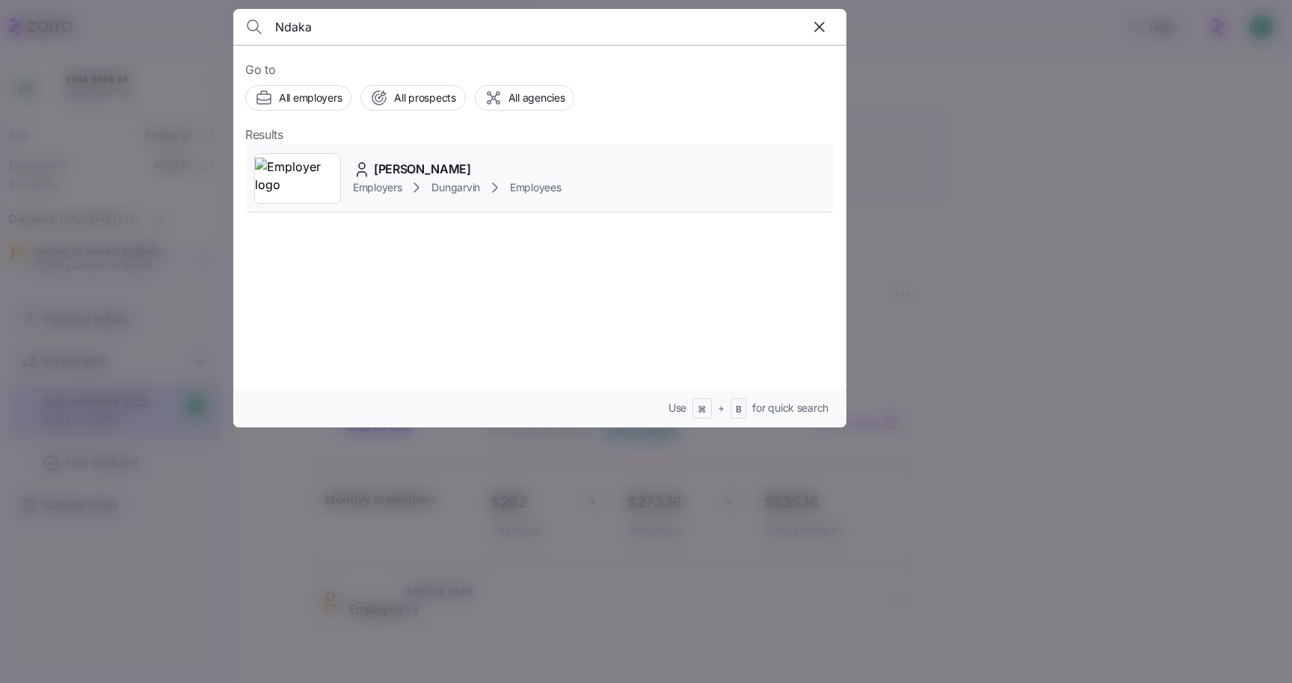
type input "Ndaka"
click at [416, 173] on span "[PERSON_NAME]" at bounding box center [422, 169] width 97 height 19
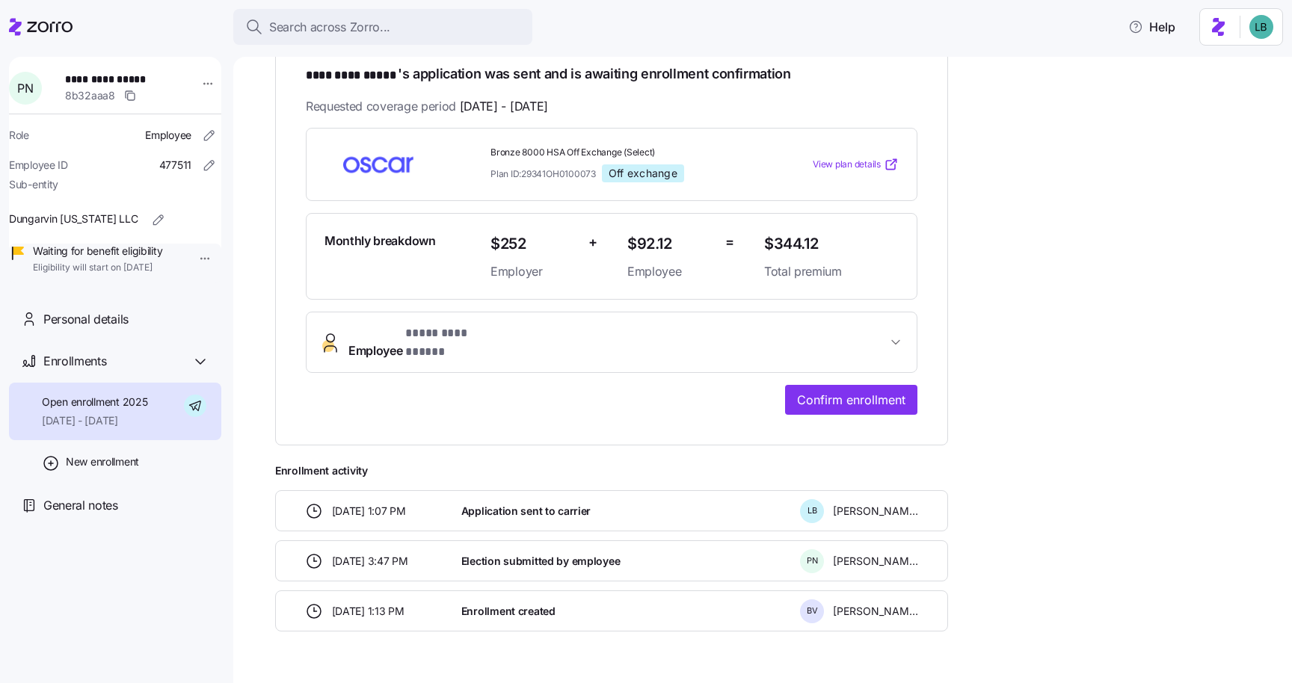
scroll to position [274, 0]
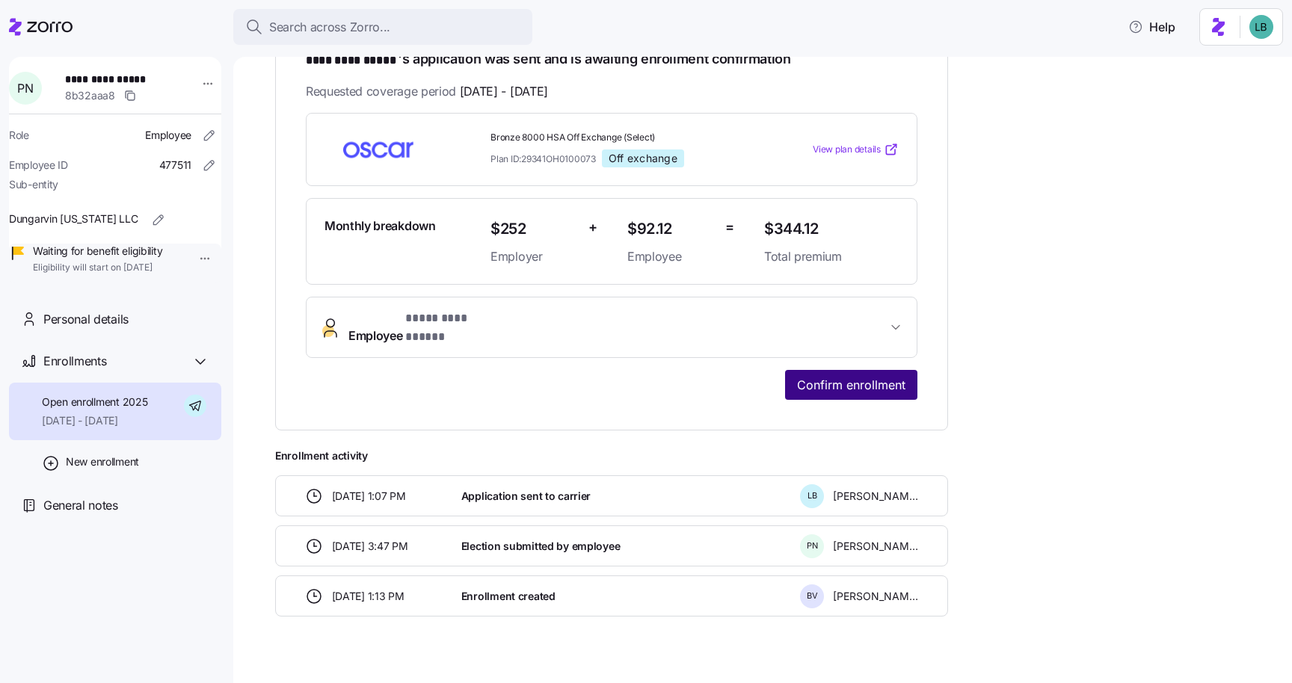
click at [801, 376] on span "Confirm enrollment" at bounding box center [851, 385] width 108 height 18
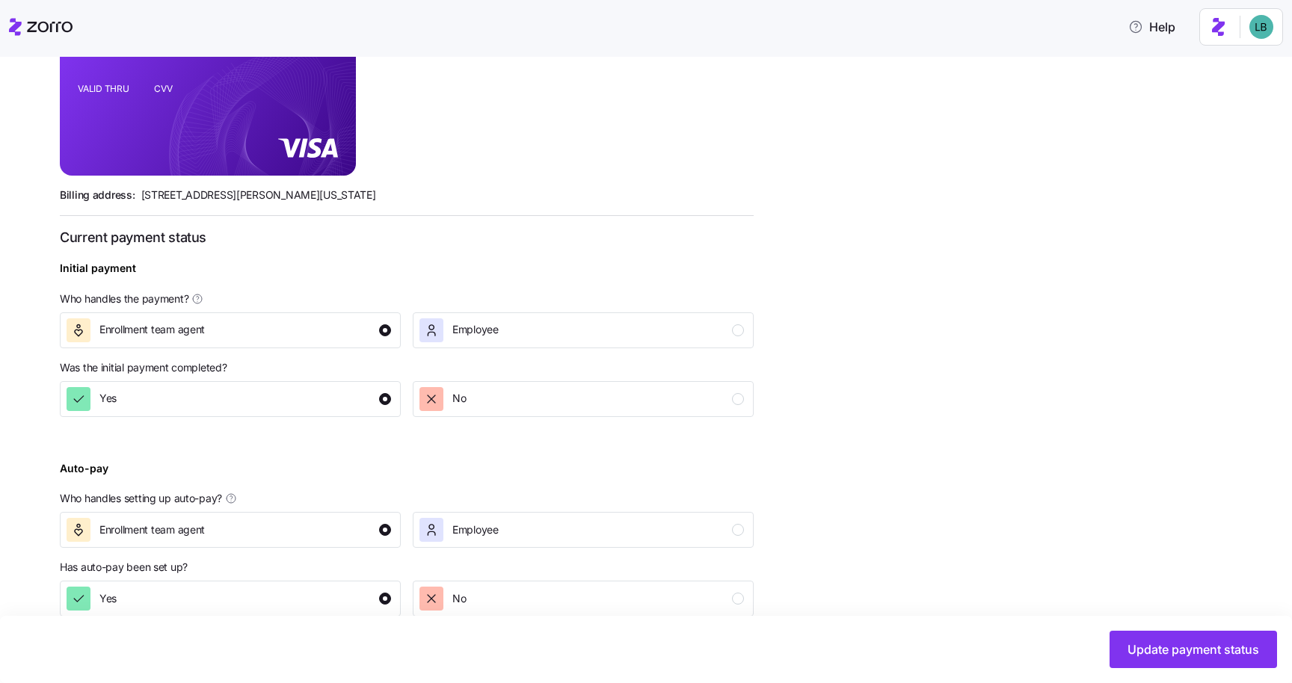
scroll to position [425, 0]
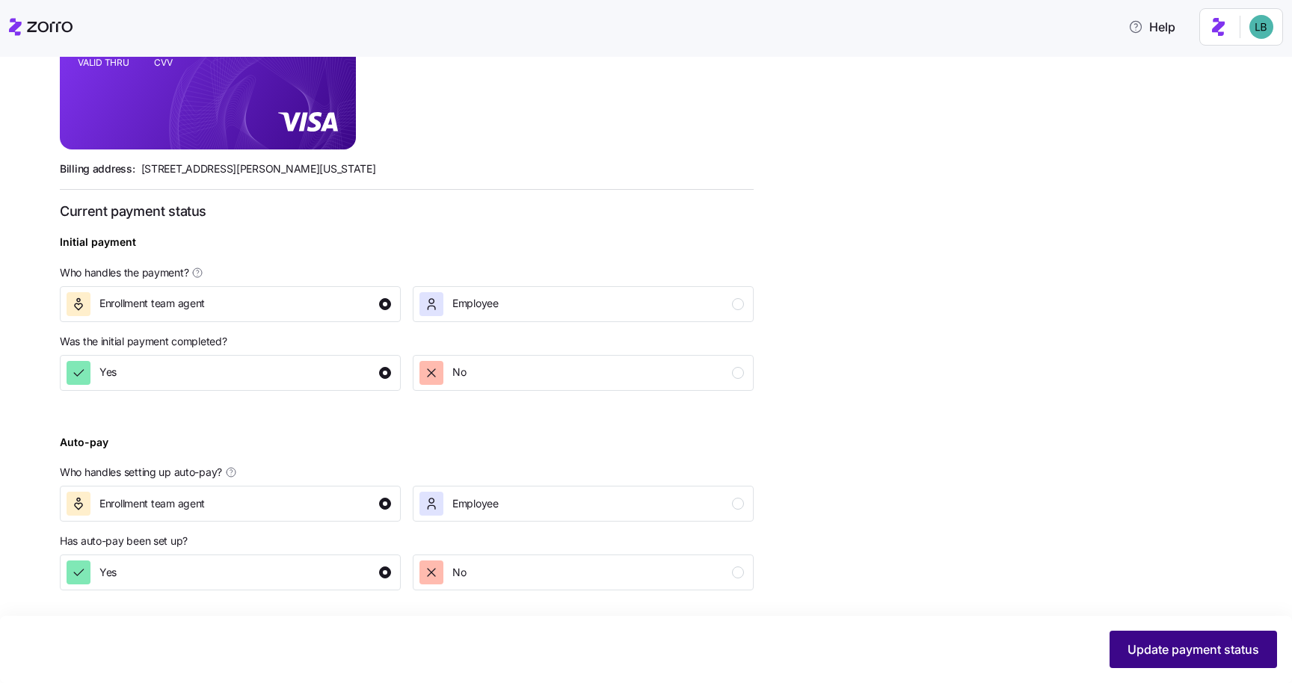
click at [1146, 661] on button "Update payment status" at bounding box center [1192, 649] width 167 height 37
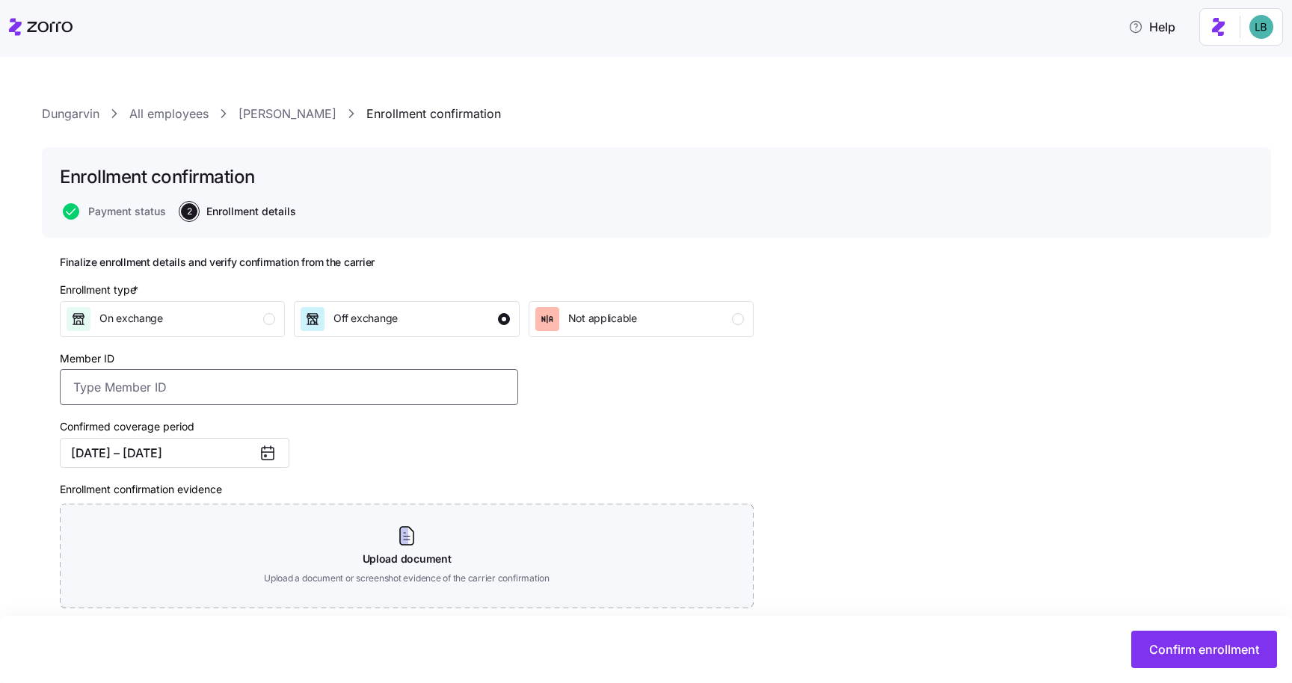
click at [246, 388] on input "Member ID" at bounding box center [289, 387] width 458 height 36
paste input "OSC76074375-01"
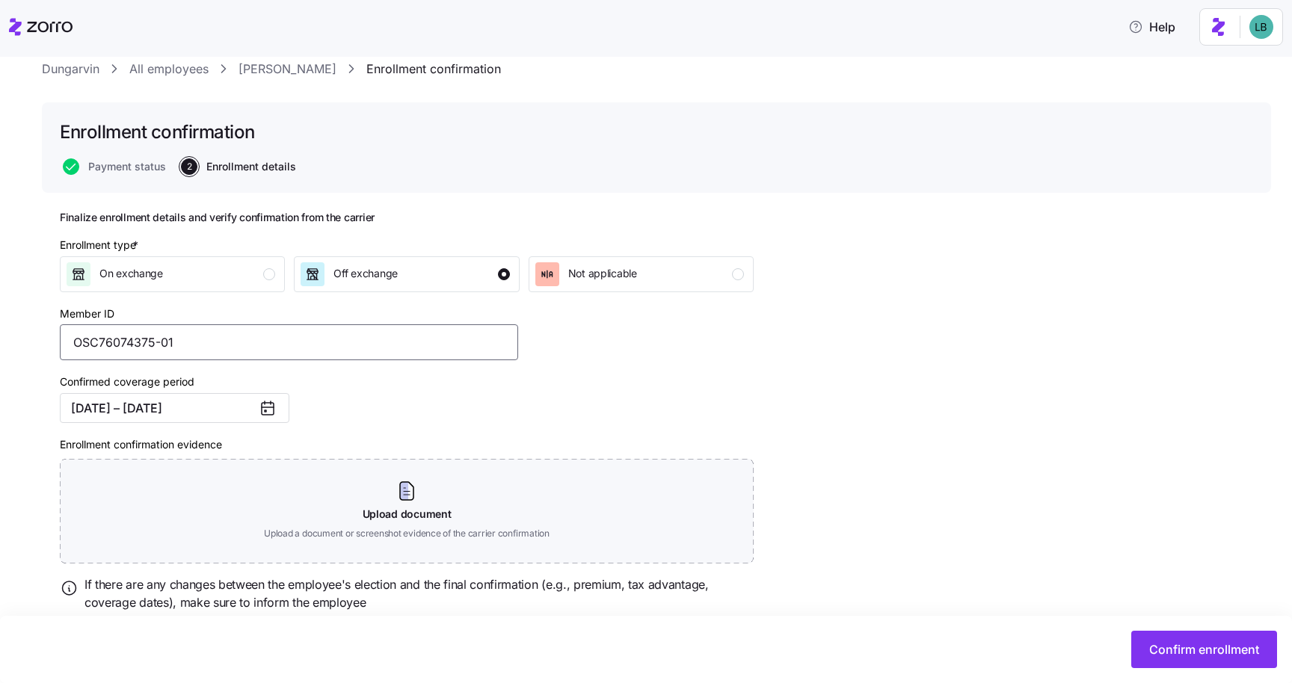
scroll to position [61, 0]
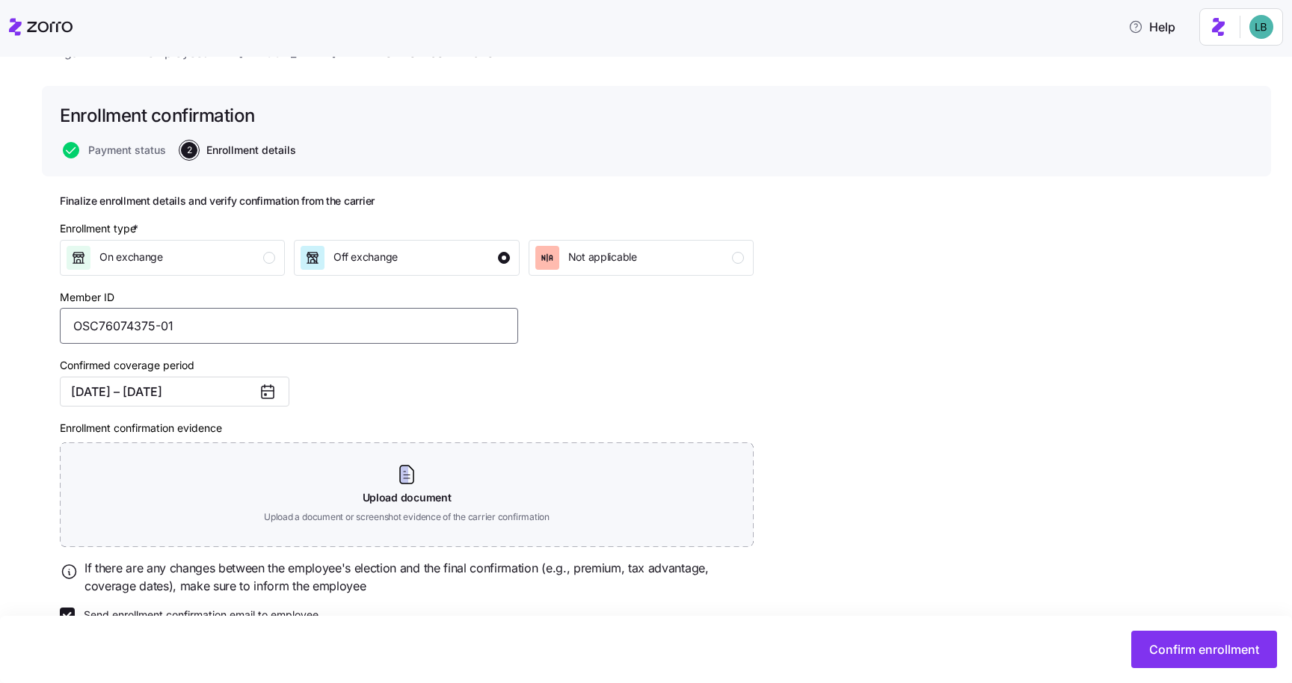
type input "OSC76074375-01"
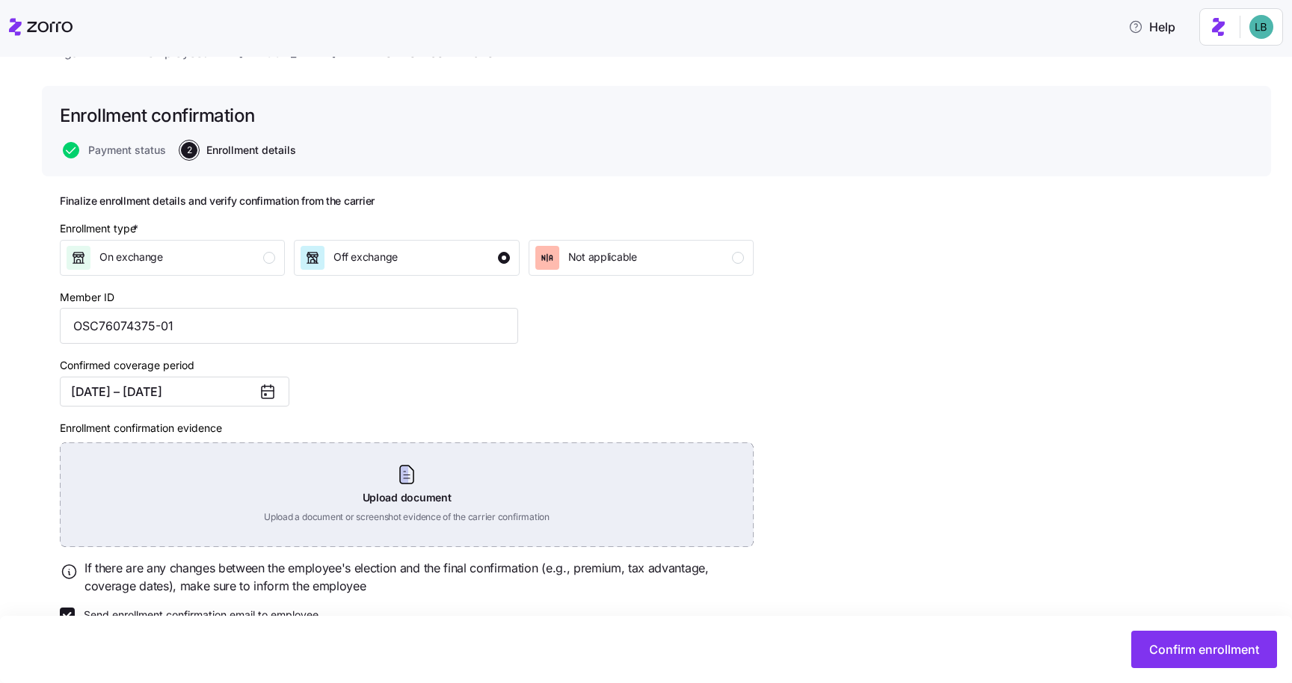
click at [395, 499] on div "Upload document Upload a document or screenshot evidence of the carrier confirm…" at bounding box center [407, 495] width 694 height 105
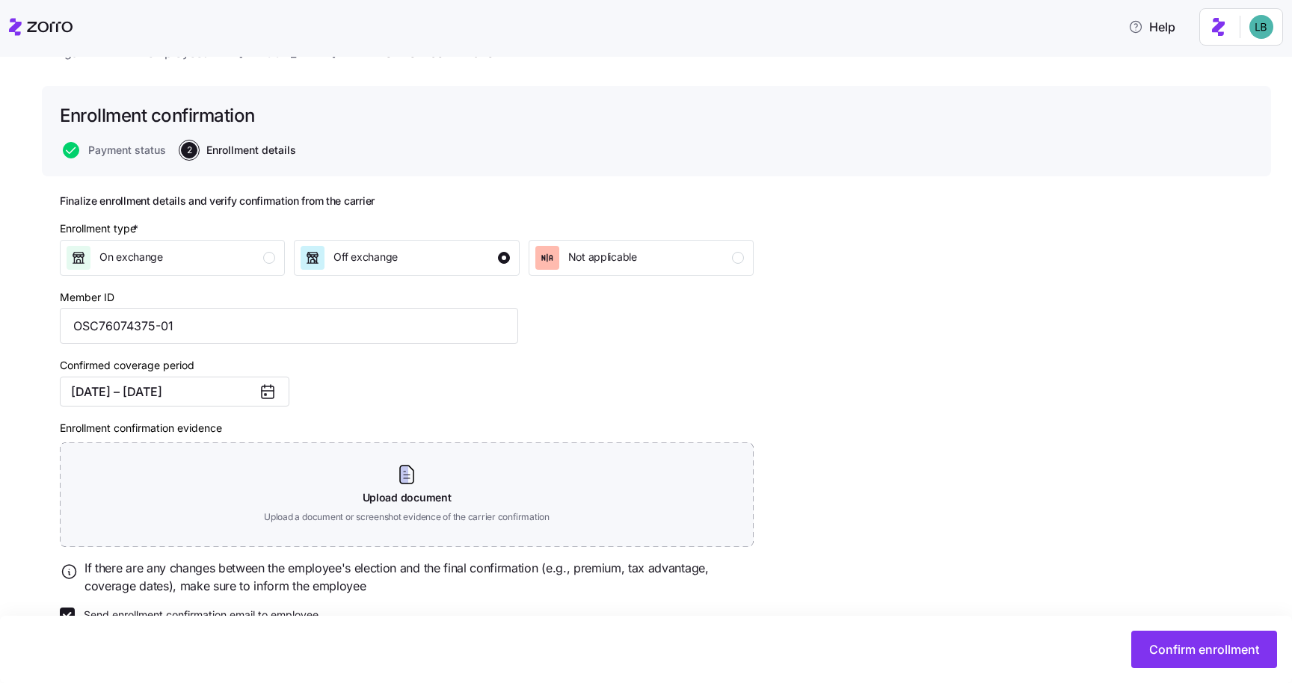
scroll to position [27, 0]
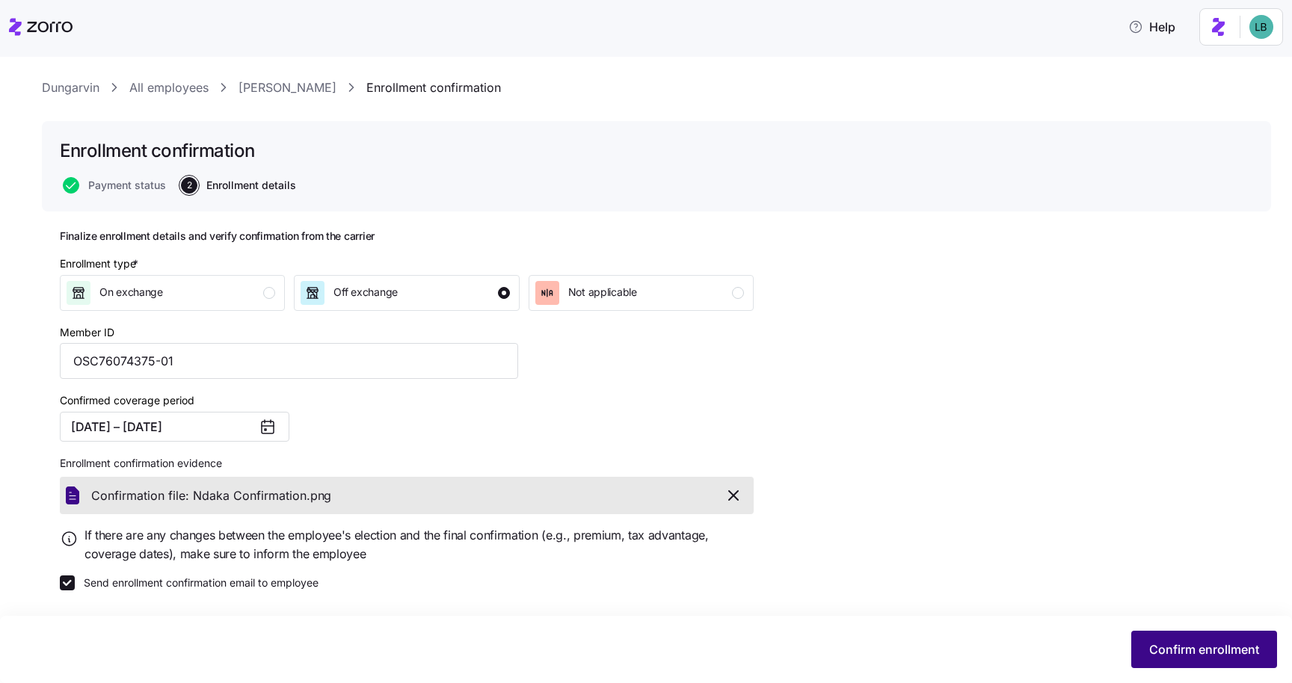
click at [1203, 650] on span "Confirm enrollment" at bounding box center [1204, 650] width 110 height 18
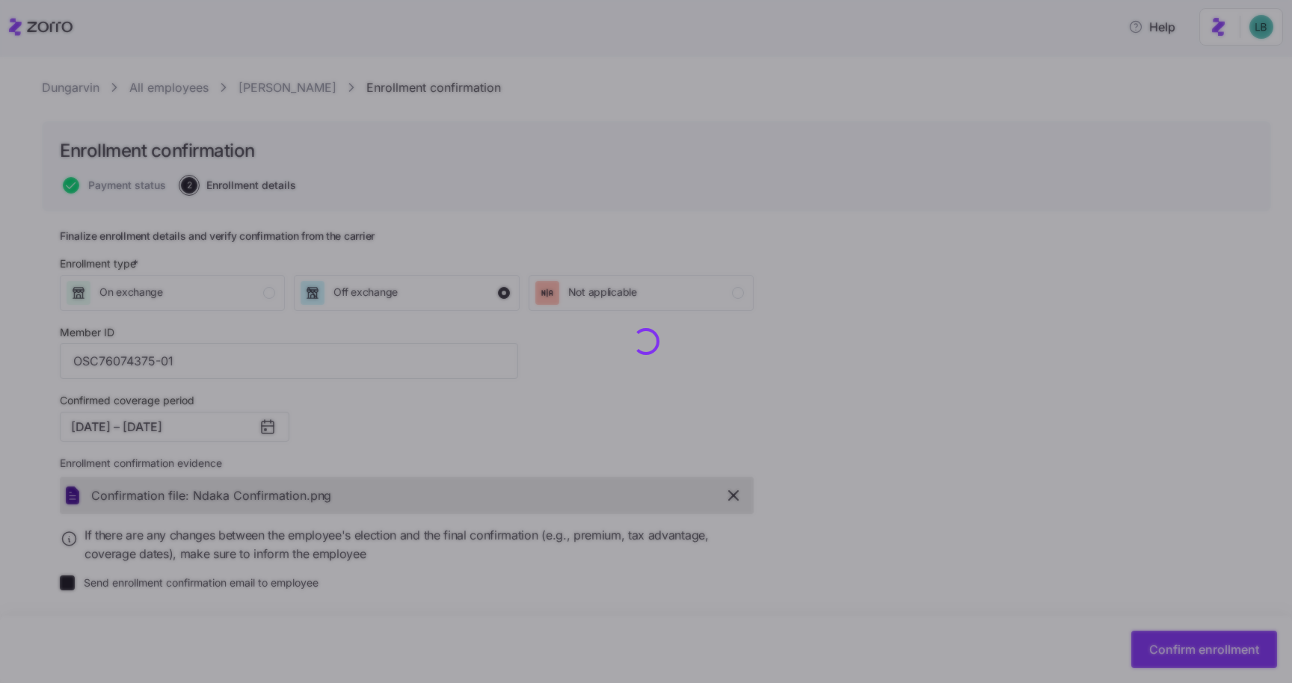
checkbox input "false"
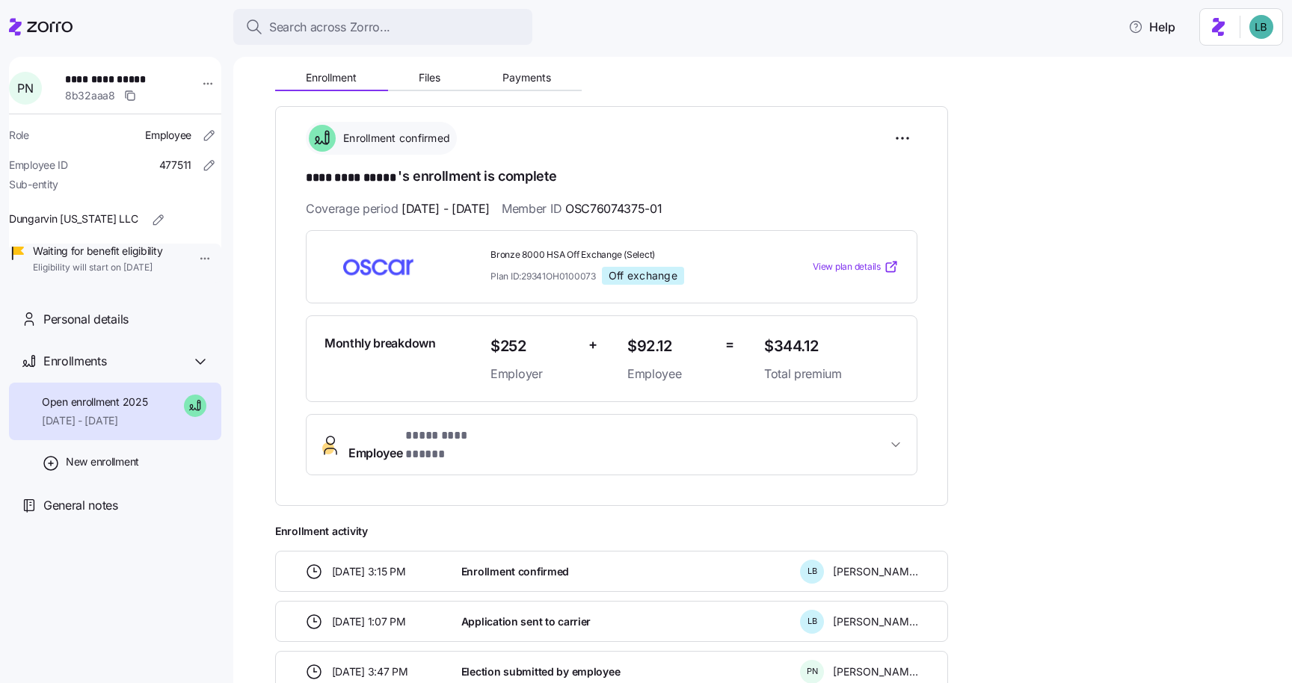
scroll to position [138, 0]
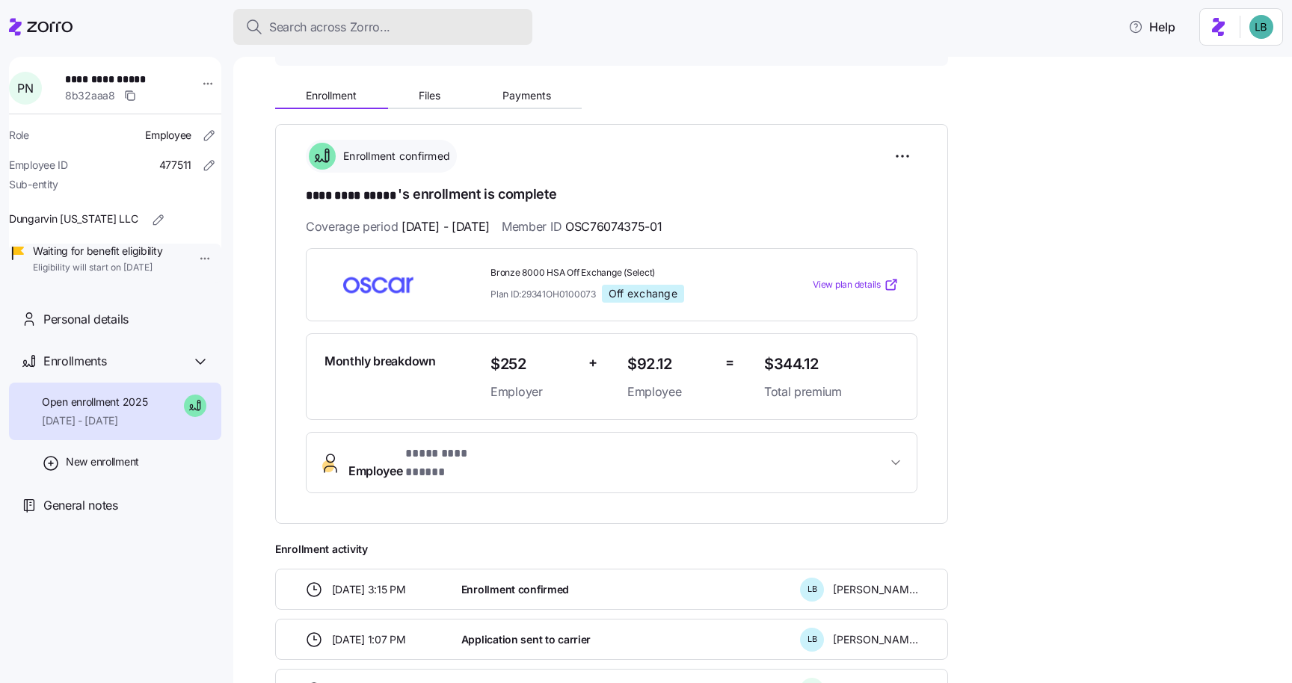
click at [331, 28] on span "Search across Zorro..." at bounding box center [329, 27] width 121 height 19
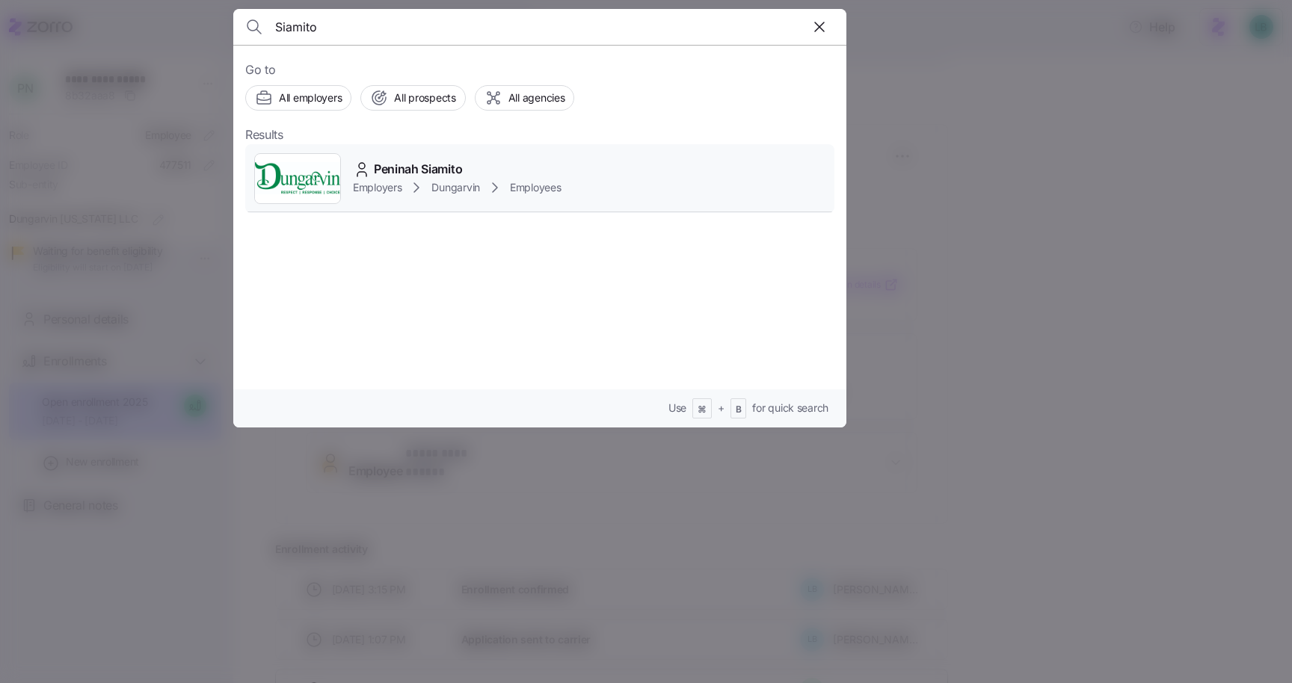
type input "Siamito"
click at [413, 170] on span "Peninah Siamito" at bounding box center [418, 169] width 88 height 19
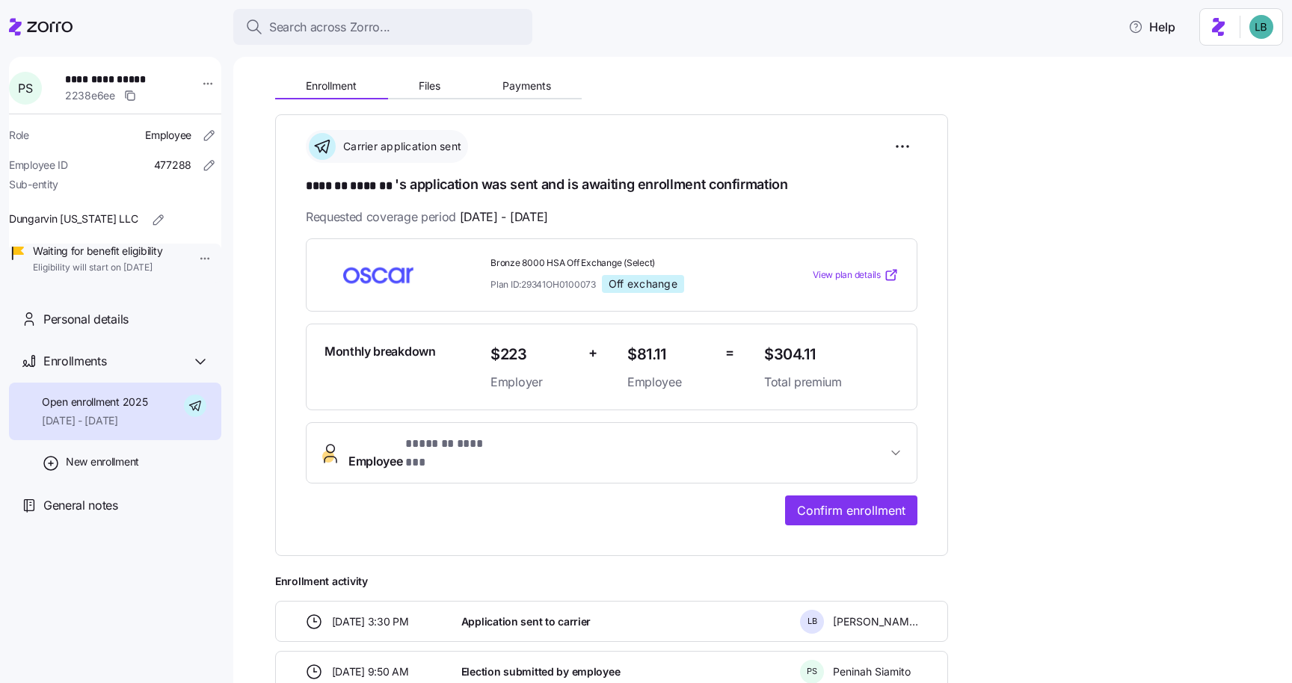
scroll to position [176, 0]
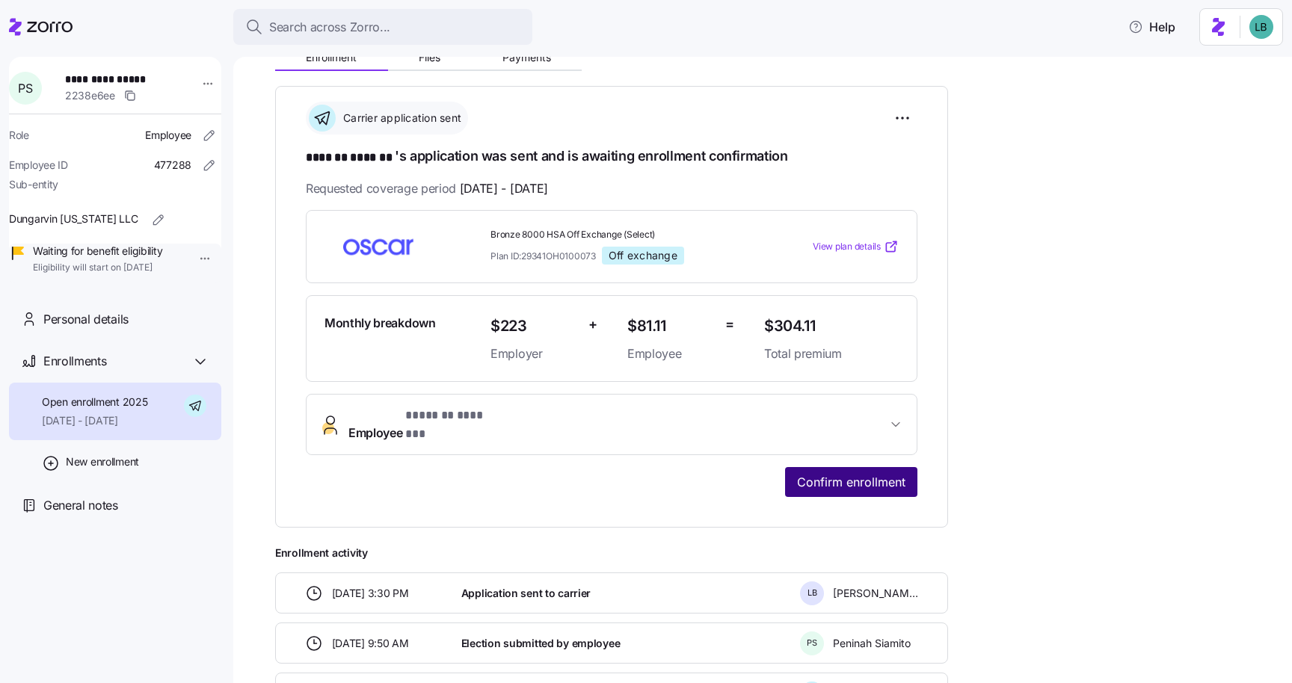
click at [853, 473] on span "Confirm enrollment" at bounding box center [851, 482] width 108 height 18
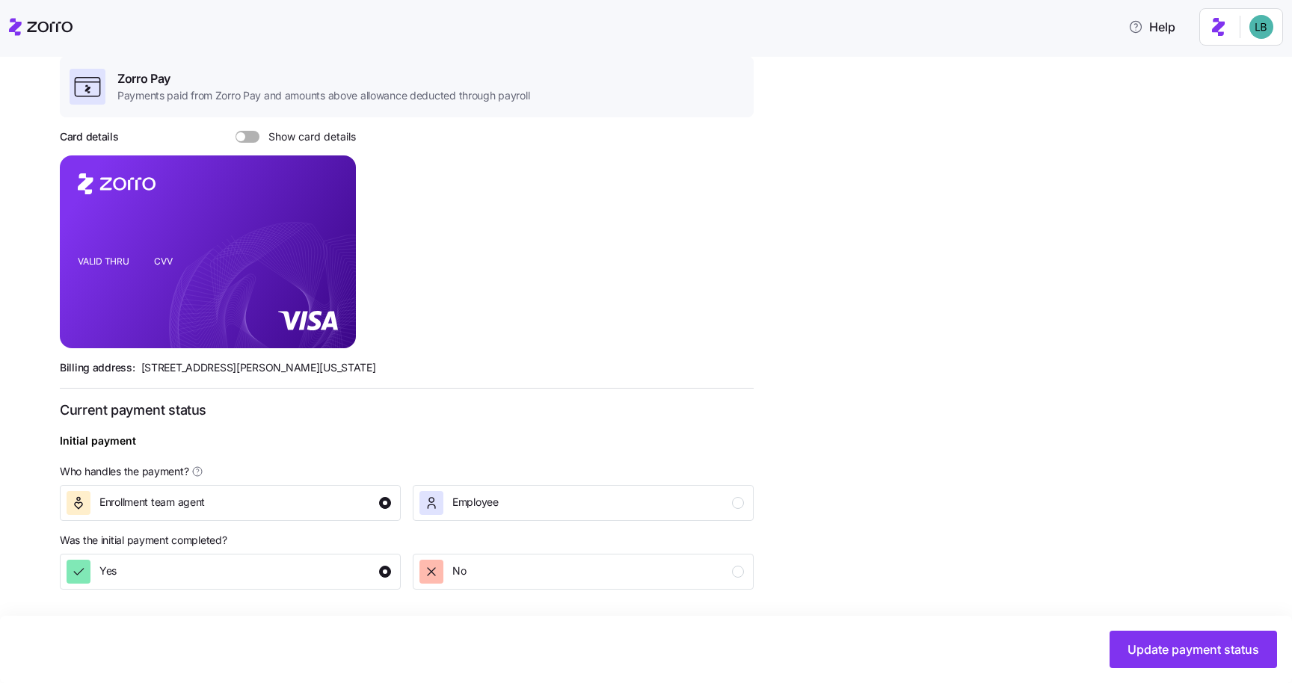
scroll to position [425, 0]
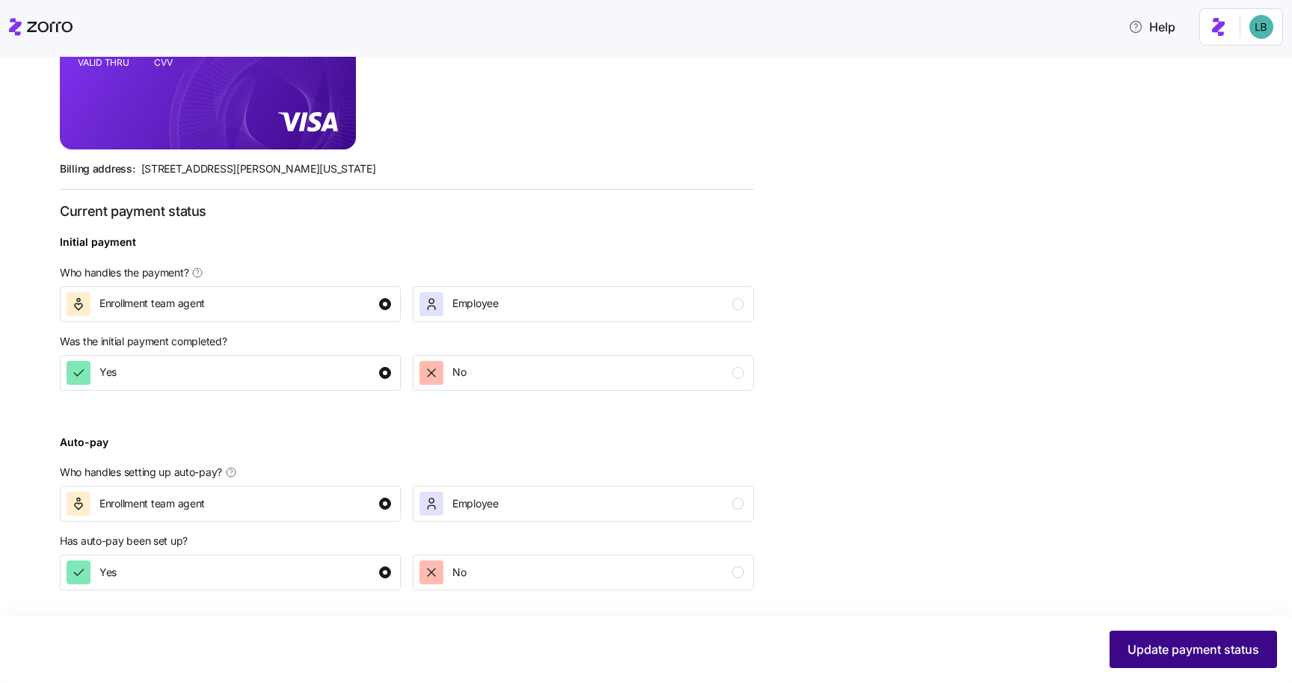
click at [1147, 644] on span "Update payment status" at bounding box center [1193, 650] width 132 height 18
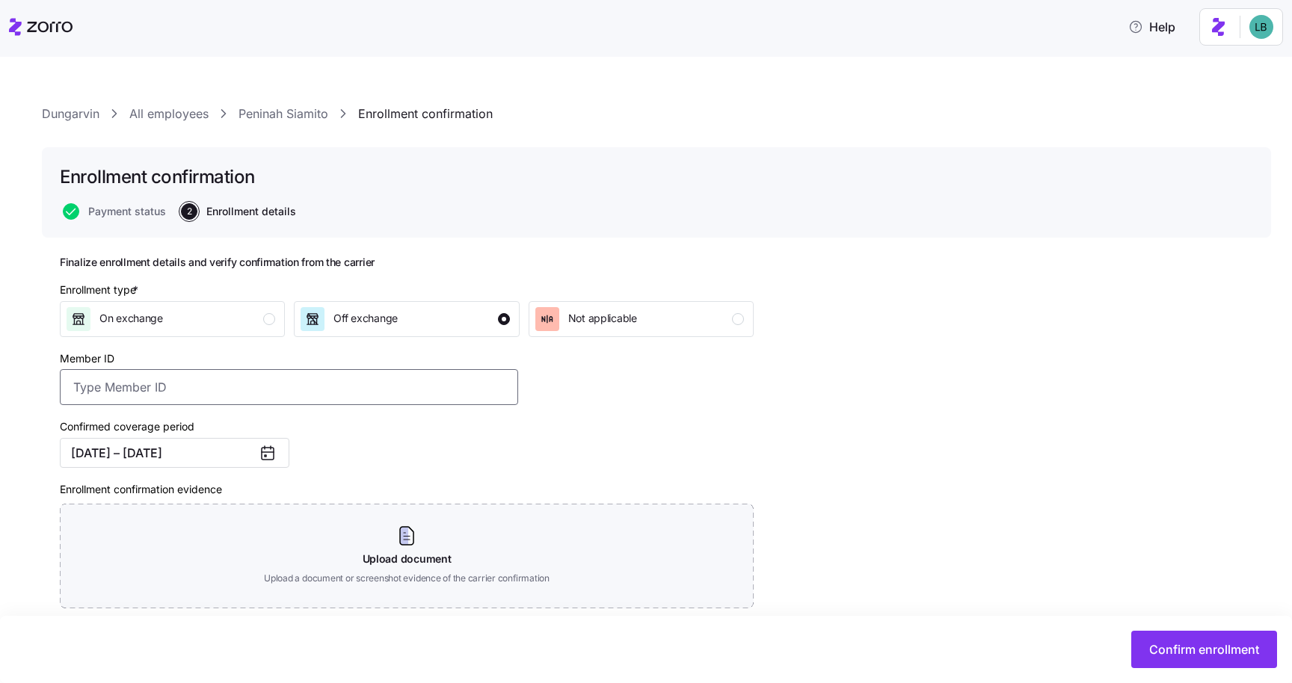
click at [169, 388] on input "Member ID" at bounding box center [289, 387] width 458 height 36
paste input "OSC76074390-01"
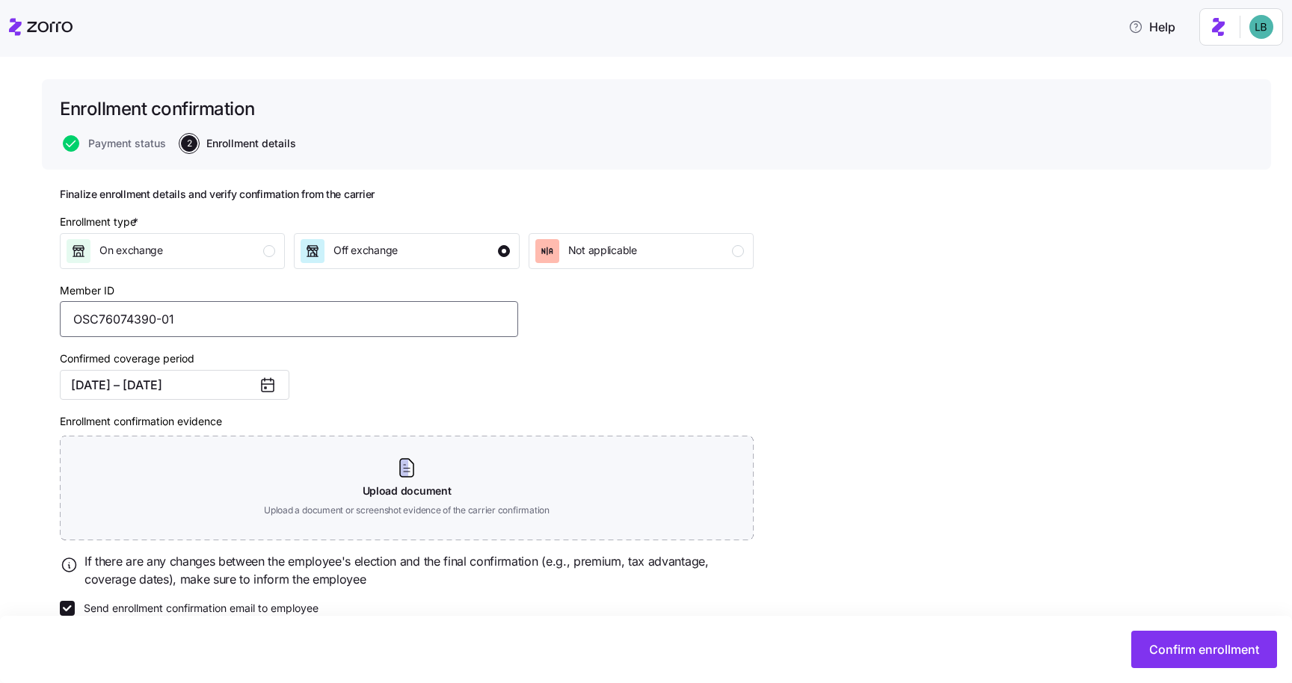
scroll to position [95, 0]
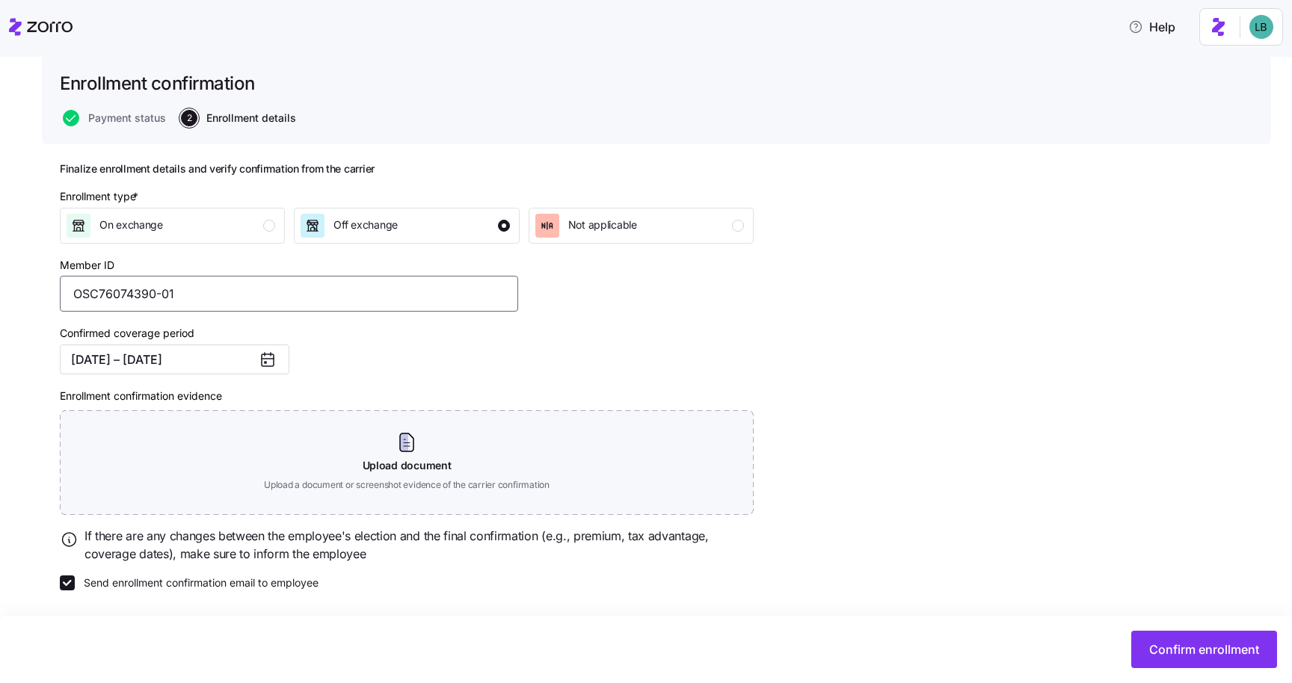
type input "OSC76074390-01"
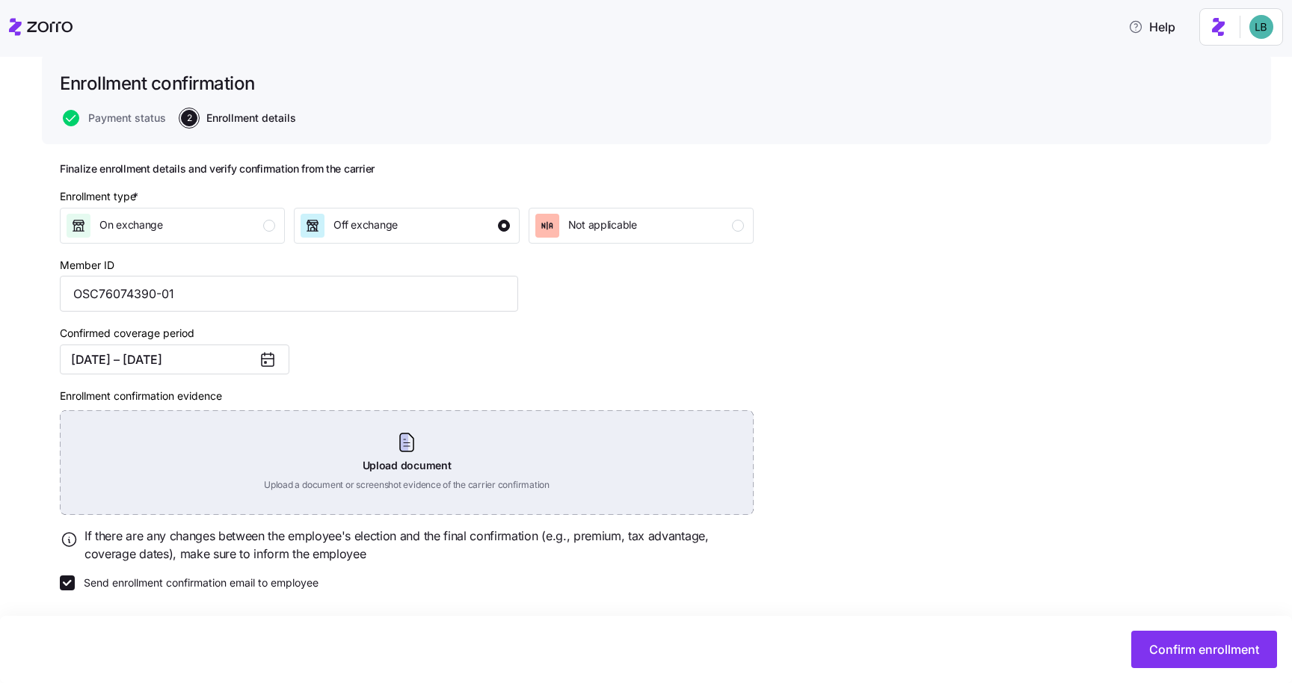
click at [419, 465] on div "Upload document Upload a document or screenshot evidence of the carrier confirm…" at bounding box center [407, 462] width 694 height 105
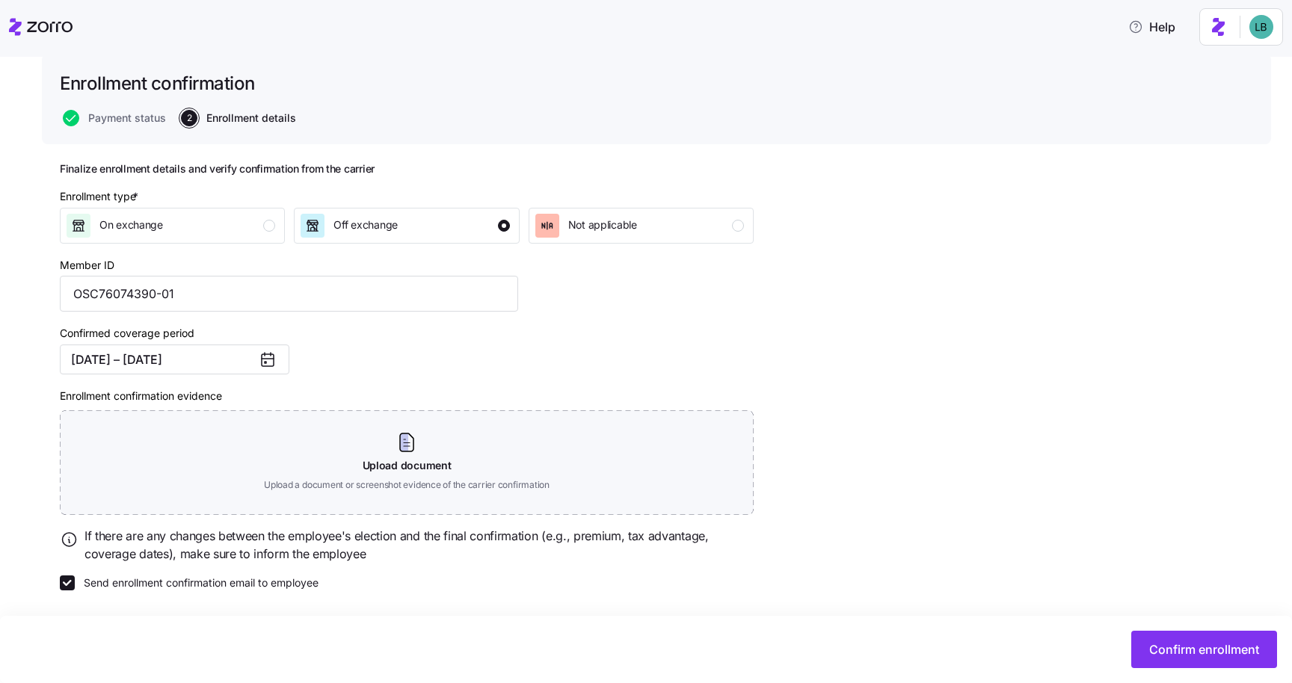
scroll to position [27, 0]
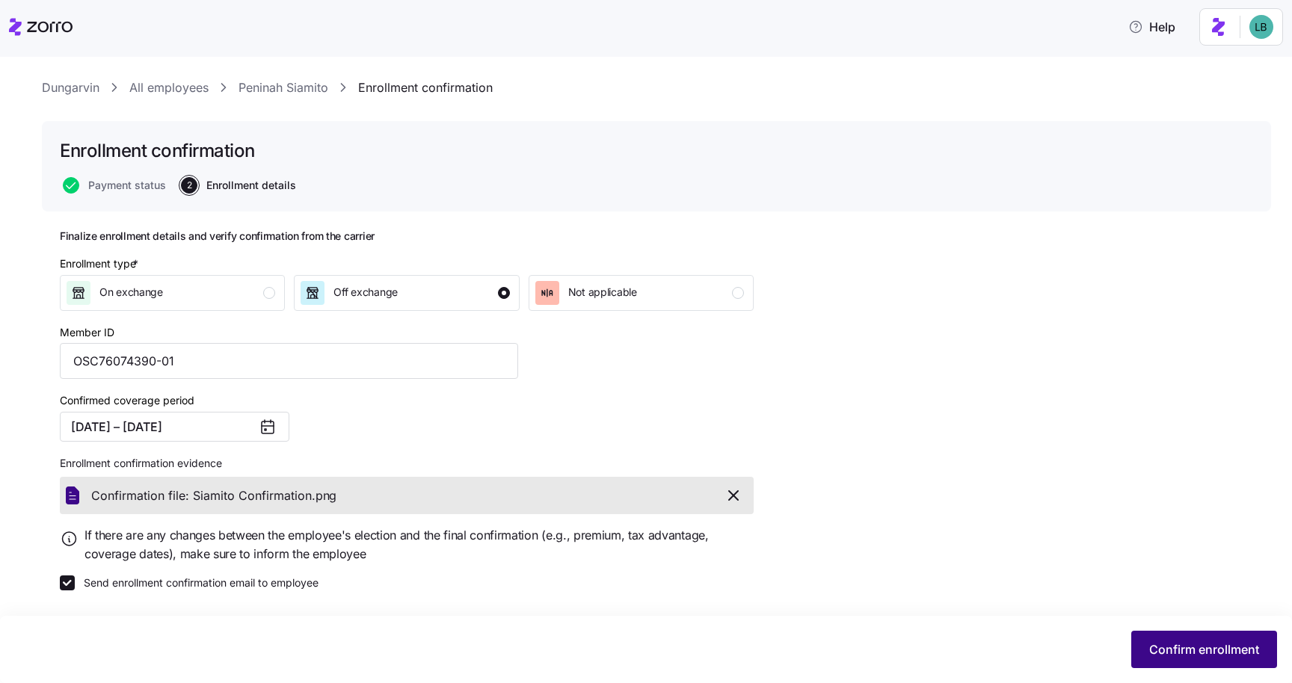
click at [1162, 650] on span "Confirm enrollment" at bounding box center [1204, 650] width 110 height 18
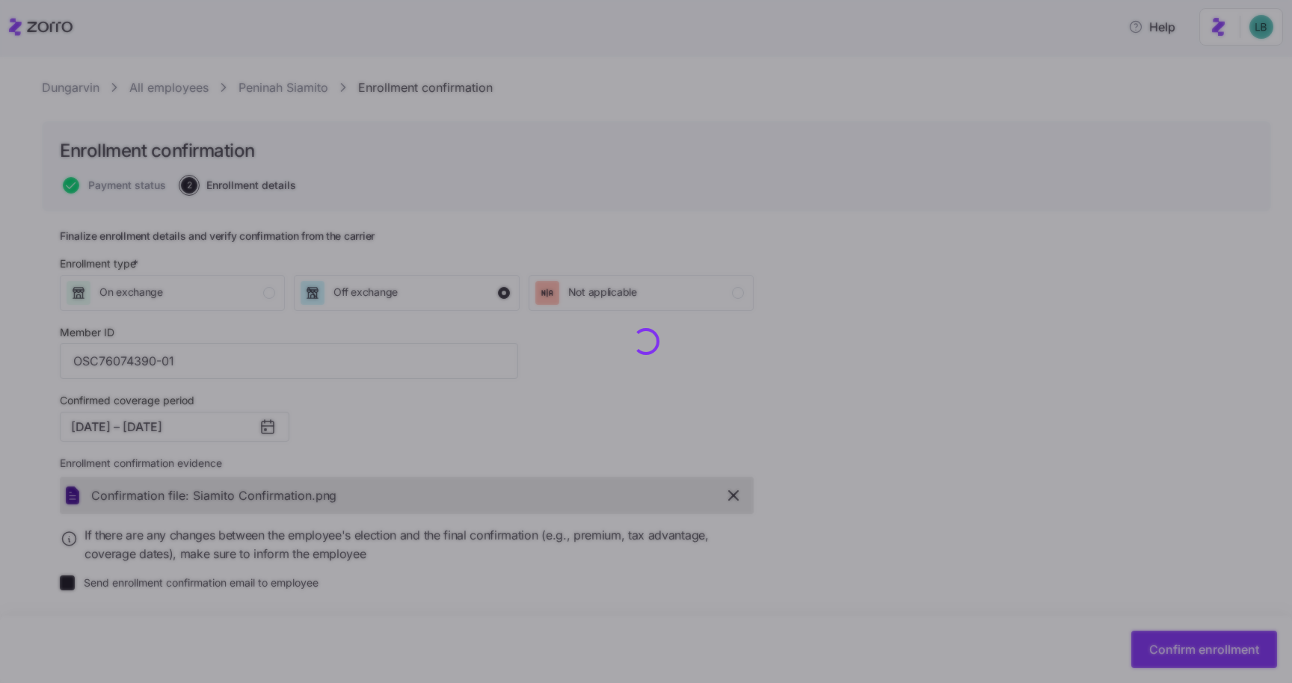
checkbox input "false"
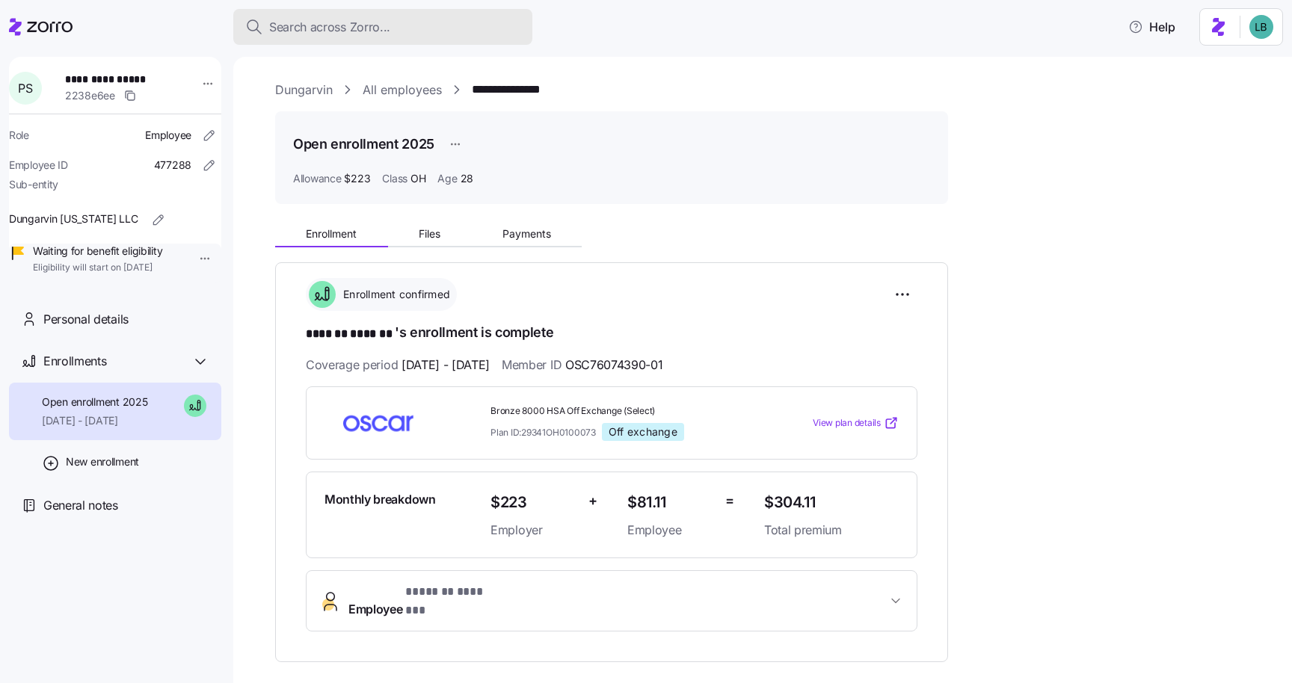
click at [288, 18] on span "Search across Zorro..." at bounding box center [329, 27] width 121 height 19
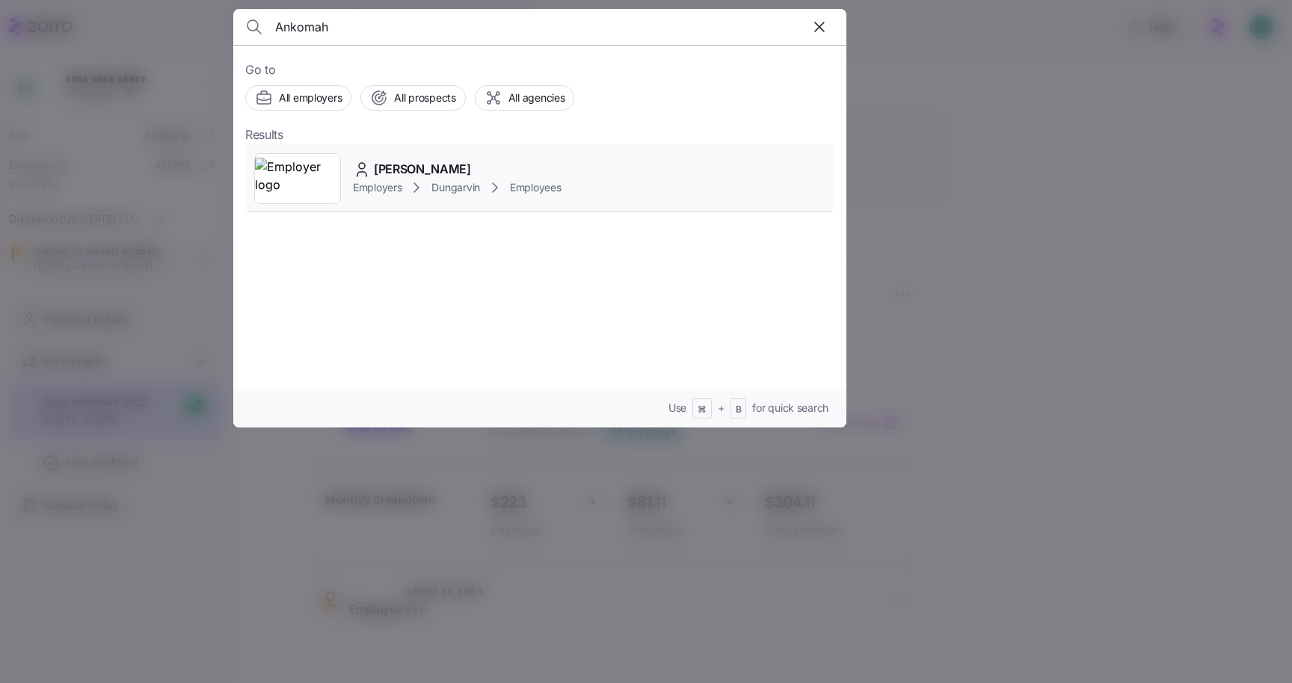
type input "Ankomah"
click at [413, 173] on span "Rose Ankomah" at bounding box center [422, 169] width 97 height 19
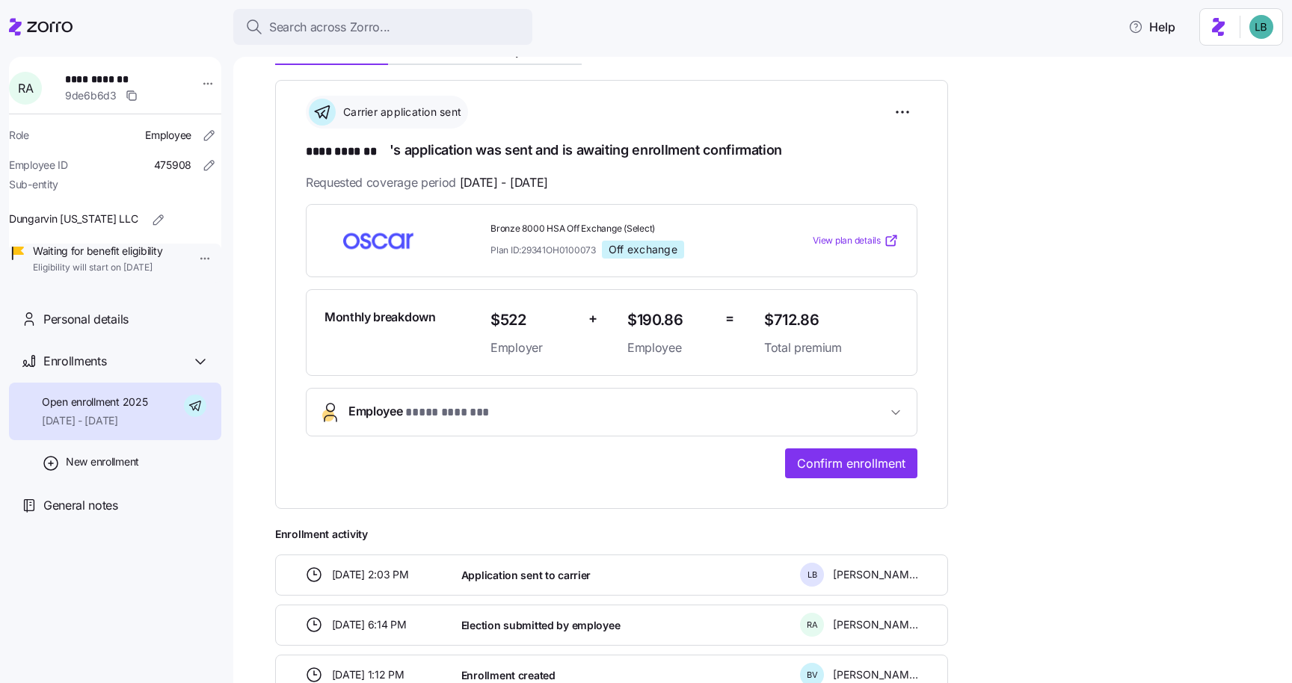
scroll to position [184, 0]
click at [860, 458] on span "Confirm enrollment" at bounding box center [851, 462] width 108 height 18
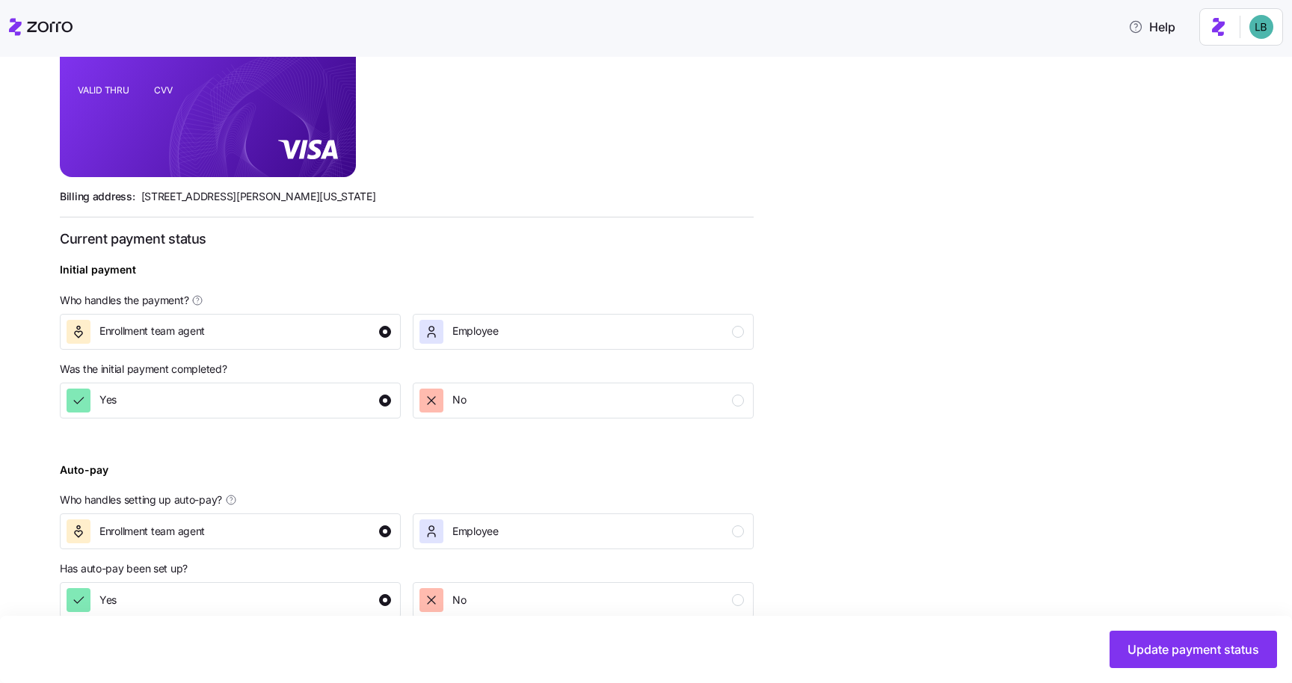
scroll to position [404, 0]
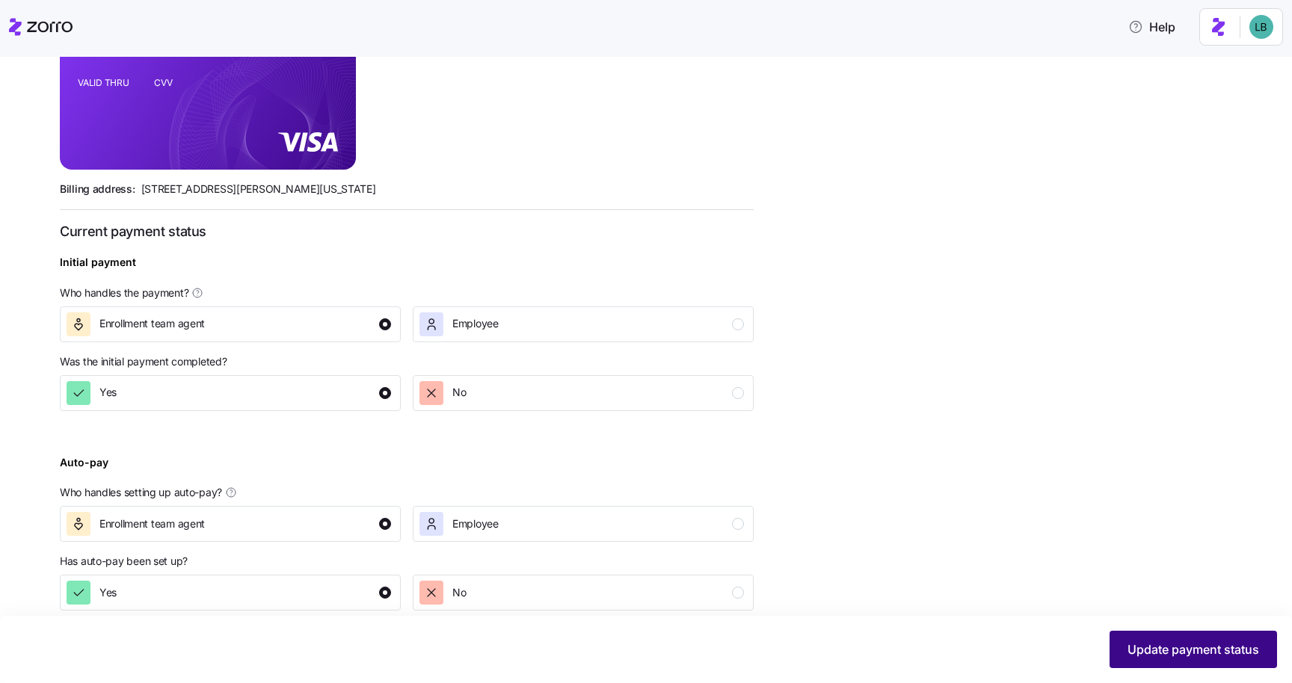
click at [1136, 659] on button "Update payment status" at bounding box center [1192, 649] width 167 height 37
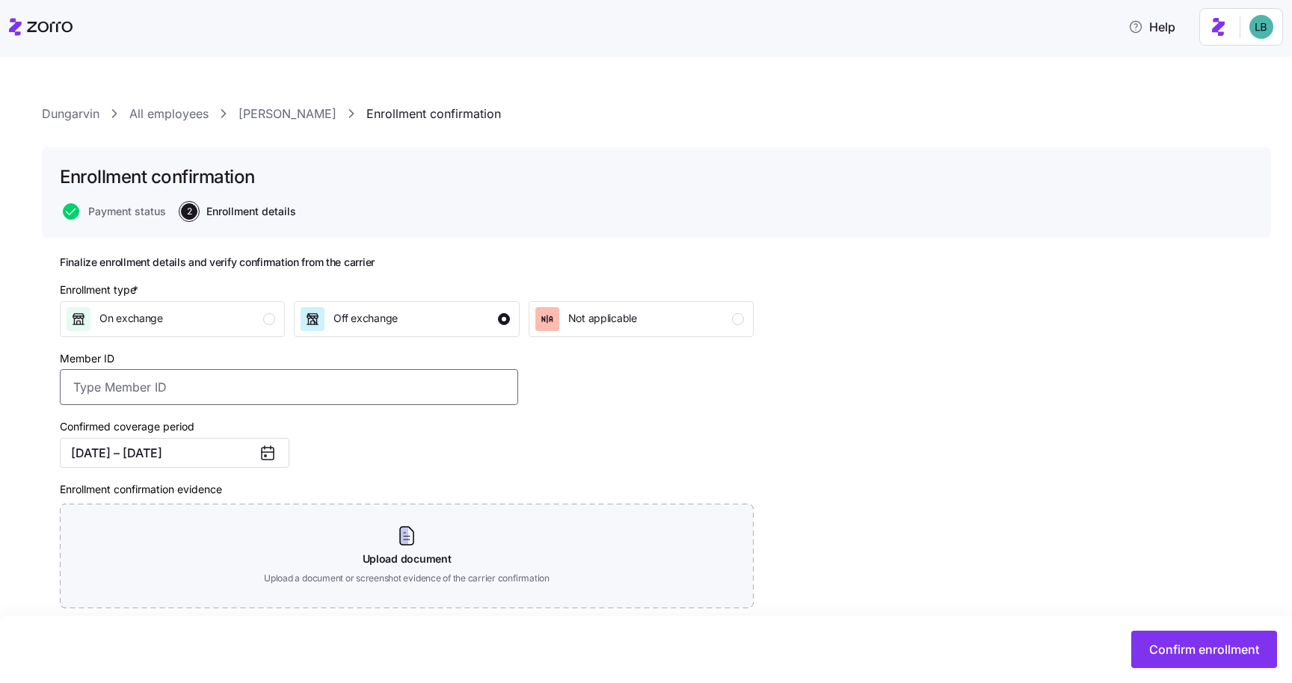
click at [232, 389] on input "Member ID" at bounding box center [289, 387] width 458 height 36
paste input "OSC76075954-01"
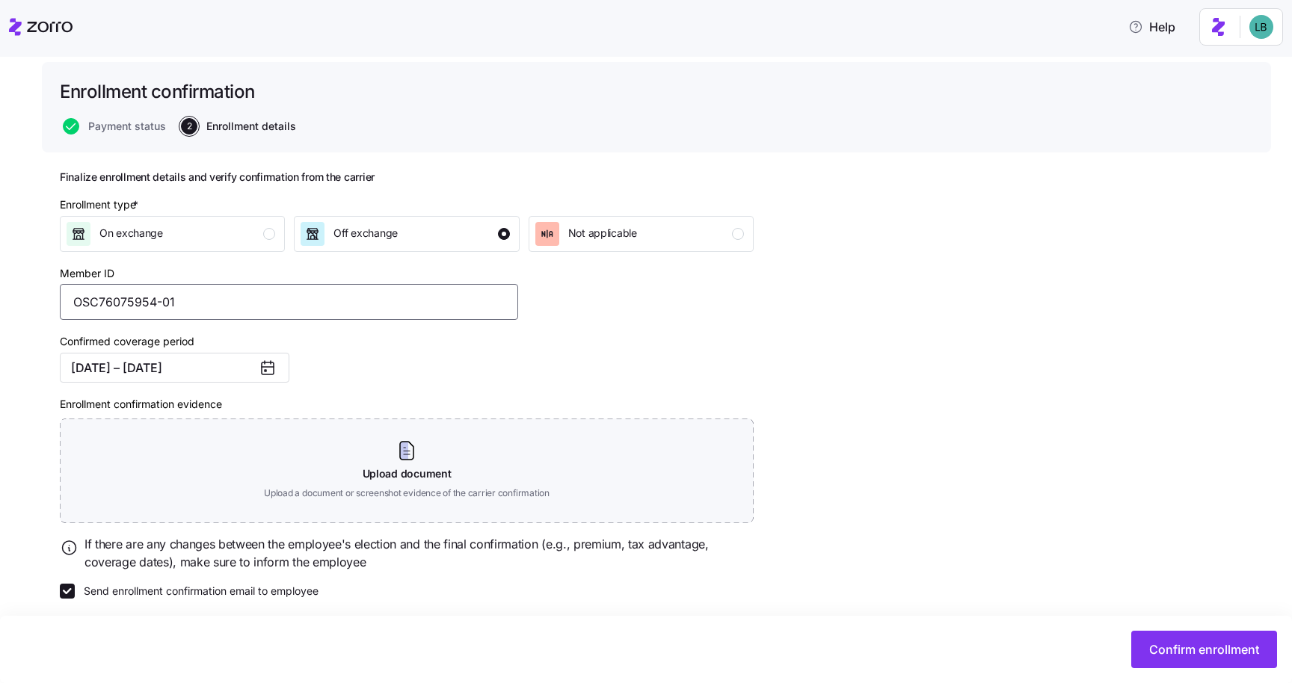
scroll to position [95, 0]
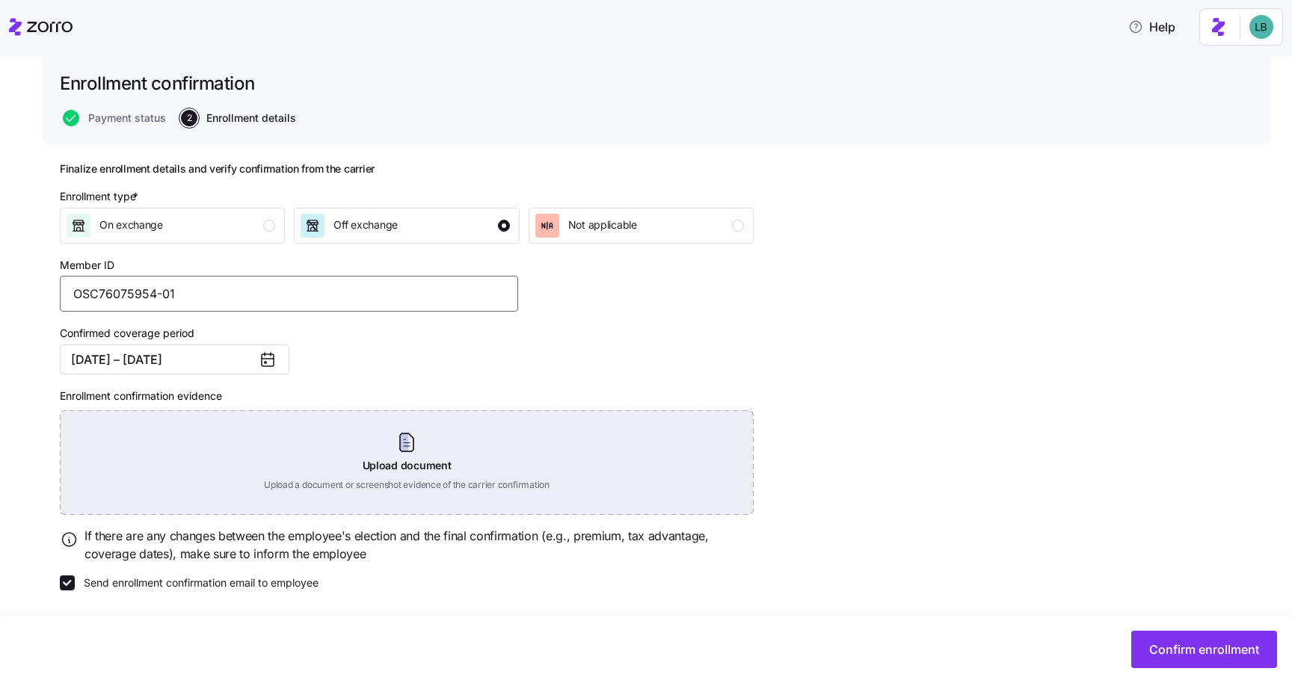
type input "OSC76075954-01"
click at [412, 444] on div "Upload document Upload a document or screenshot evidence of the carrier confirm…" at bounding box center [407, 462] width 694 height 105
click at [398, 426] on div "Upload document Upload a document or screenshot evidence of the carrier confirm…" at bounding box center [407, 462] width 694 height 105
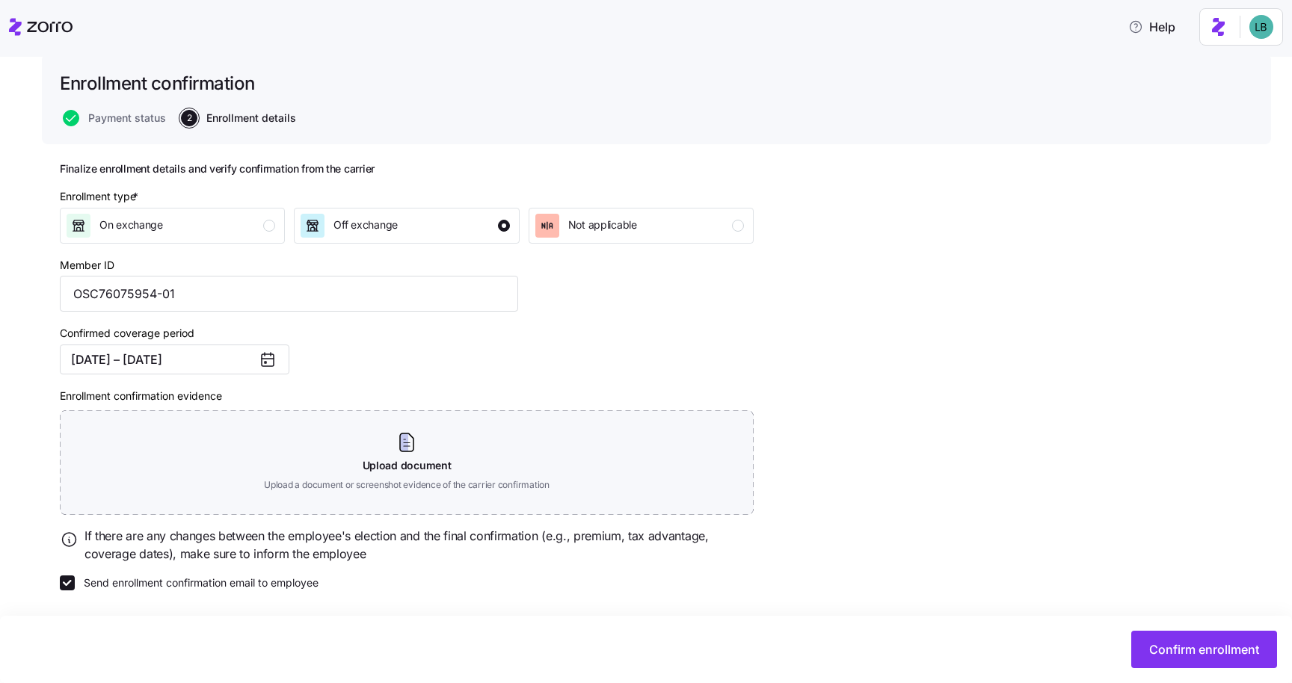
scroll to position [27, 0]
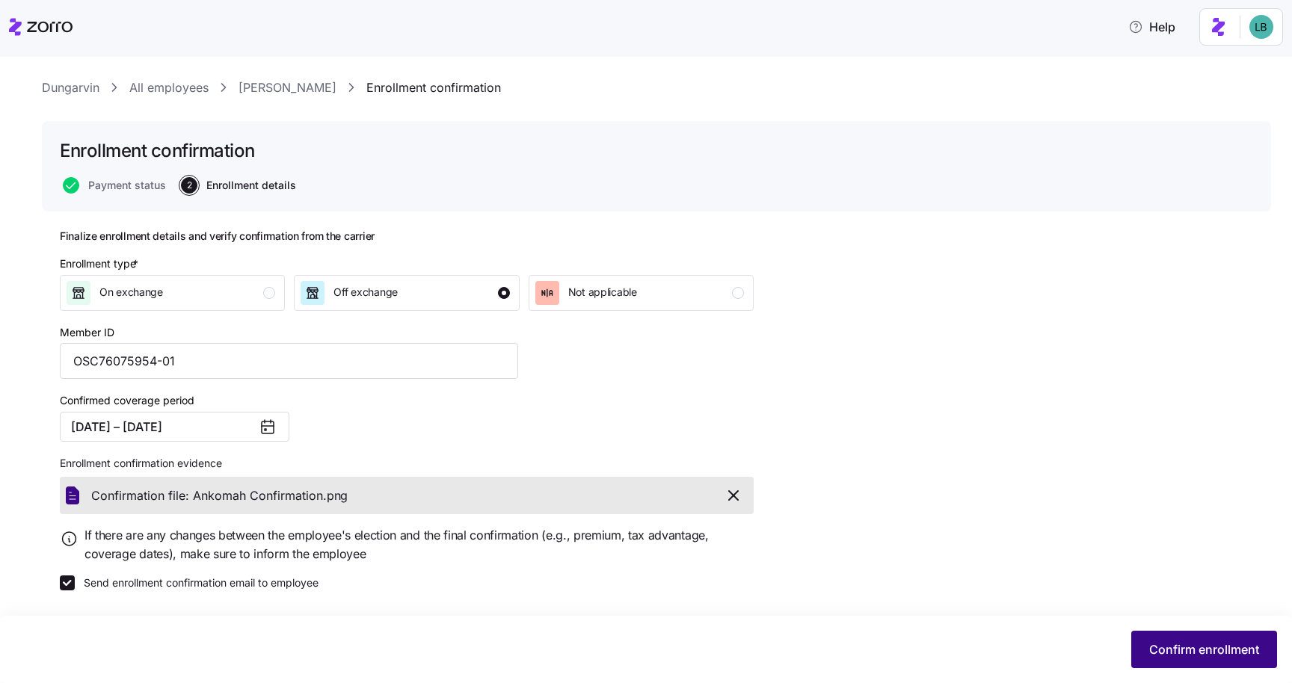
click at [1183, 651] on span "Confirm enrollment" at bounding box center [1204, 650] width 110 height 18
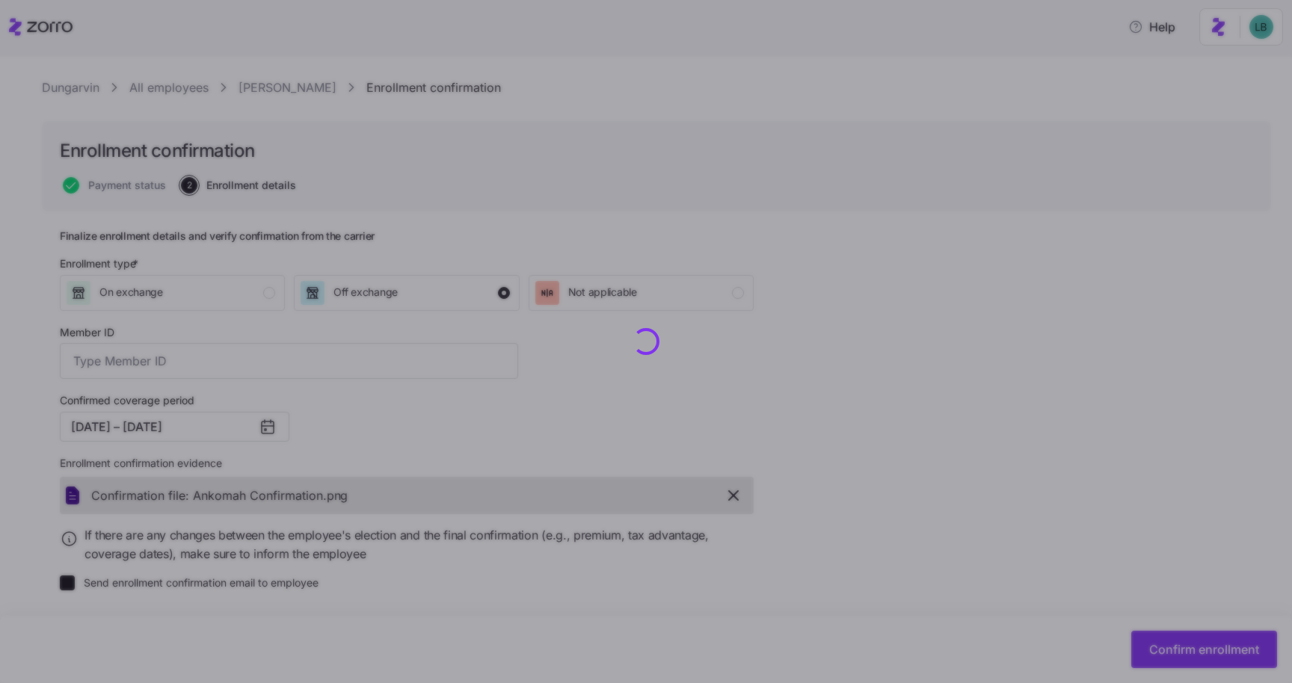
type input "OSC76075954-01"
checkbox input "false"
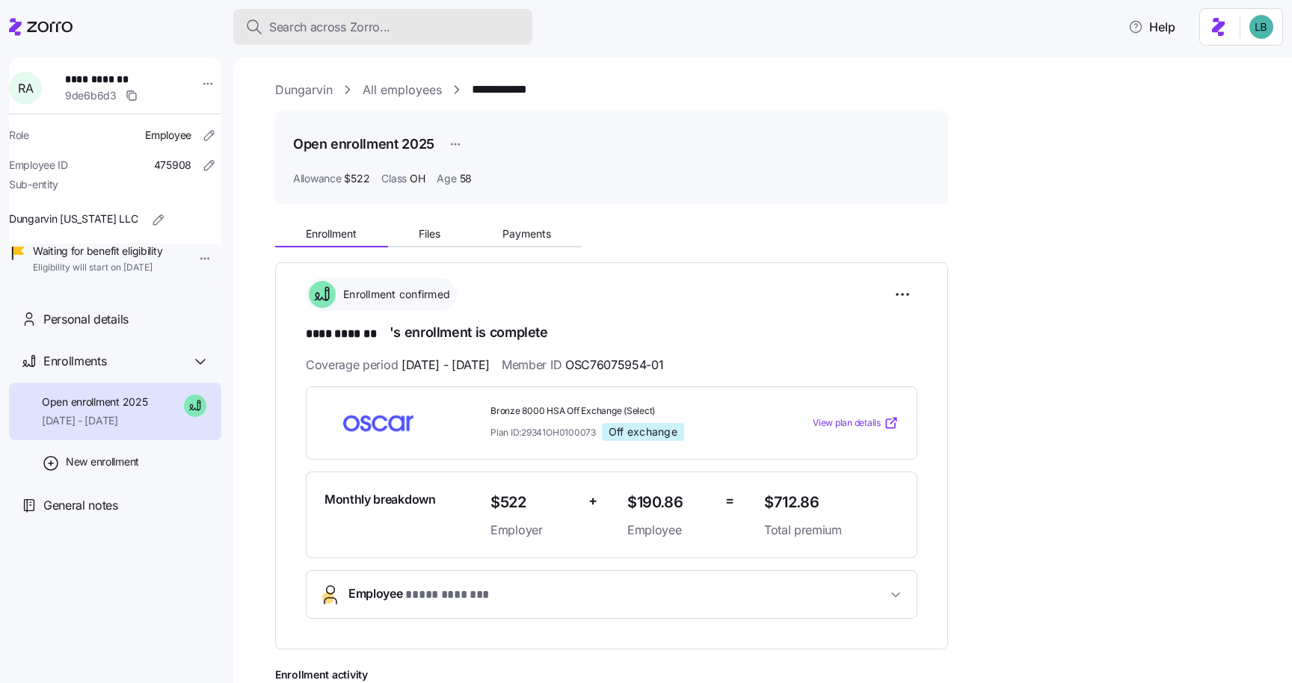
click at [310, 28] on span "Search across Zorro..." at bounding box center [329, 27] width 121 height 19
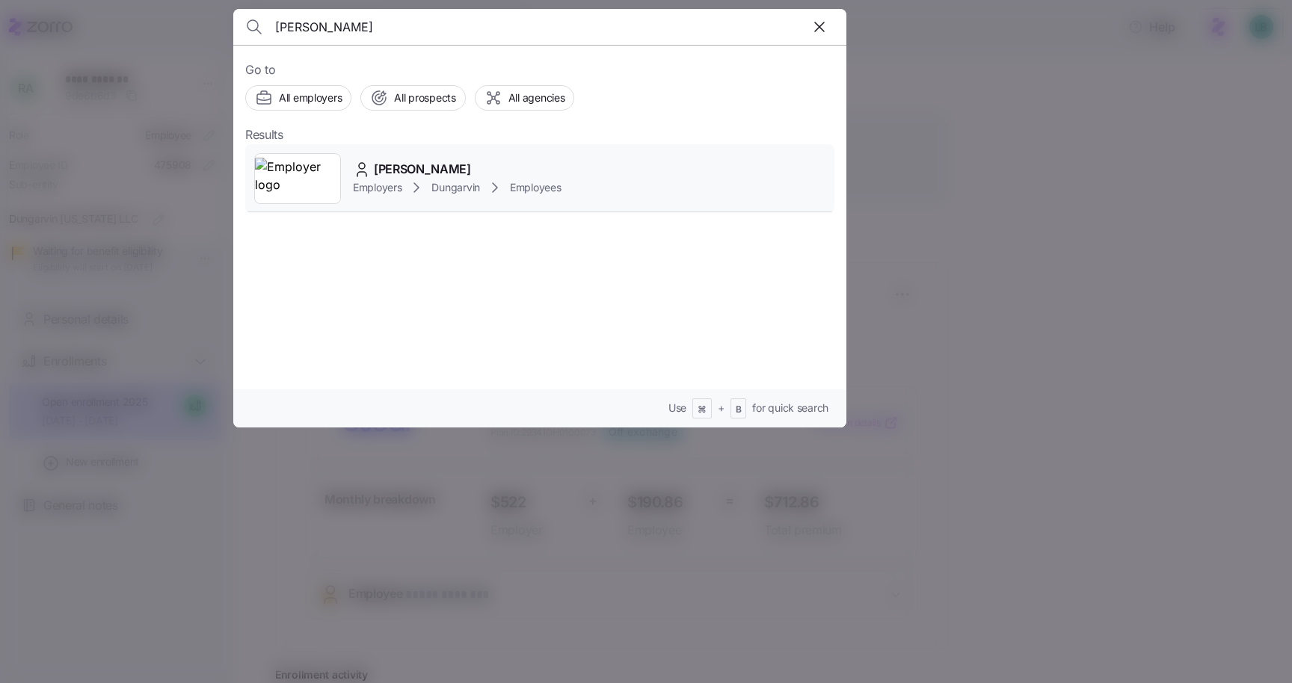
type input "Bediako"
click at [412, 164] on span "Rose Asare Bediako" at bounding box center [422, 169] width 97 height 19
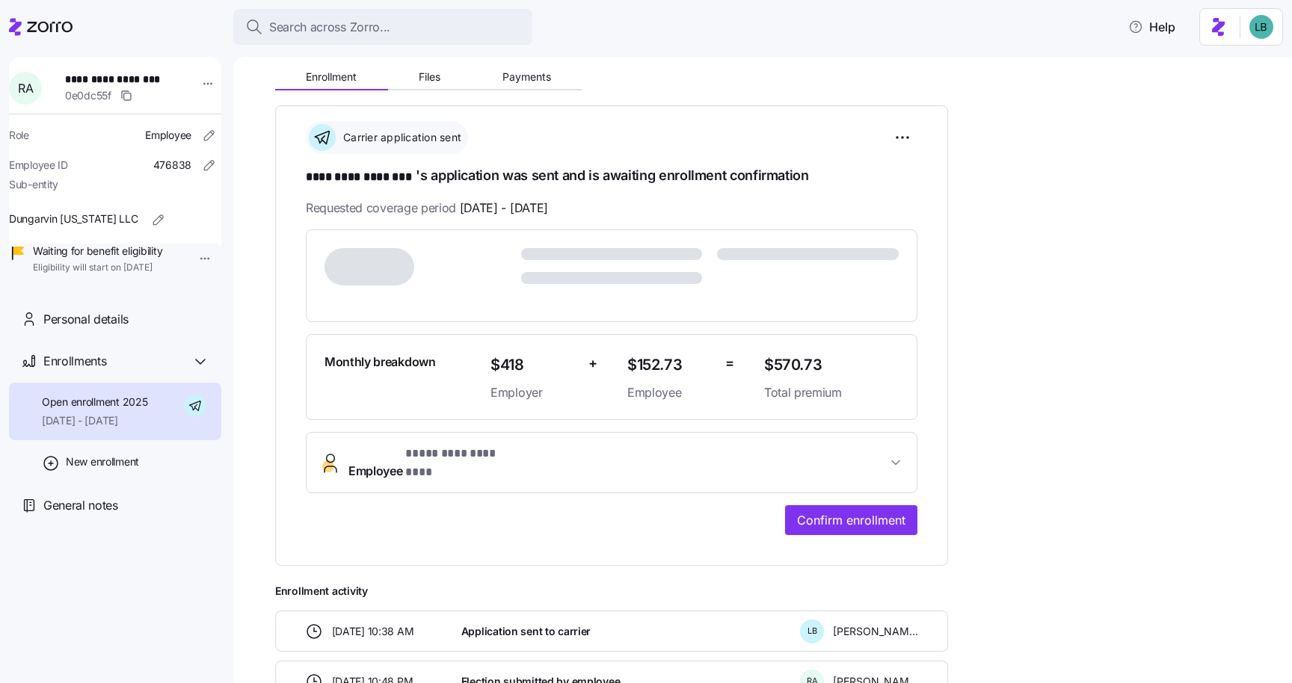
scroll to position [167, 0]
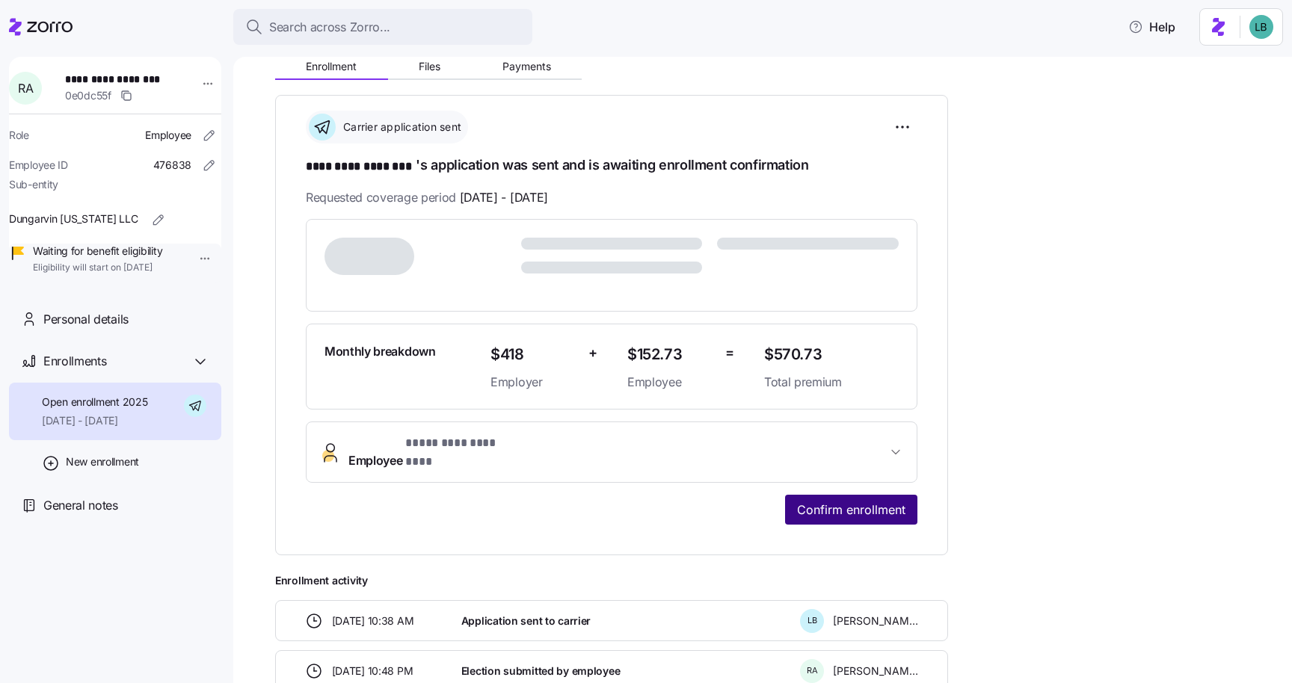
click at [857, 501] on span "Confirm enrollment" at bounding box center [851, 510] width 108 height 18
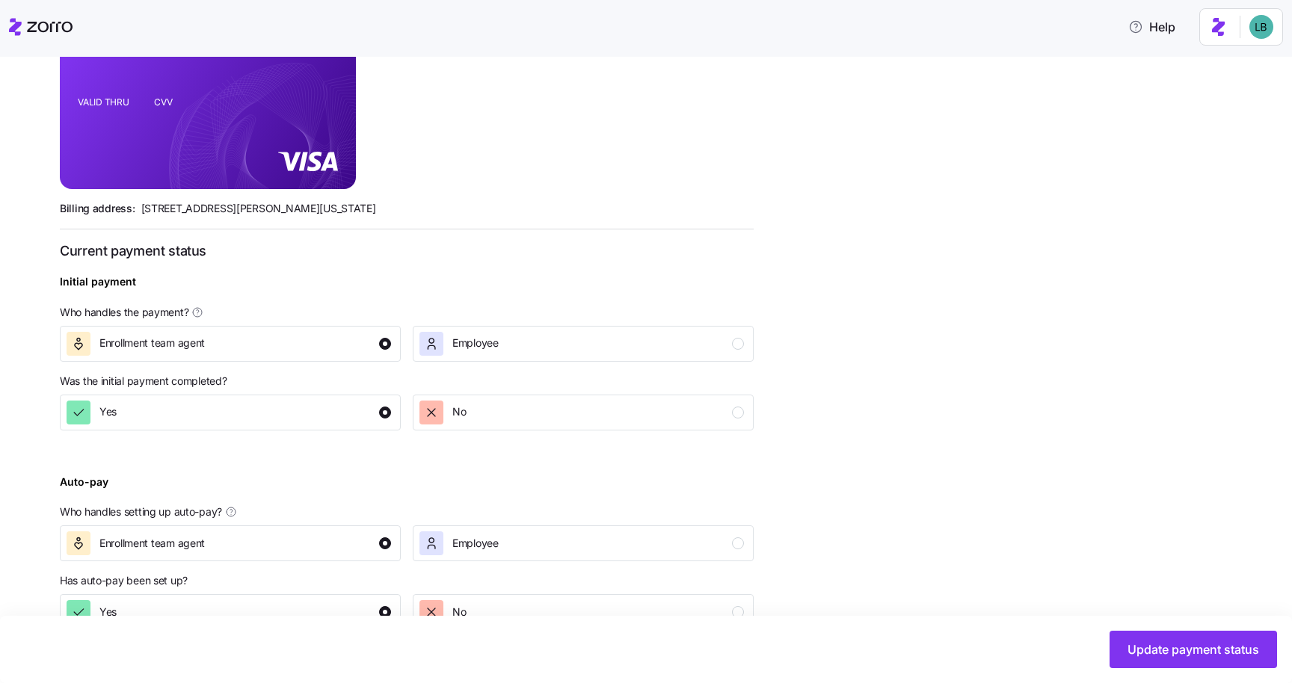
scroll to position [425, 0]
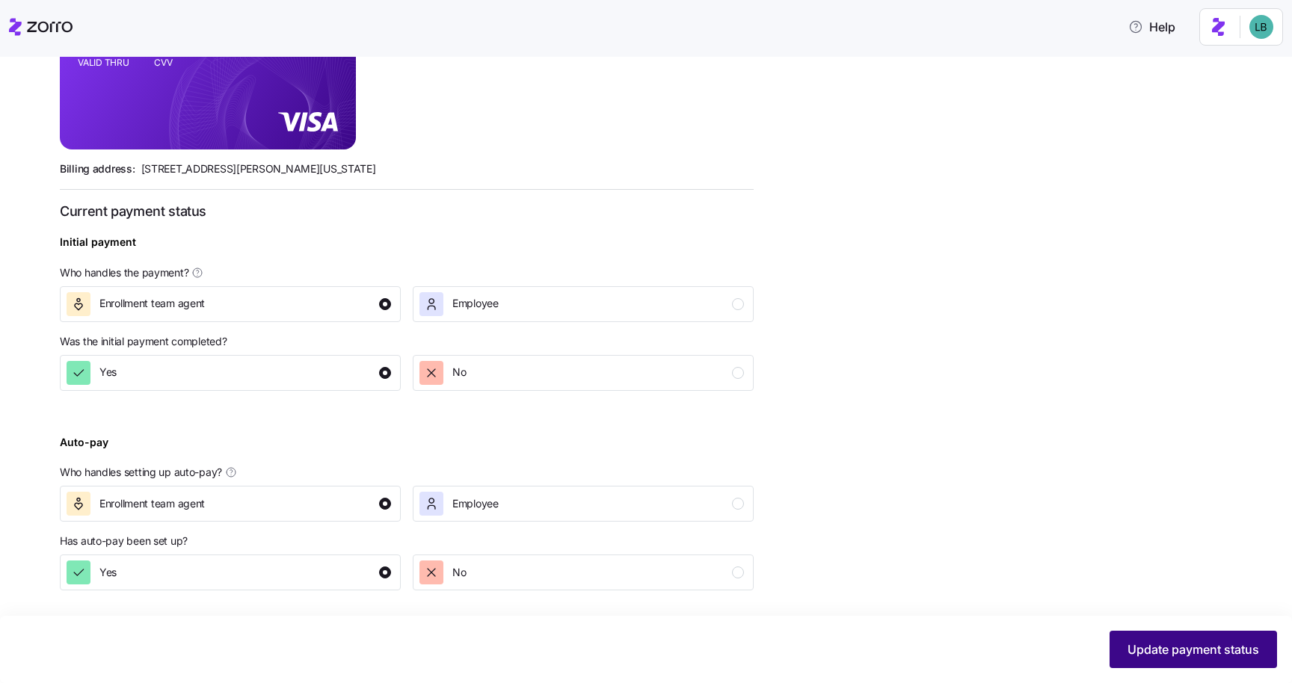
click at [1175, 645] on span "Update payment status" at bounding box center [1193, 650] width 132 height 18
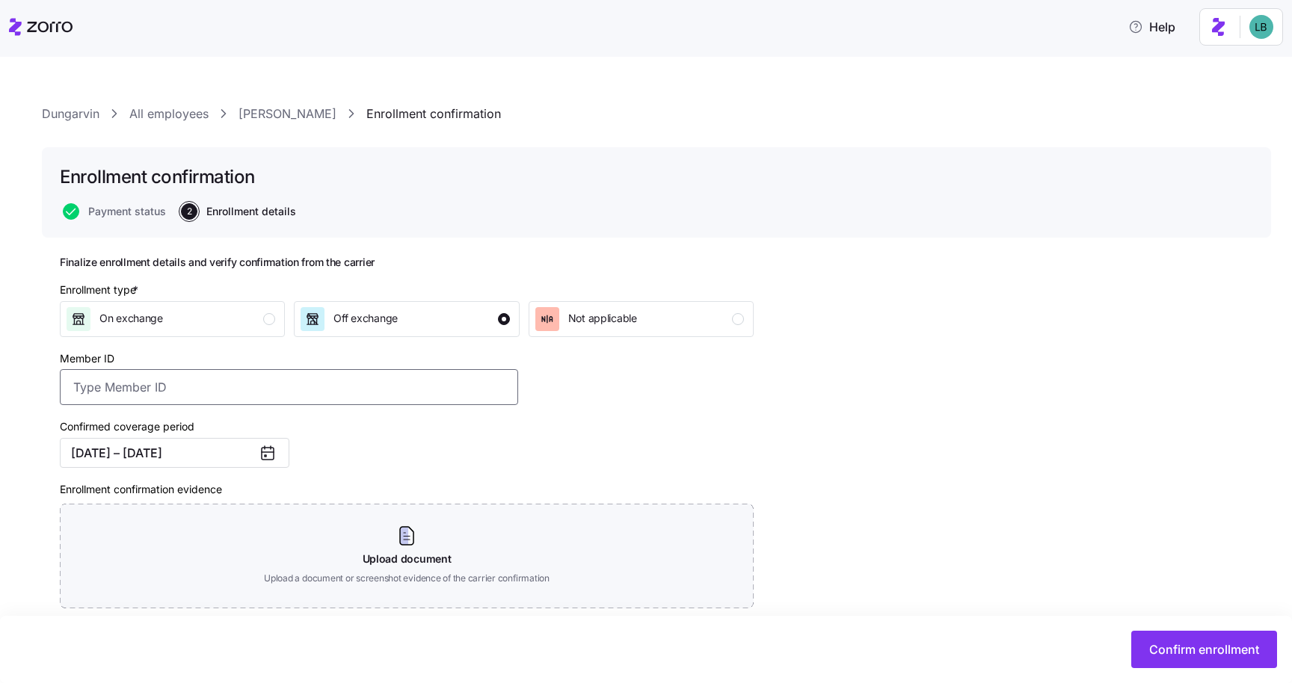
click at [181, 392] on input "Member ID" at bounding box center [289, 387] width 458 height 36
paste input "OSC76075957-01"
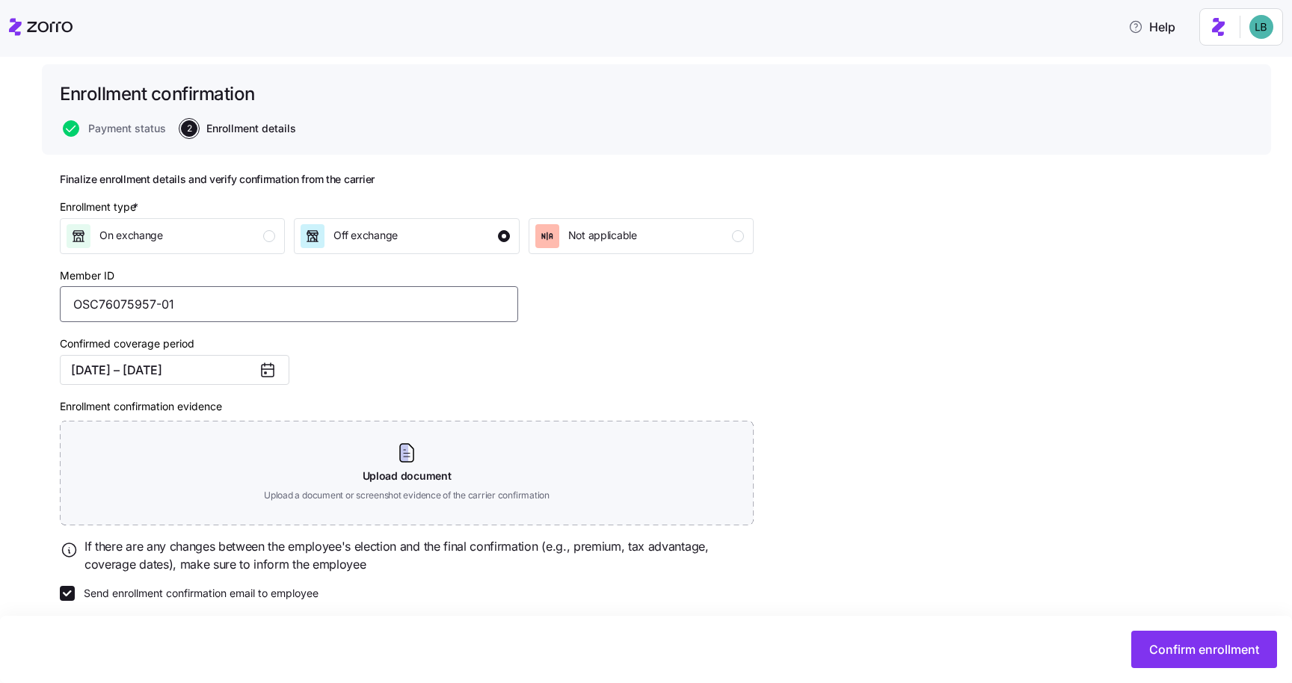
scroll to position [95, 0]
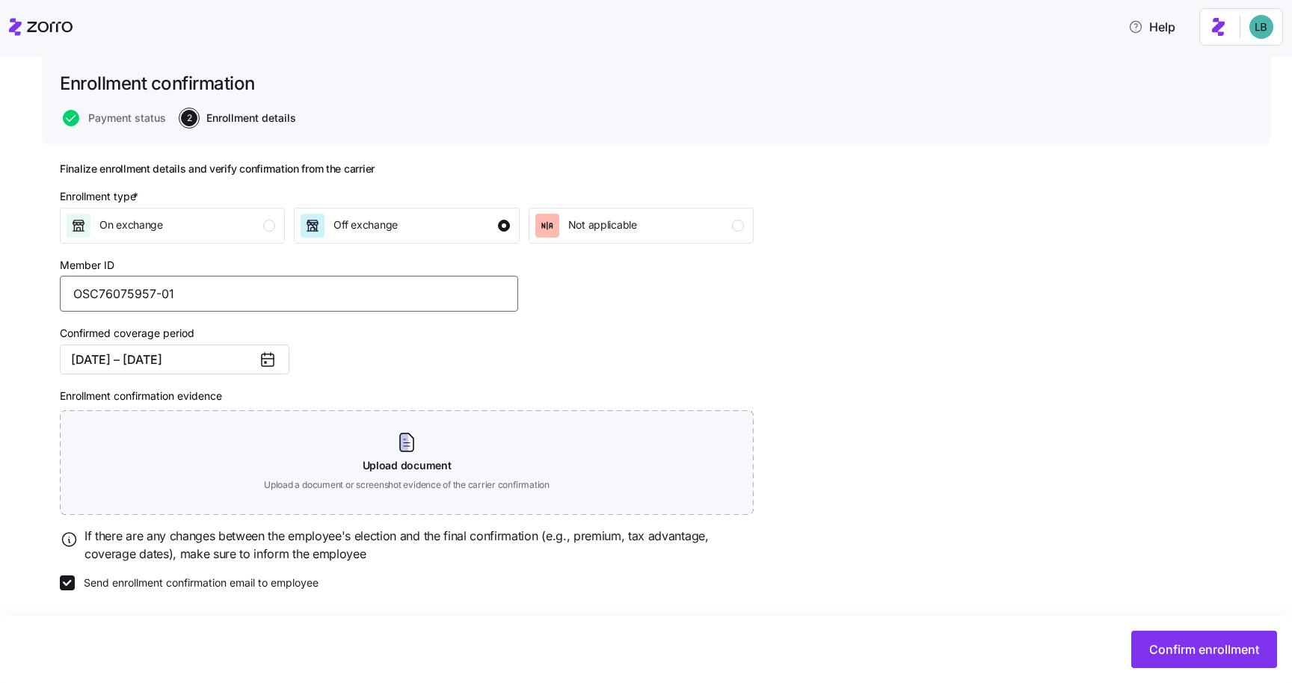
type input "OSC76075957-01"
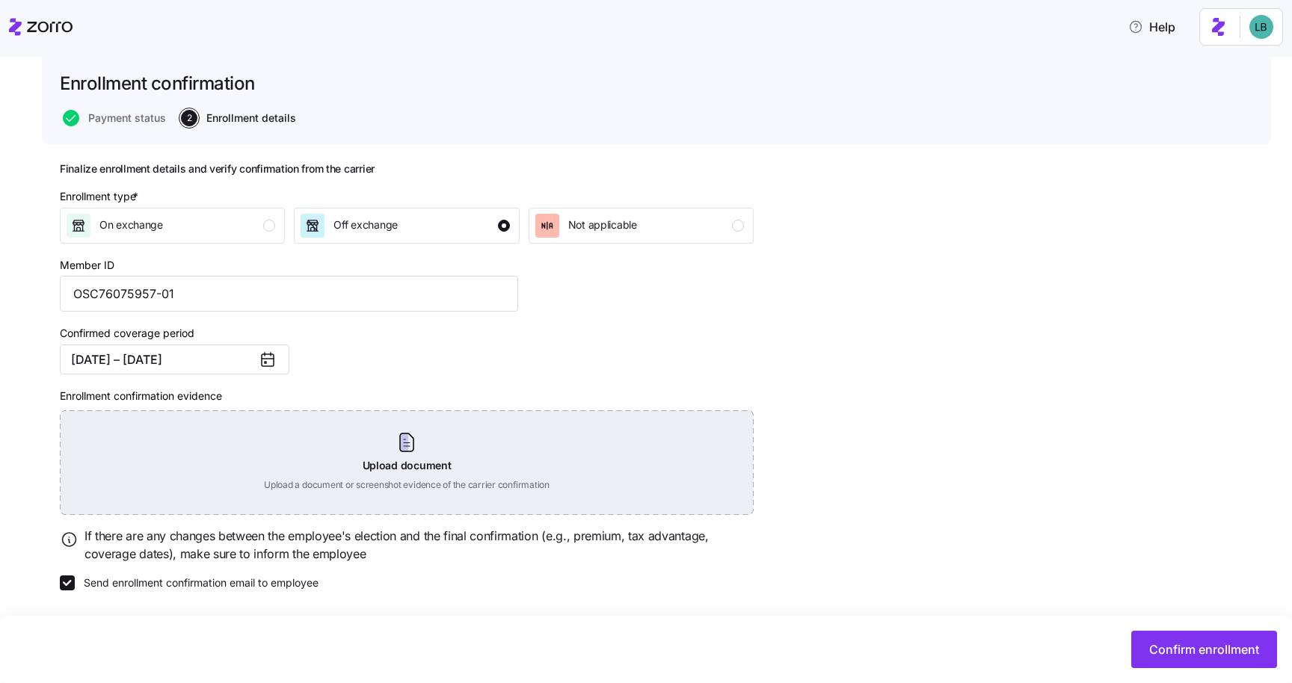
click at [395, 449] on div "Upload document Upload a document or screenshot evidence of the carrier confirm…" at bounding box center [407, 462] width 694 height 105
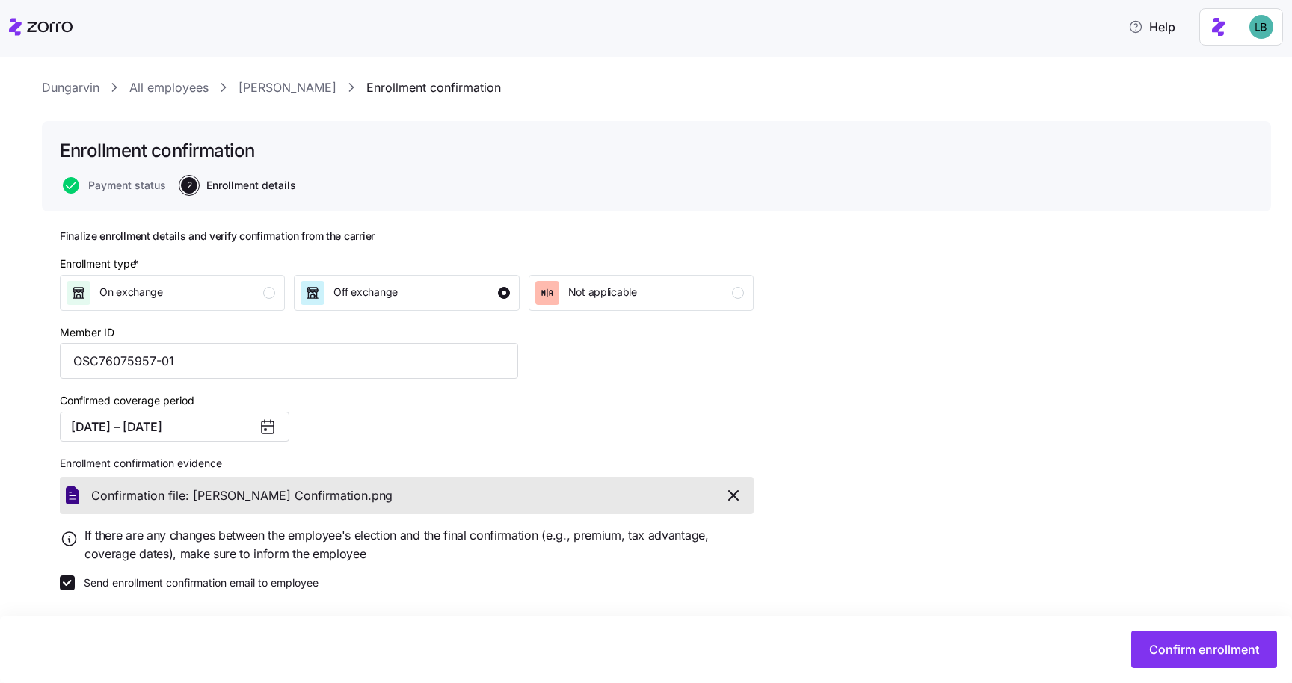
scroll to position [27, 0]
click at [1162, 652] on span "Confirm enrollment" at bounding box center [1204, 650] width 110 height 18
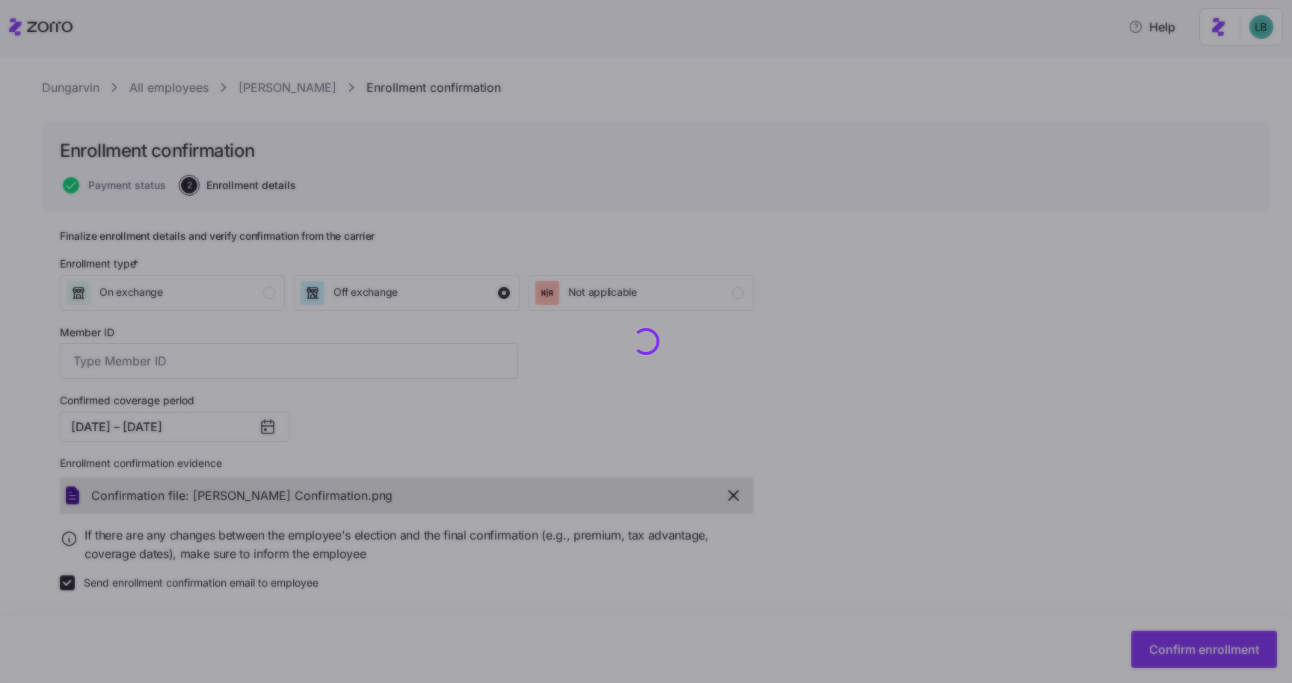
type input "OSC76075957-01"
checkbox input "false"
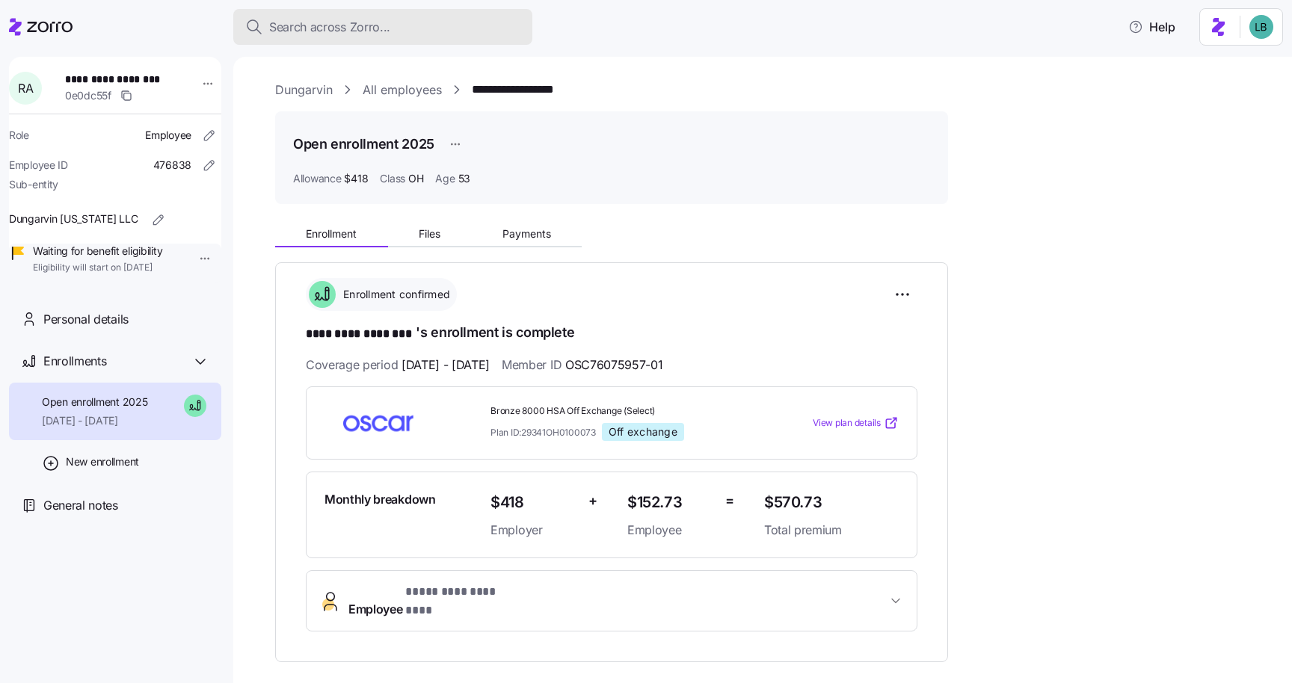
click at [286, 30] on span "Search across Zorro..." at bounding box center [329, 27] width 121 height 19
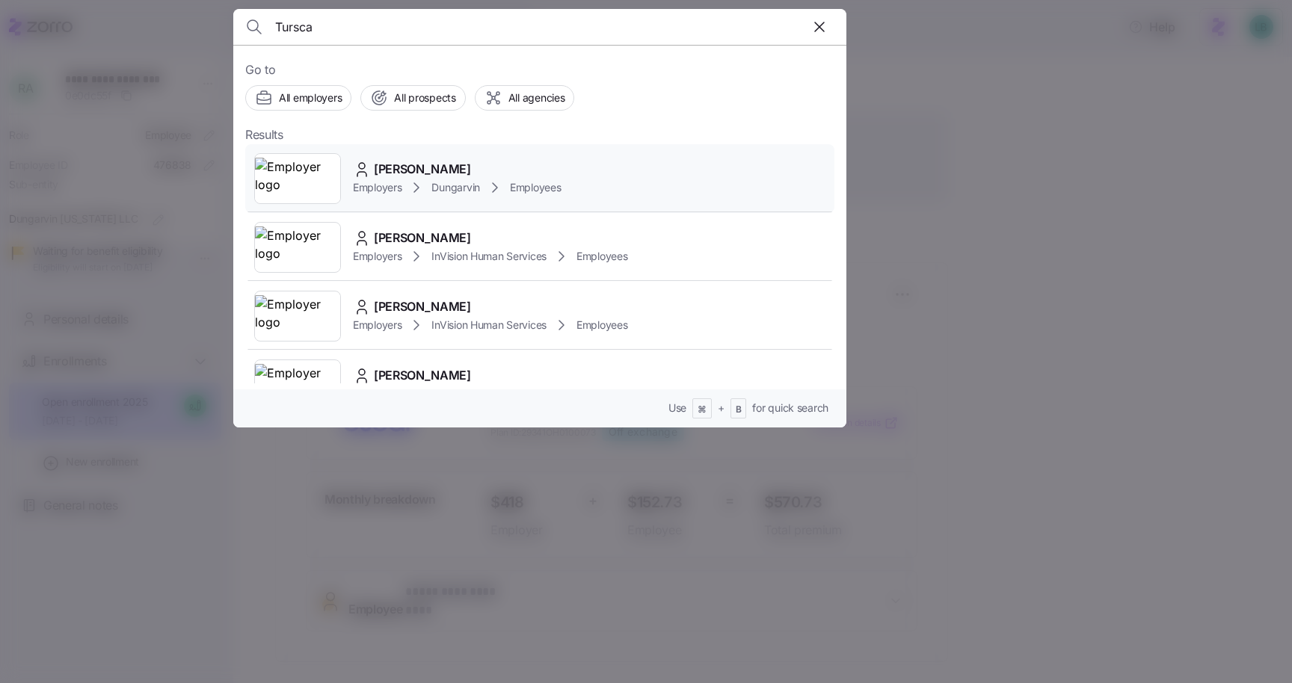
type input "Tursca"
click at [403, 173] on span "Tursca Williams" at bounding box center [422, 169] width 97 height 19
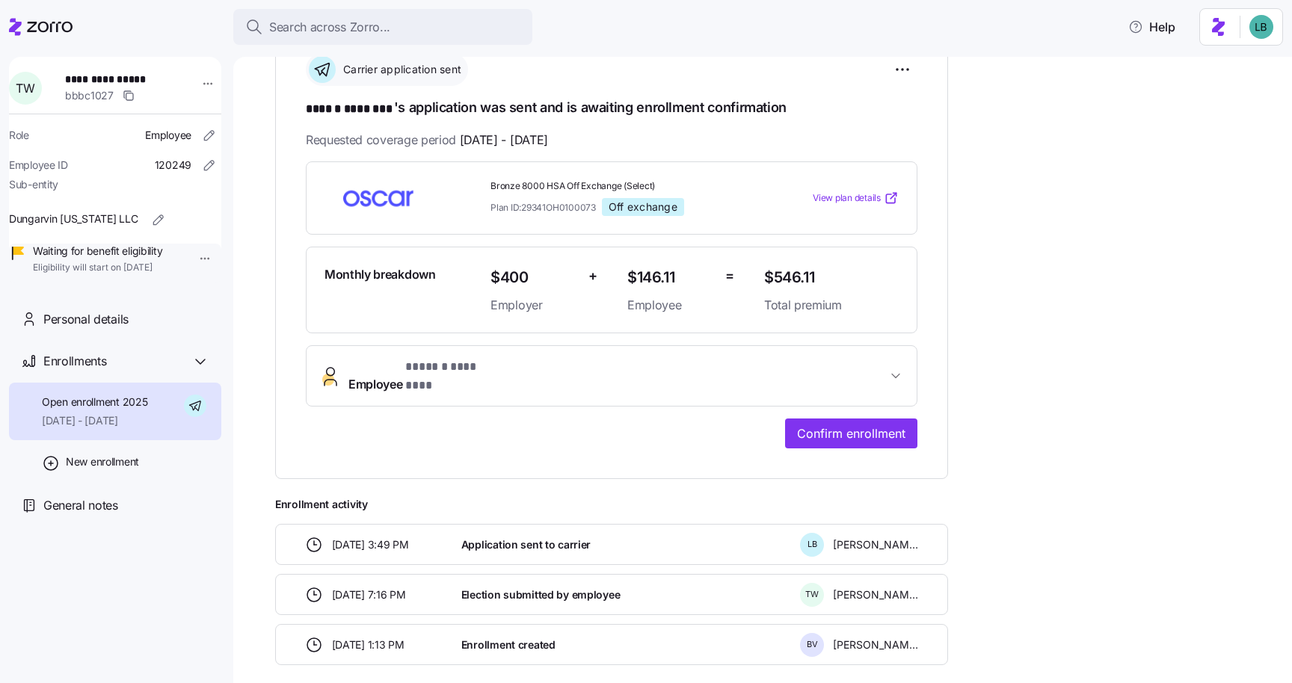
scroll to position [245, 0]
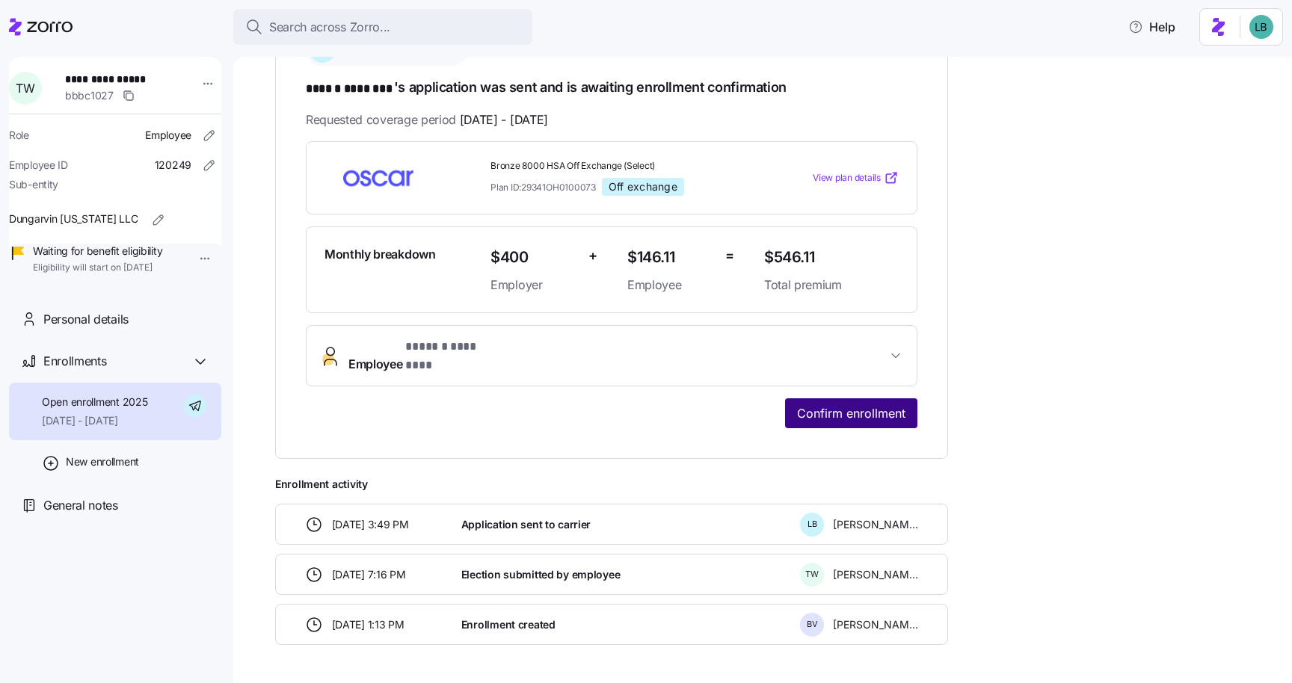
click at [842, 404] on span "Confirm enrollment" at bounding box center [851, 413] width 108 height 18
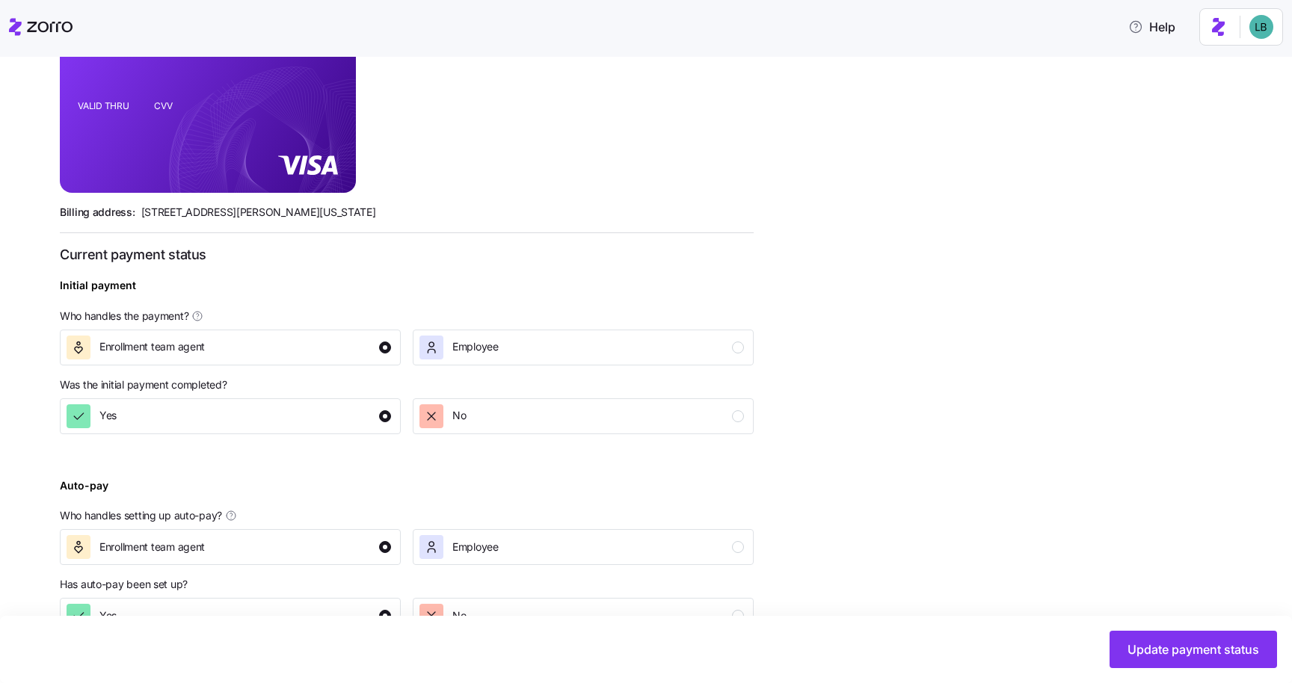
scroll to position [425, 0]
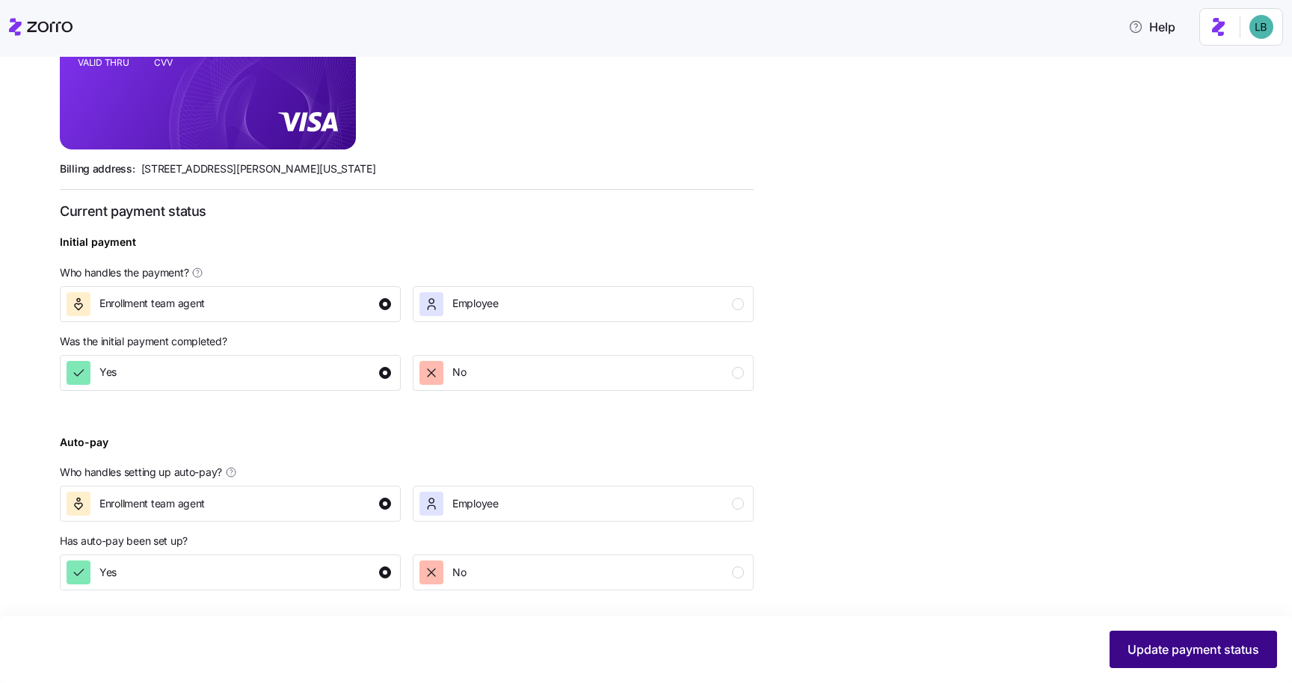
click at [1183, 664] on button "Update payment status" at bounding box center [1192, 649] width 167 height 37
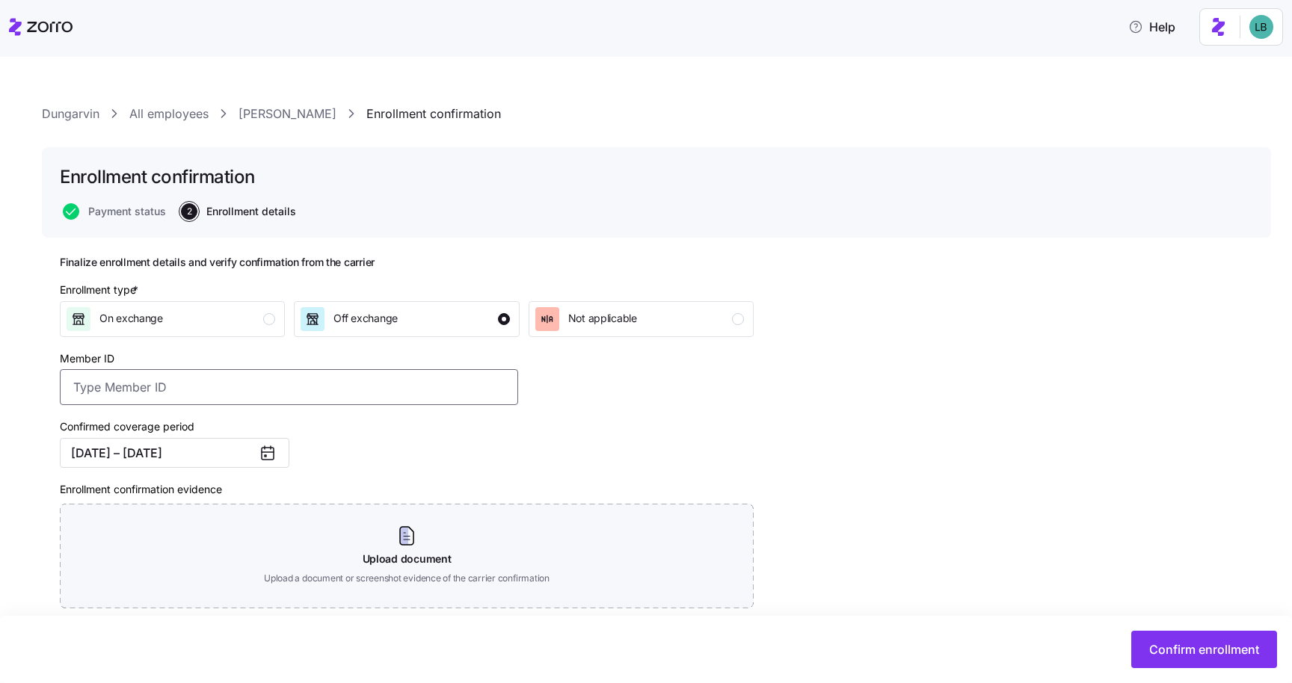
click at [262, 392] on input "Member ID" at bounding box center [289, 387] width 458 height 36
paste input "OSC76074388-01"
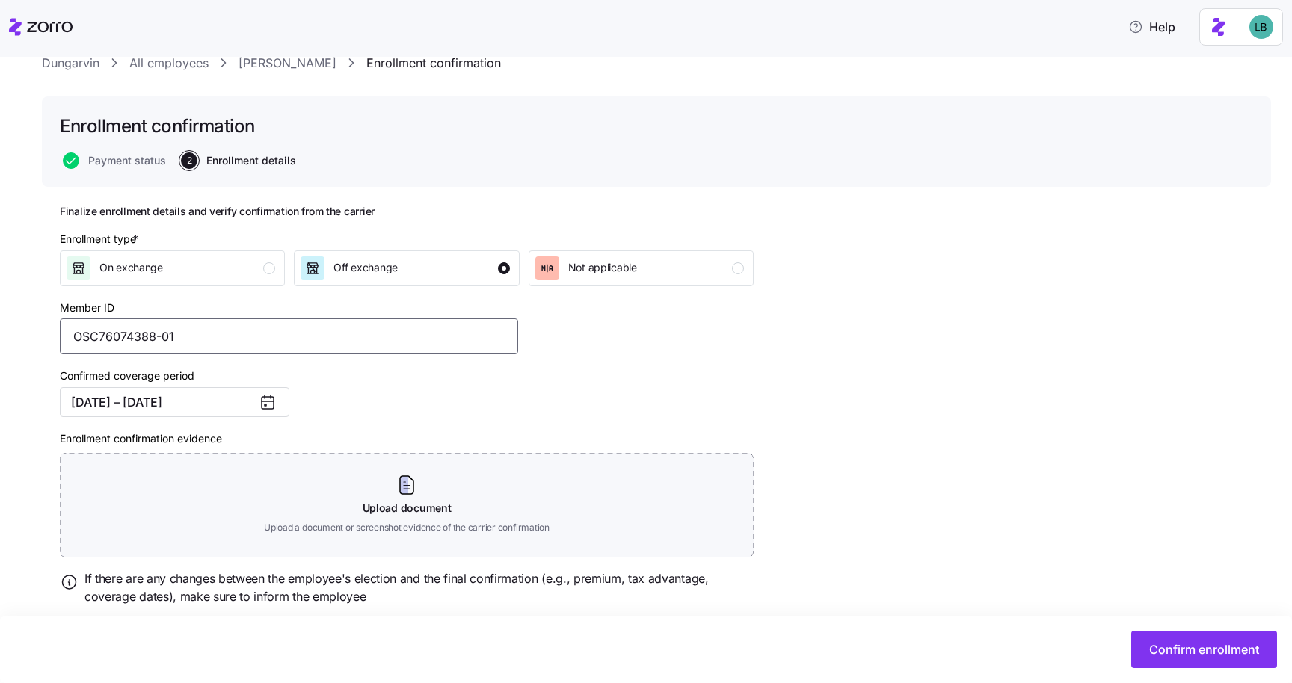
scroll to position [52, 0]
type input "OSC76074388-01"
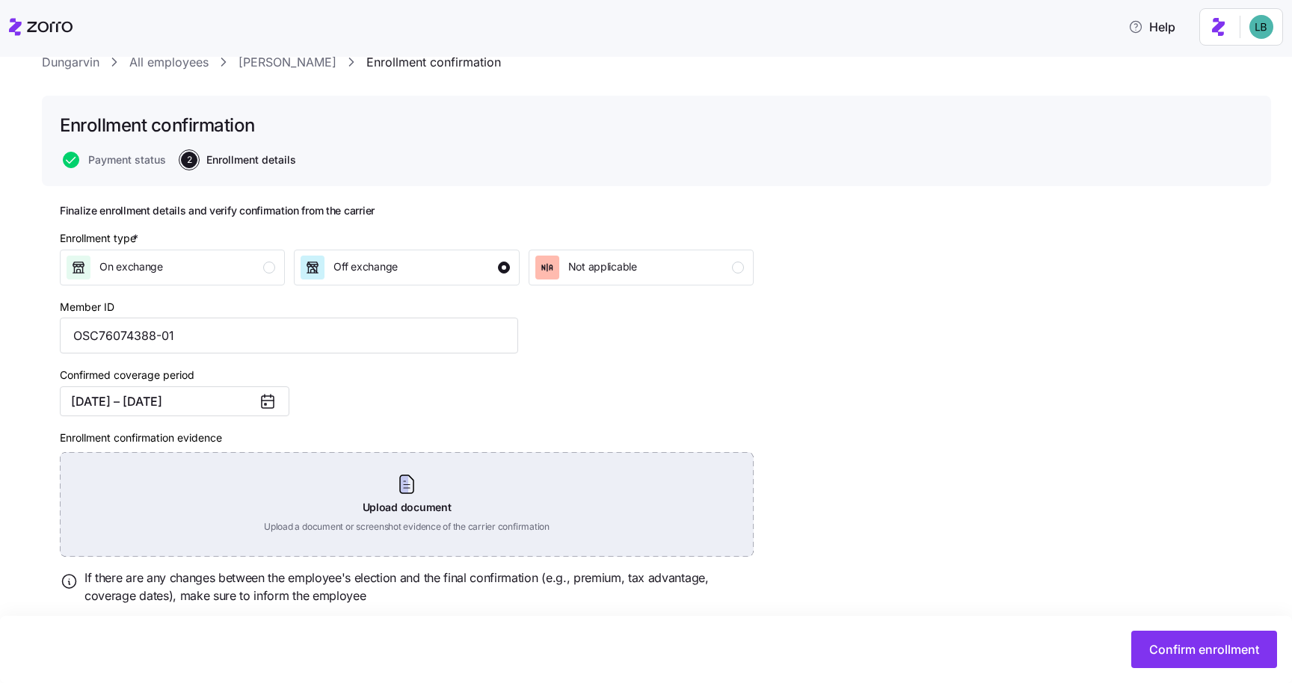
click at [399, 477] on div "Upload document Upload a document or screenshot evidence of the carrier confirm…" at bounding box center [407, 504] width 694 height 105
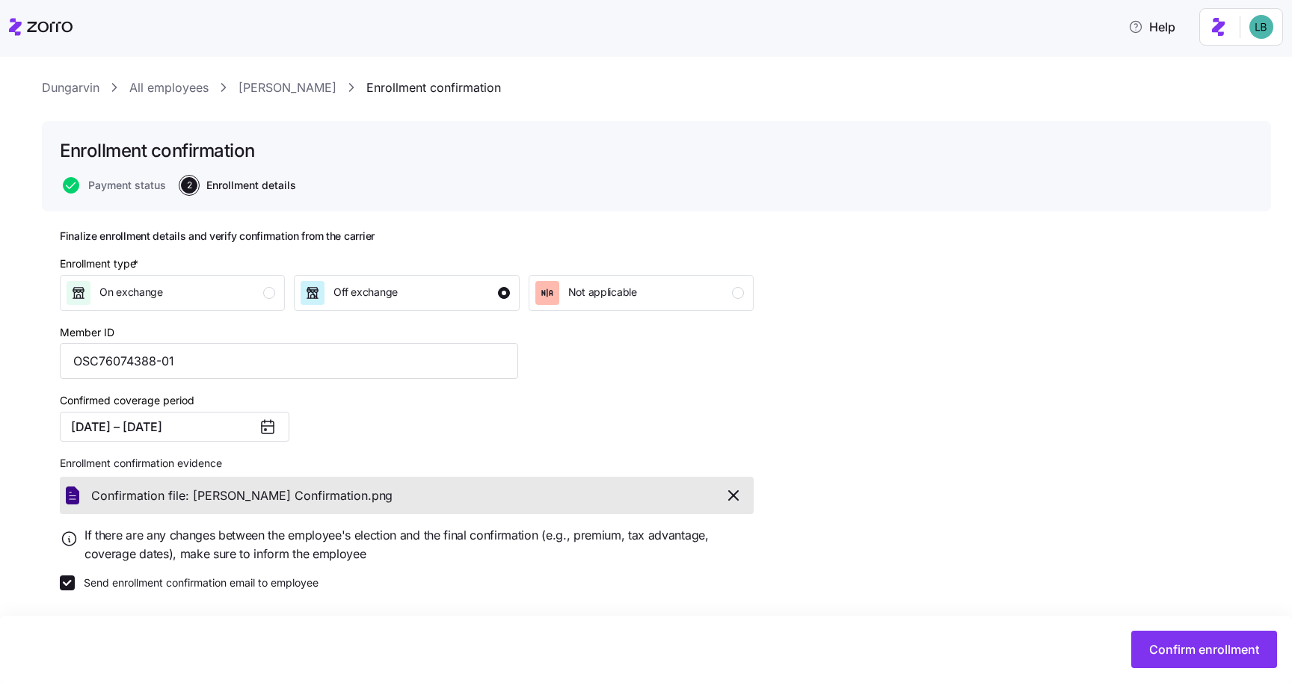
scroll to position [27, 0]
click at [1163, 653] on span "Confirm enrollment" at bounding box center [1204, 650] width 110 height 18
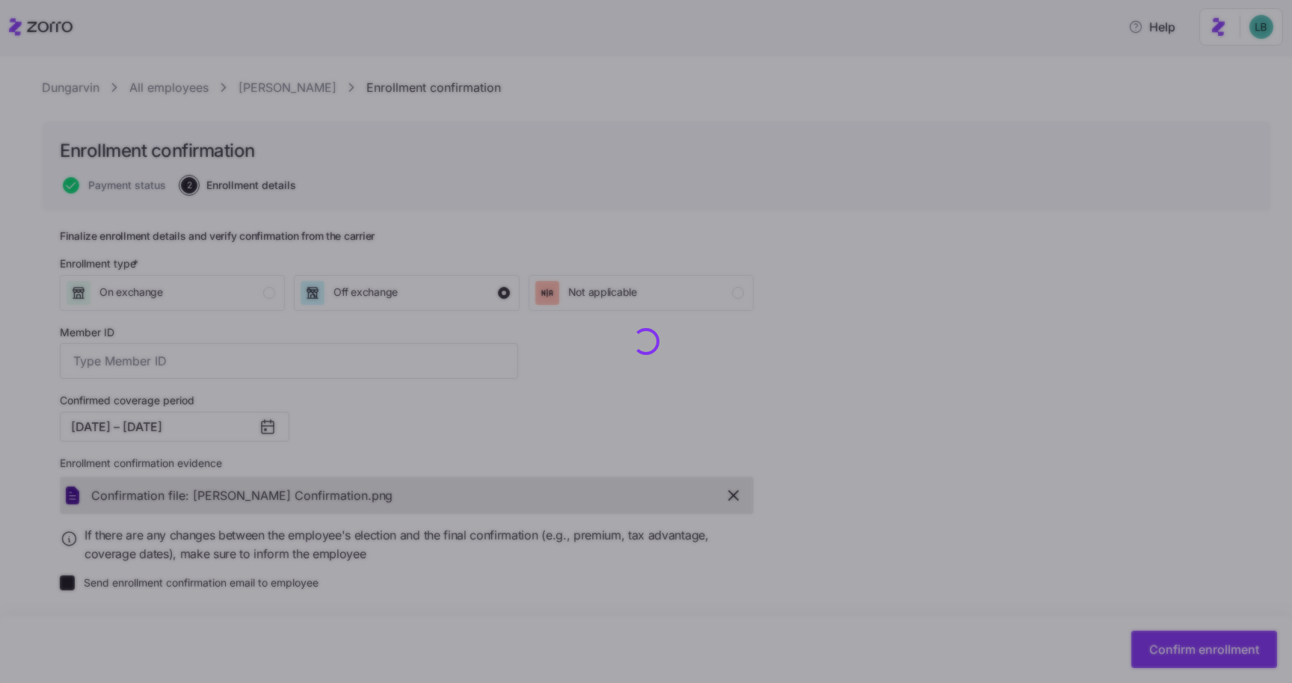
type input "OSC76074388-01"
checkbox input "false"
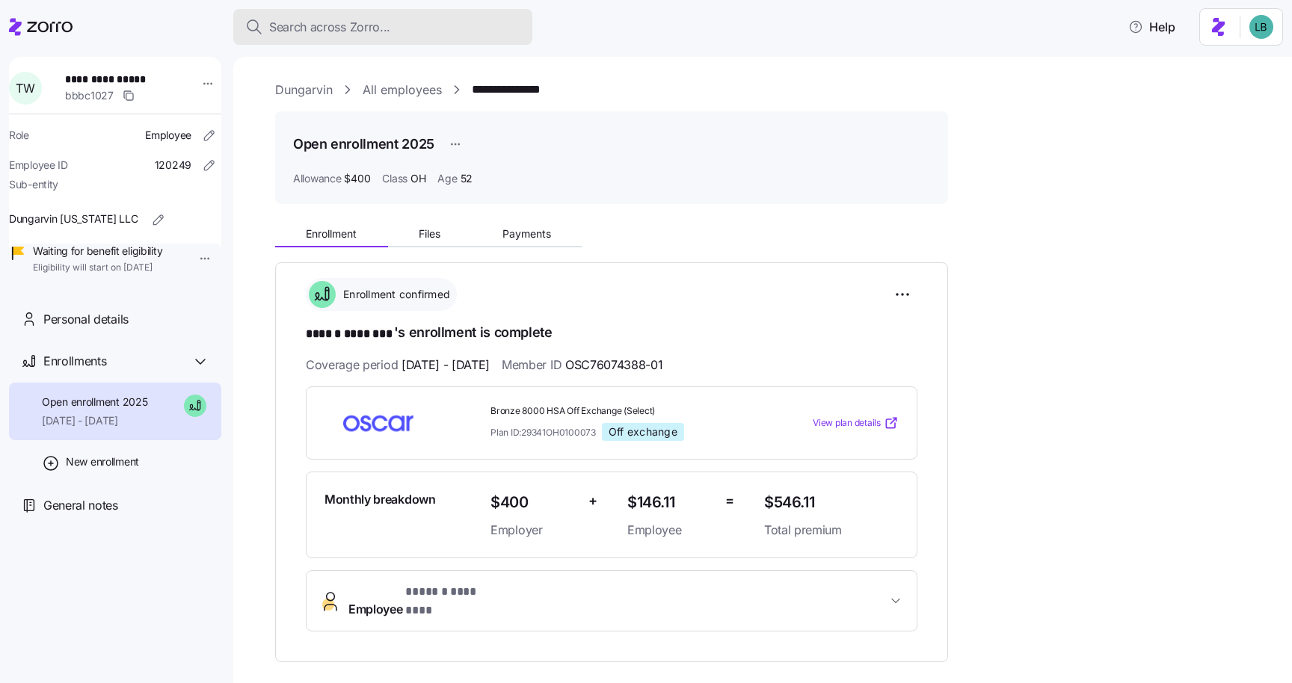
click at [316, 31] on span "Search across Zorro..." at bounding box center [329, 27] width 121 height 19
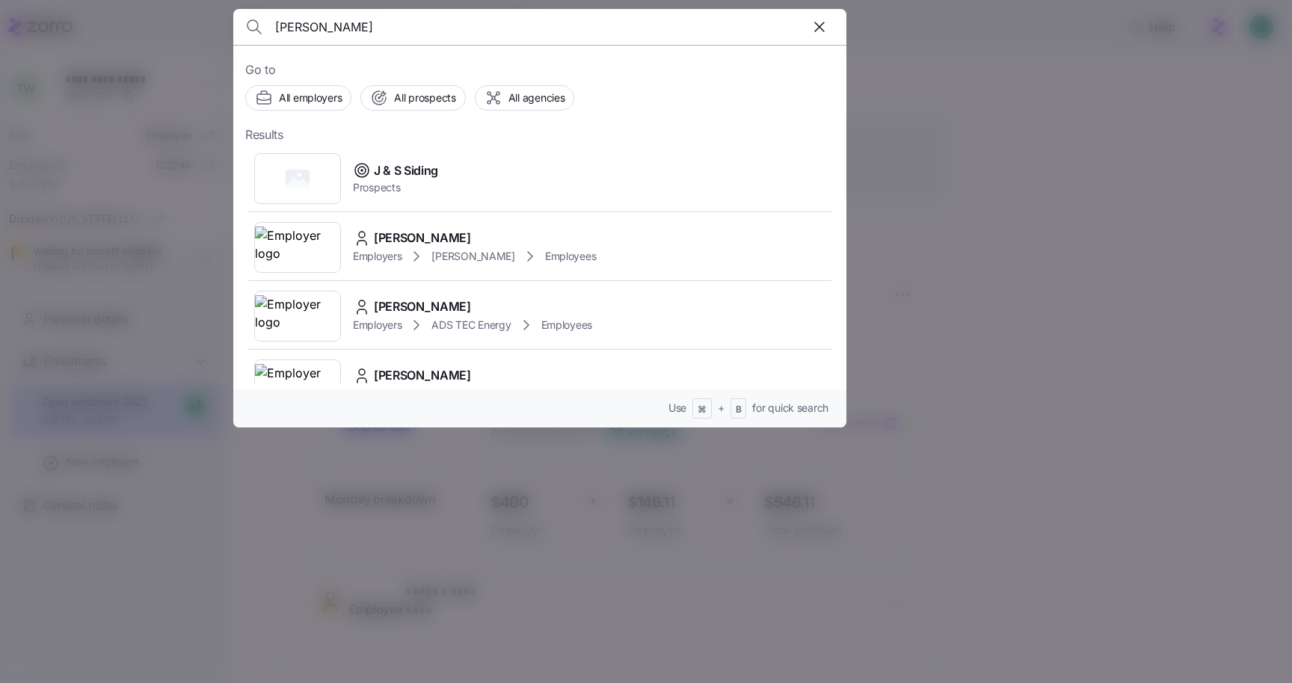
type input "jenna clark"
click at [399, 171] on span "Jenna Clark" at bounding box center [422, 169] width 97 height 19
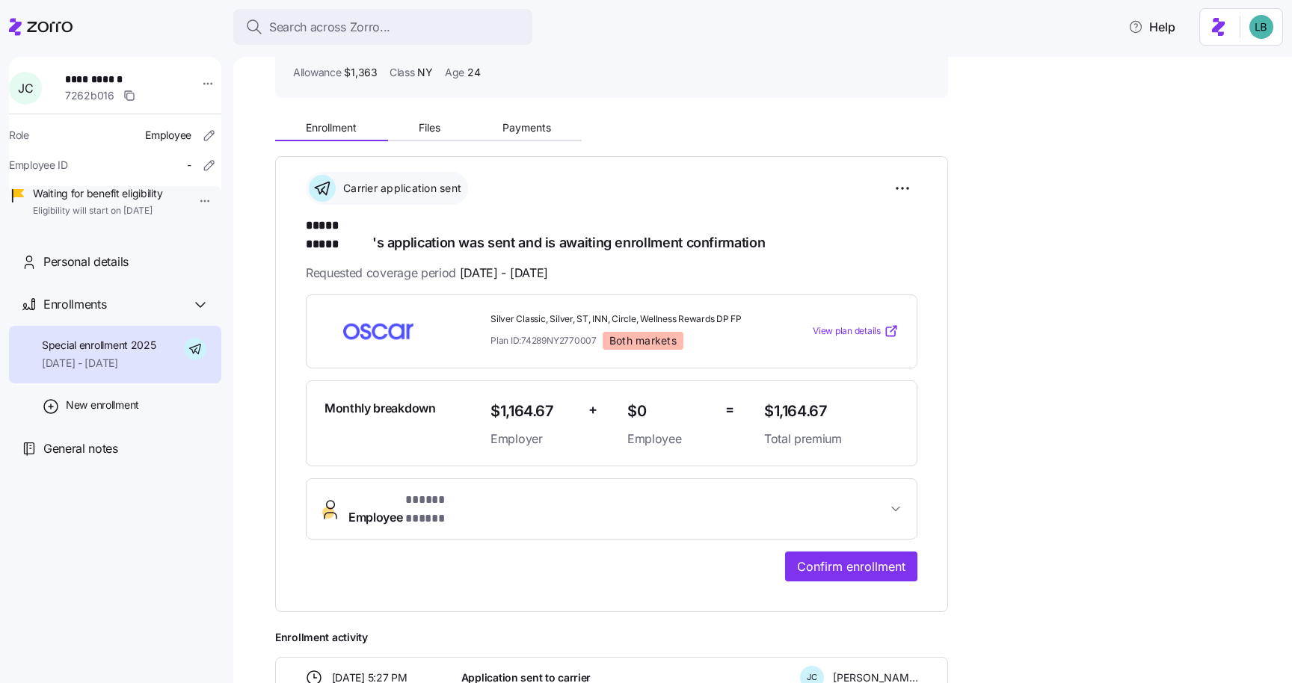
scroll to position [115, 0]
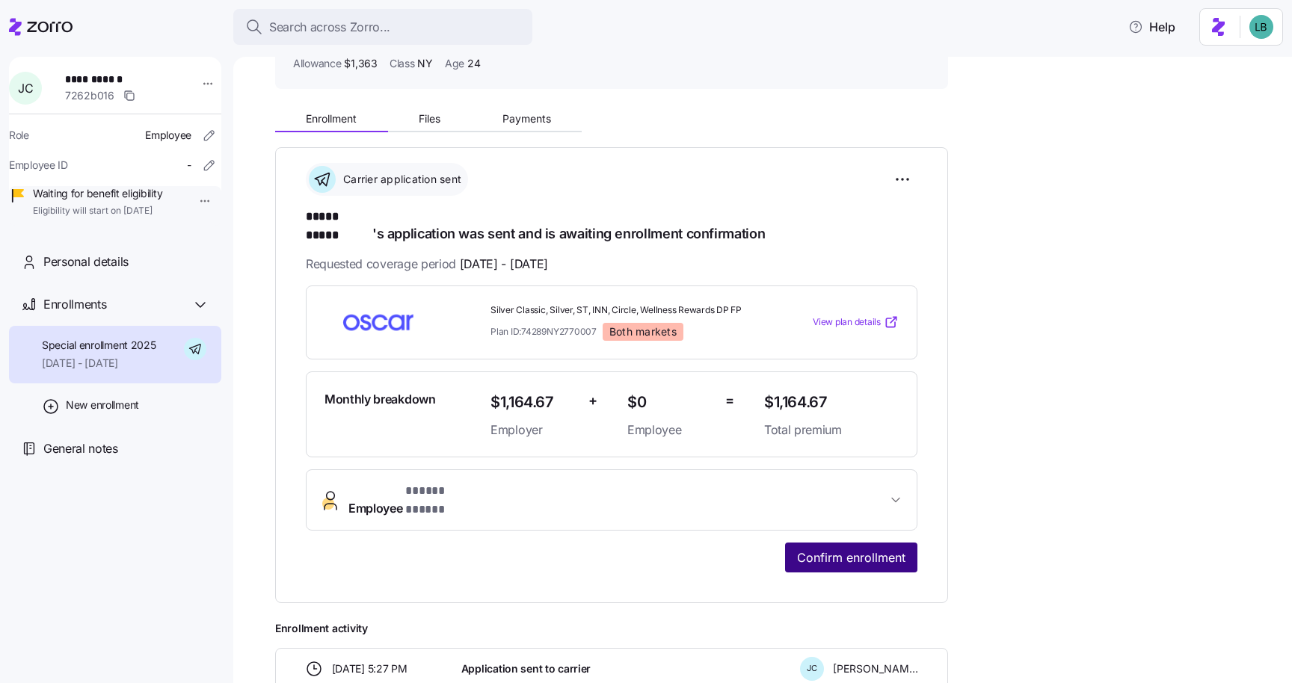
click at [830, 549] on span "Confirm enrollment" at bounding box center [851, 558] width 108 height 18
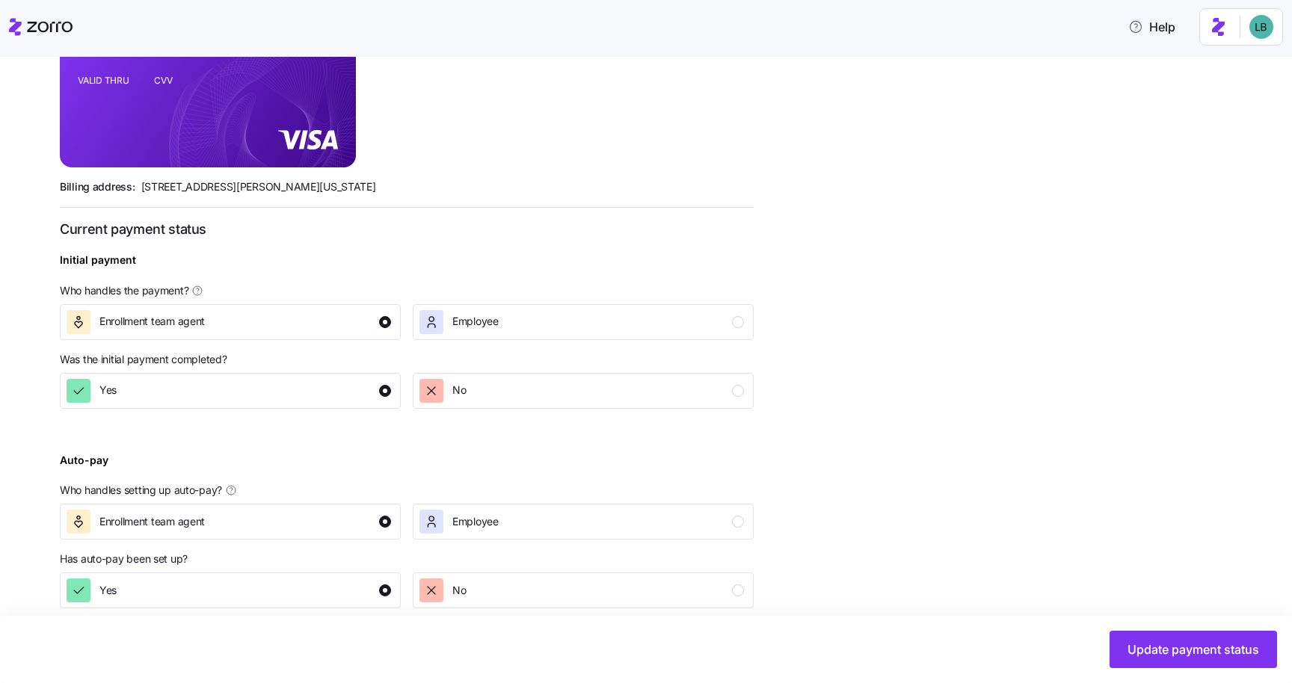
scroll to position [425, 0]
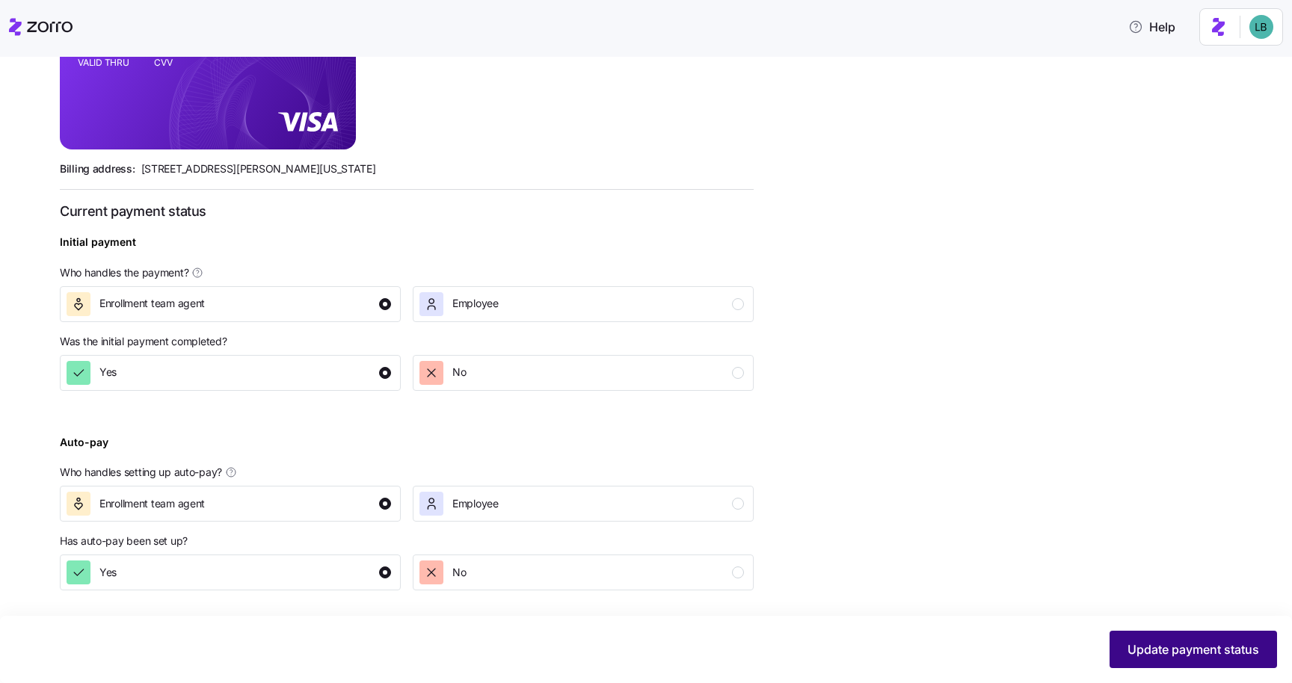
click at [1159, 655] on span "Update payment status" at bounding box center [1193, 650] width 132 height 18
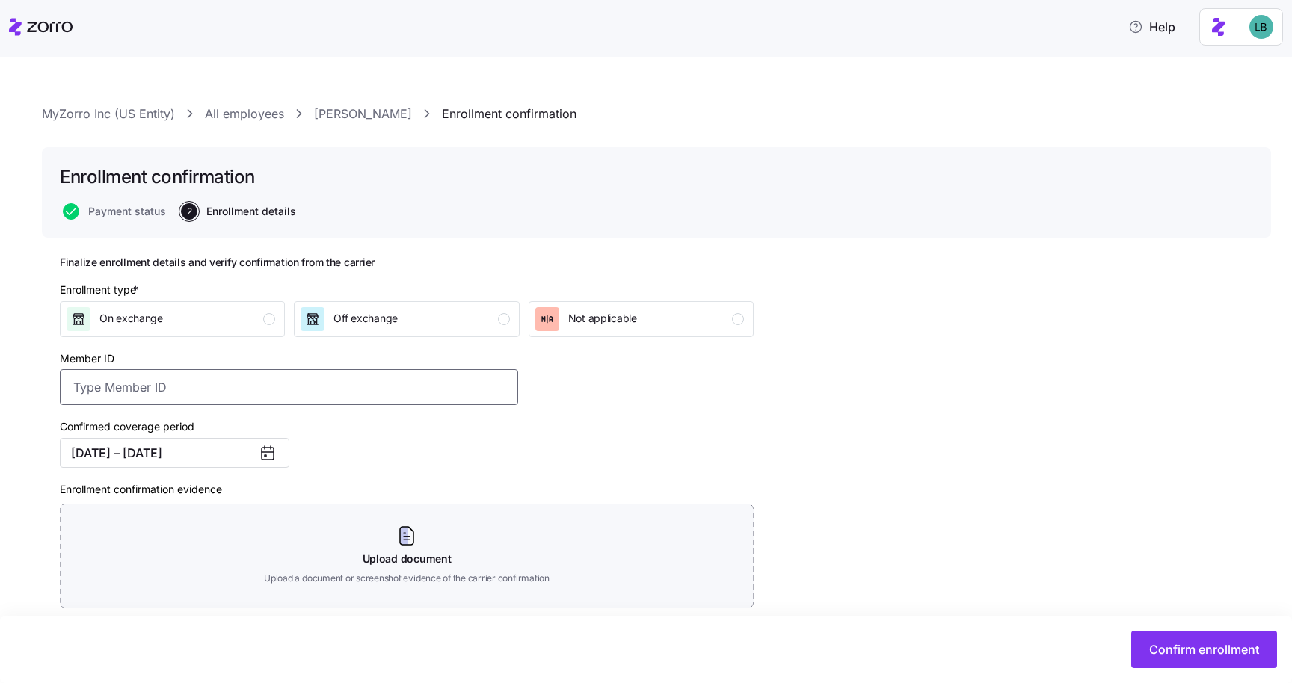
click at [131, 392] on input "Member ID" at bounding box center [289, 387] width 458 height 36
paste input "OSC76076283-01"
type input "OSC76076283-01"
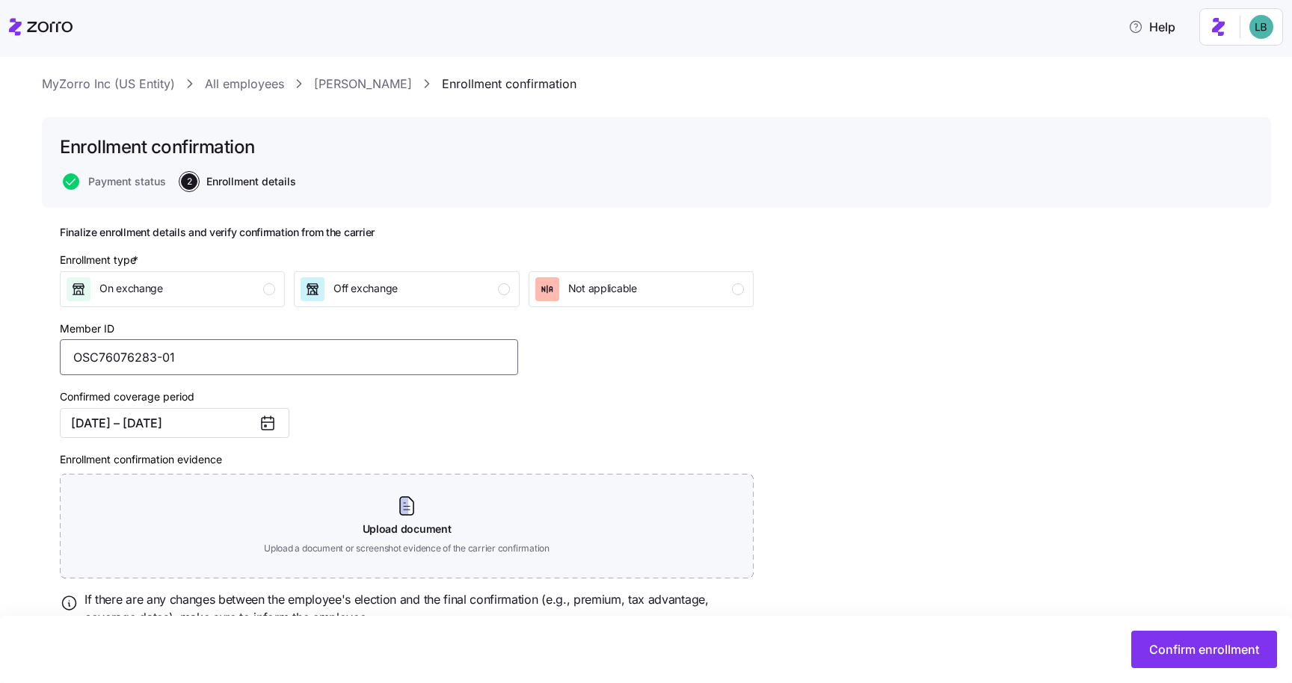
scroll to position [95, 0]
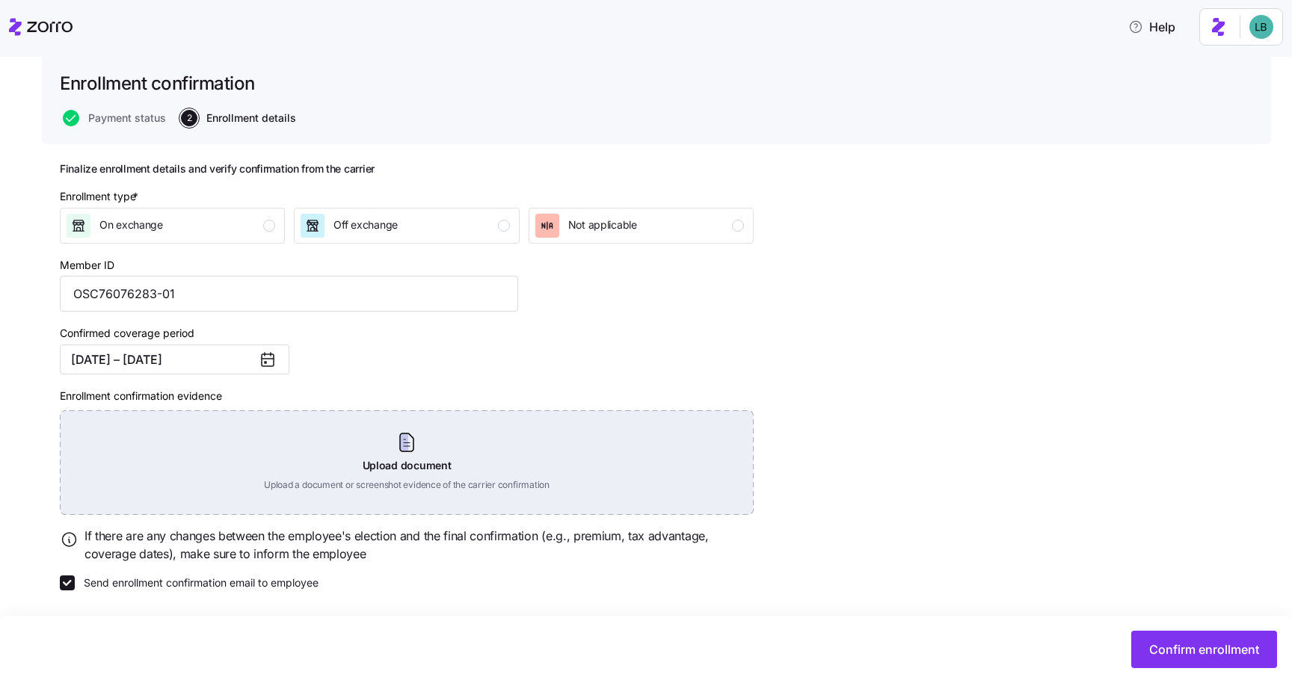
click at [406, 488] on div "Upload document Upload a document or screenshot evidence of the carrier confirm…" at bounding box center [407, 462] width 694 height 105
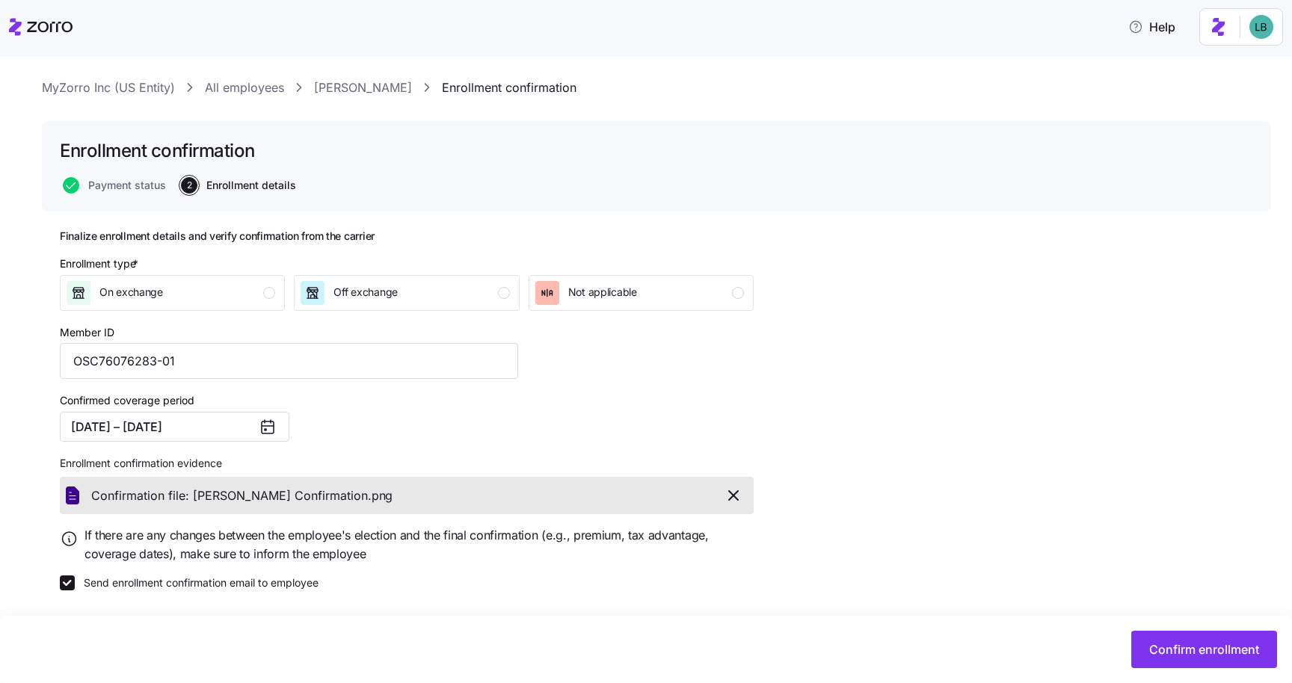
scroll to position [27, 0]
click at [1174, 653] on span "Confirm enrollment" at bounding box center [1204, 650] width 110 height 18
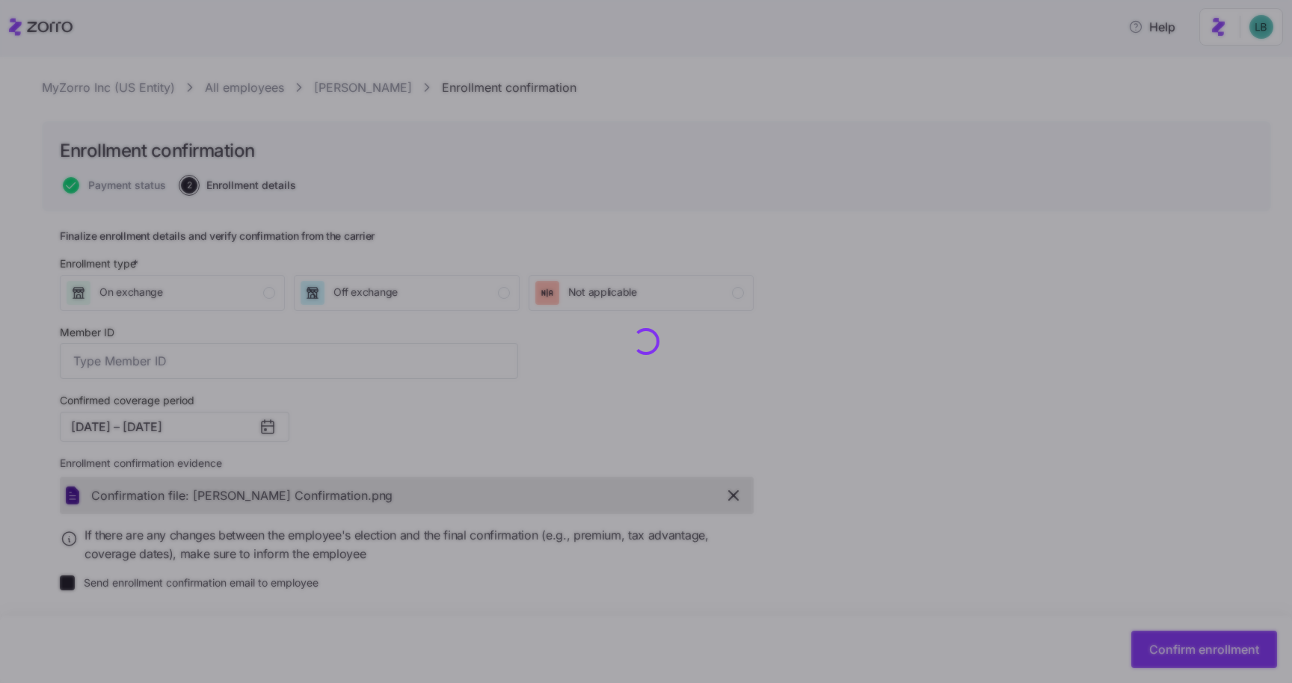
type input "OSC76076283-01"
checkbox input "false"
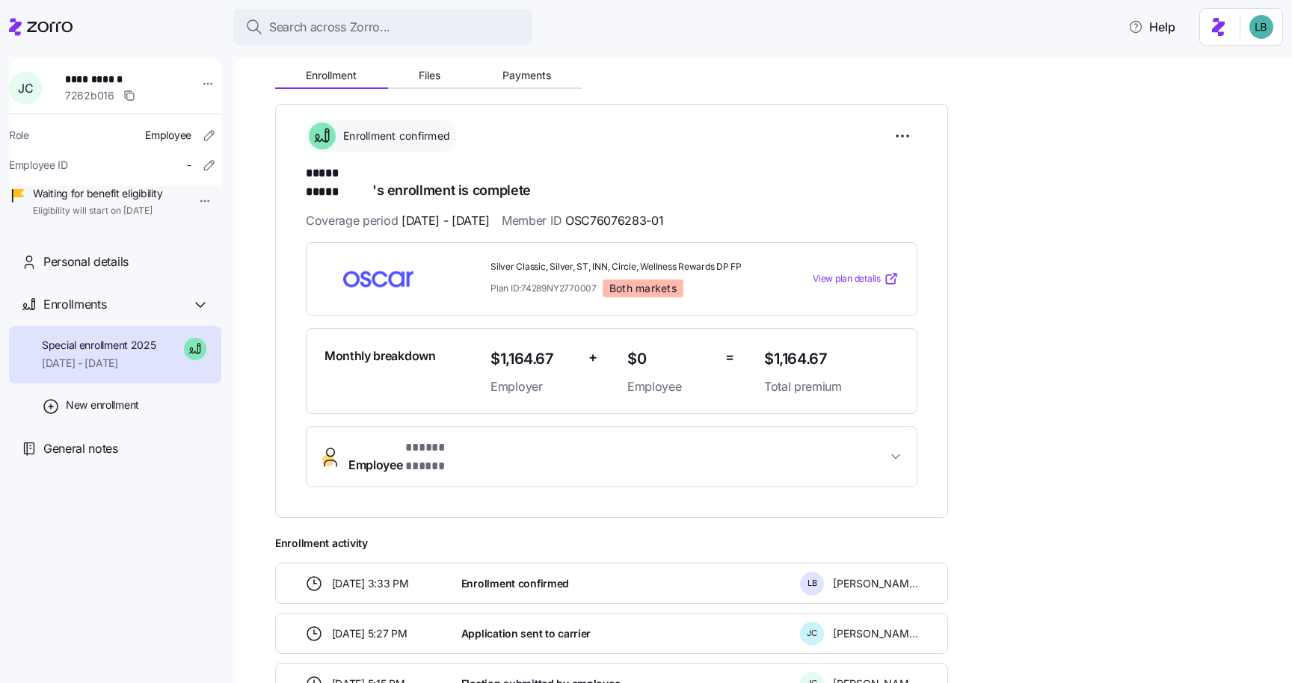
scroll to position [123, 0]
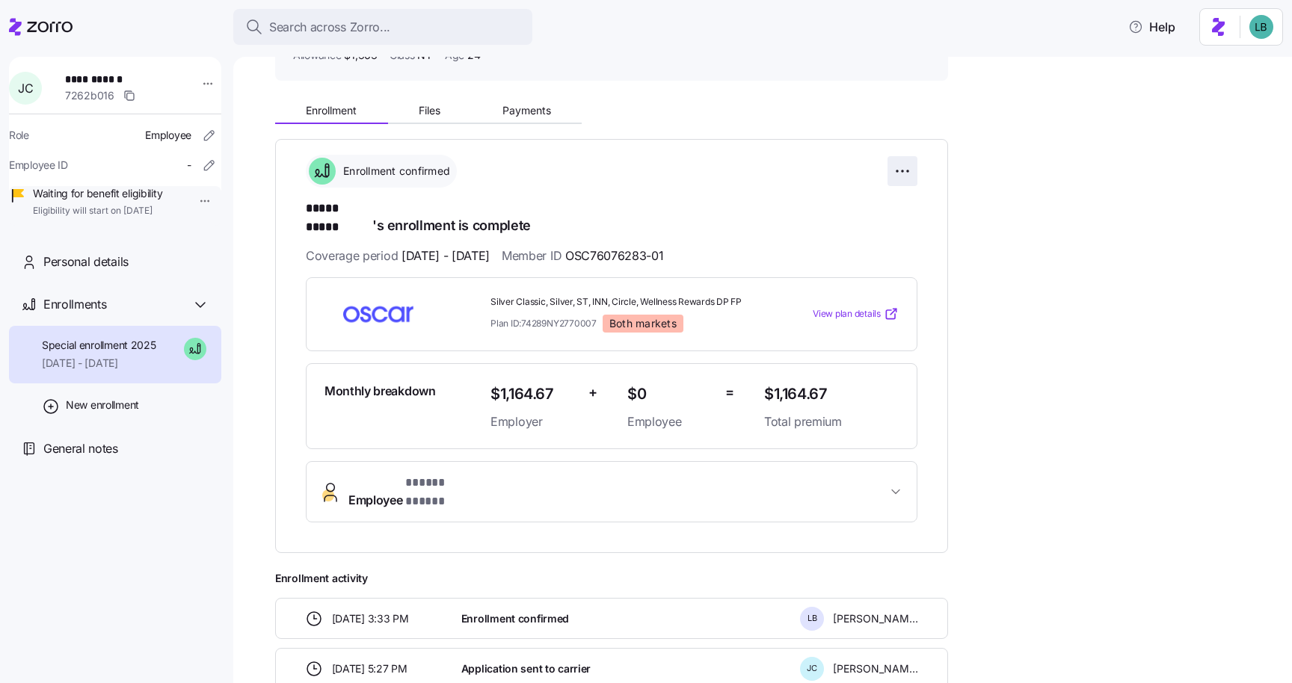
click at [902, 170] on html "**********" at bounding box center [646, 337] width 1292 height 674
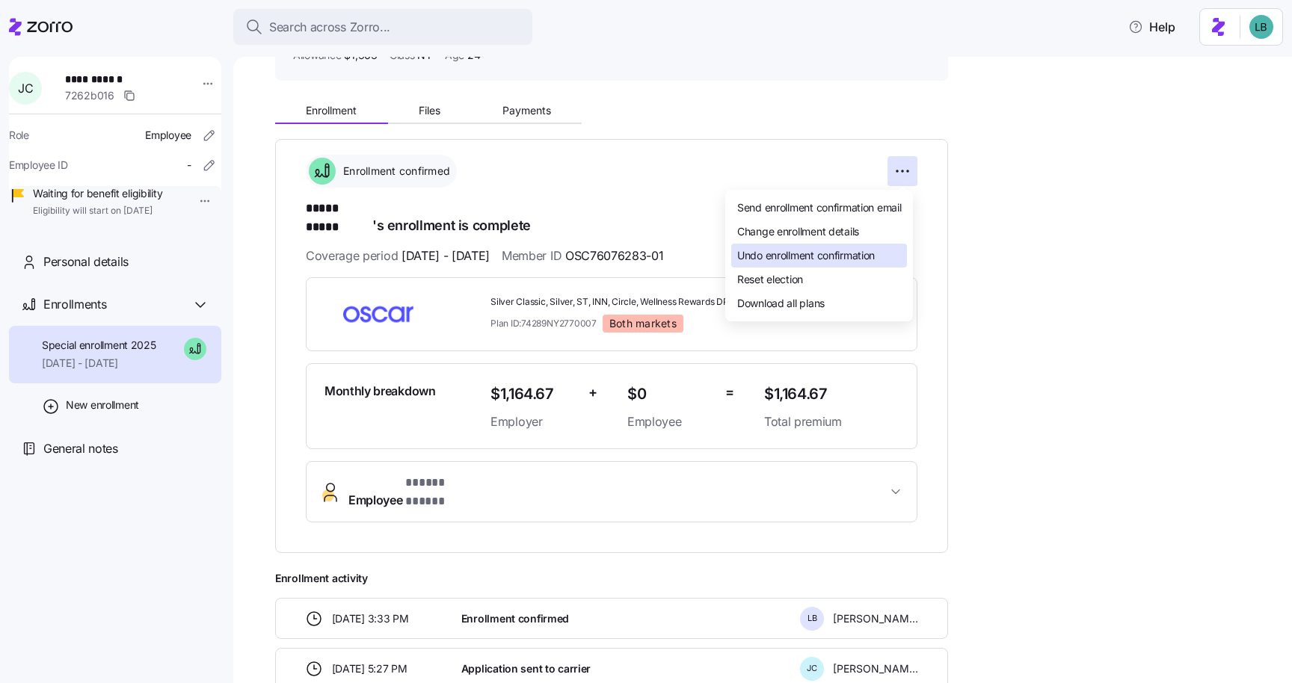
click at [844, 258] on span "Undo enrollment confirmation" at bounding box center [806, 255] width 138 height 15
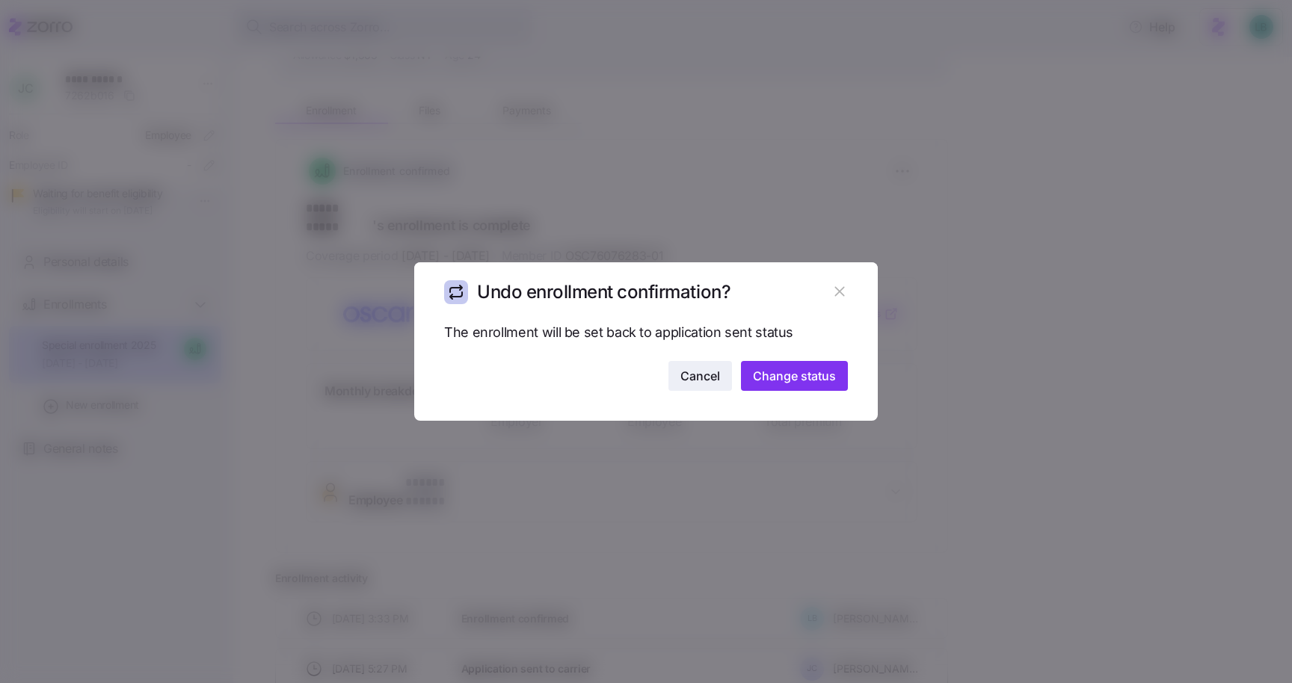
click at [691, 379] on span "Cancel" at bounding box center [700, 376] width 40 height 18
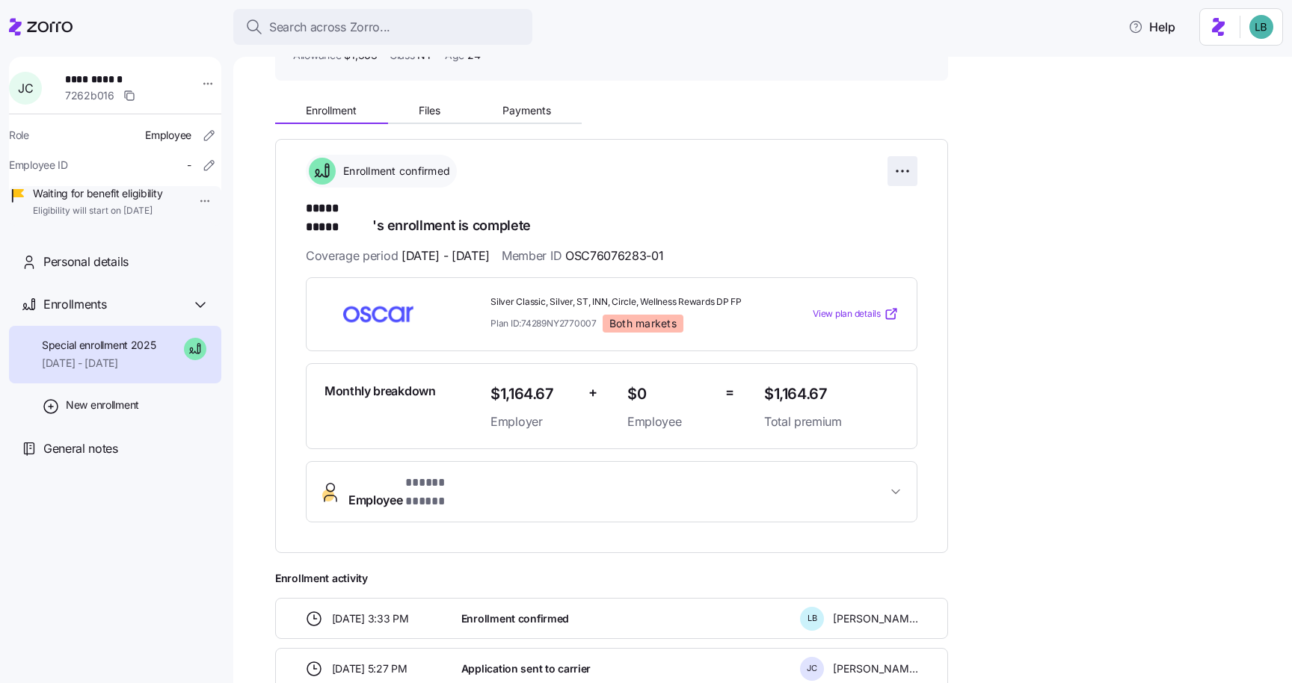
click at [897, 168] on html "**********" at bounding box center [646, 337] width 1292 height 674
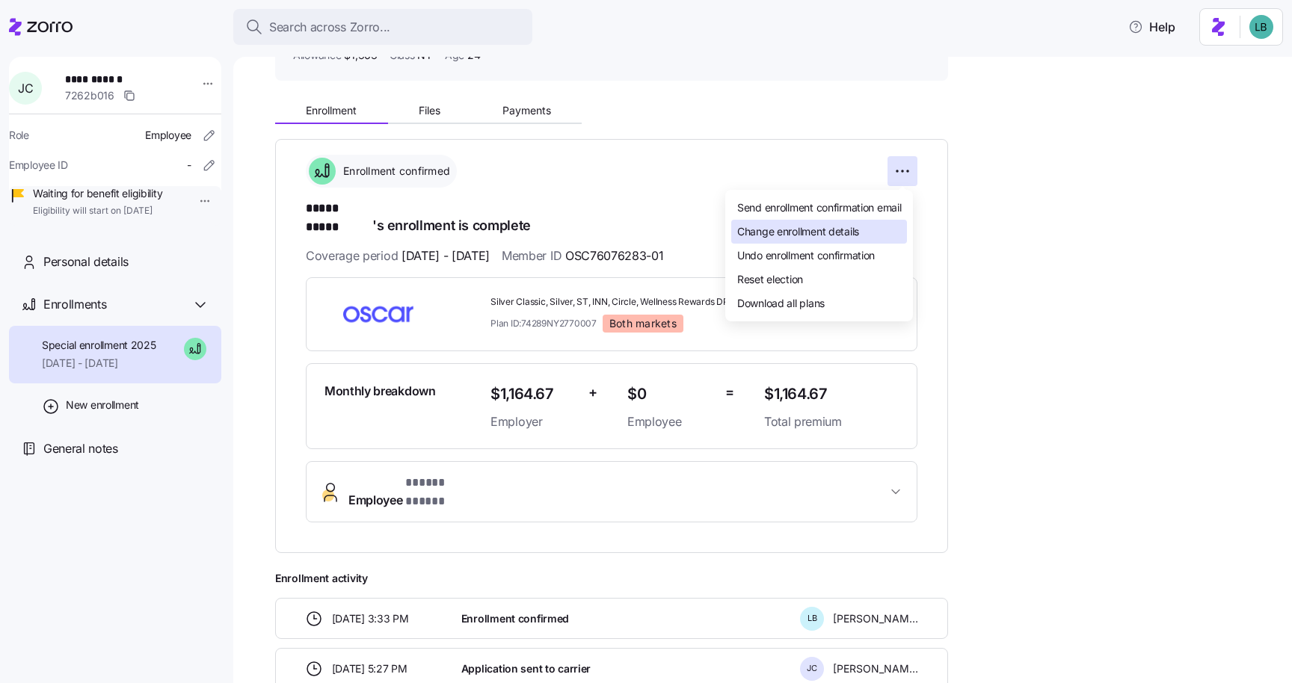
click at [821, 230] on span "Change enrollment details" at bounding box center [798, 231] width 122 height 15
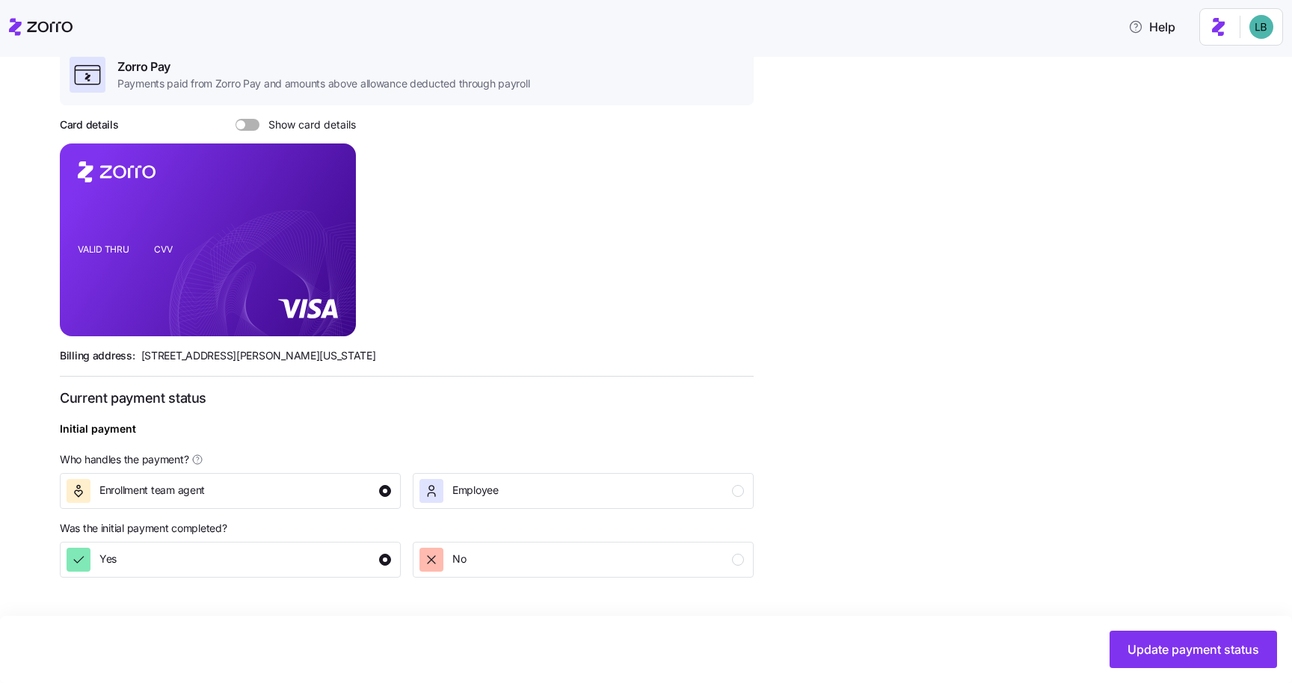
scroll to position [425, 0]
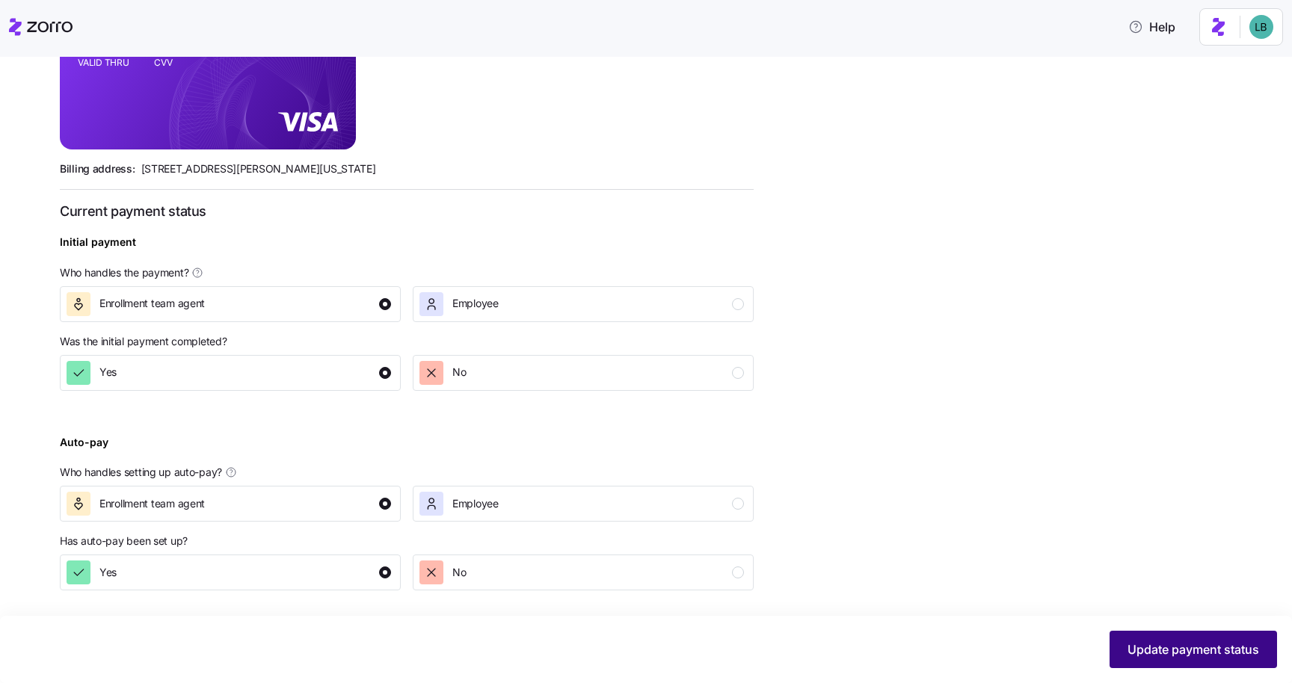
click at [1188, 649] on span "Update payment status" at bounding box center [1193, 650] width 132 height 18
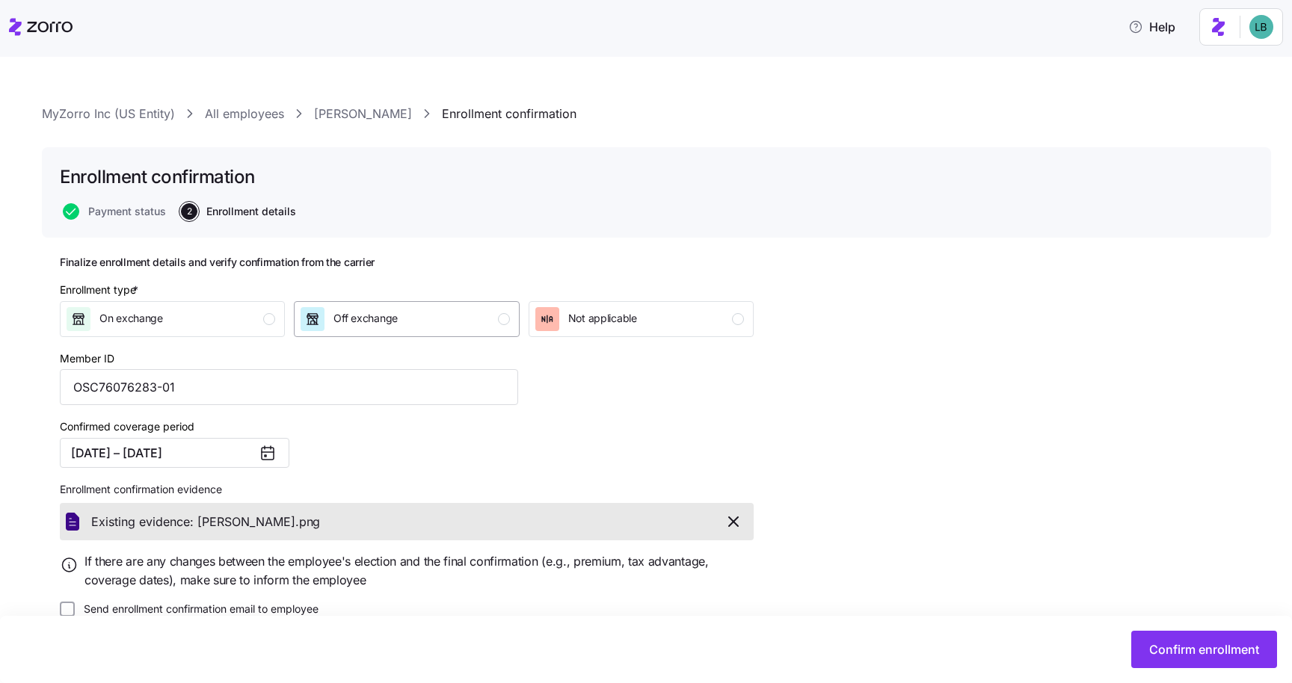
click at [472, 323] on div "Off exchange" at bounding box center [404, 319] width 209 height 24
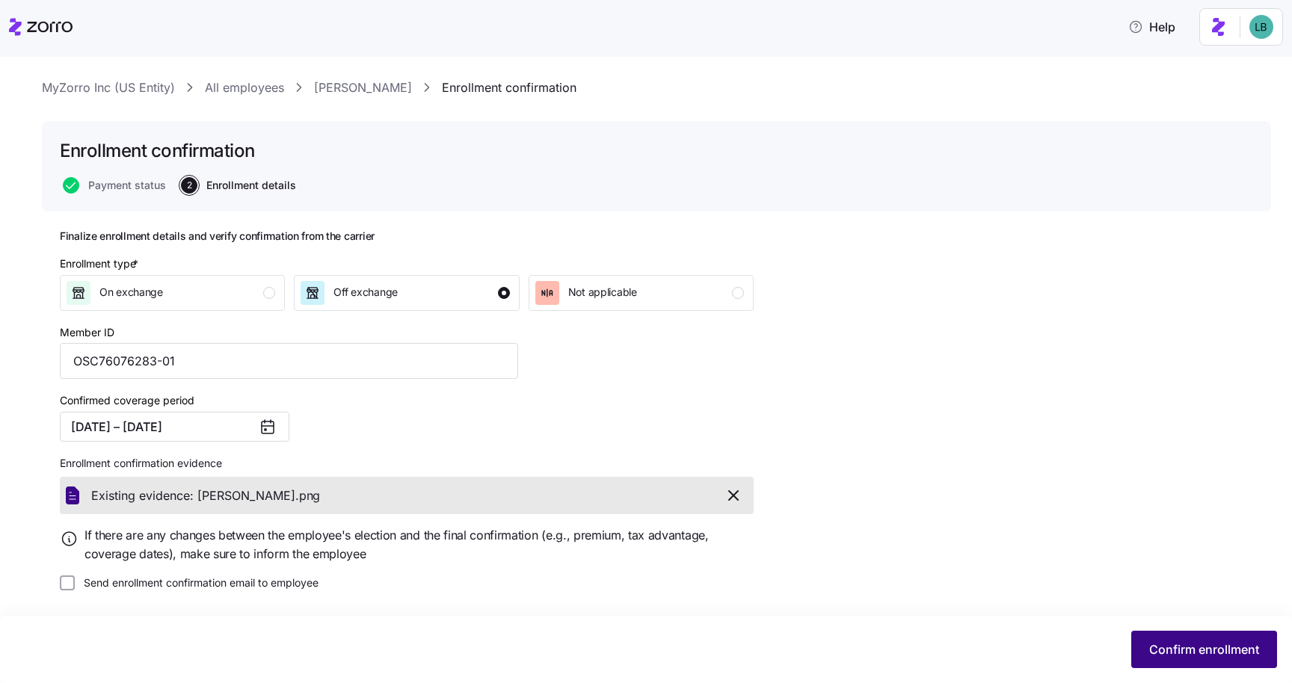
click at [1206, 659] on button "Confirm enrollment" at bounding box center [1204, 649] width 146 height 37
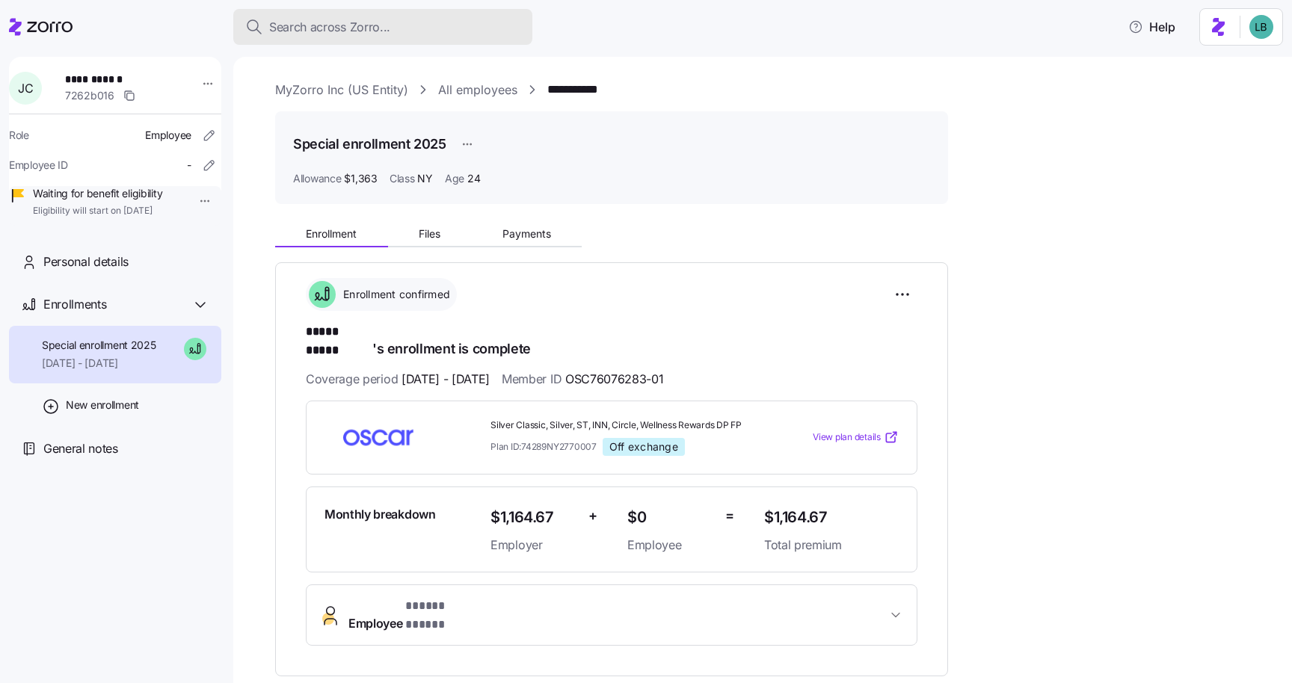
click at [286, 33] on span "Search across Zorro..." at bounding box center [329, 27] width 121 height 19
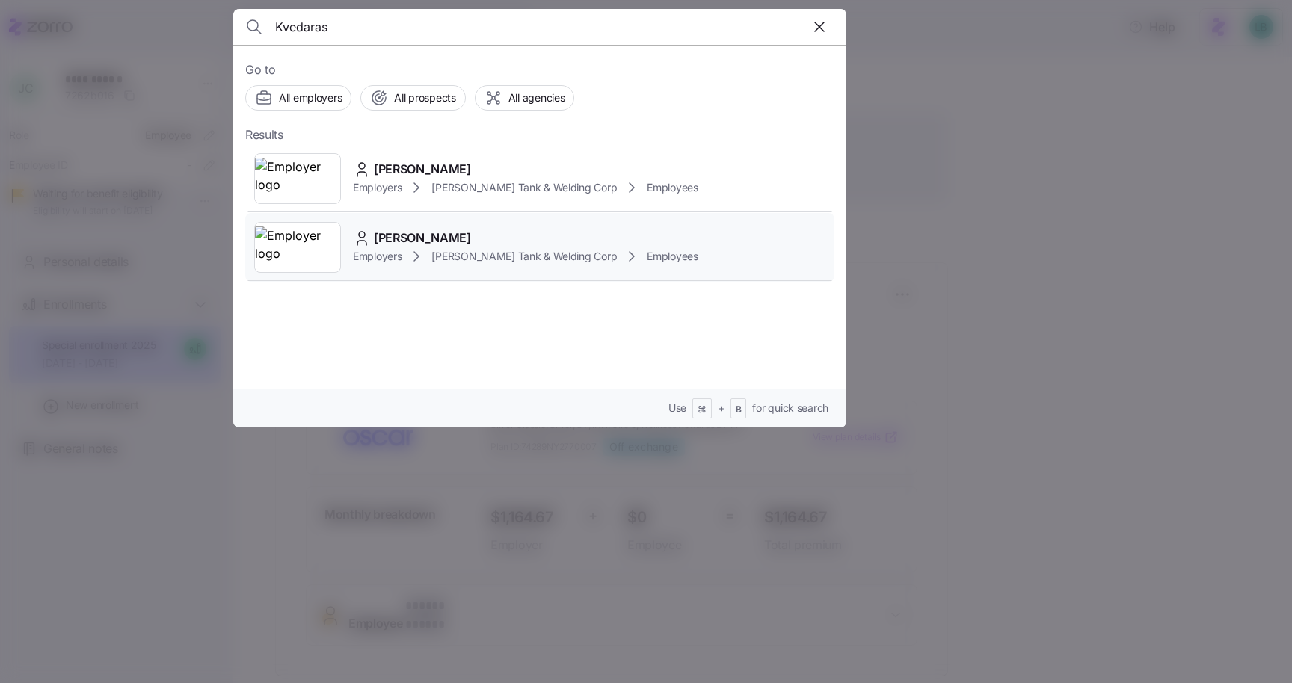
type input "Kvedaras"
click at [406, 240] on span "Daniel kvedaras" at bounding box center [422, 238] width 97 height 19
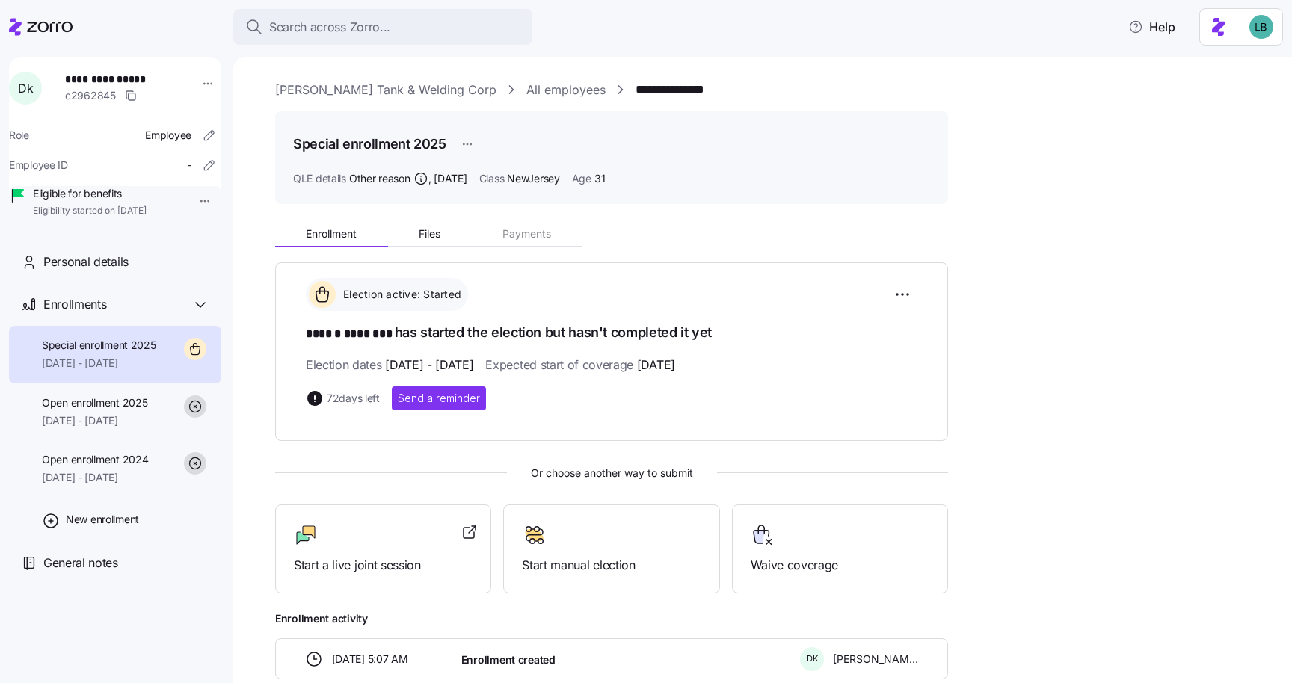
scroll to position [84, 0]
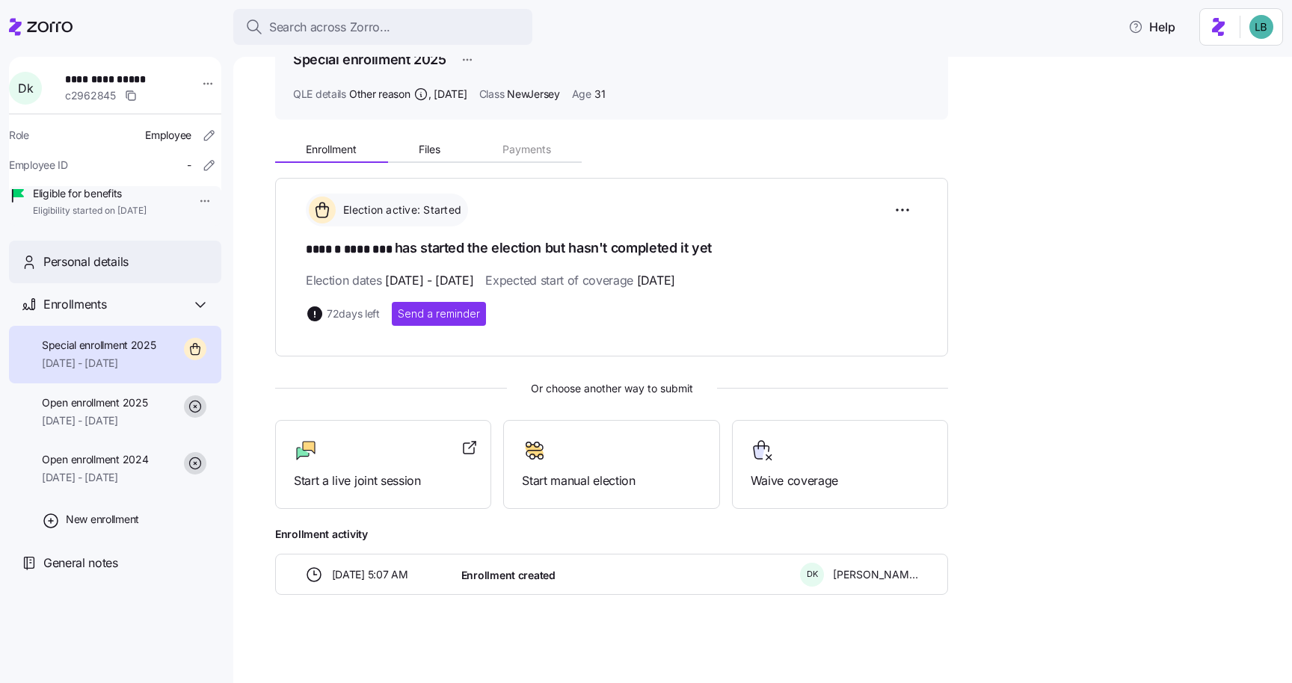
click at [147, 271] on div "Personal details" at bounding box center [126, 262] width 166 height 19
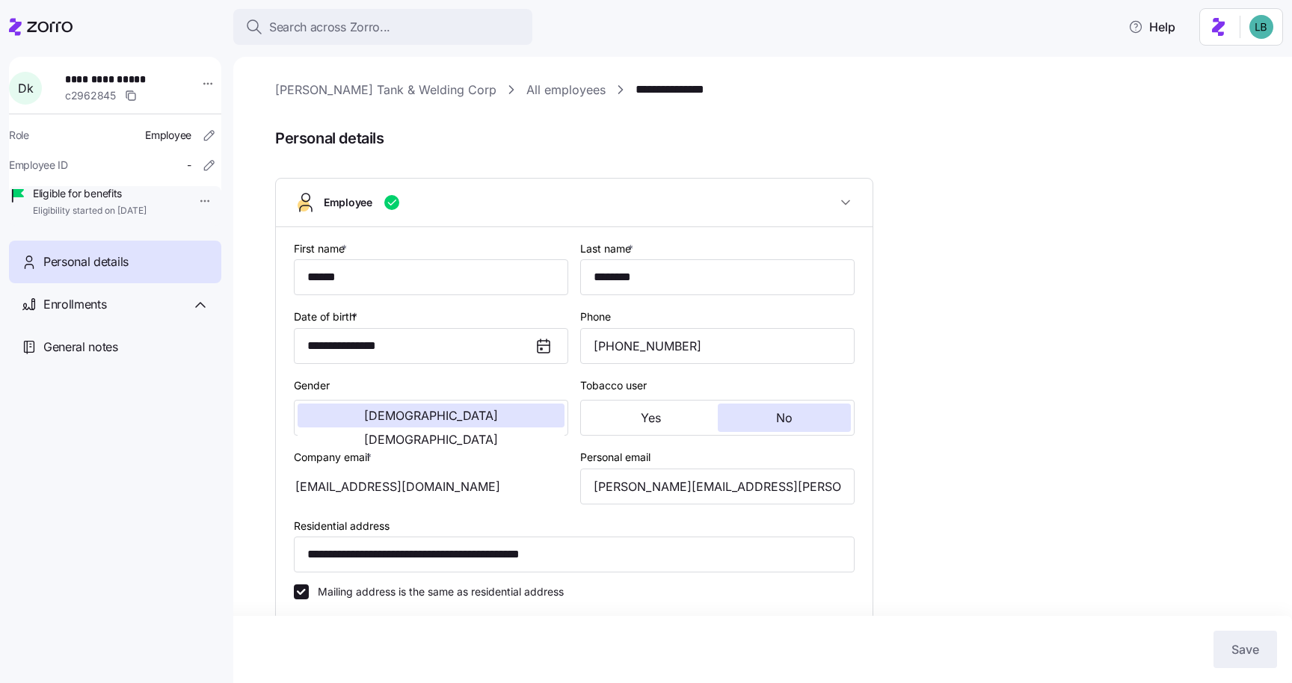
type input "NewJersey"
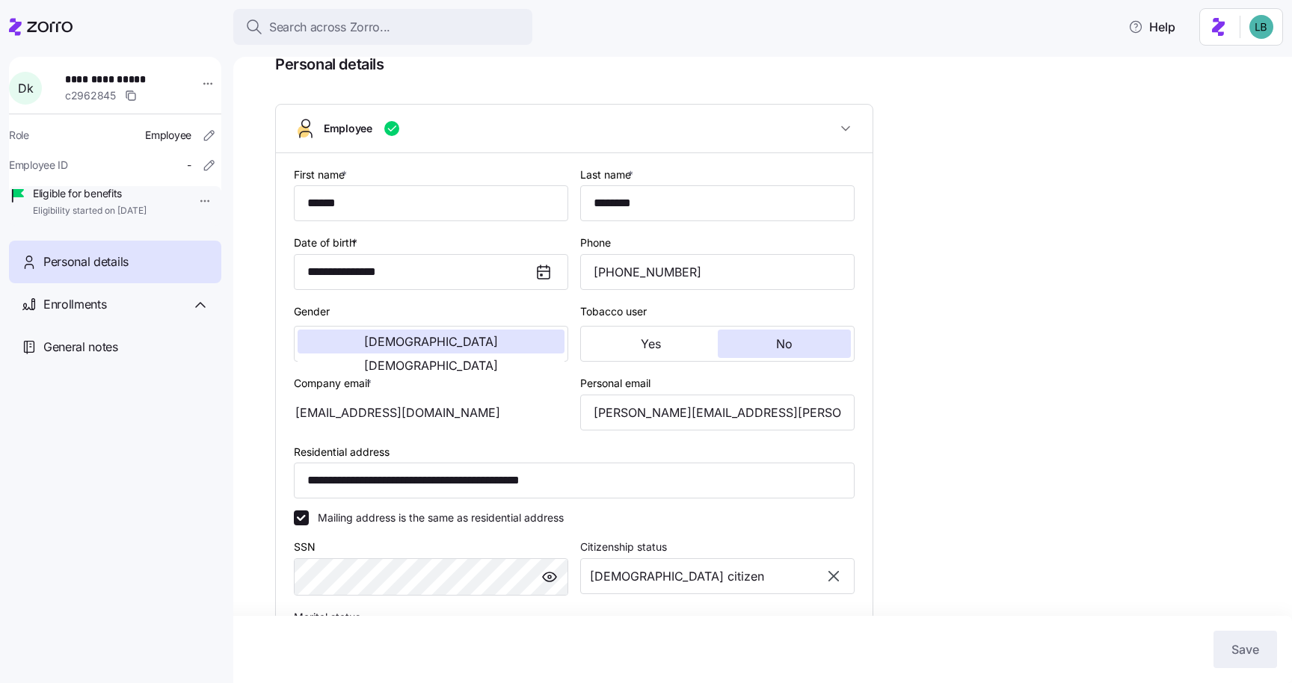
scroll to position [77, 0]
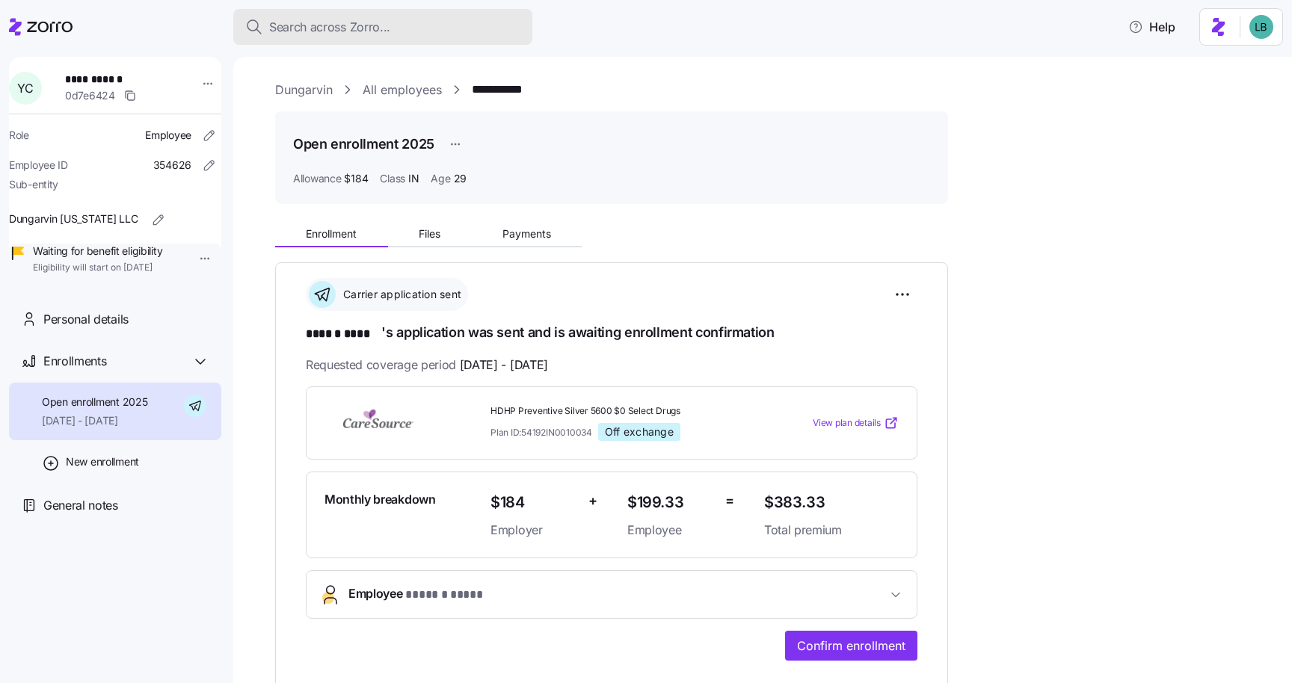
click at [340, 36] on button "Search across Zorro..." at bounding box center [382, 27] width 299 height 36
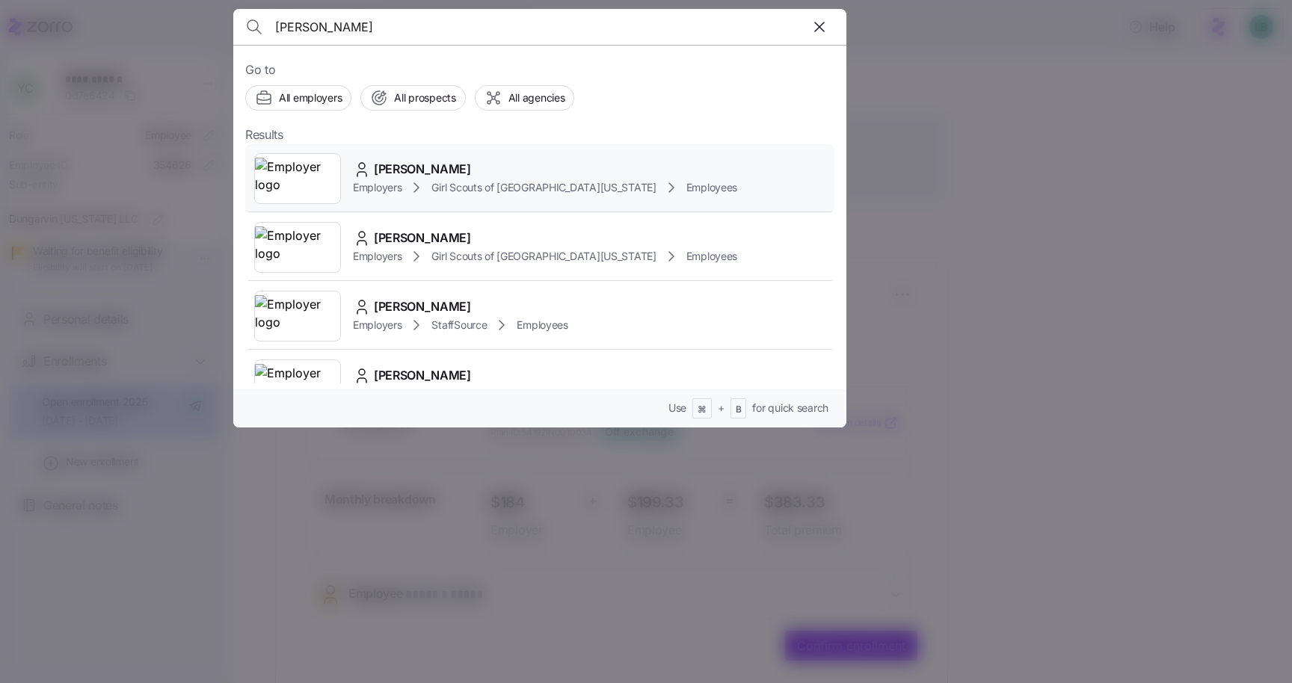
type input "[PERSON_NAME]"
click at [394, 175] on span "Sophronia Jones" at bounding box center [422, 169] width 97 height 19
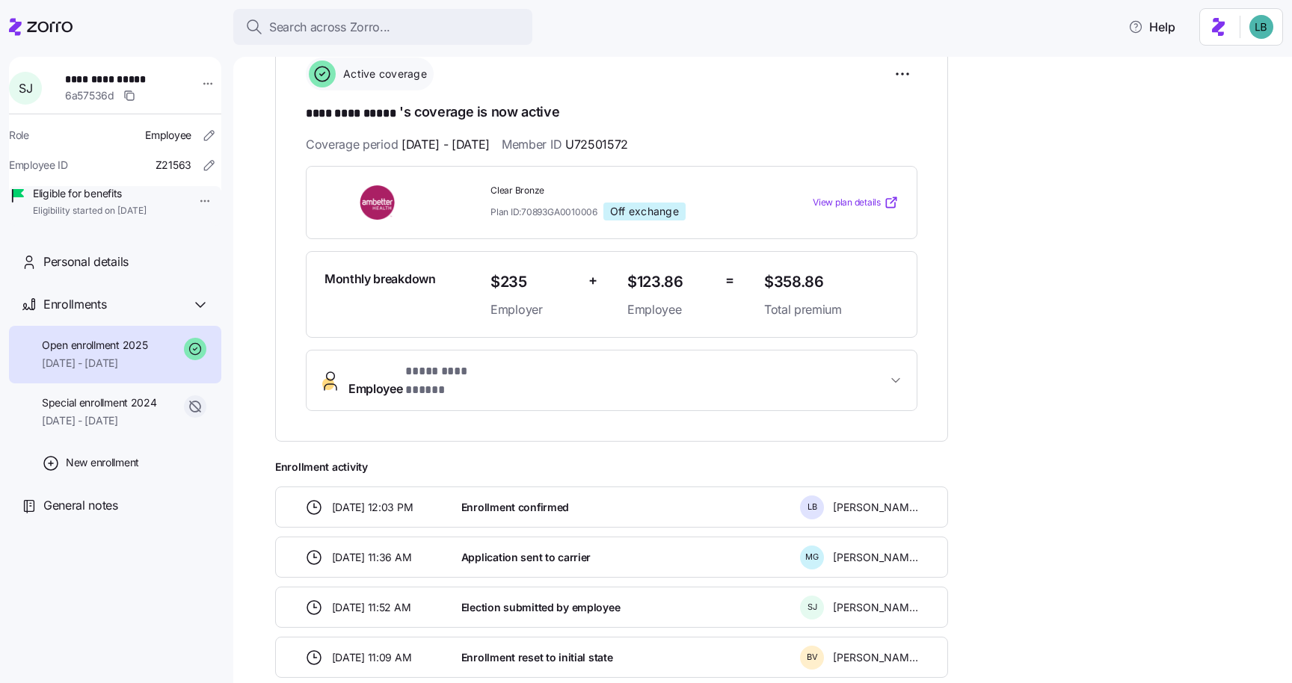
scroll to position [221, 0]
click at [356, 24] on span "Search across Zorro..." at bounding box center [329, 27] width 121 height 19
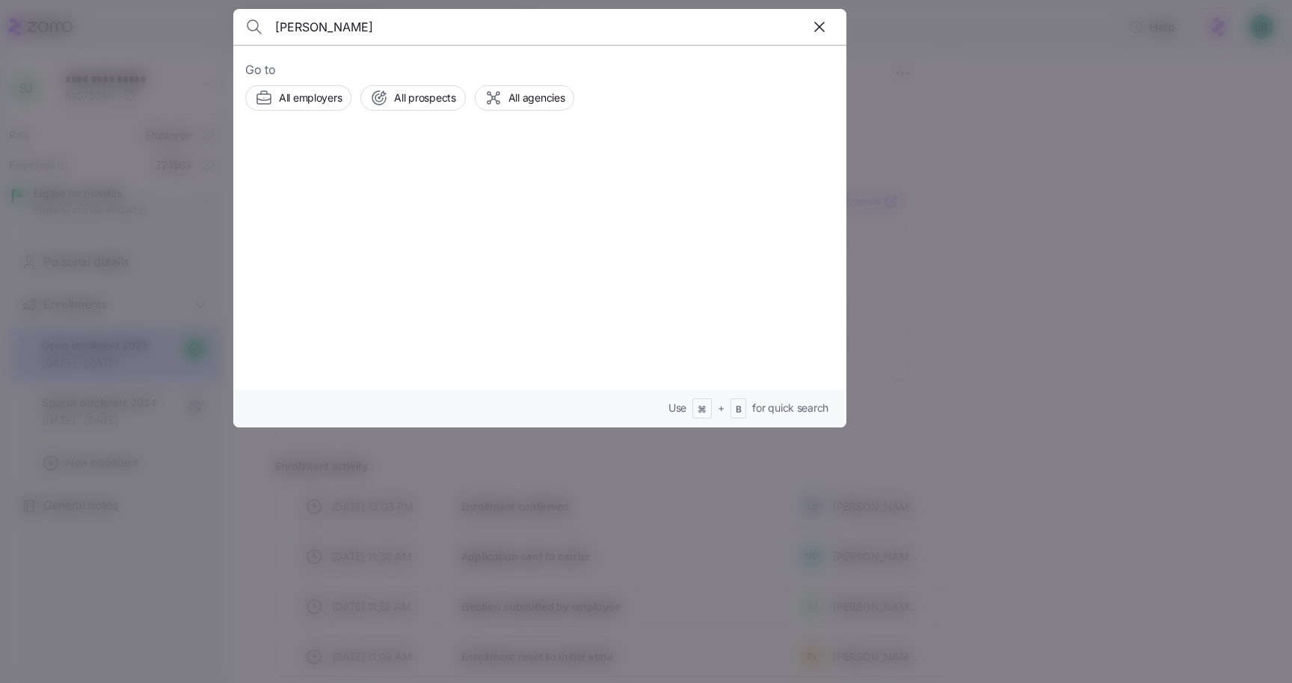
type input "teresa miller"
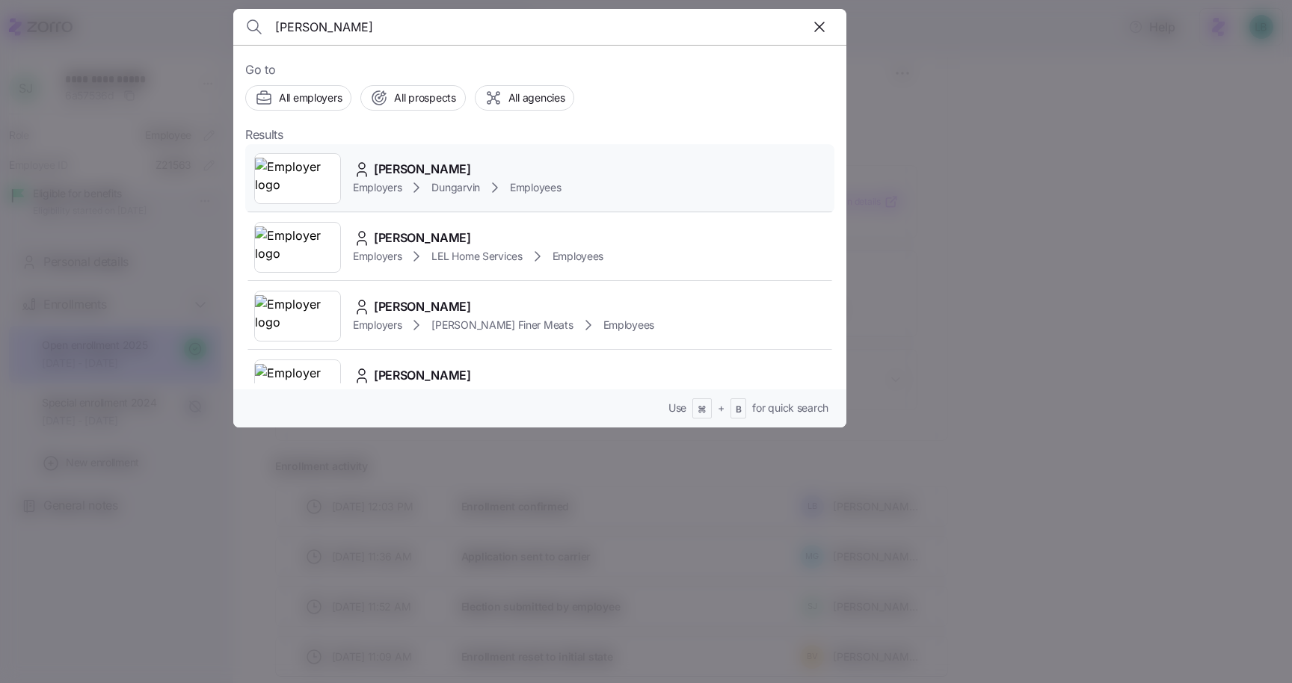
click at [407, 168] on span "Teresa Miller" at bounding box center [422, 169] width 97 height 19
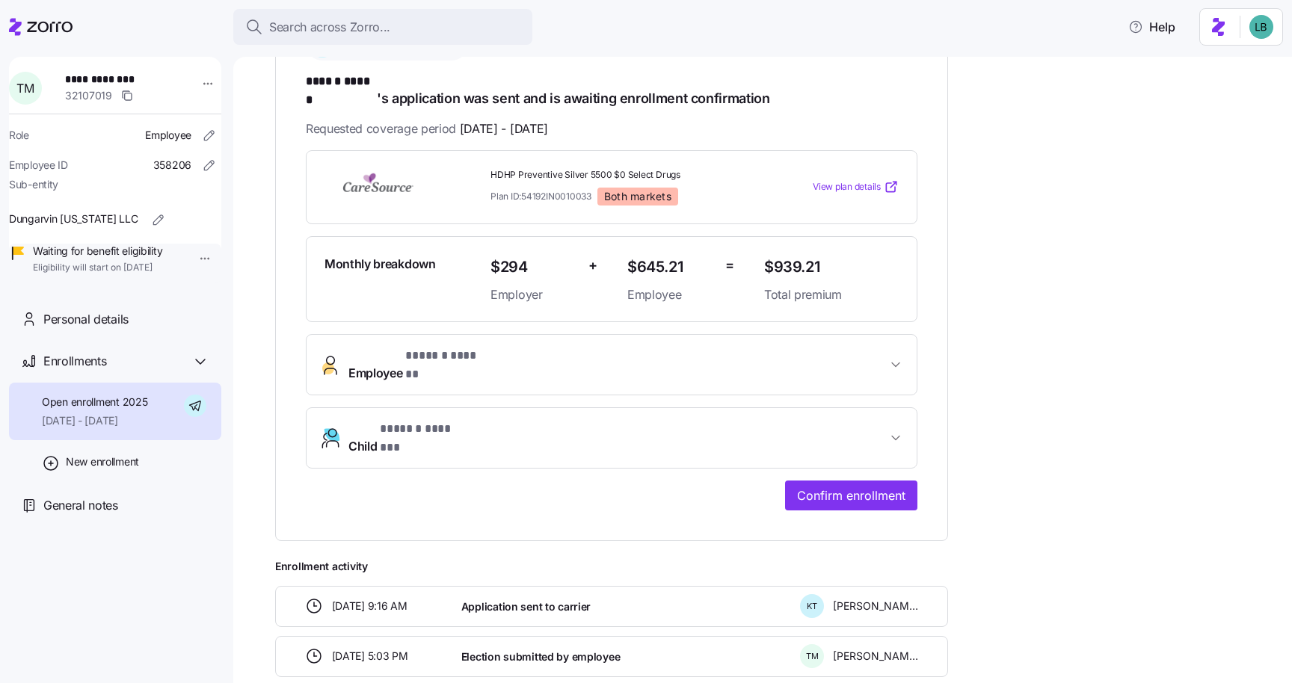
scroll to position [244, 0]
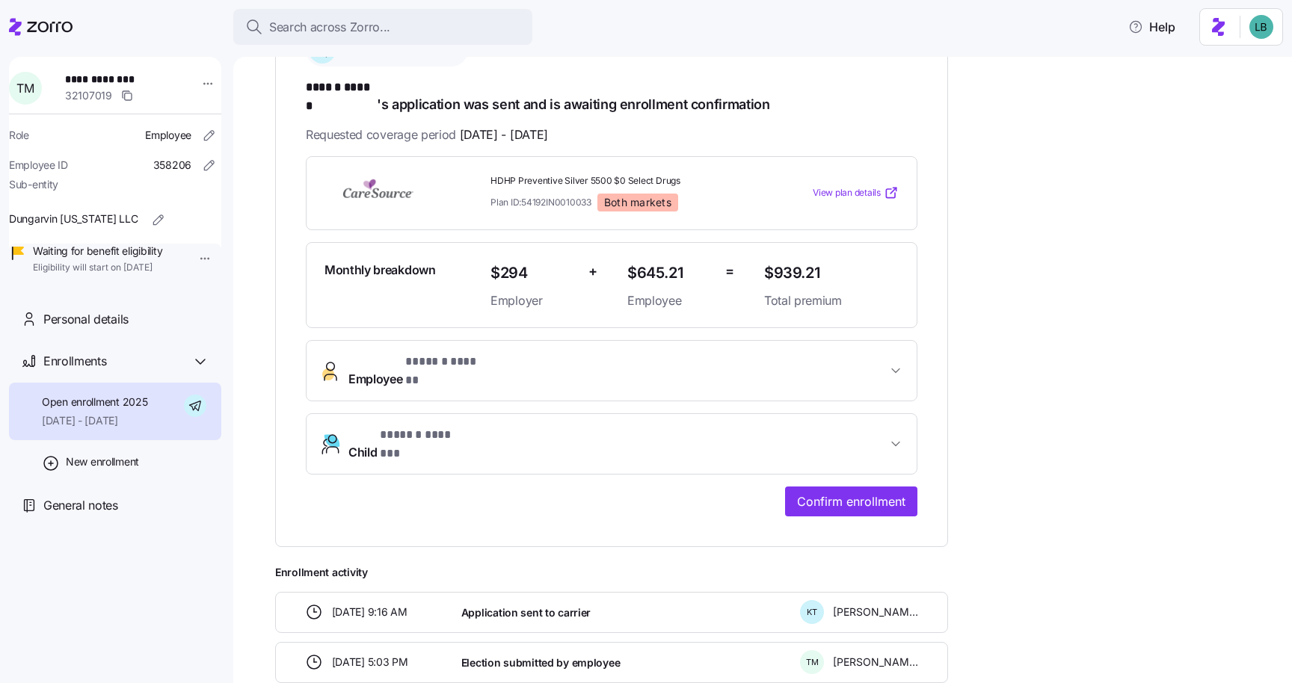
click at [452, 353] on span "* ****** ****** *" at bounding box center [444, 362] width 78 height 19
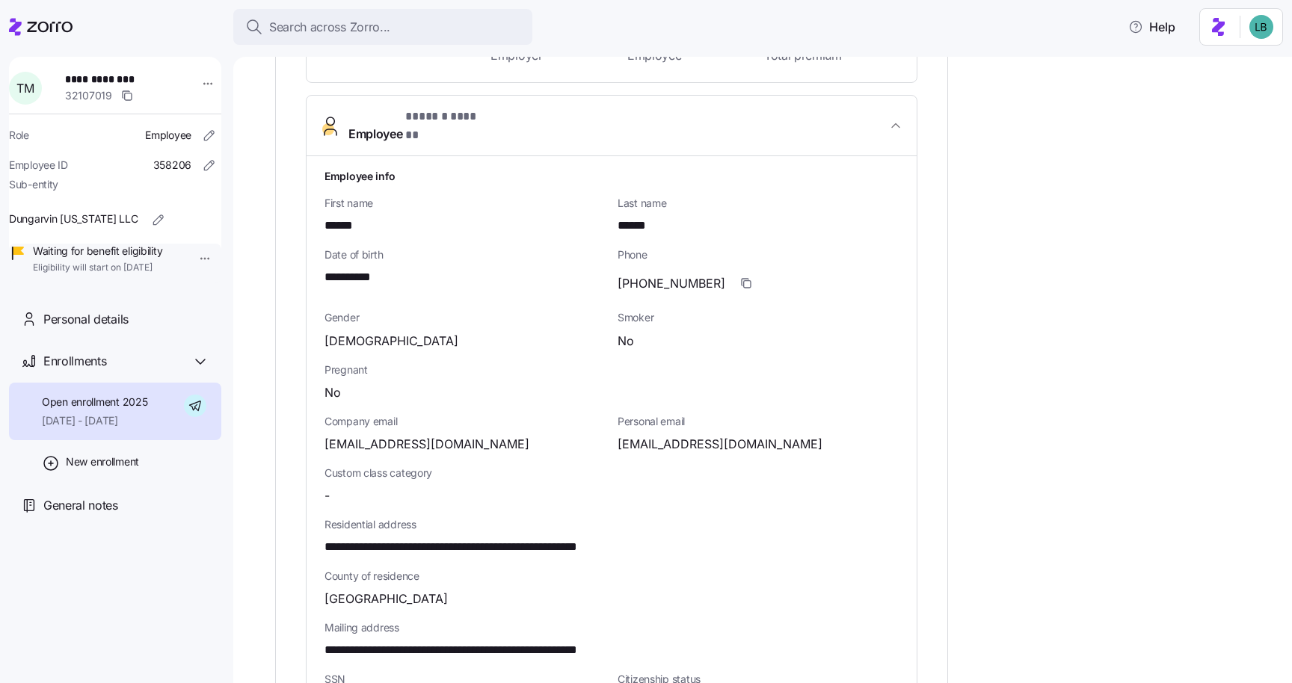
scroll to position [499, 0]
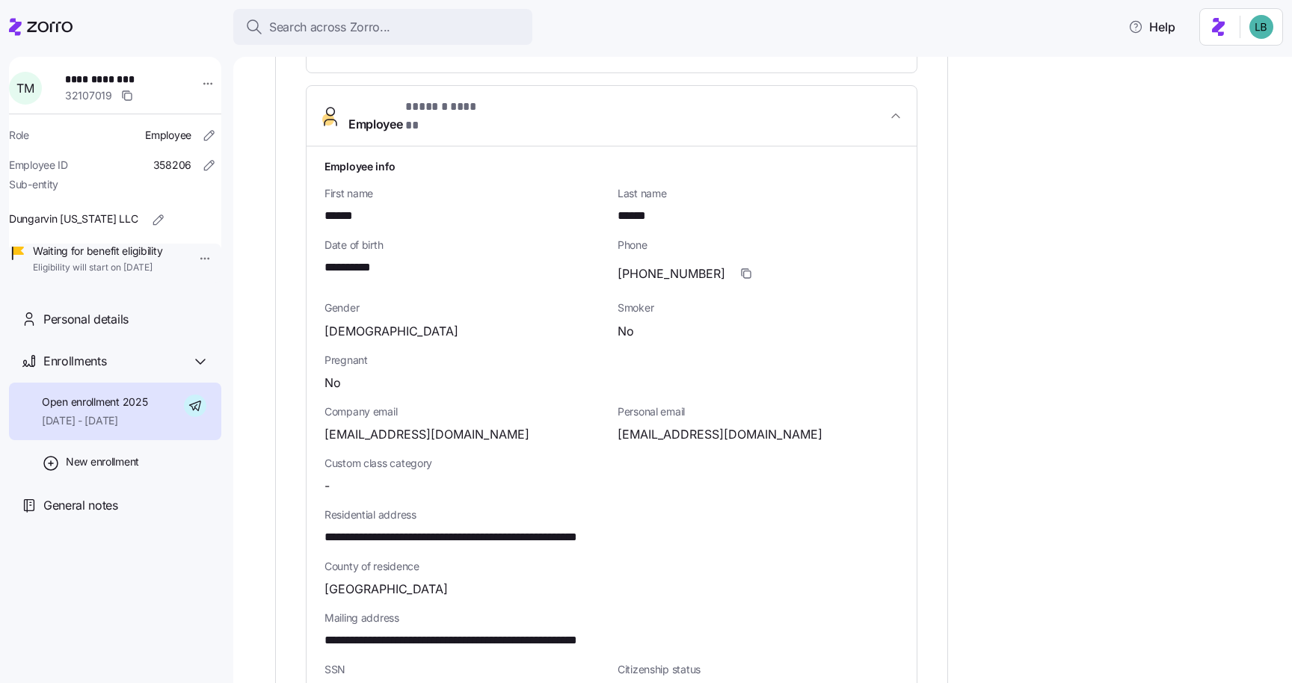
click at [688, 425] on span "teresa4miller48@gmail.com" at bounding box center [719, 434] width 205 height 19
copy span "teresa4miller48"
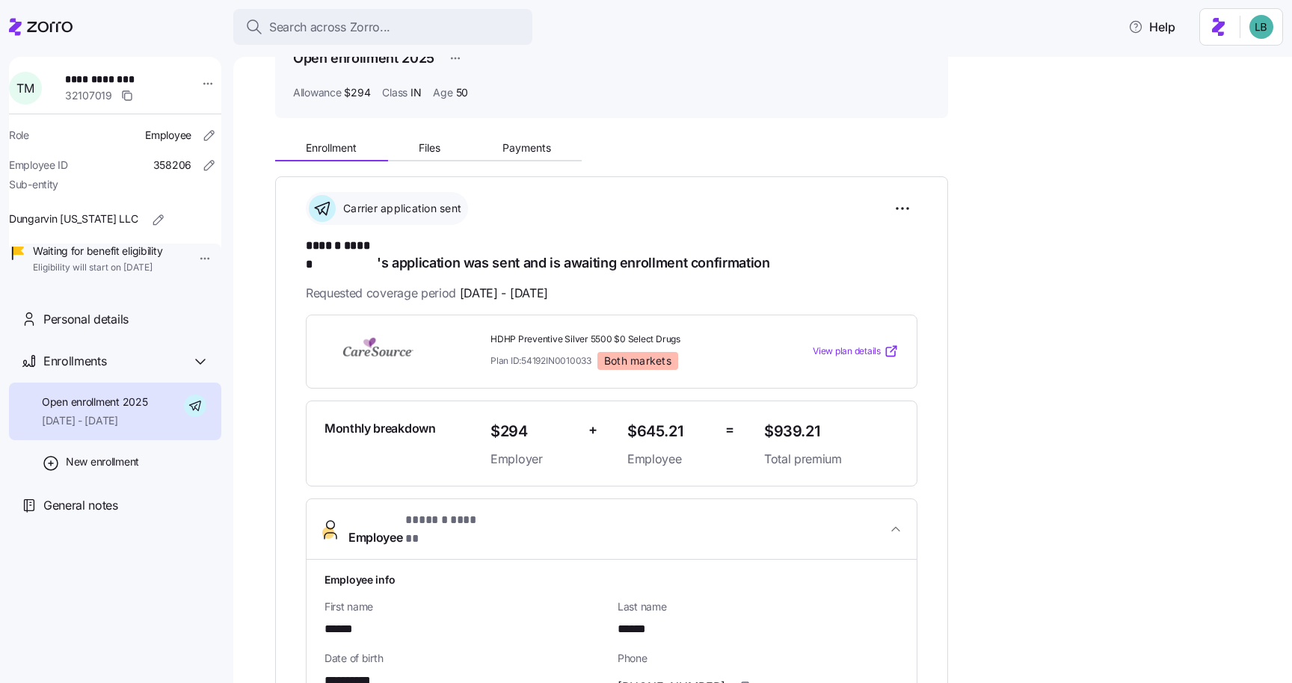
scroll to position [0, 0]
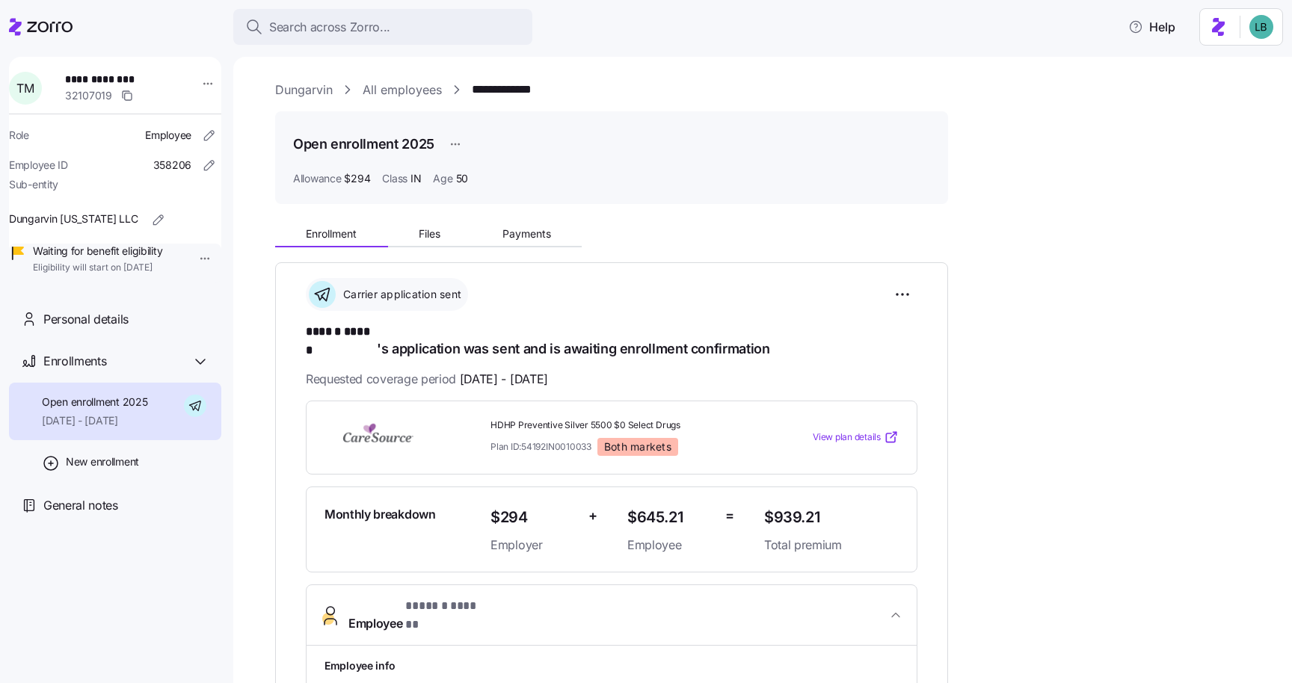
click at [292, 93] on link "Dungarvin" at bounding box center [304, 90] width 58 height 19
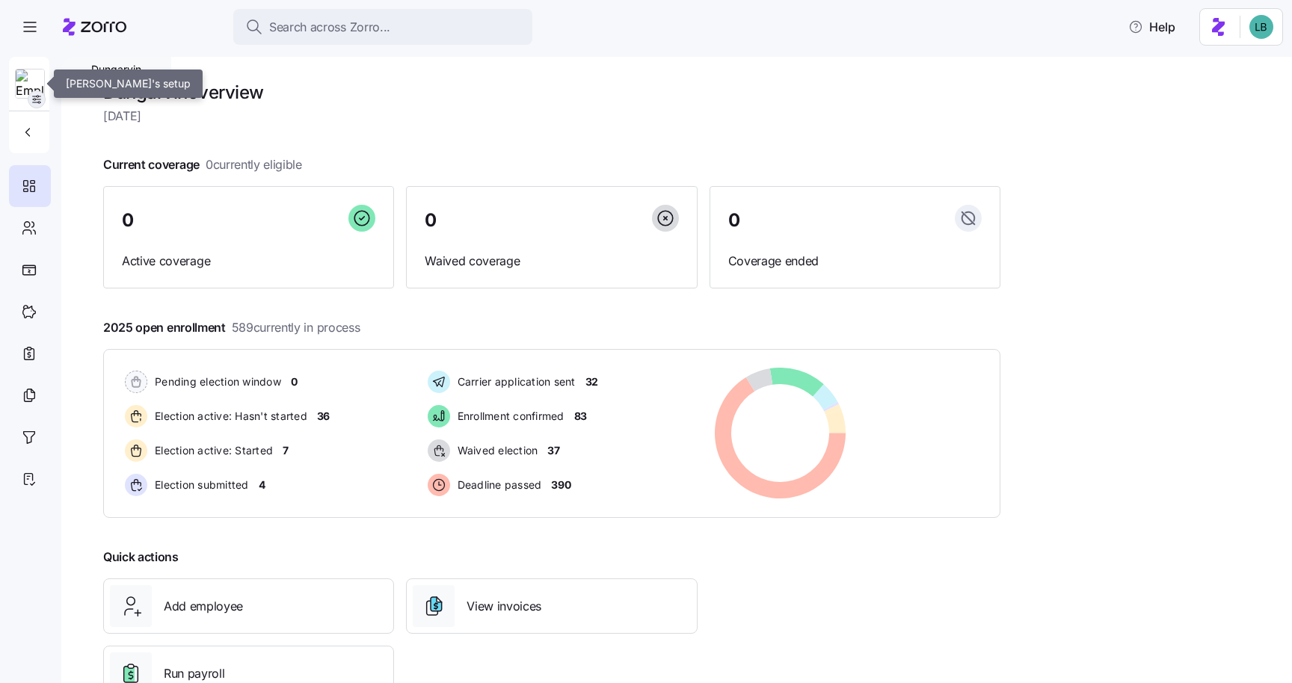
click at [39, 104] on icon "button" at bounding box center [37, 99] width 12 height 12
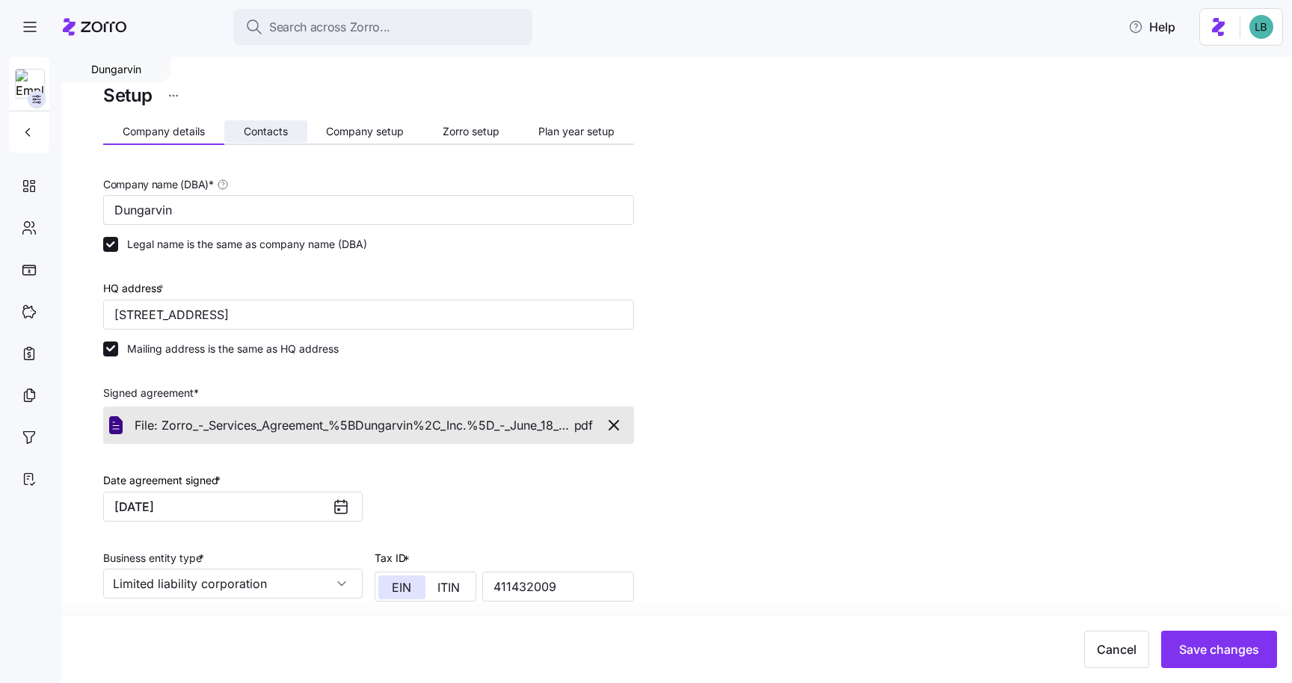
click at [281, 128] on span "Contacts" at bounding box center [266, 131] width 44 height 10
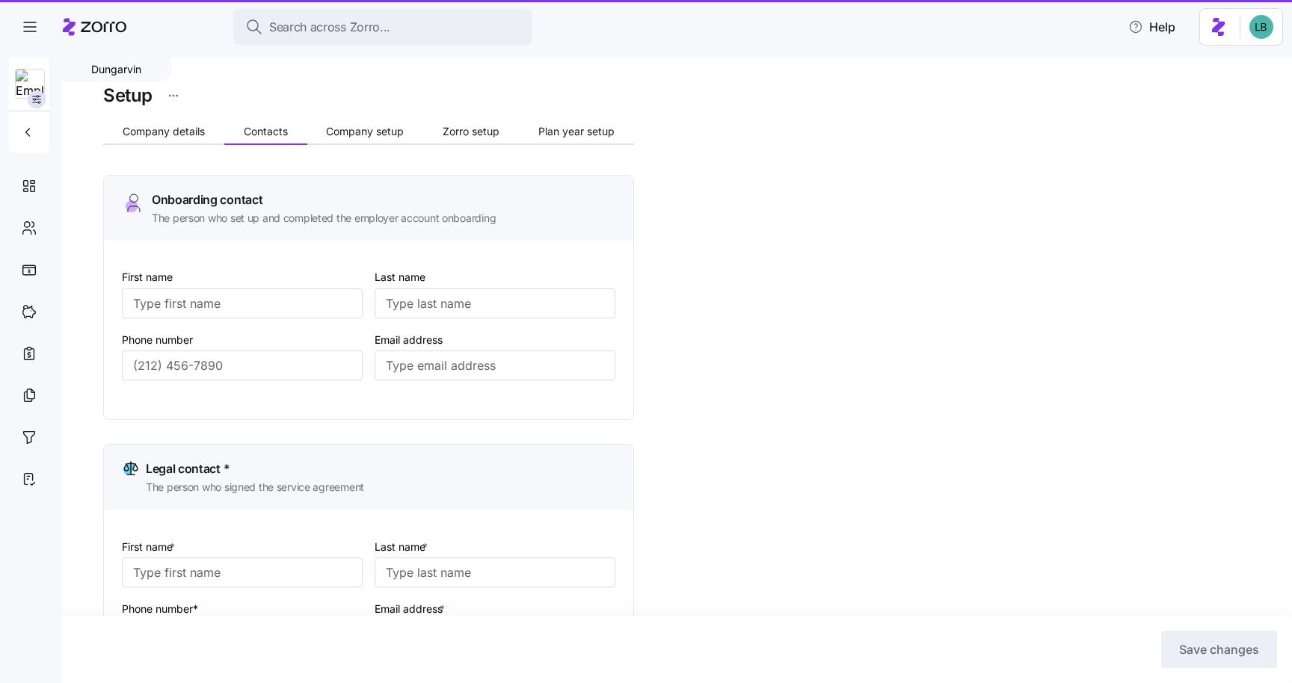
type input "Melanie"
type input "Siepker"
type input "msiepker@dungarvin.com"
type input "Debi"
type input "Allsup"
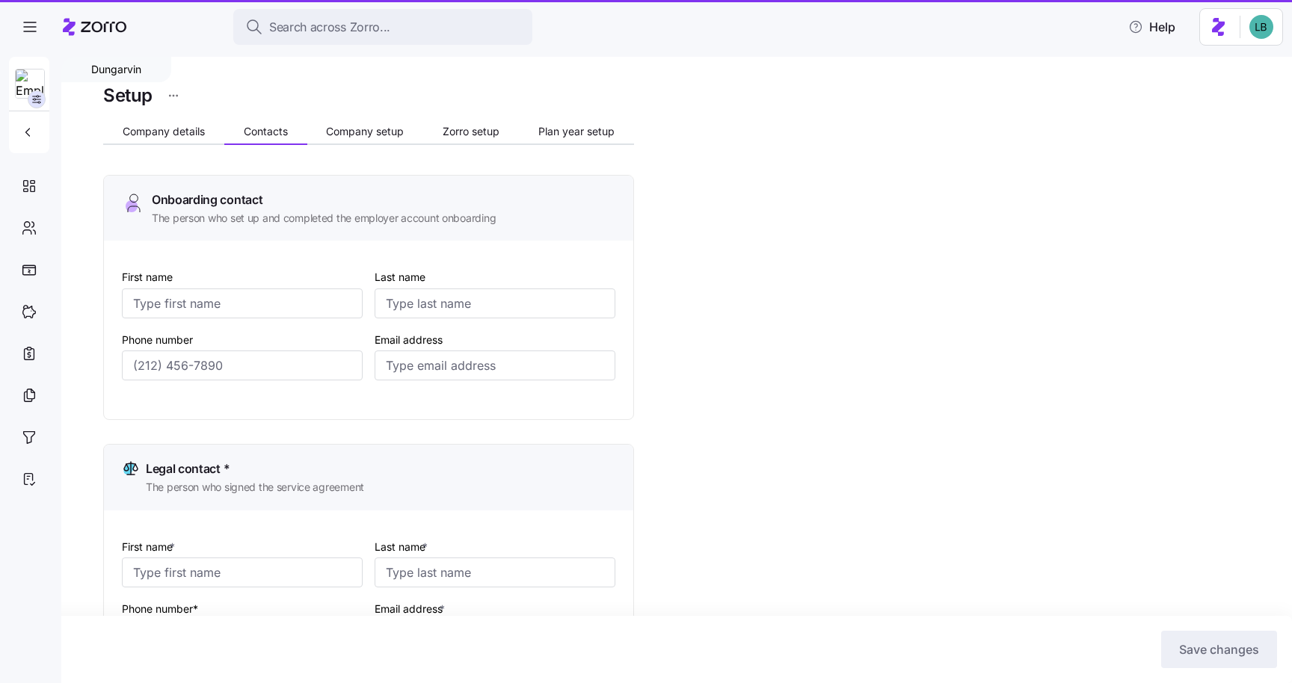
type input "dallsup@dungarvin.com"
type input "Shelby"
type input "Simpson"
type input "ssimpson@dungarvin.com"
type input "Ryan"
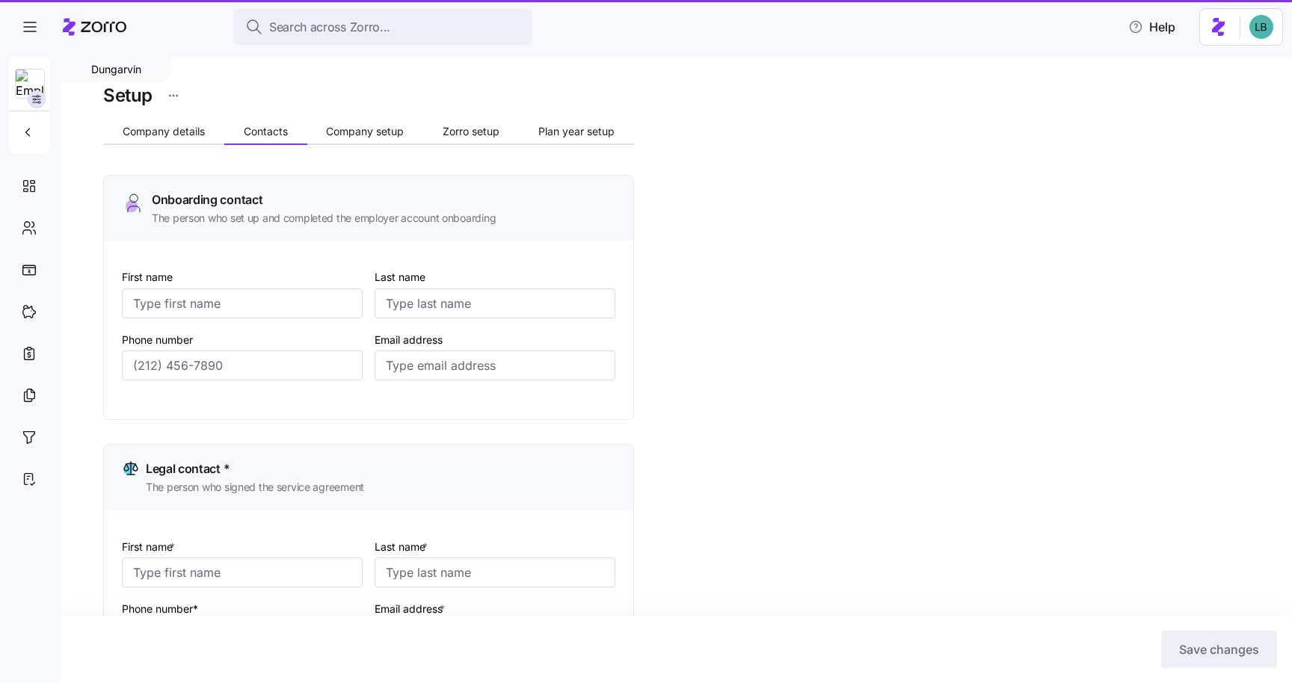
type input "Theisen"
type input "rtheisen@dungarvin.com"
type input "(651) 789-5911"
type input "(651) 789-5914"
type input "(651) 789-5938"
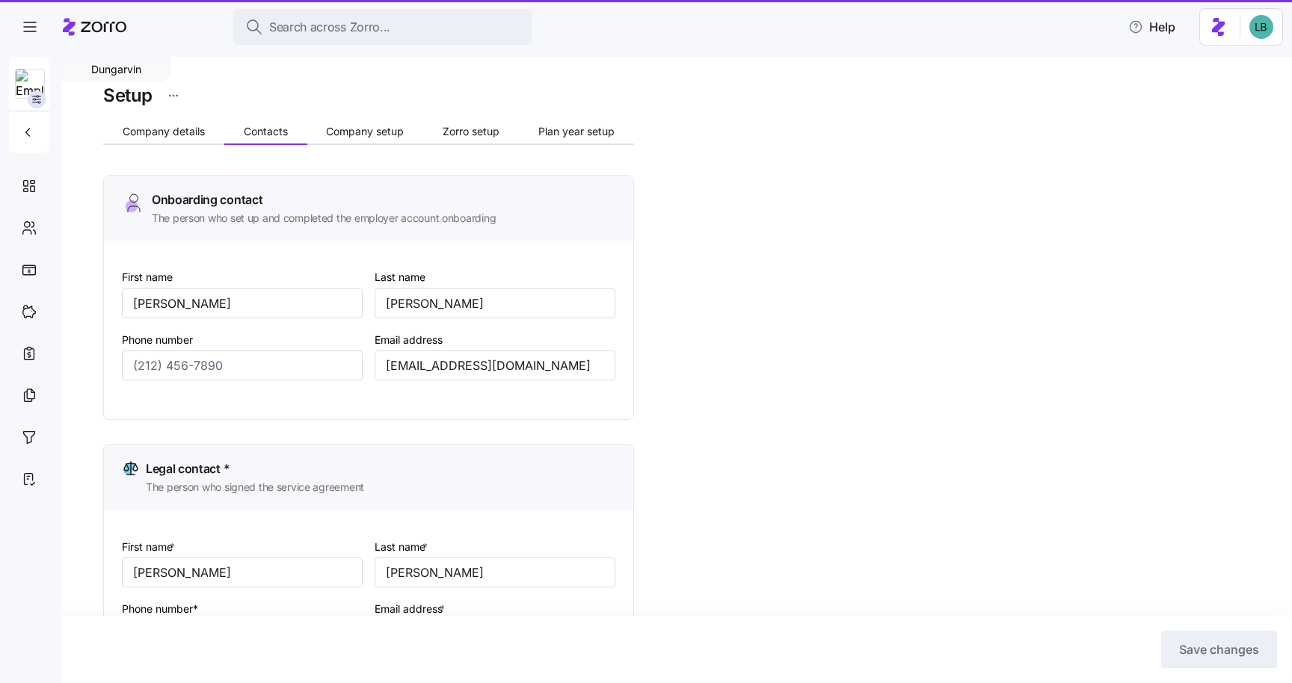
type input "(651) 789-5941"
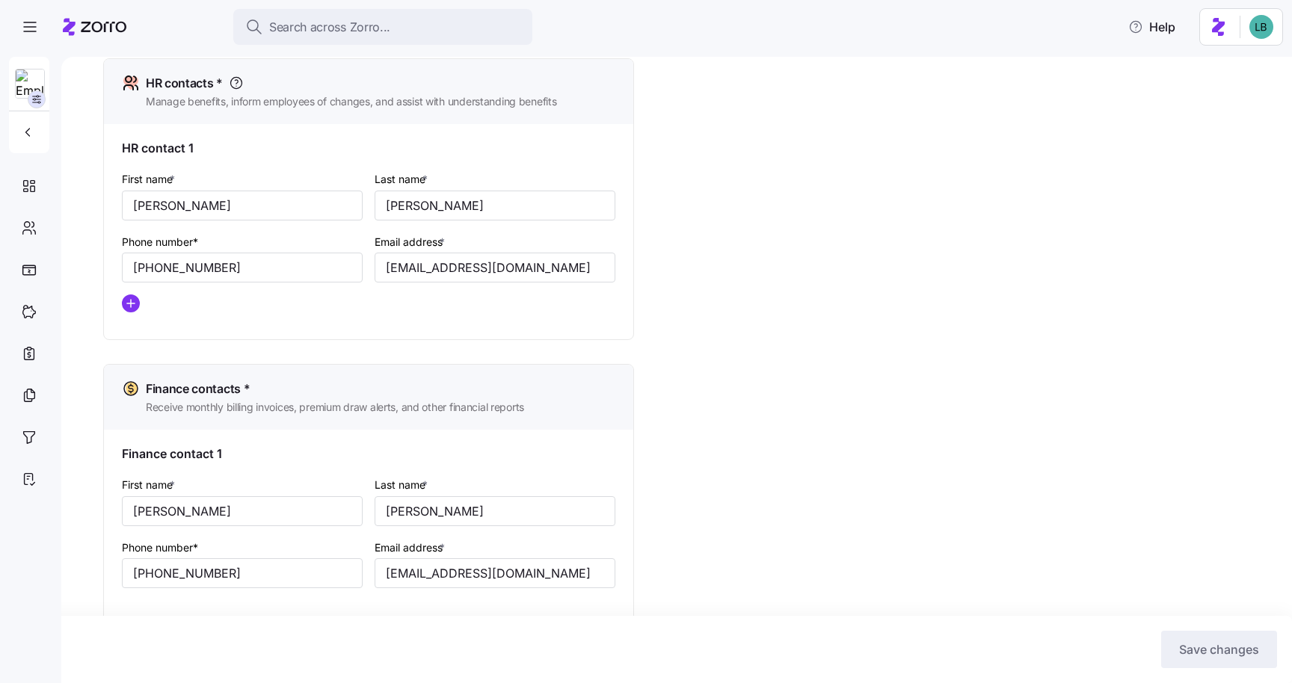
scroll to position [659, 0]
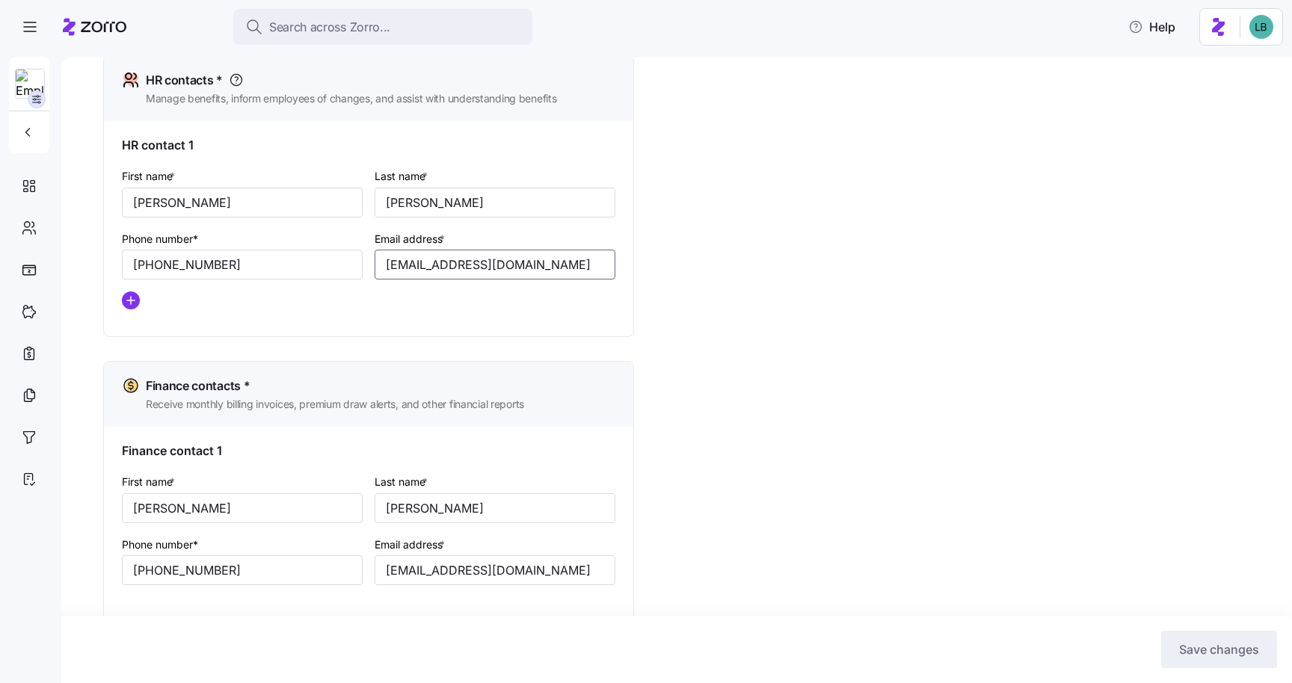
click at [456, 271] on input "ssimpson@dungarvin.com" at bounding box center [495, 265] width 241 height 30
